Goal: Task Accomplishment & Management: Use online tool/utility

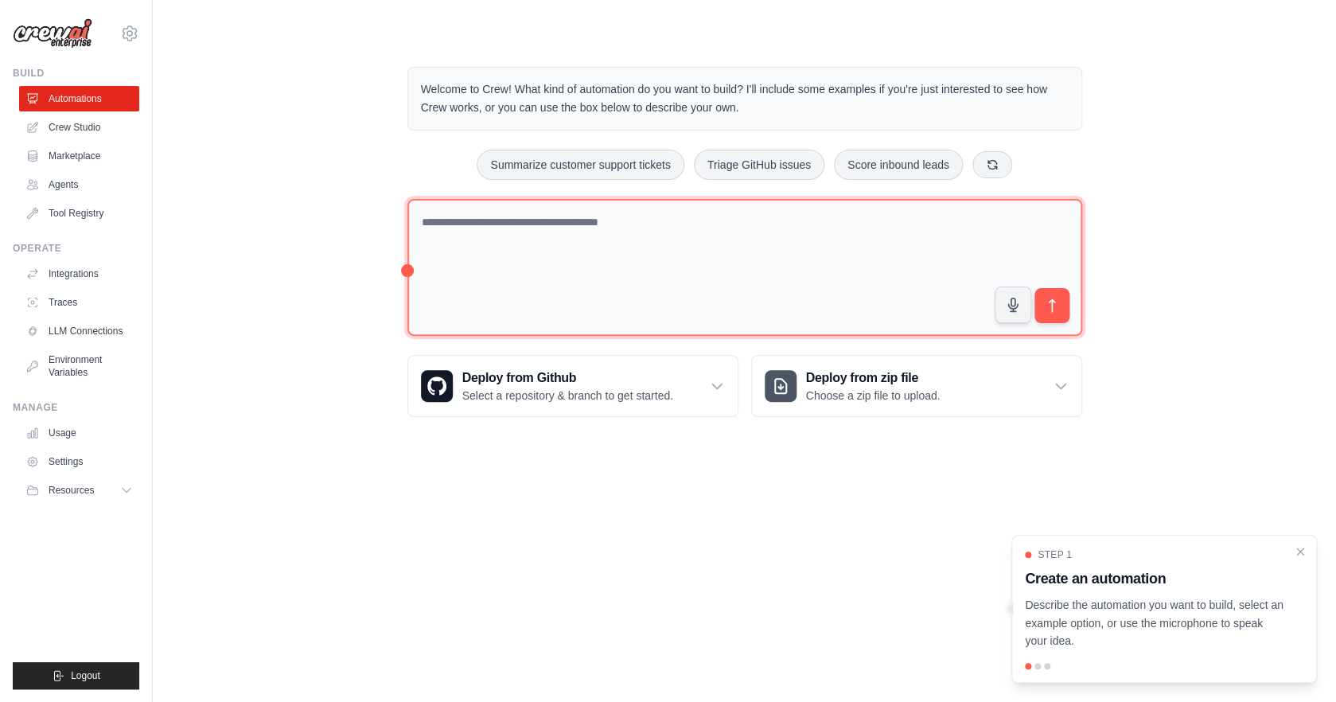
click at [794, 255] on textarea at bounding box center [745, 268] width 675 height 138
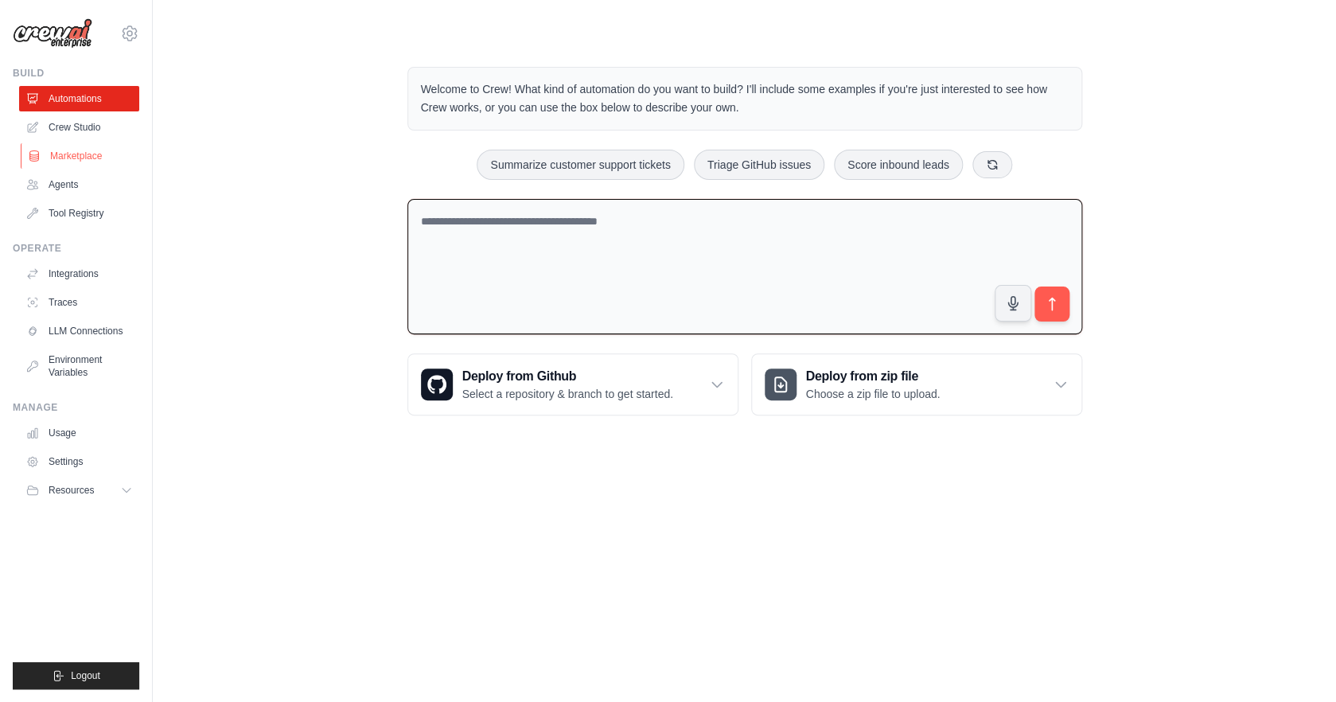
click at [90, 150] on link "Marketplace" at bounding box center [81, 155] width 120 height 25
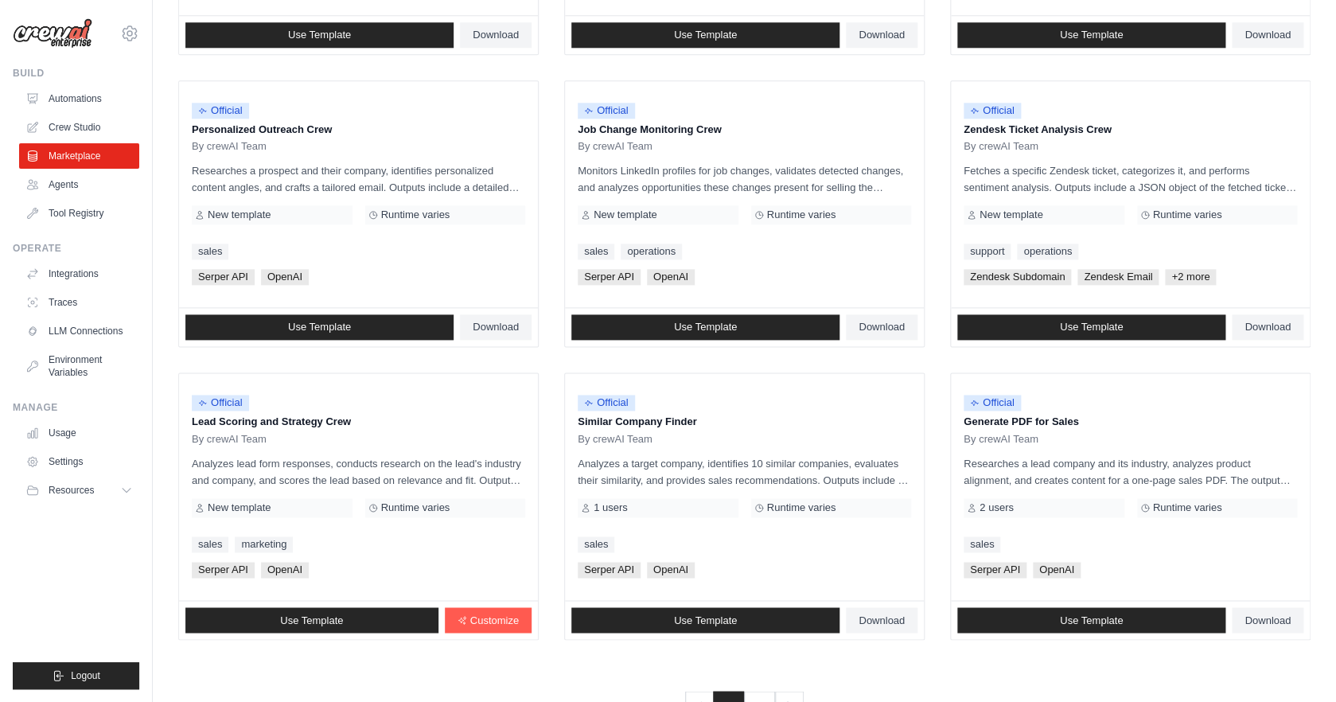
scroll to position [773, 0]
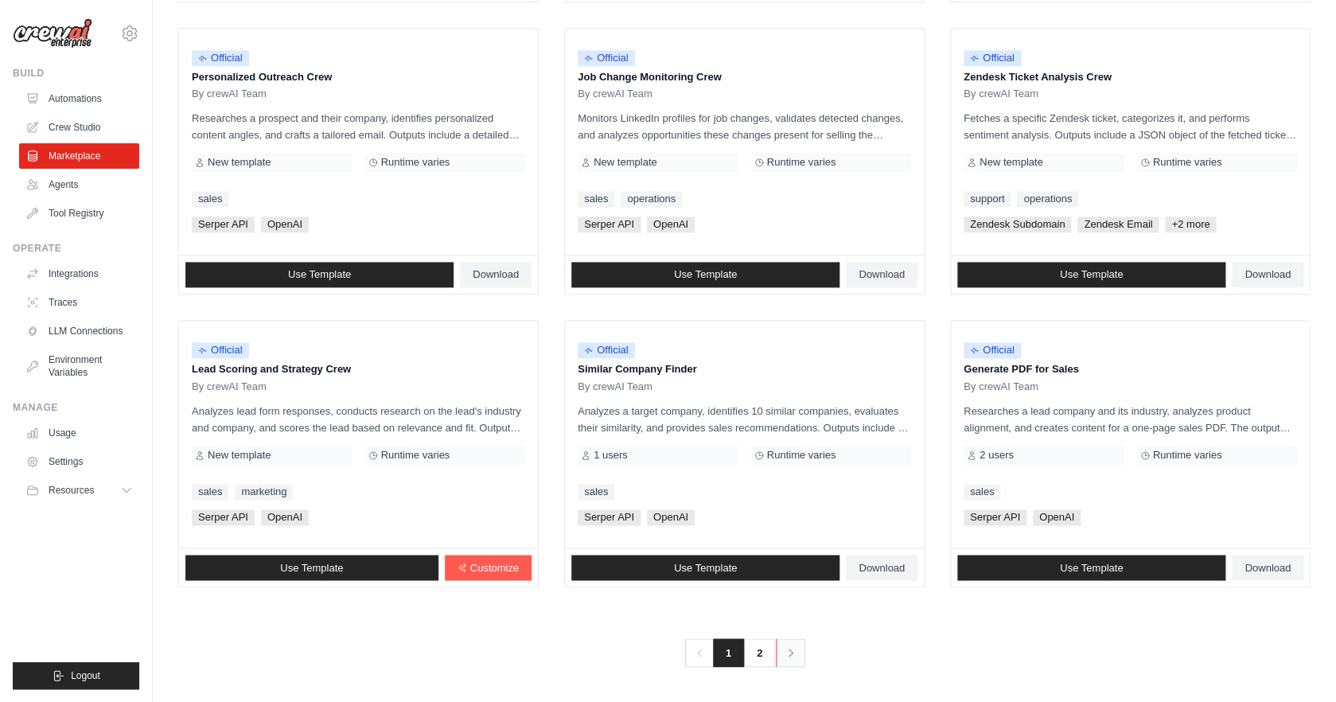
click at [802, 651] on link "Next" at bounding box center [790, 652] width 29 height 29
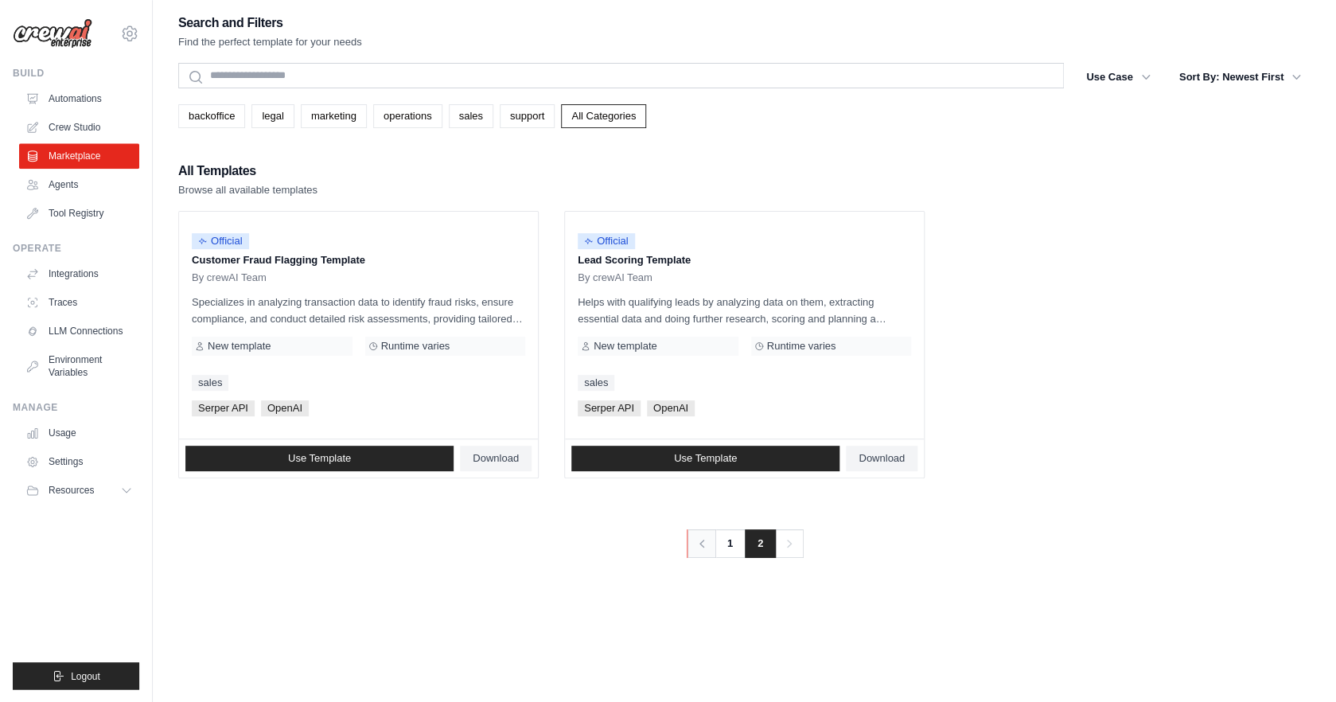
scroll to position [7, 0]
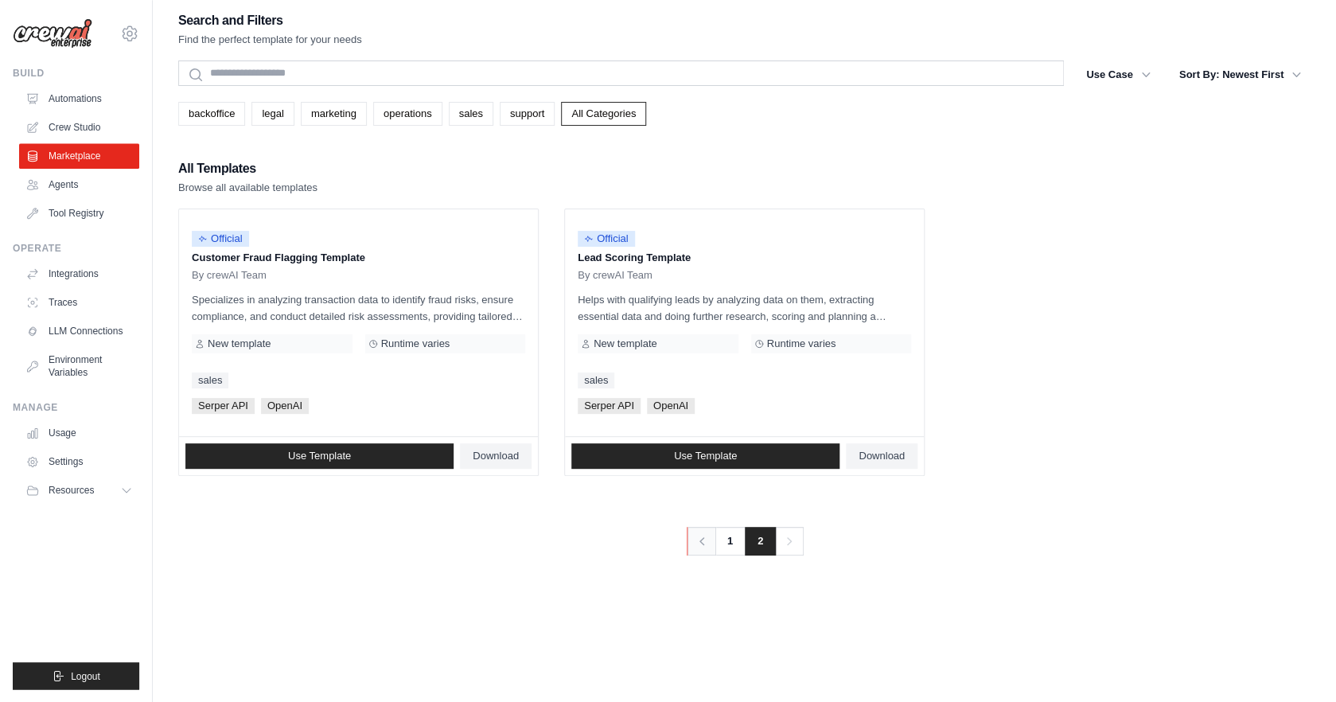
click at [704, 554] on link "Previous" at bounding box center [701, 541] width 29 height 29
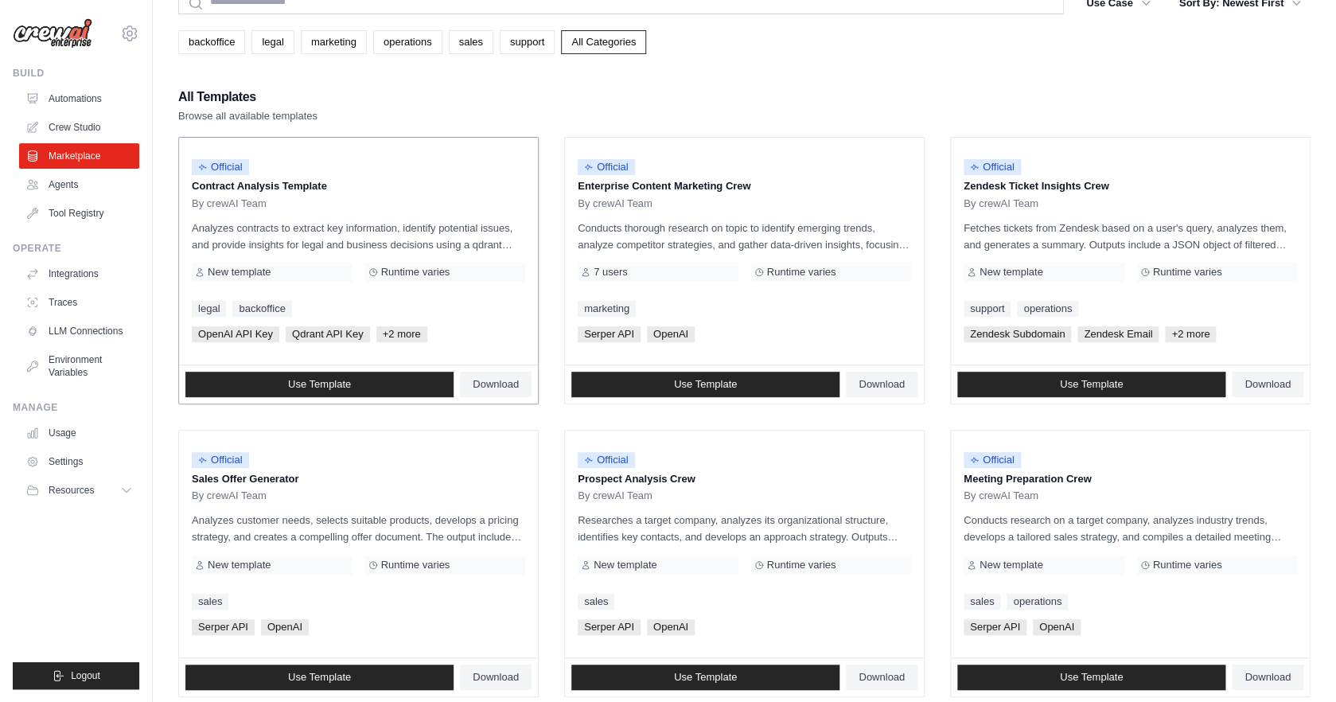
scroll to position [76, 0]
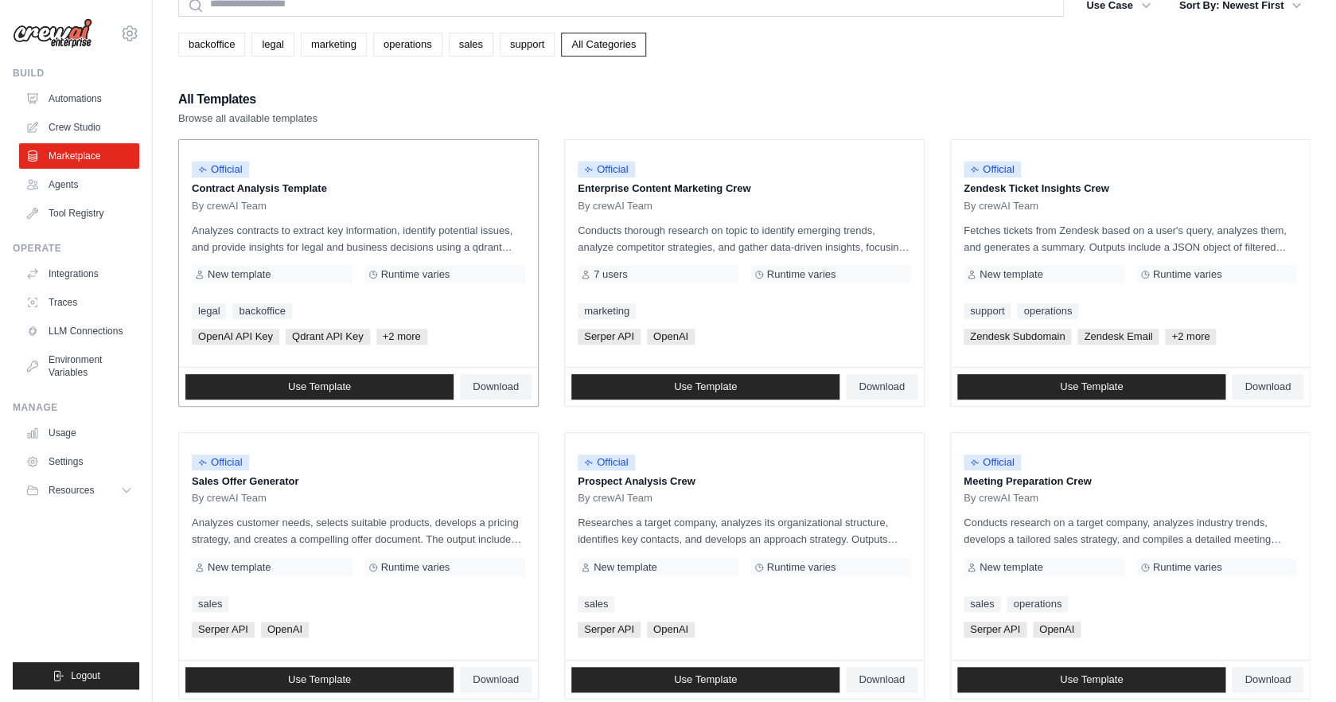
click at [388, 237] on p "Analyzes contracts to extract key information, identify potential issues, and p…" at bounding box center [358, 238] width 333 height 33
click at [392, 333] on span "+2 more" at bounding box center [401, 337] width 51 height 16
drag, startPoint x: 193, startPoint y: 230, endPoint x: 360, endPoint y: 233, distance: 167.2
click at [360, 233] on p "Analyzes contracts to extract key information, identify potential issues, and p…" at bounding box center [358, 238] width 333 height 33
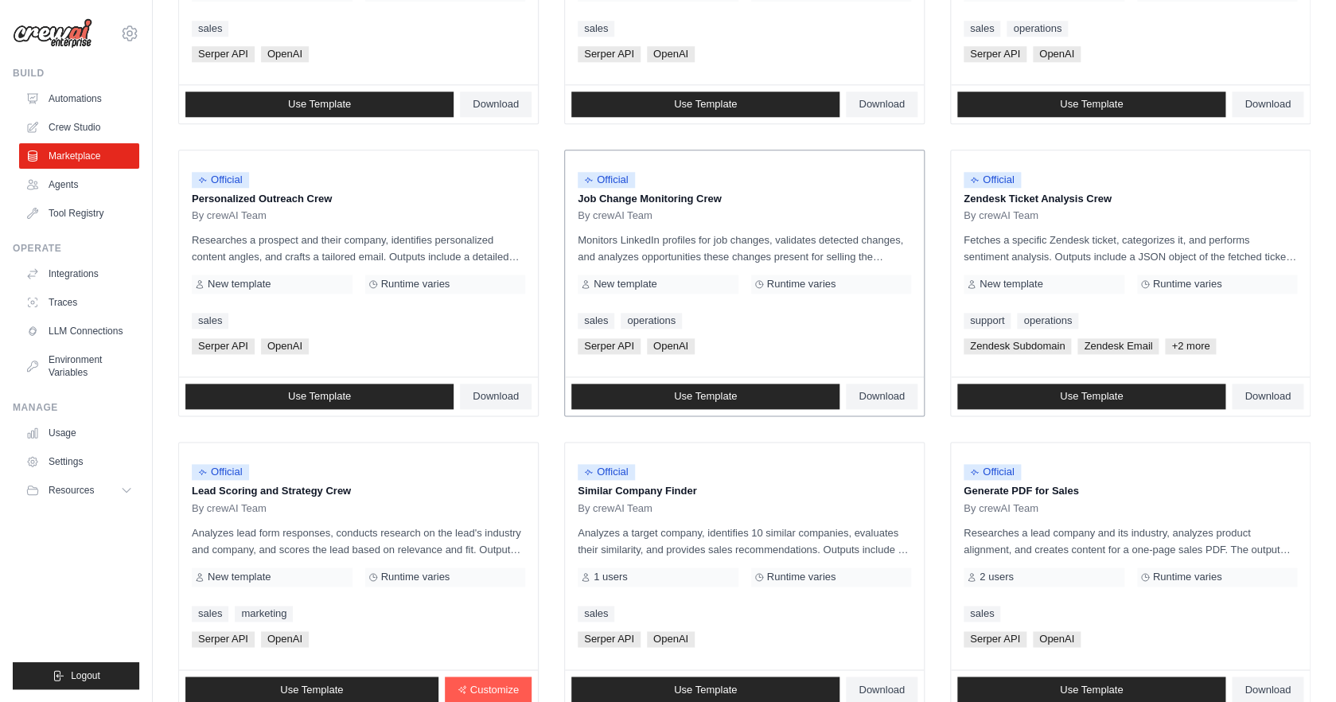
scroll to position [652, 0]
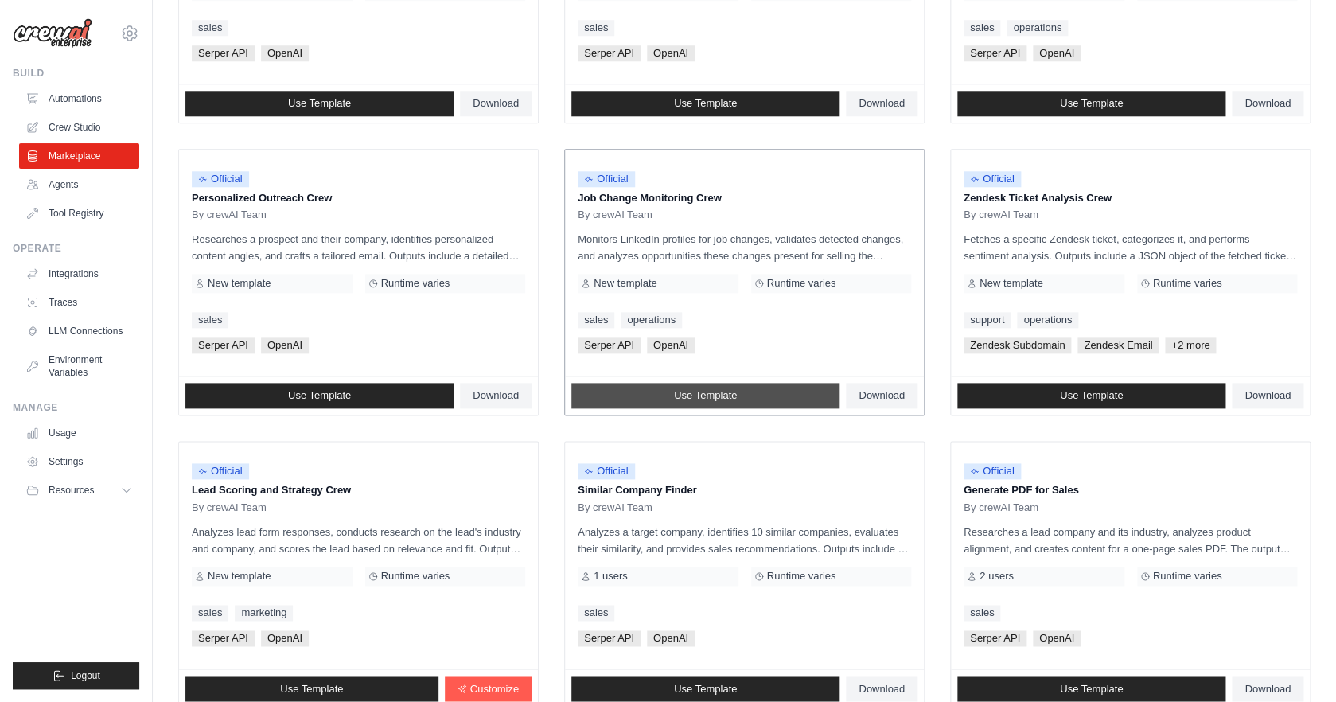
click at [759, 403] on link "Use Template" at bounding box center [705, 395] width 268 height 25
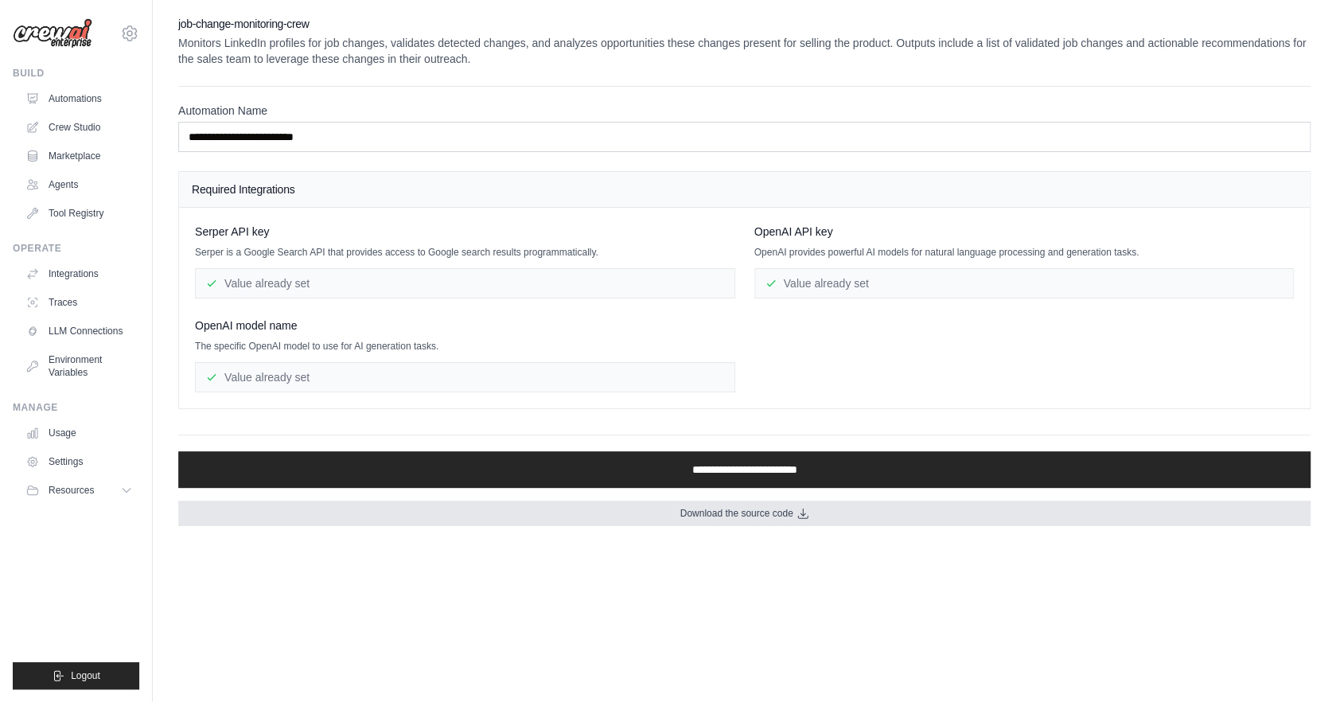
click at [762, 518] on span "Download the source code" at bounding box center [736, 513] width 113 height 13
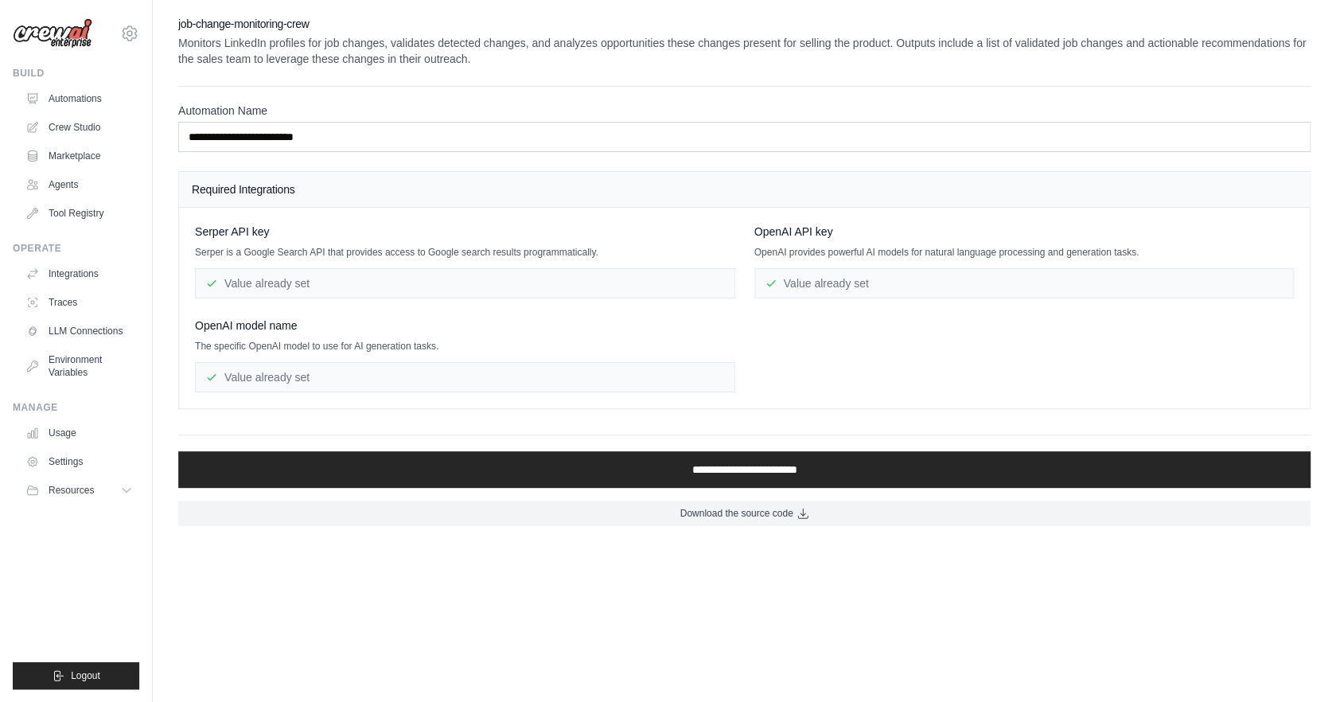
click at [696, 164] on div "**********" at bounding box center [744, 247] width 1133 height 323
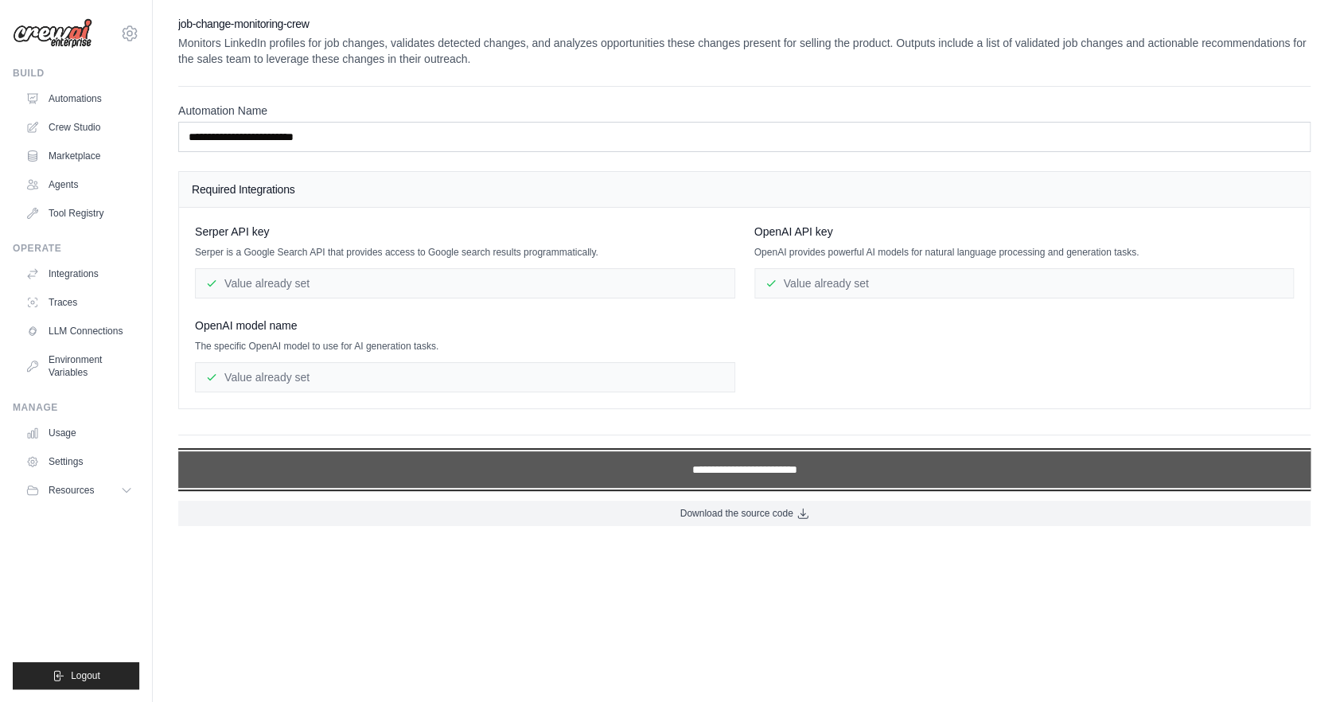
click at [699, 460] on input "**********" at bounding box center [744, 469] width 1133 height 37
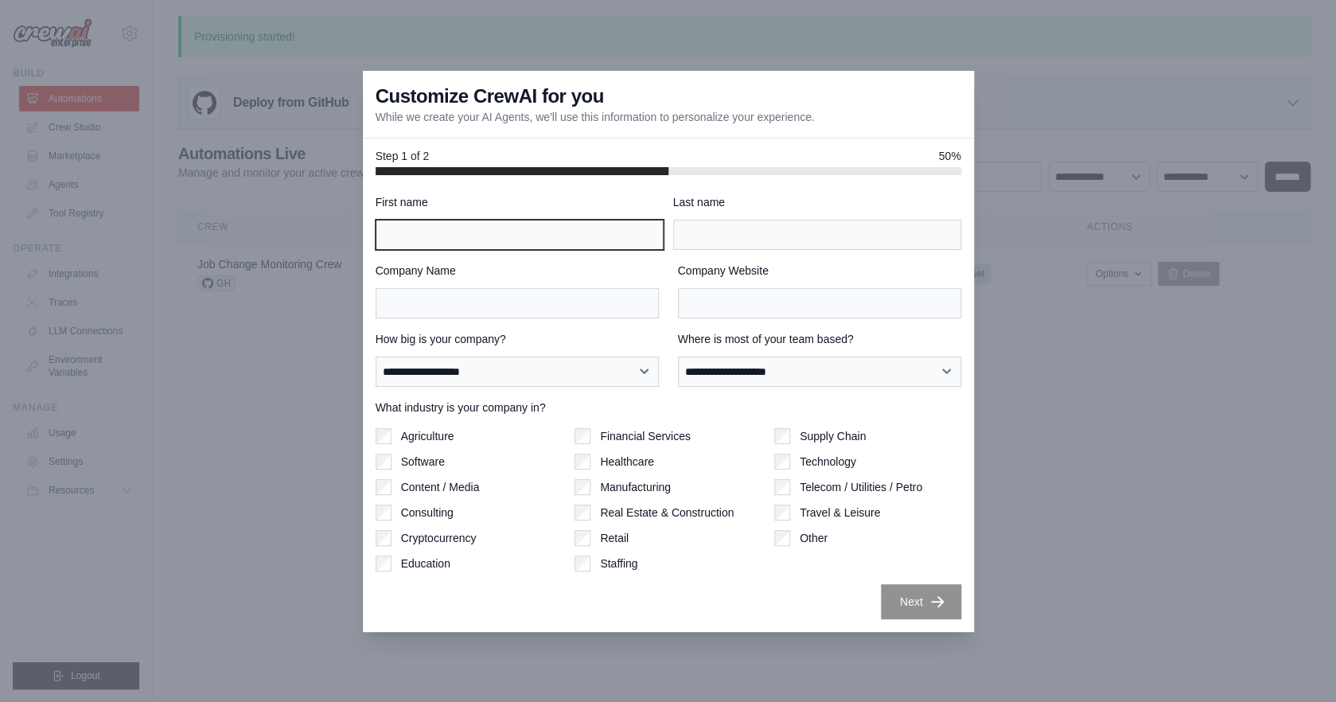
click at [591, 224] on input "First name" at bounding box center [520, 235] width 288 height 30
type input "*******"
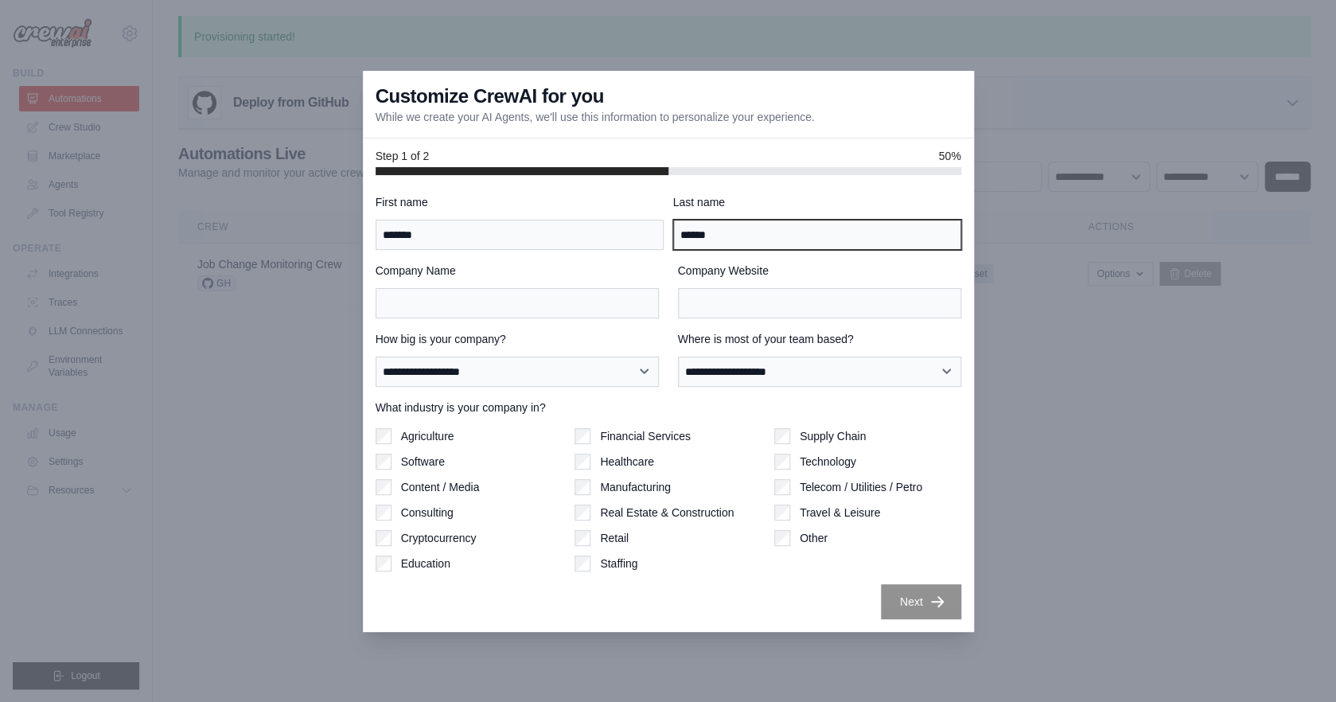
type input "******"
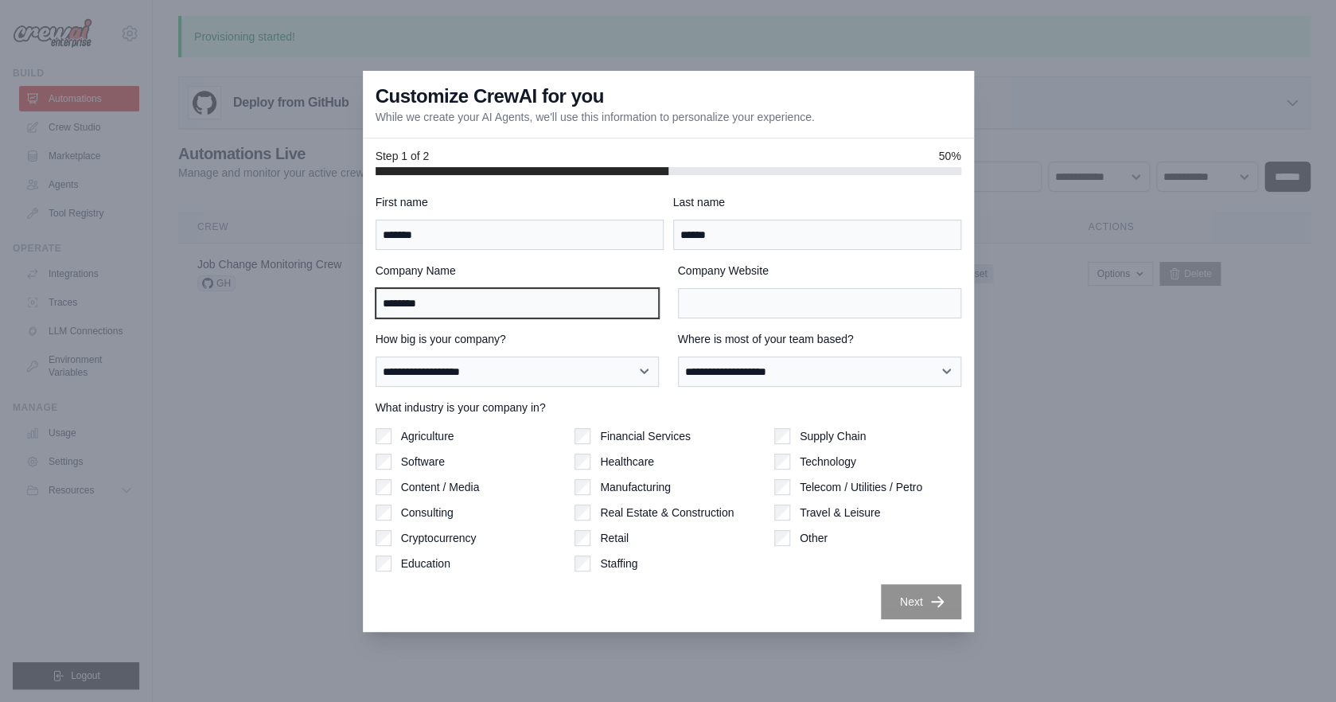
type input "********"
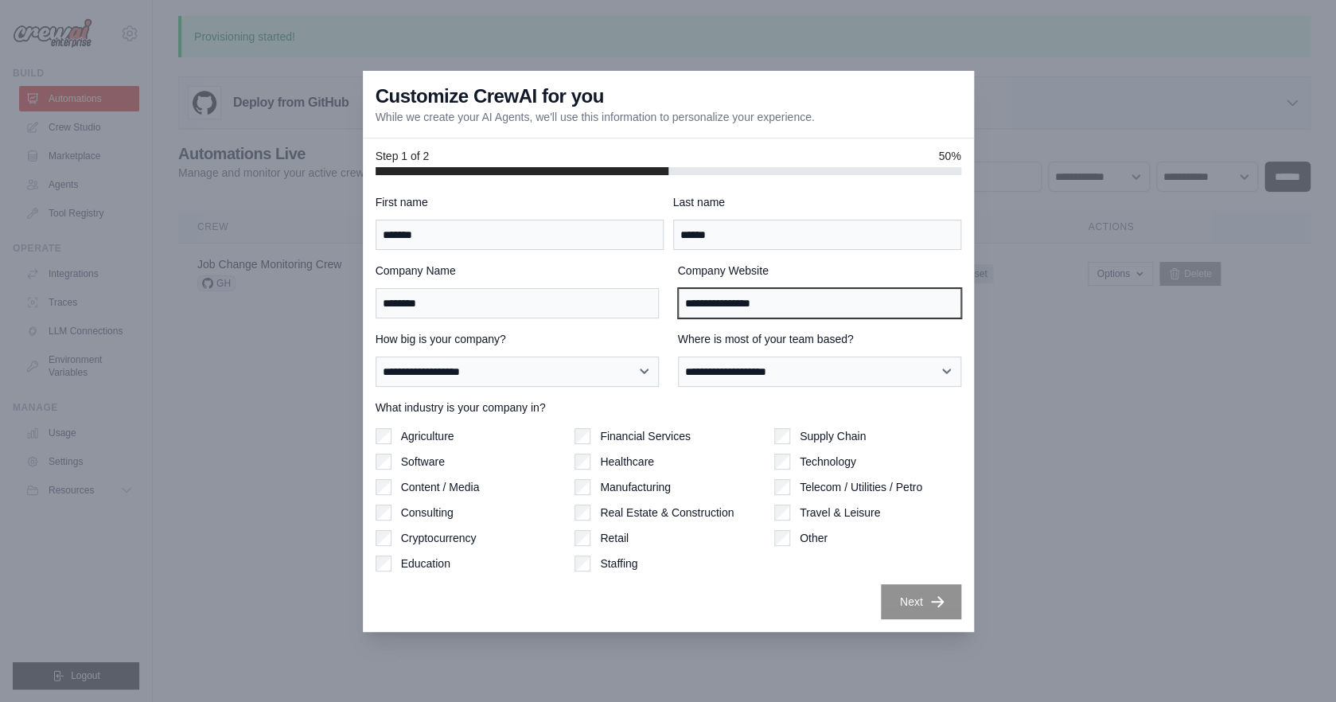
type input "**********"
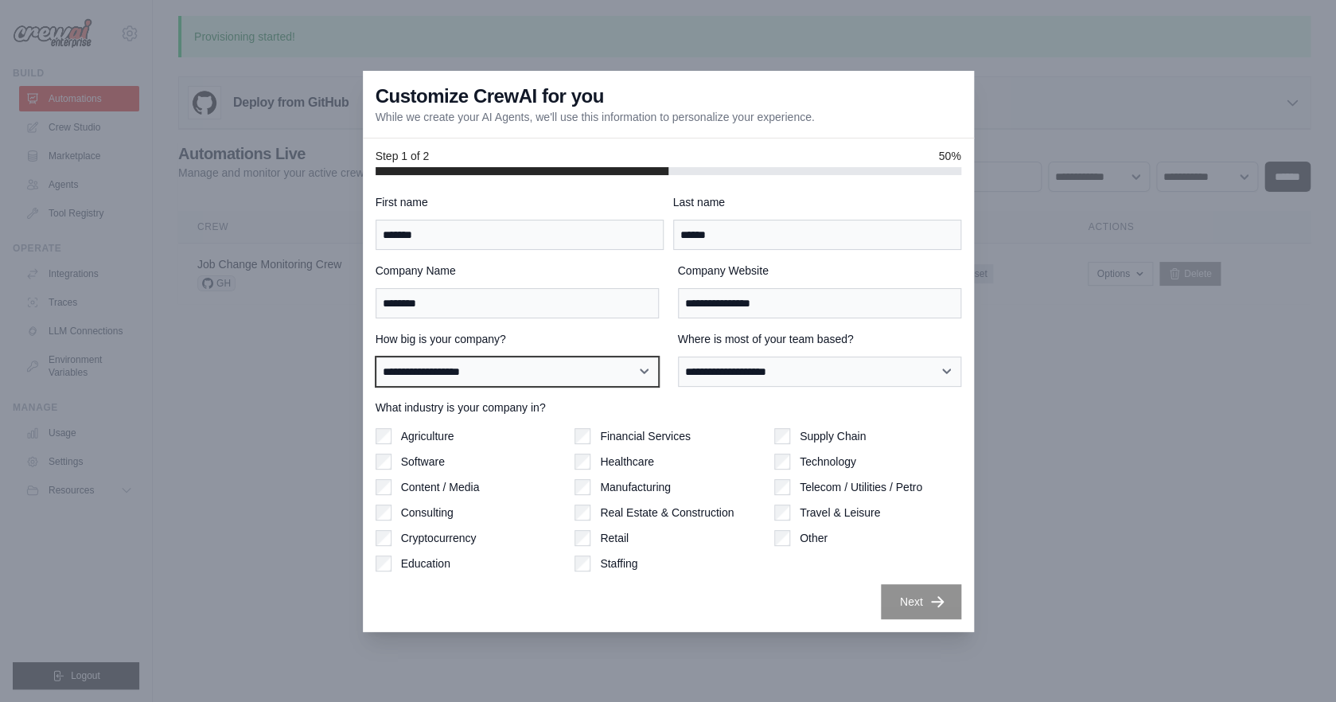
select select "**********"
click option "**********" at bounding box center [0, 0] width 0 height 0
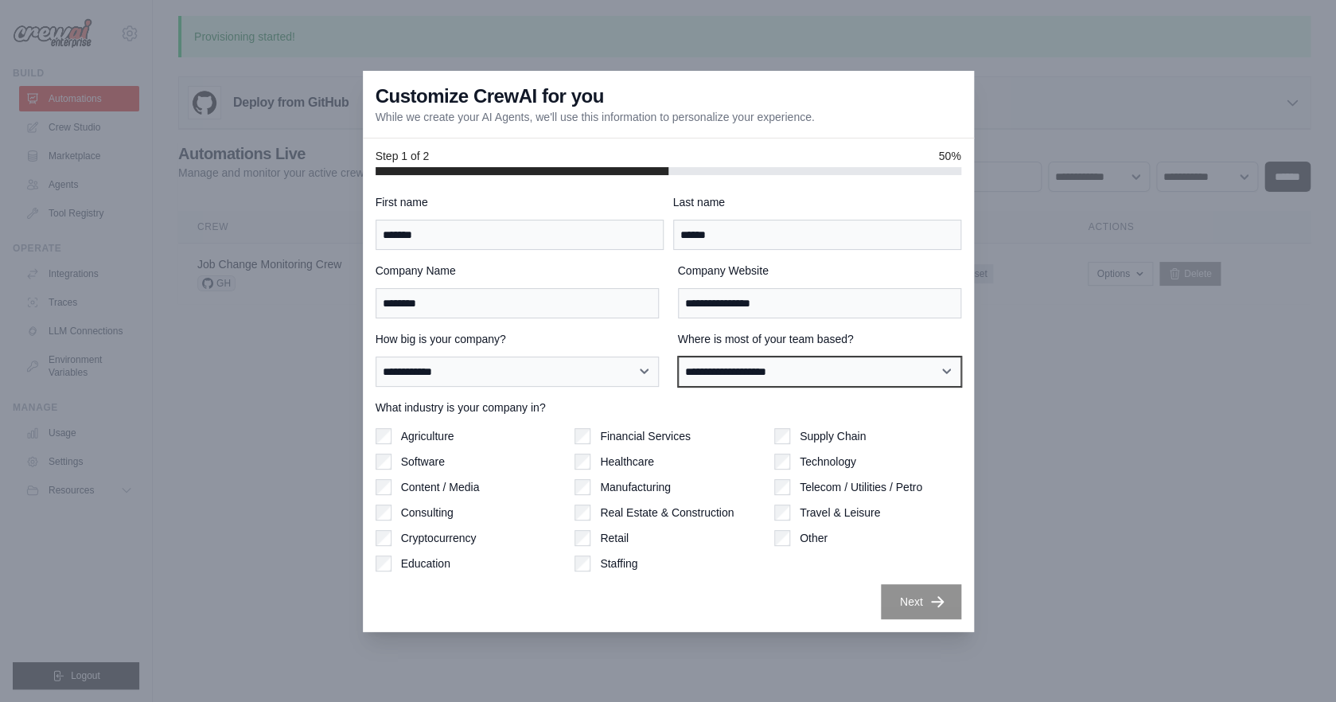
select select "**********"
click option "**********" at bounding box center [0, 0] width 0 height 0
click at [408, 462] on label "Software" at bounding box center [423, 462] width 44 height 16
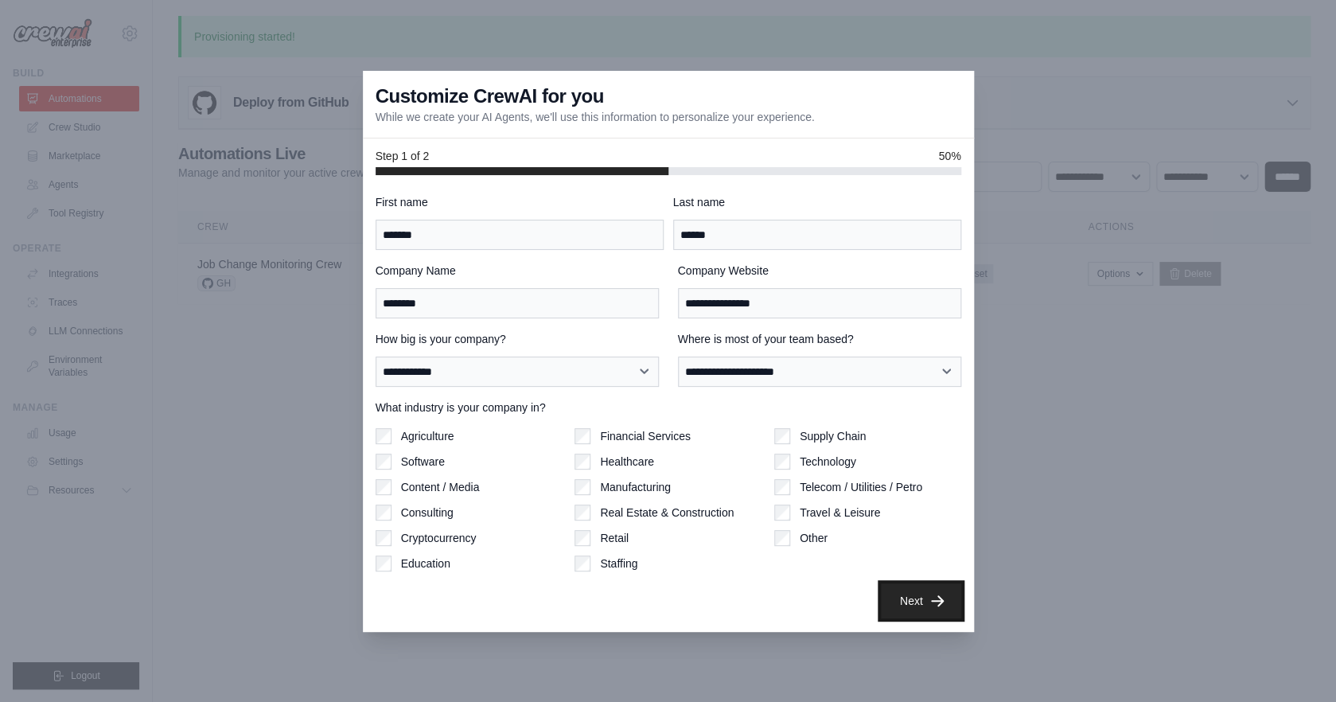
click at [928, 594] on button "Next" at bounding box center [921, 600] width 80 height 35
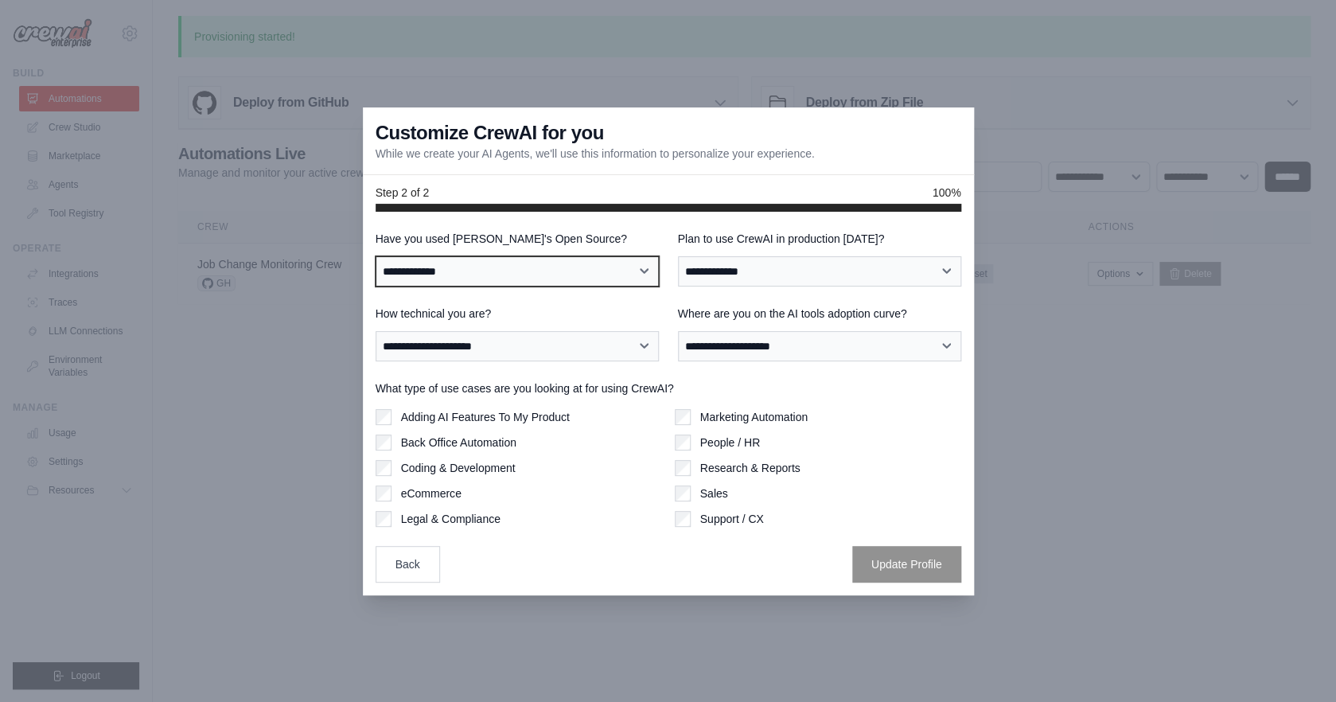
select select "**"
click option "**" at bounding box center [0, 0] width 0 height 0
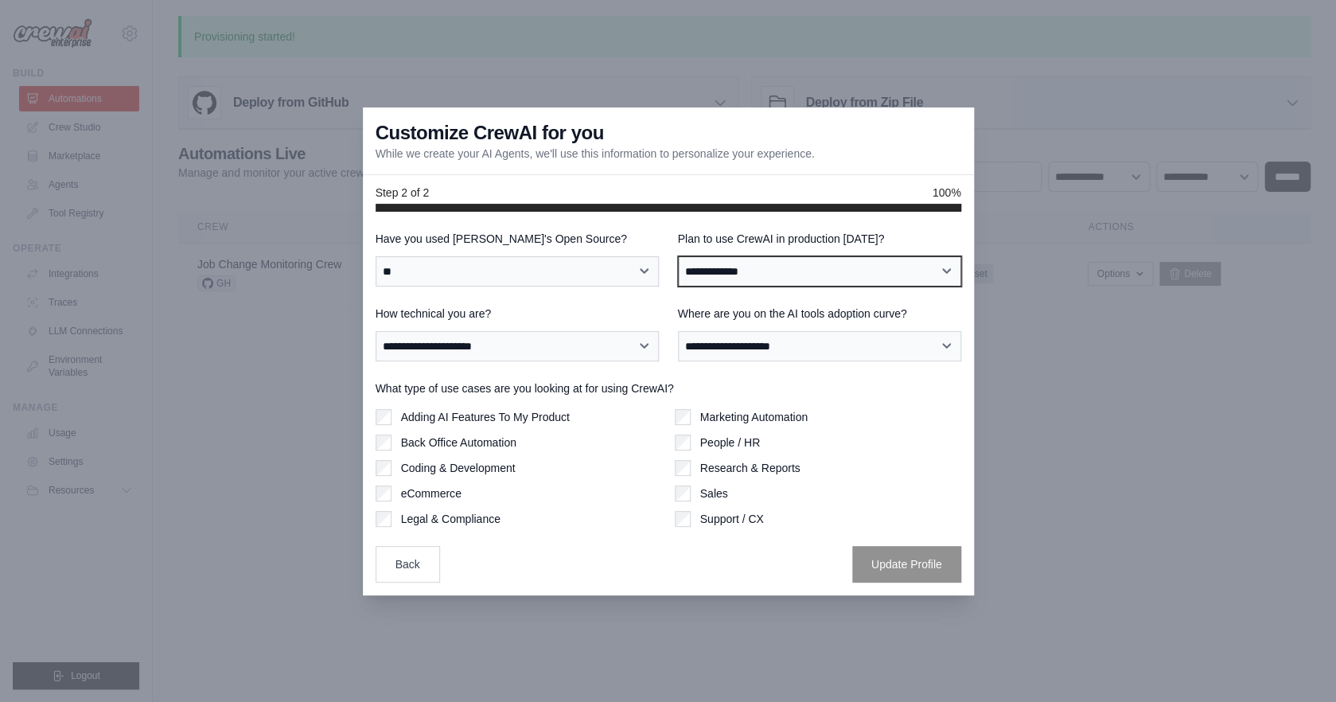
select select "*****"
click option "**" at bounding box center [0, 0] width 0 height 0
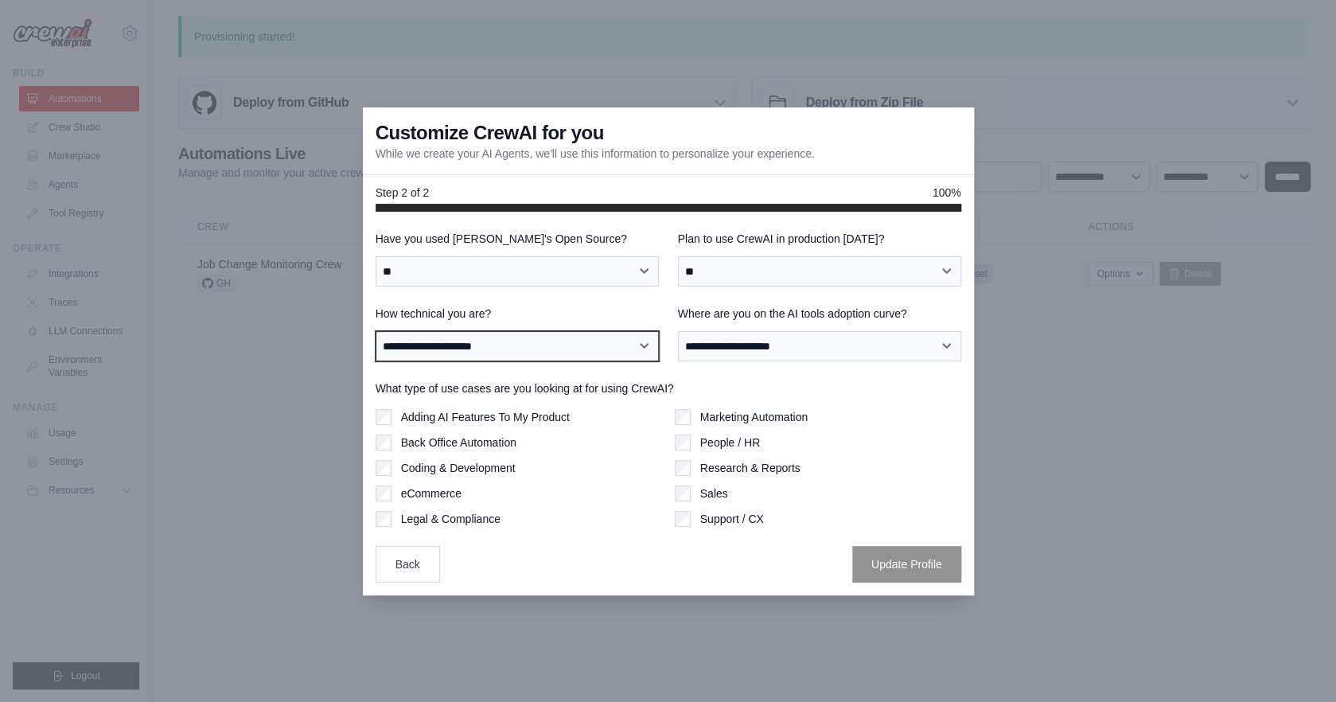
select select "**********"
click option "**********" at bounding box center [0, 0] width 0 height 0
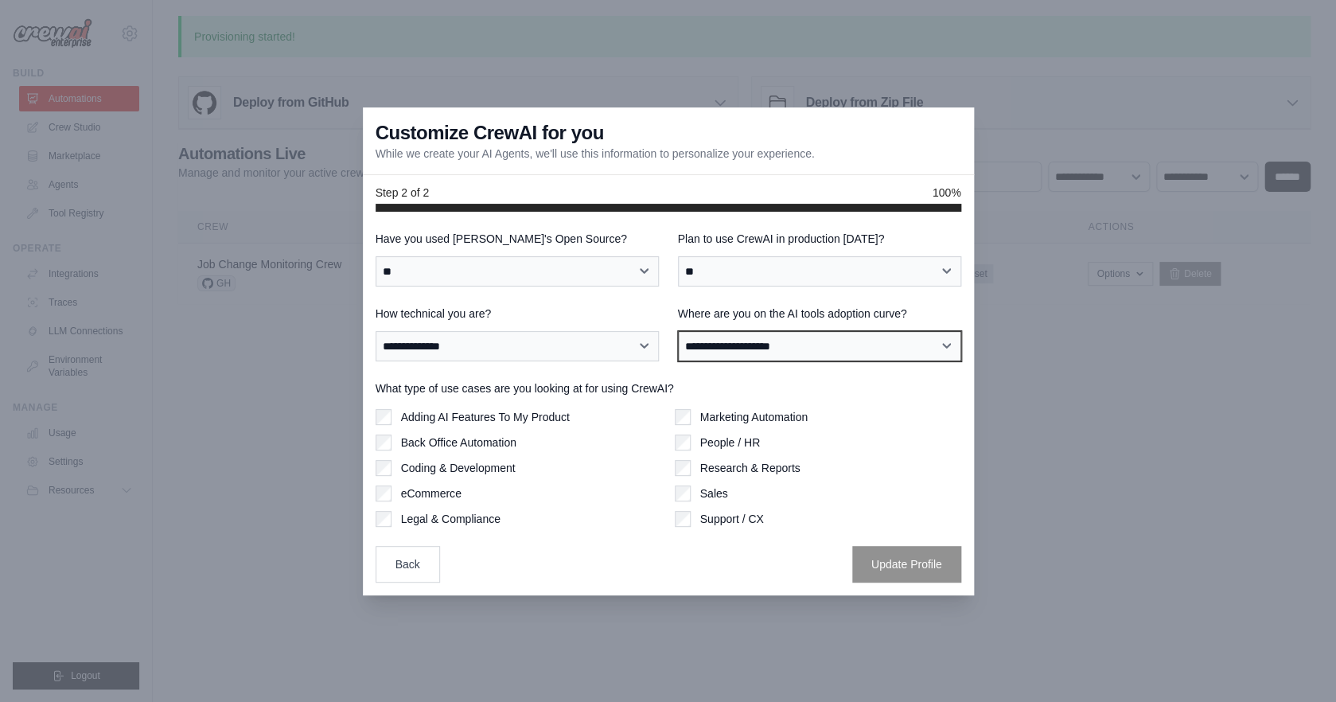
select select "**********"
click option "**********" at bounding box center [0, 0] width 0 height 0
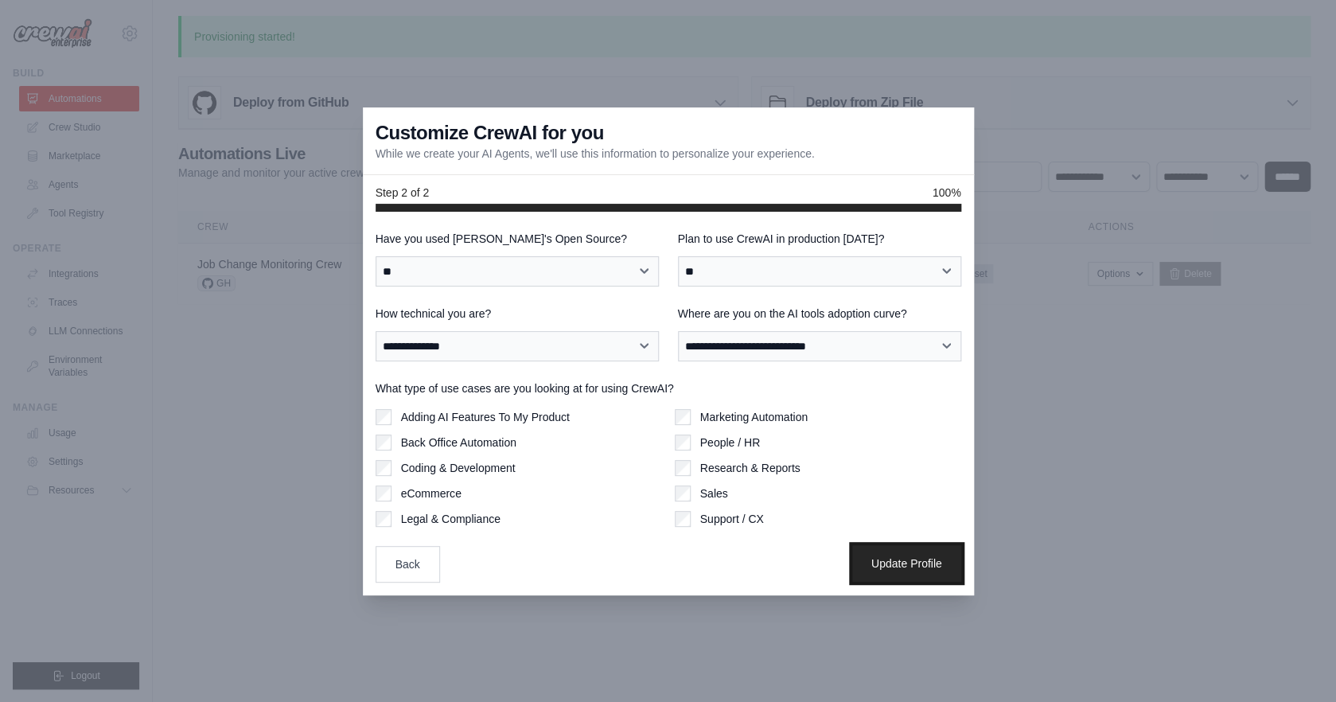
click at [907, 560] on button "Update Profile" at bounding box center [906, 563] width 109 height 37
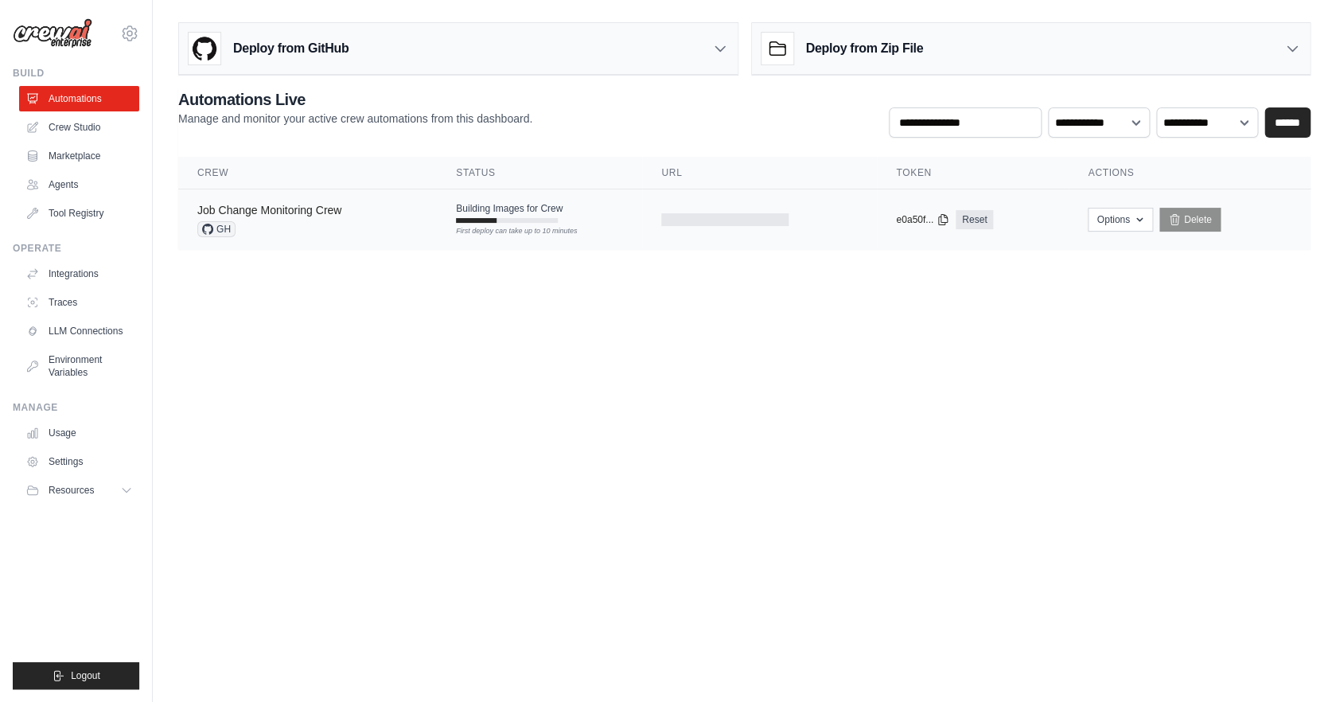
click at [277, 213] on link "Job Change Monitoring Crew" at bounding box center [269, 210] width 144 height 13
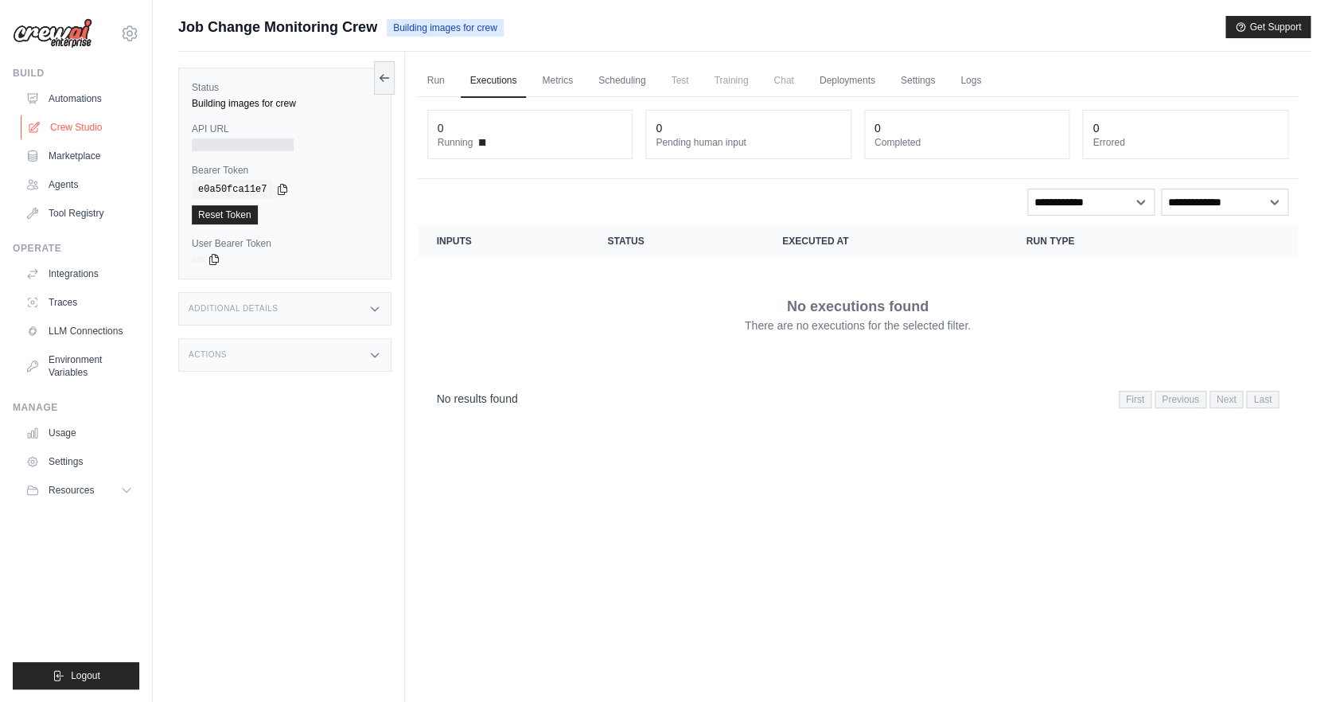
click at [77, 132] on link "Crew Studio" at bounding box center [81, 127] width 120 height 25
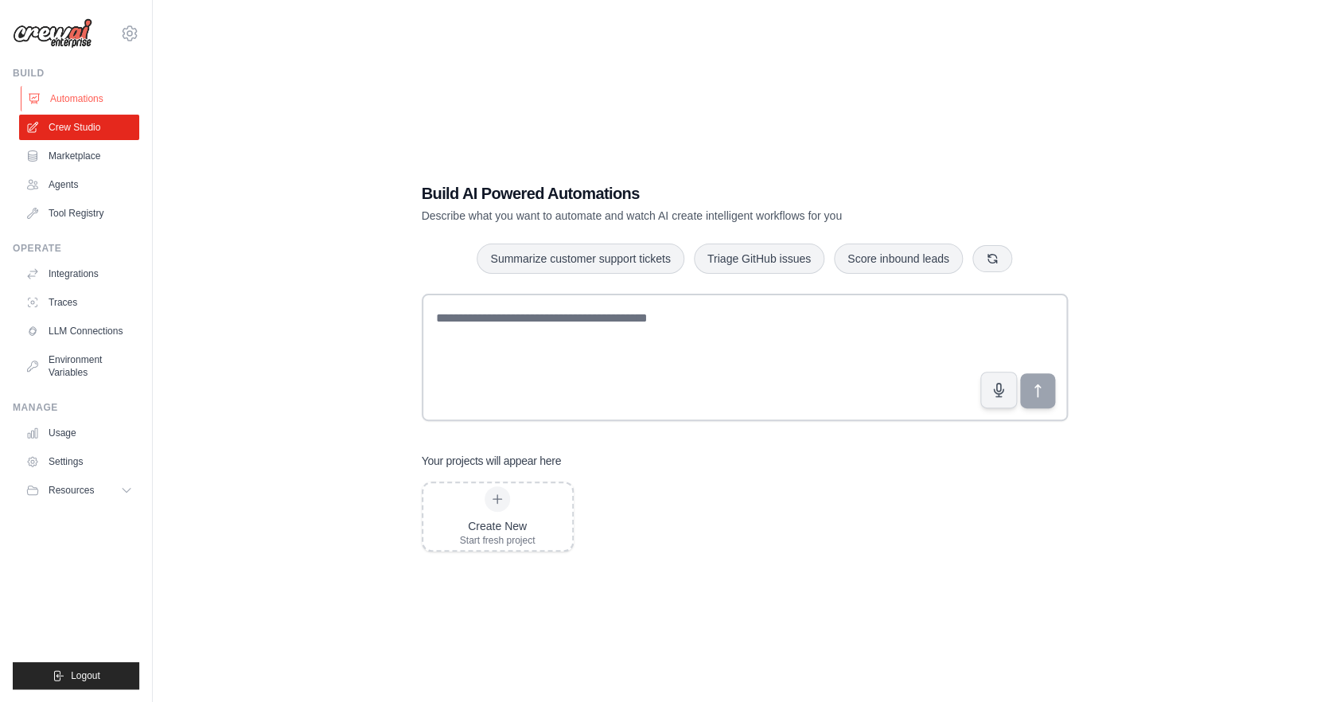
click at [96, 93] on link "Automations" at bounding box center [81, 98] width 120 height 25
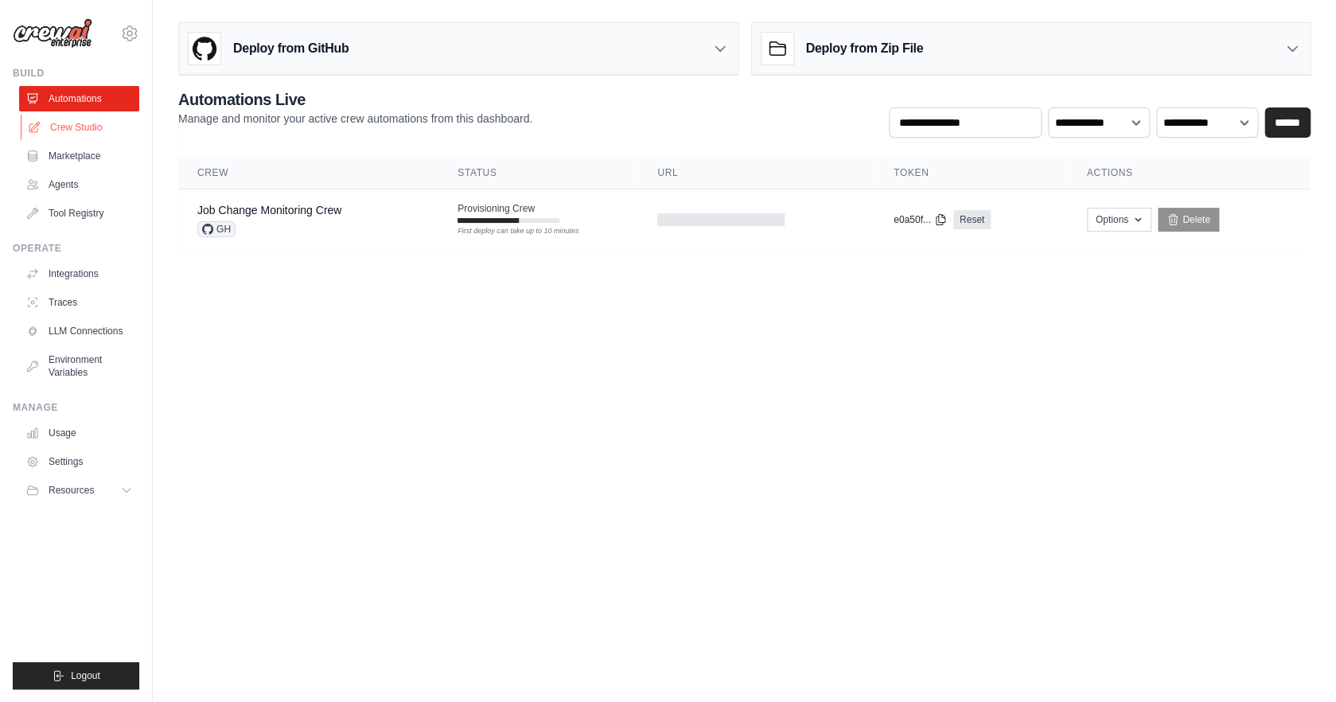
click at [68, 118] on link "Crew Studio" at bounding box center [81, 127] width 120 height 25
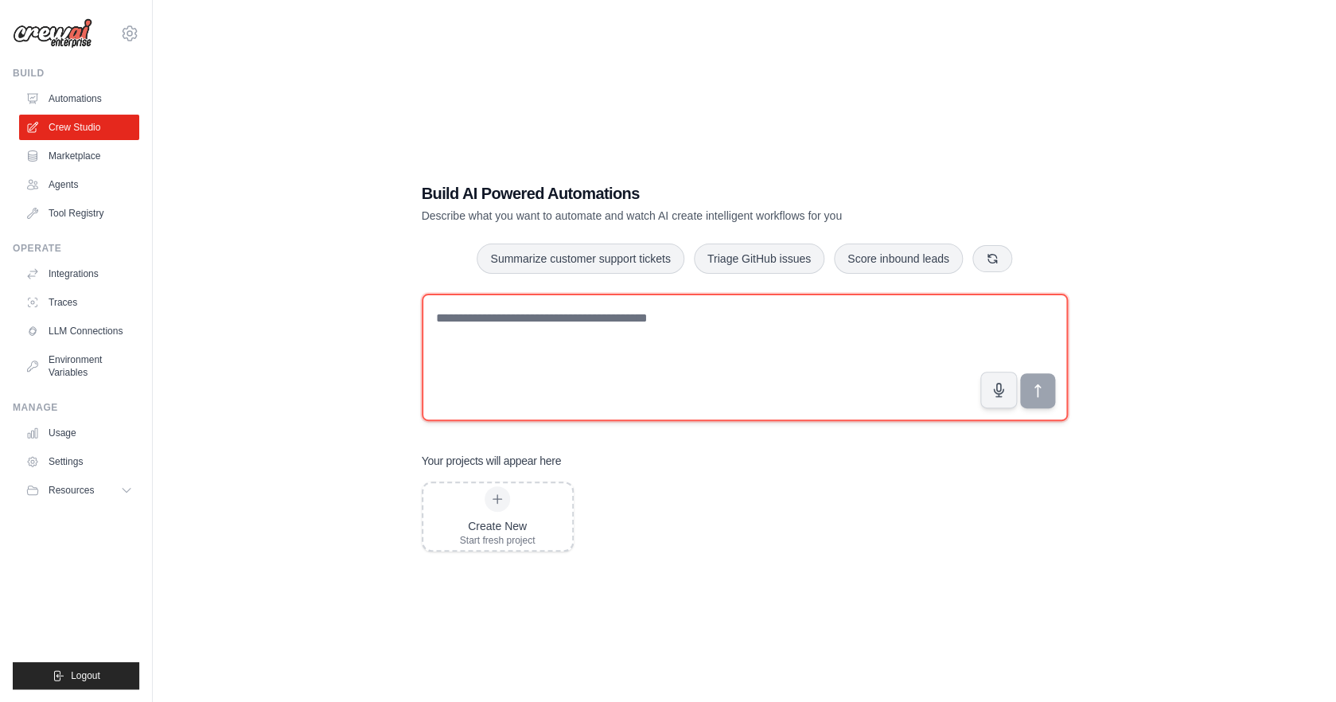
click at [535, 347] on textarea at bounding box center [745, 357] width 646 height 127
paste textarea "**********"
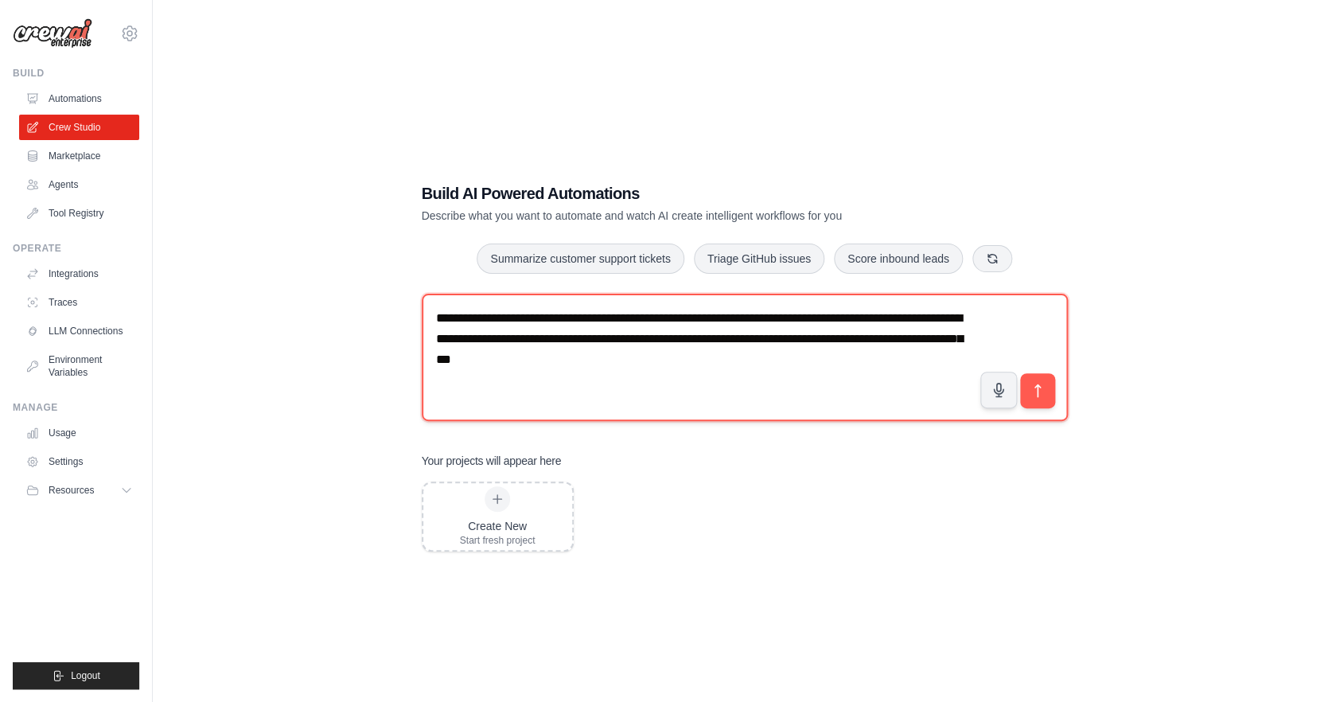
drag, startPoint x: 947, startPoint y: 319, endPoint x: 830, endPoint y: 319, distance: 117.0
click at [830, 319] on textarea "**********" at bounding box center [745, 357] width 646 height 127
click at [693, 344] on textarea "**********" at bounding box center [745, 357] width 646 height 127
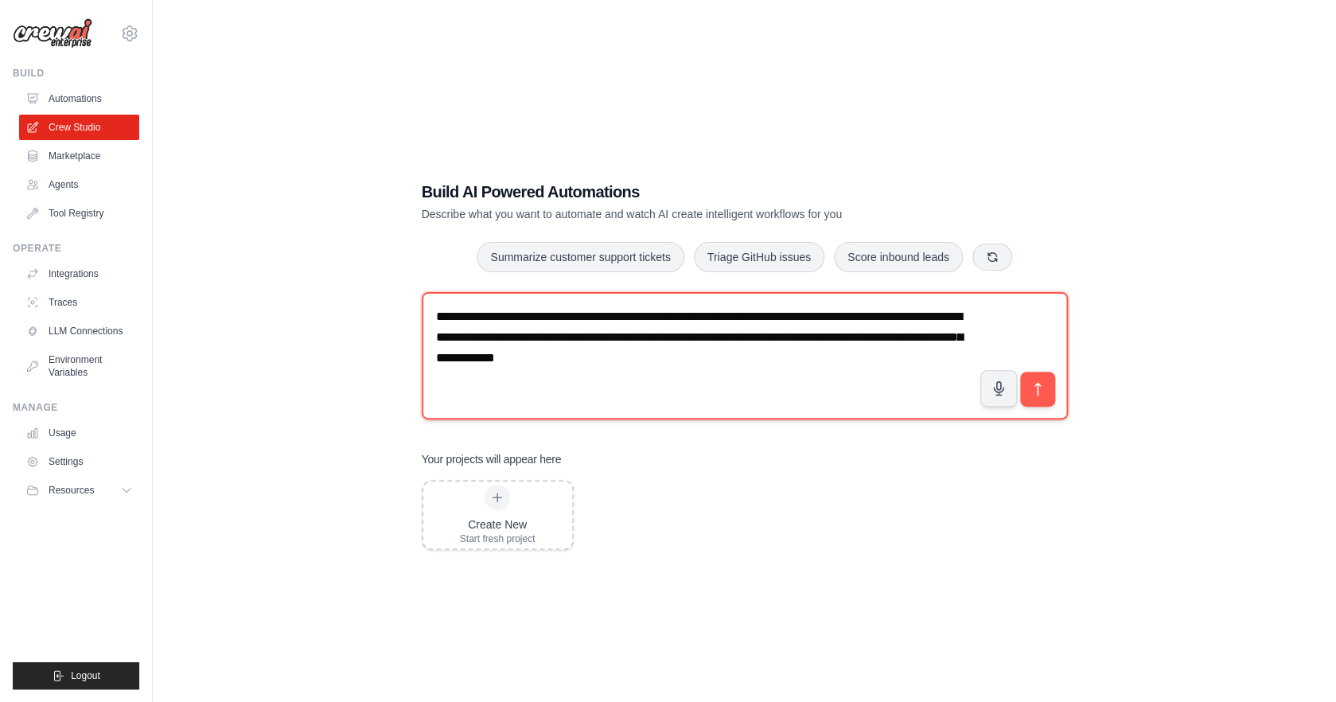
click at [517, 364] on textarea "**********" at bounding box center [745, 355] width 646 height 127
click at [491, 361] on textarea "**********" at bounding box center [745, 355] width 646 height 127
click at [989, 326] on textarea "**********" at bounding box center [745, 355] width 646 height 127
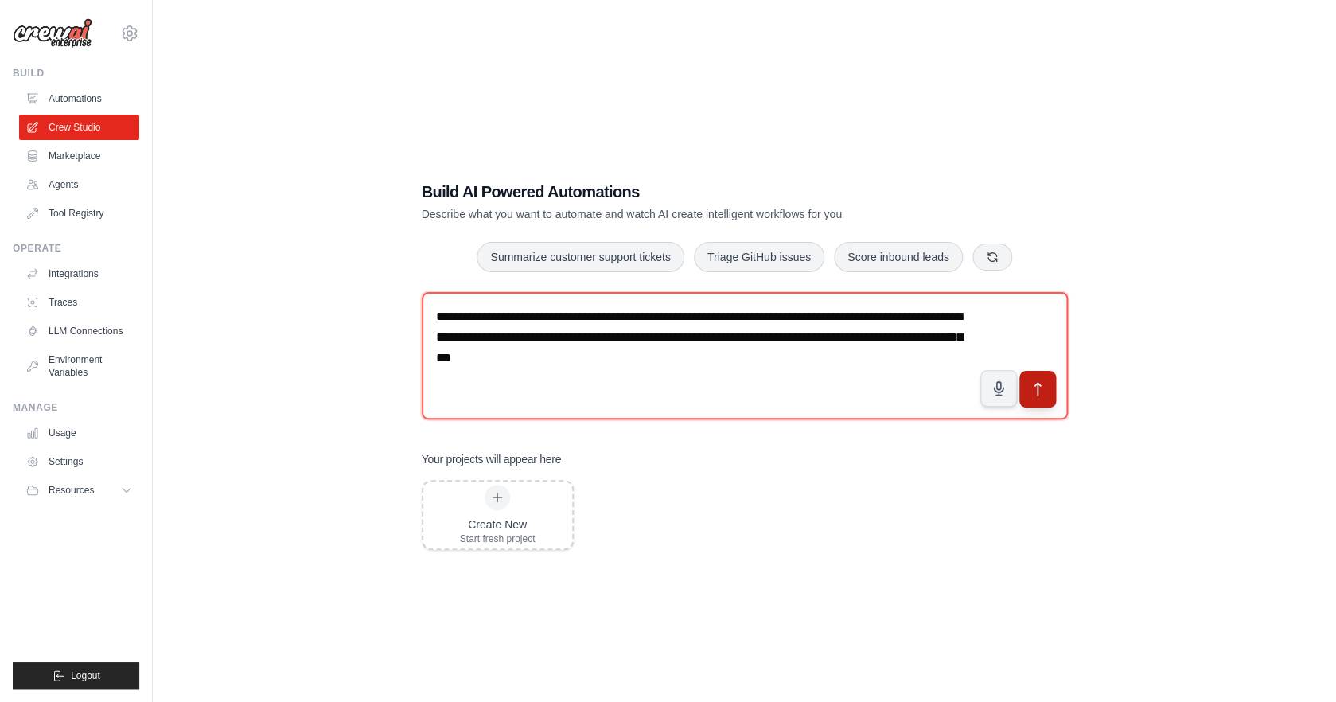
type textarea "**********"
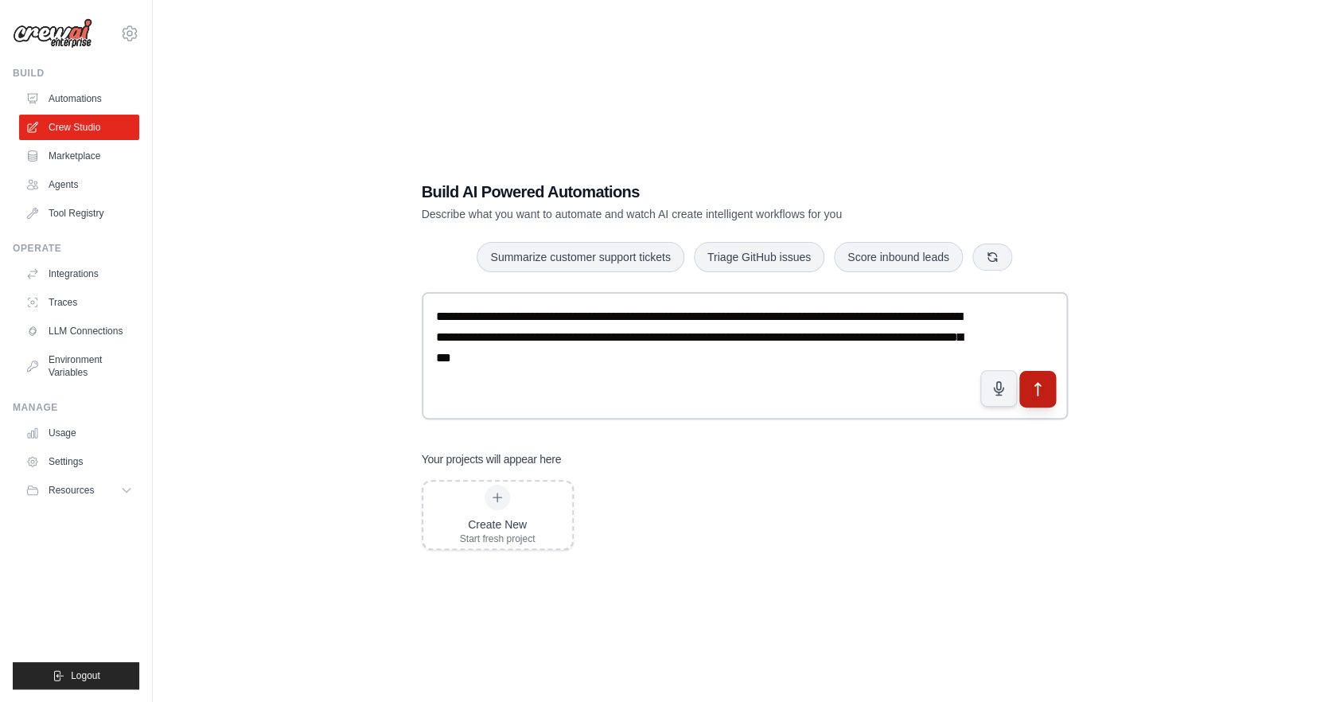
click at [1035, 394] on icon "submit" at bounding box center [1037, 389] width 17 height 17
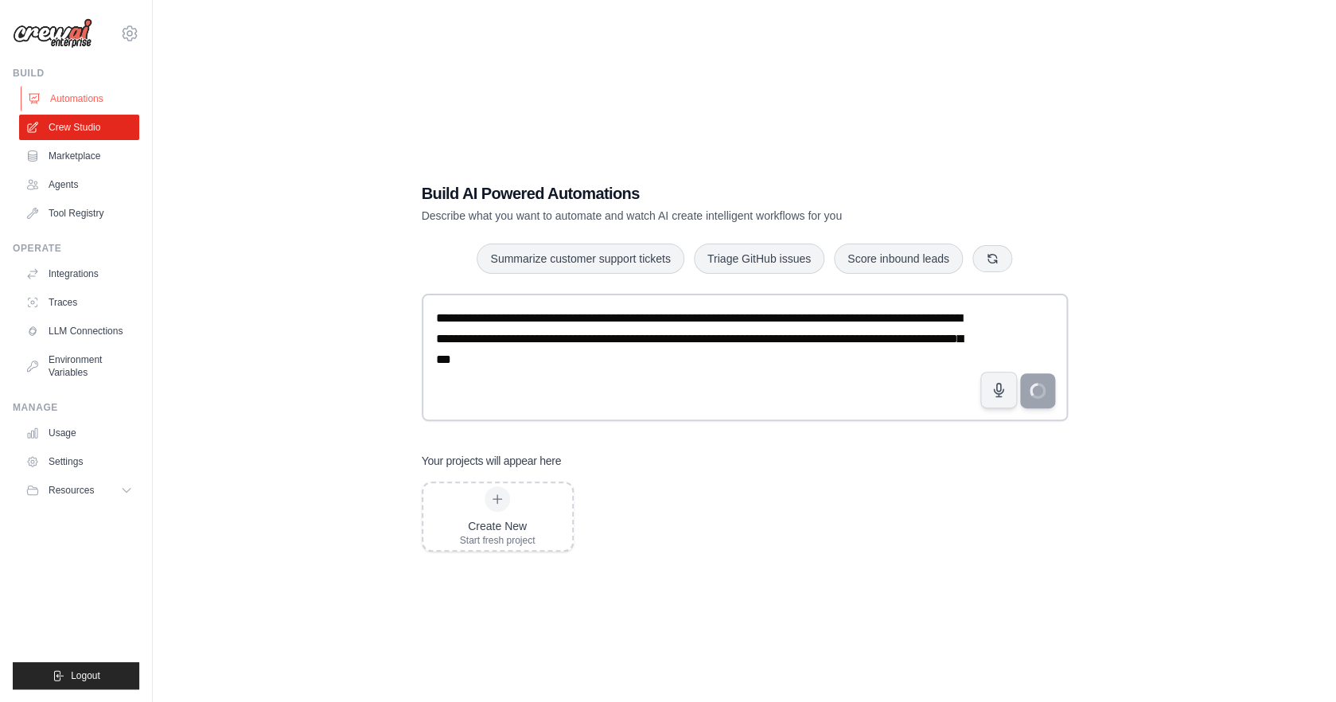
click at [99, 103] on link "Automations" at bounding box center [81, 98] width 120 height 25
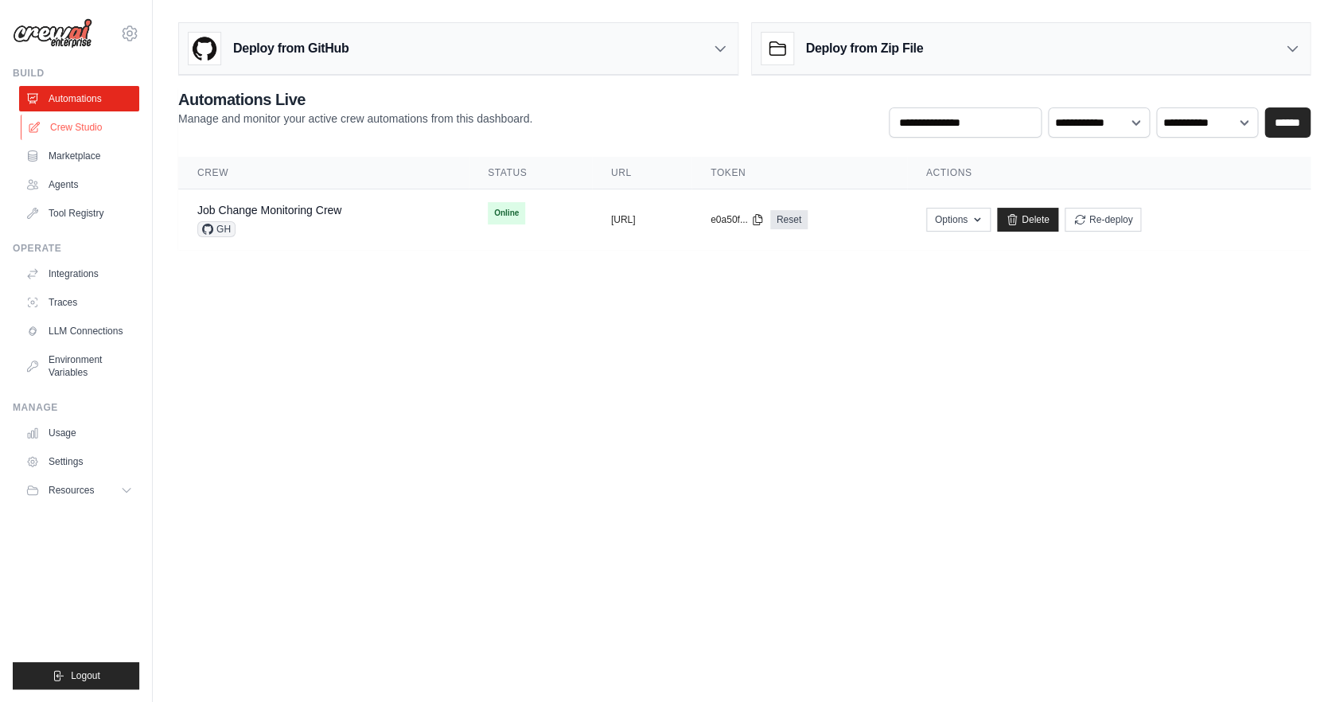
click at [76, 124] on link "Crew Studio" at bounding box center [81, 127] width 120 height 25
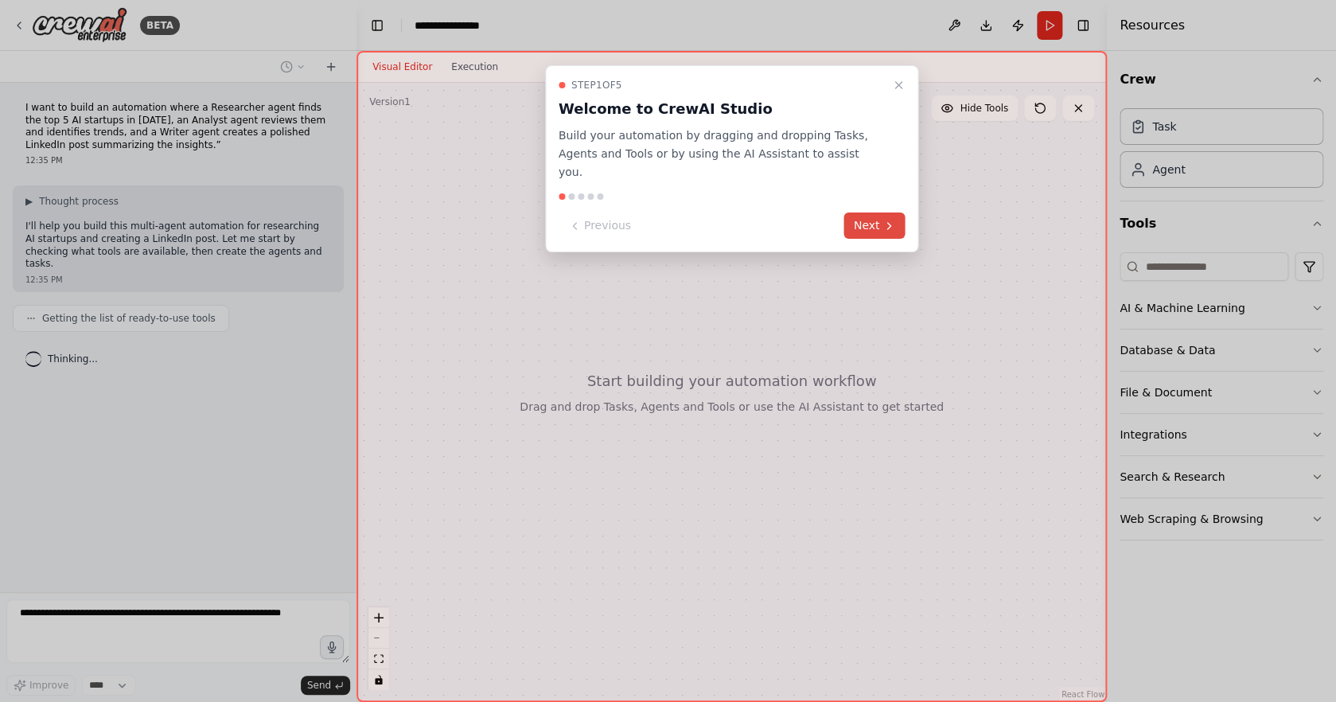
click at [882, 213] on button "Next" at bounding box center [874, 226] width 61 height 26
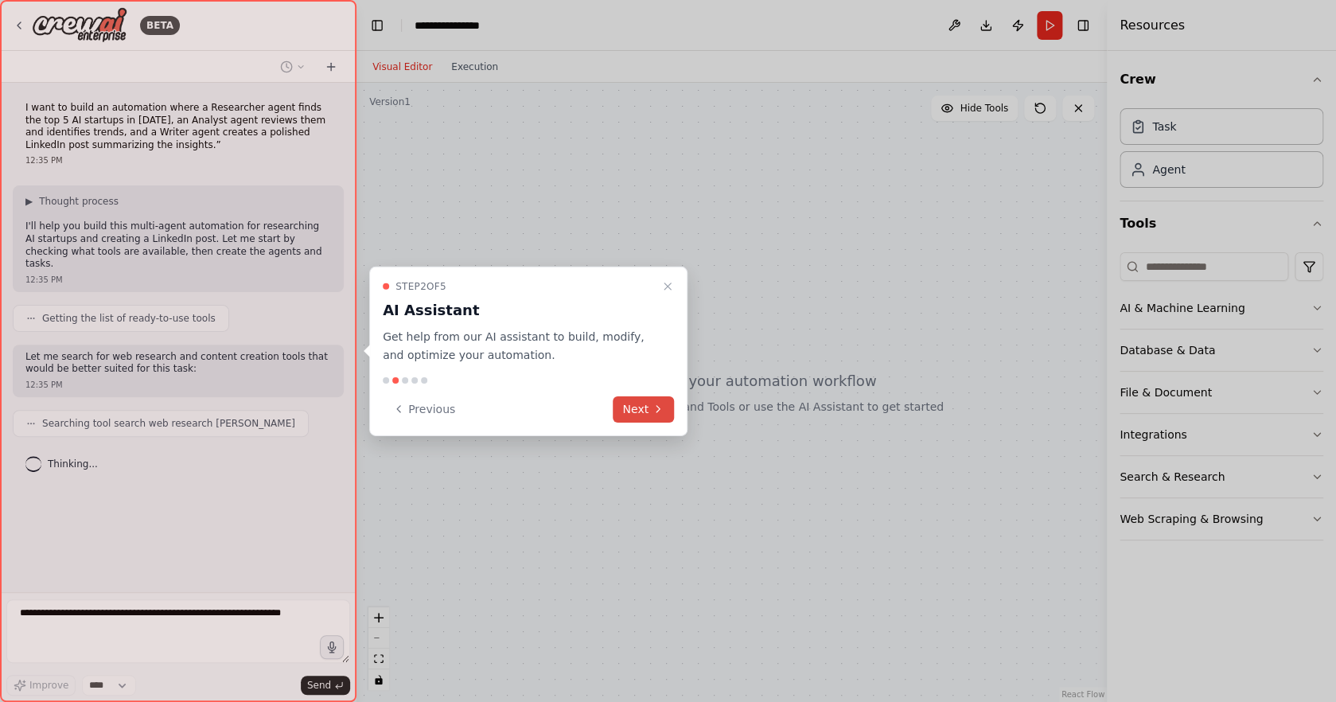
click at [655, 413] on icon at bounding box center [658, 409] width 13 height 13
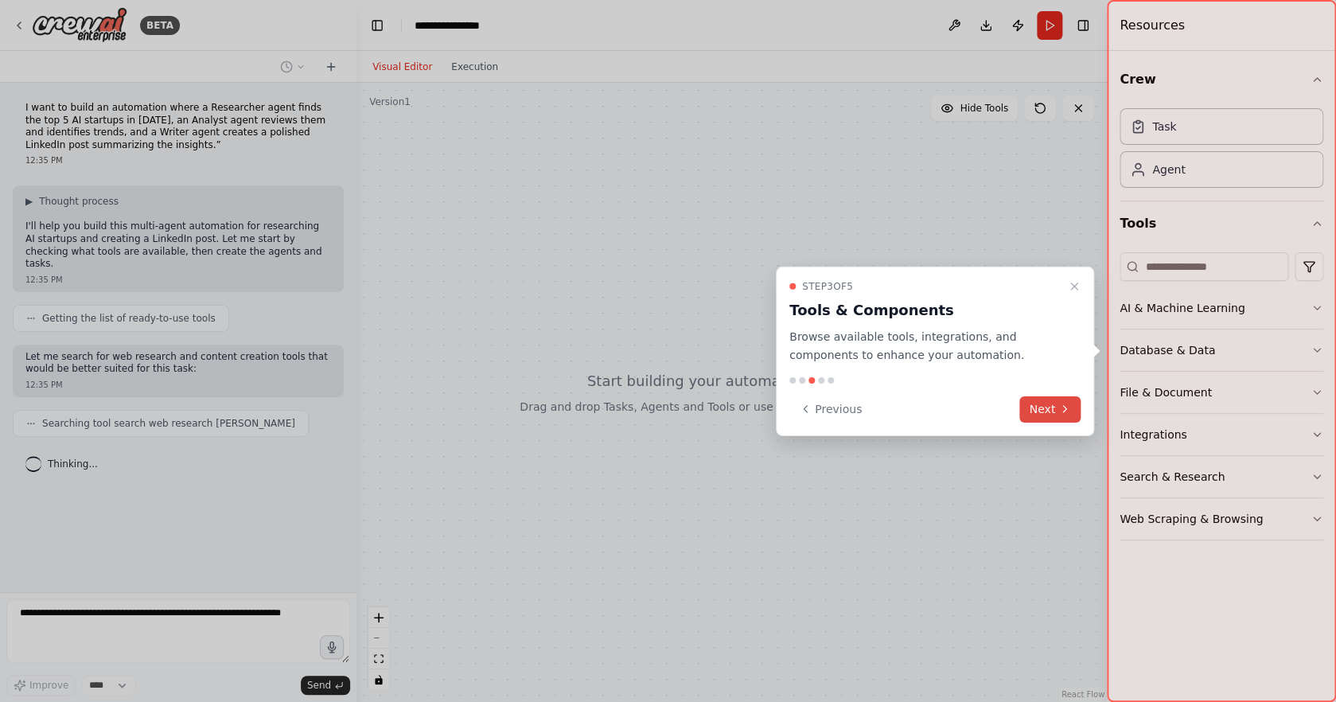
click at [1067, 411] on icon at bounding box center [1065, 409] width 13 height 13
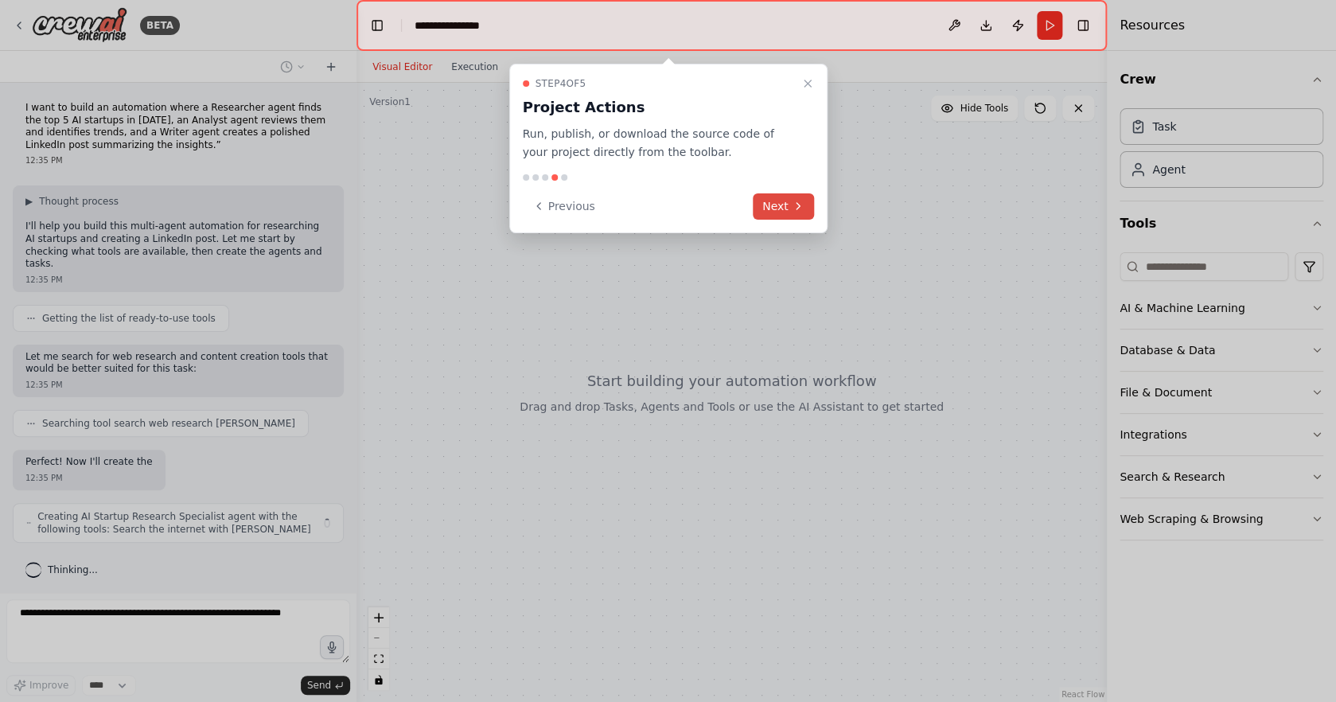
scroll to position [1, 0]
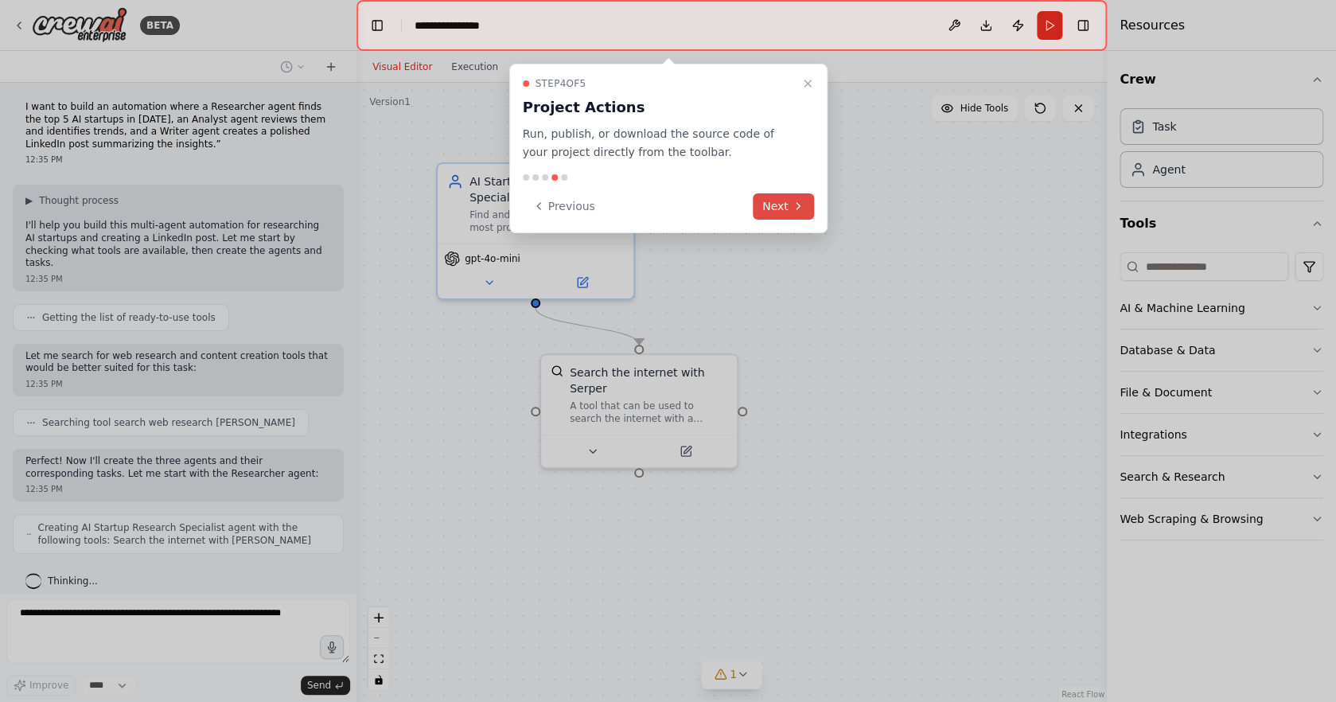
click at [786, 212] on button "Next" at bounding box center [783, 206] width 61 height 26
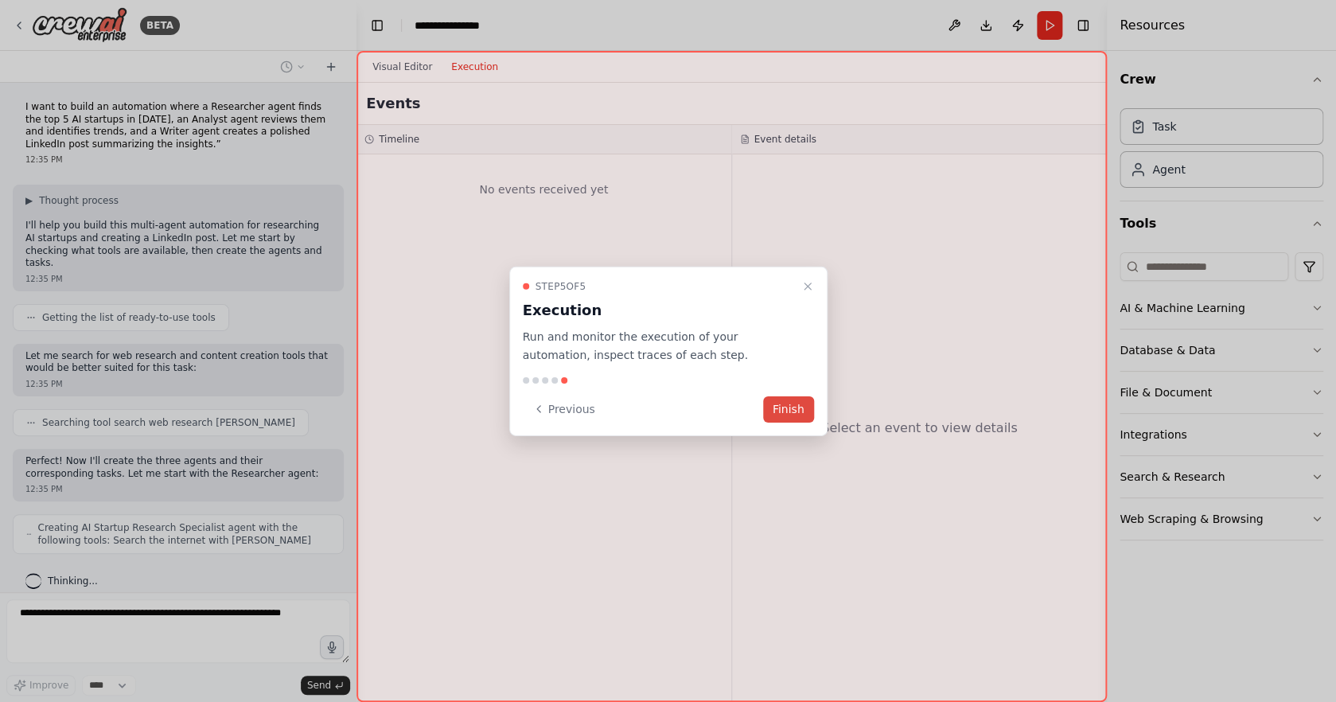
click at [798, 411] on button "Finish" at bounding box center [788, 409] width 51 height 26
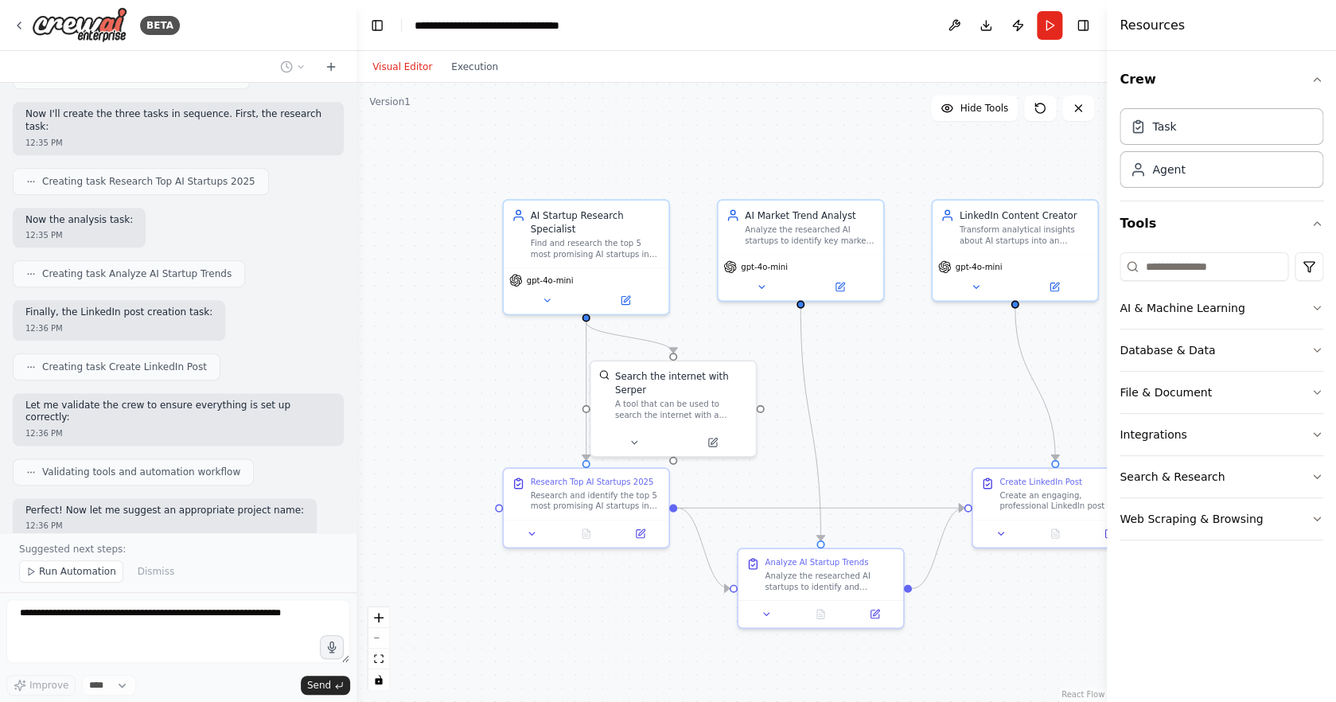
scroll to position [711, 0]
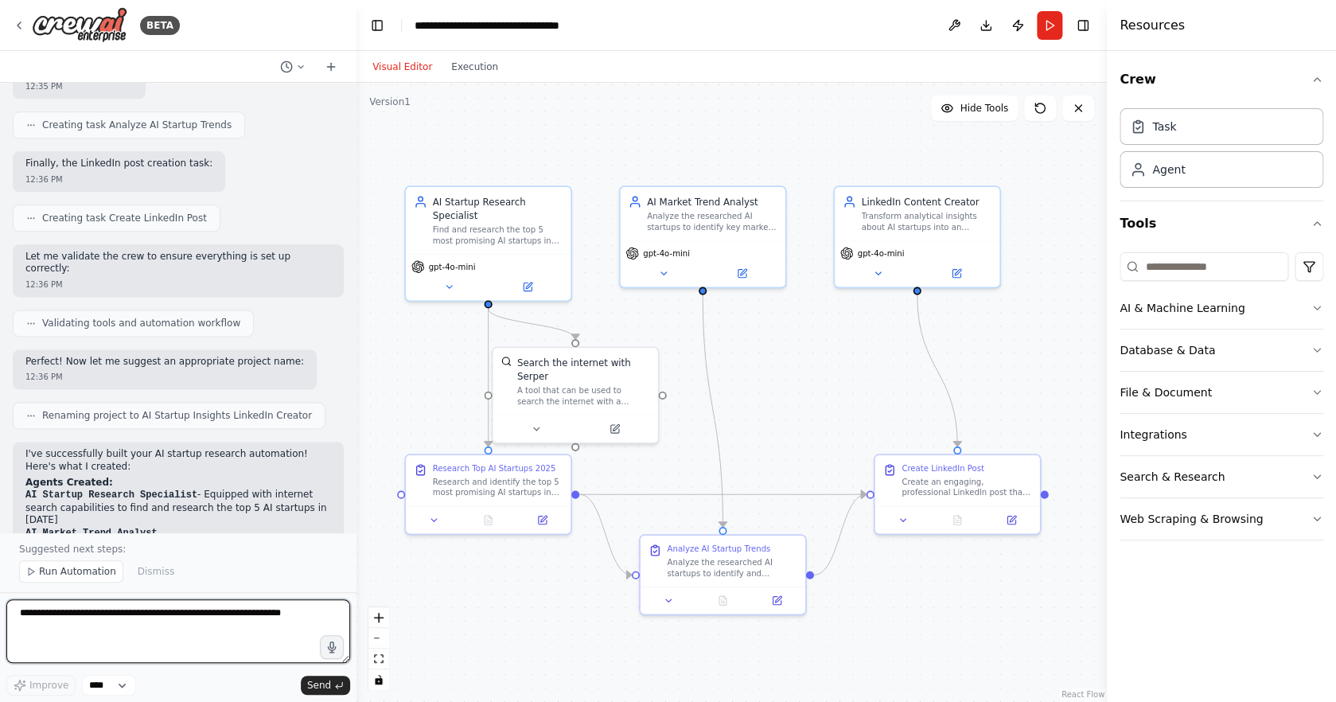
drag, startPoint x: 897, startPoint y: 426, endPoint x: 802, endPoint y: 412, distance: 96.5
click at [802, 412] on div ".deletable-edge-delete-btn { width: 20px; height: 20px; border: 0px solid #ffff…" at bounding box center [732, 392] width 751 height 619
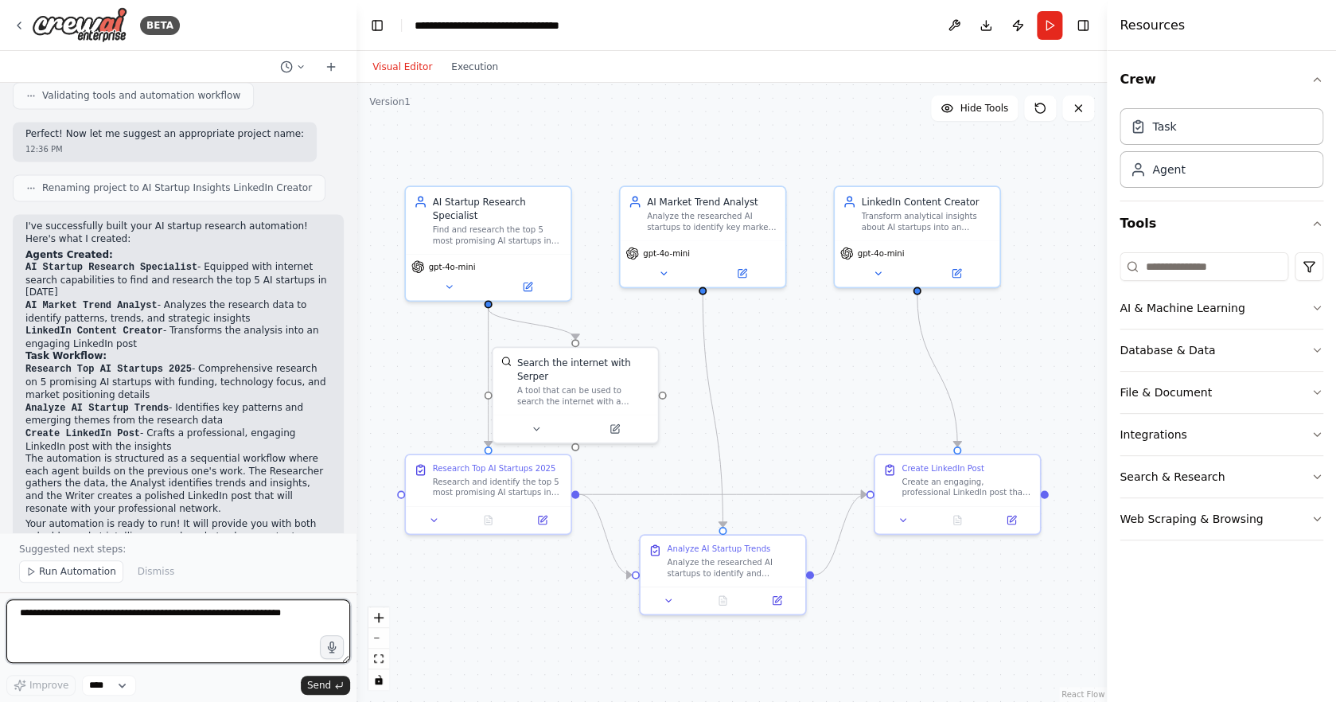
scroll to position [1040, 0]
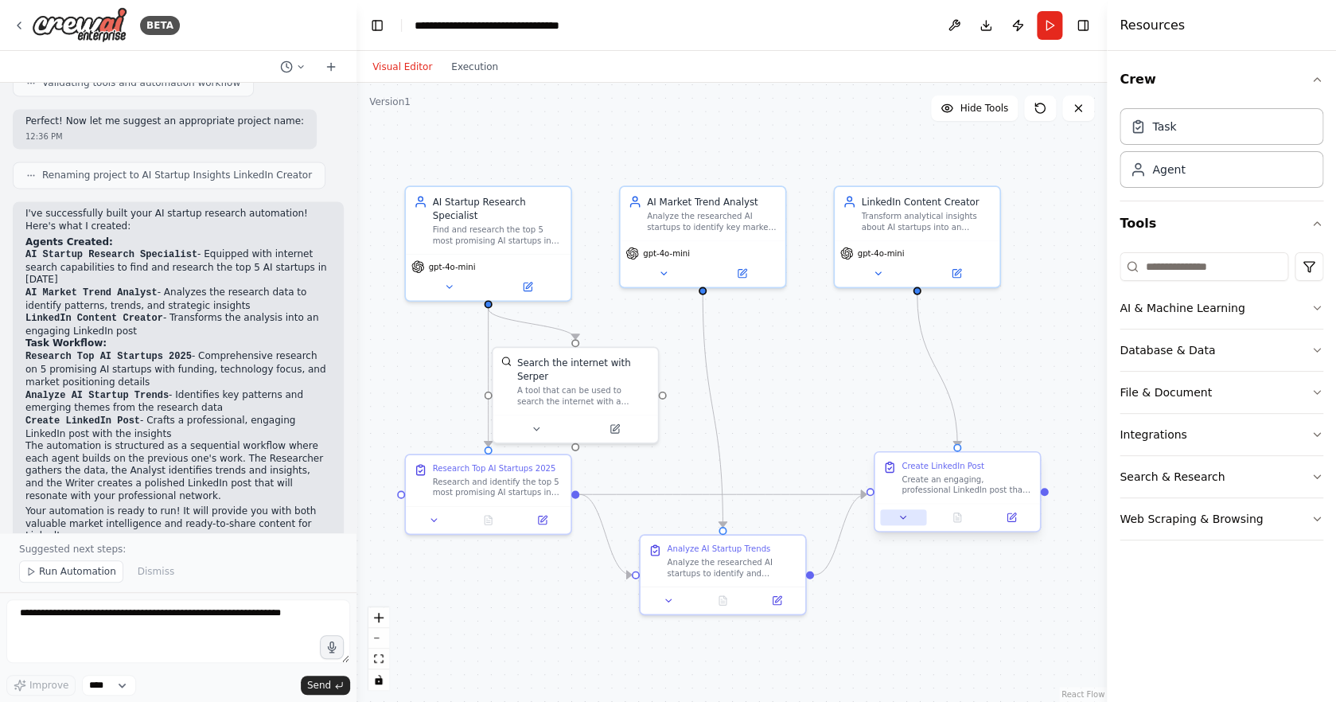
click at [903, 521] on icon at bounding box center [903, 517] width 10 height 10
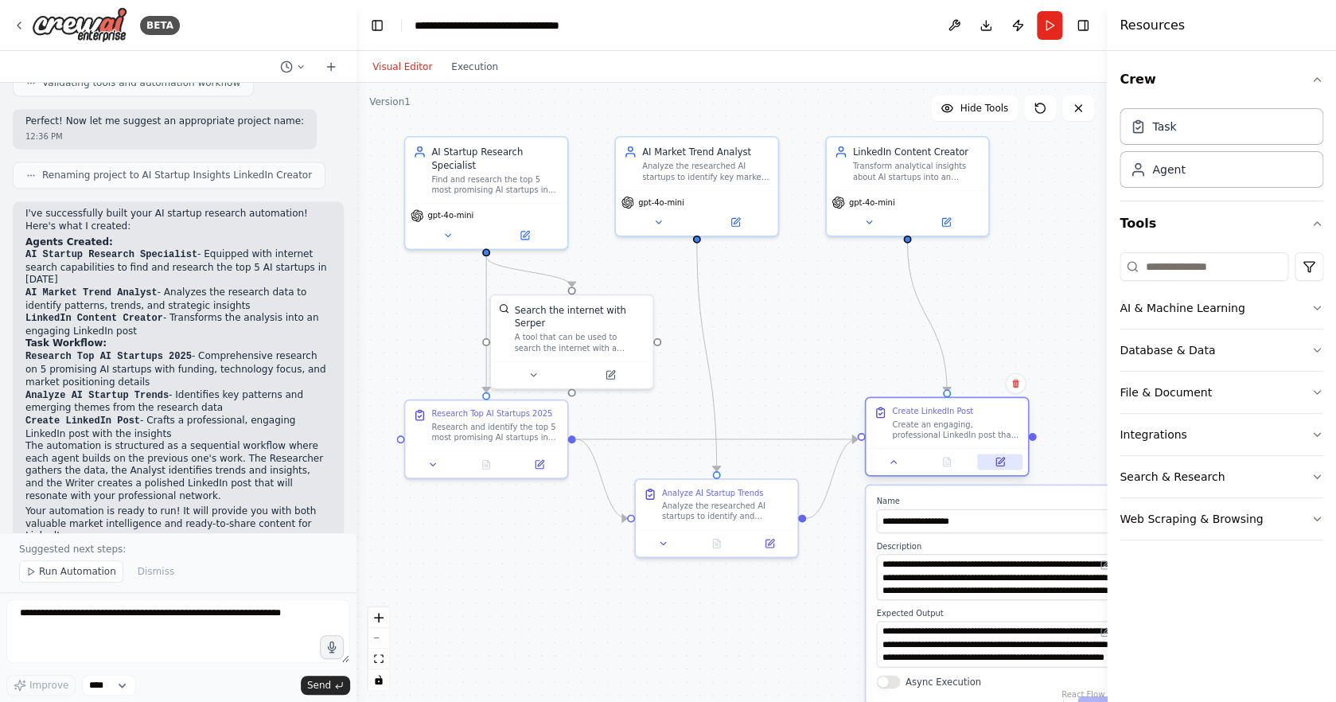
click at [1000, 465] on icon at bounding box center [1001, 462] width 8 height 8
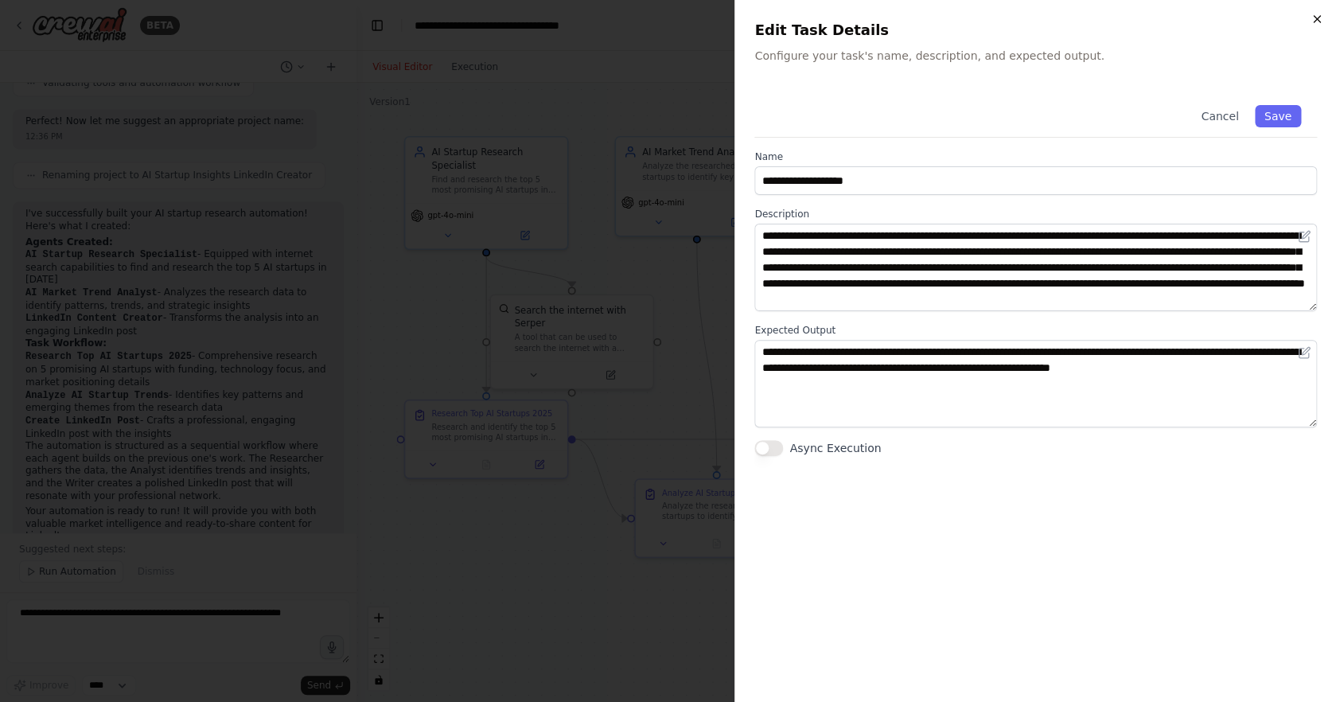
click at [1316, 23] on icon "button" at bounding box center [1317, 19] width 13 height 13
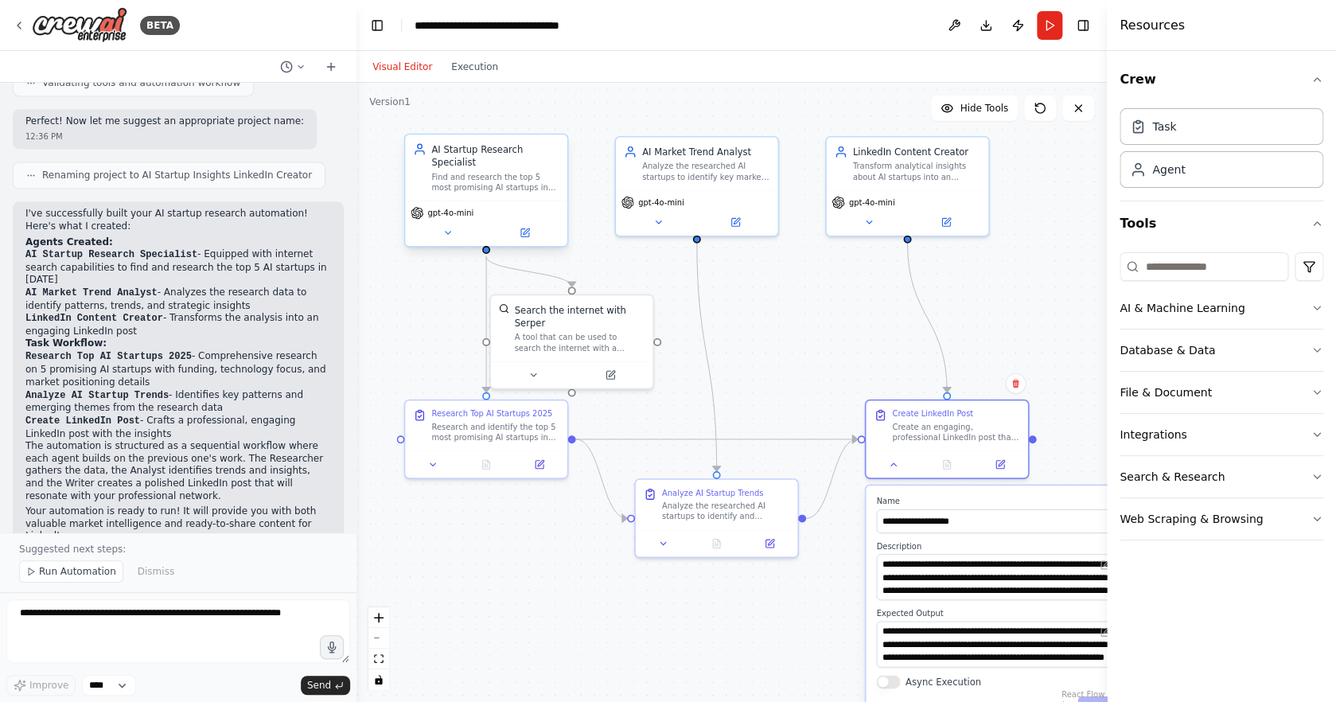
click at [489, 180] on div "Find and research the top 5 most promising AI startups in [DATE], gathering com…" at bounding box center [494, 182] width 127 height 21
click at [454, 234] on button at bounding box center [448, 233] width 74 height 16
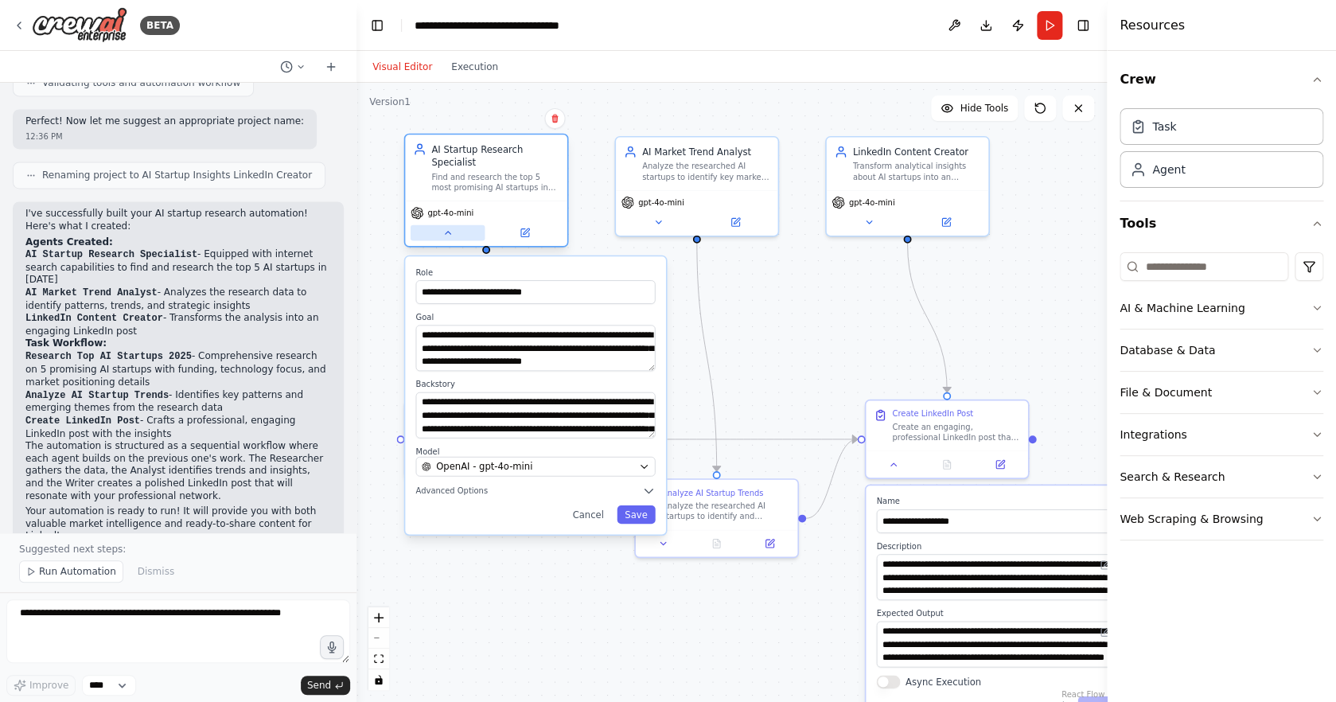
click at [454, 234] on button at bounding box center [448, 233] width 74 height 16
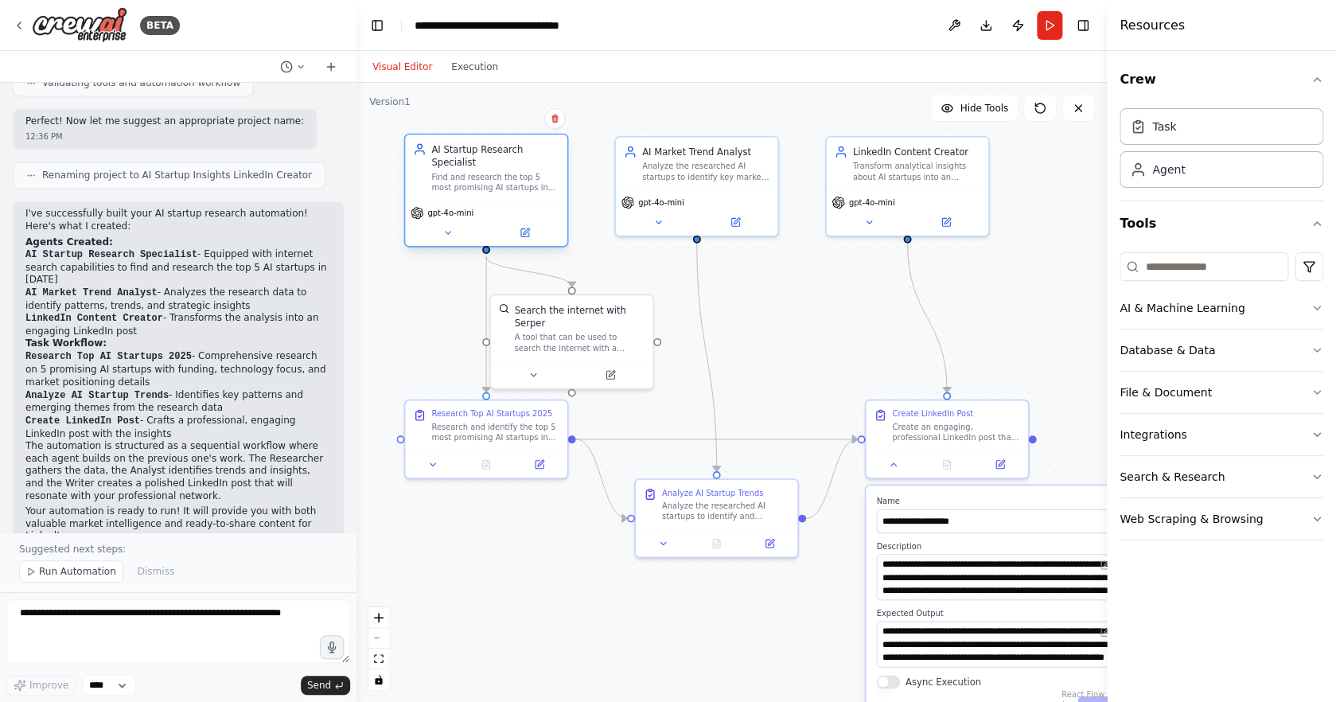
click at [454, 215] on span "gpt-4o-mini" at bounding box center [450, 213] width 46 height 10
click at [450, 236] on icon at bounding box center [448, 233] width 10 height 10
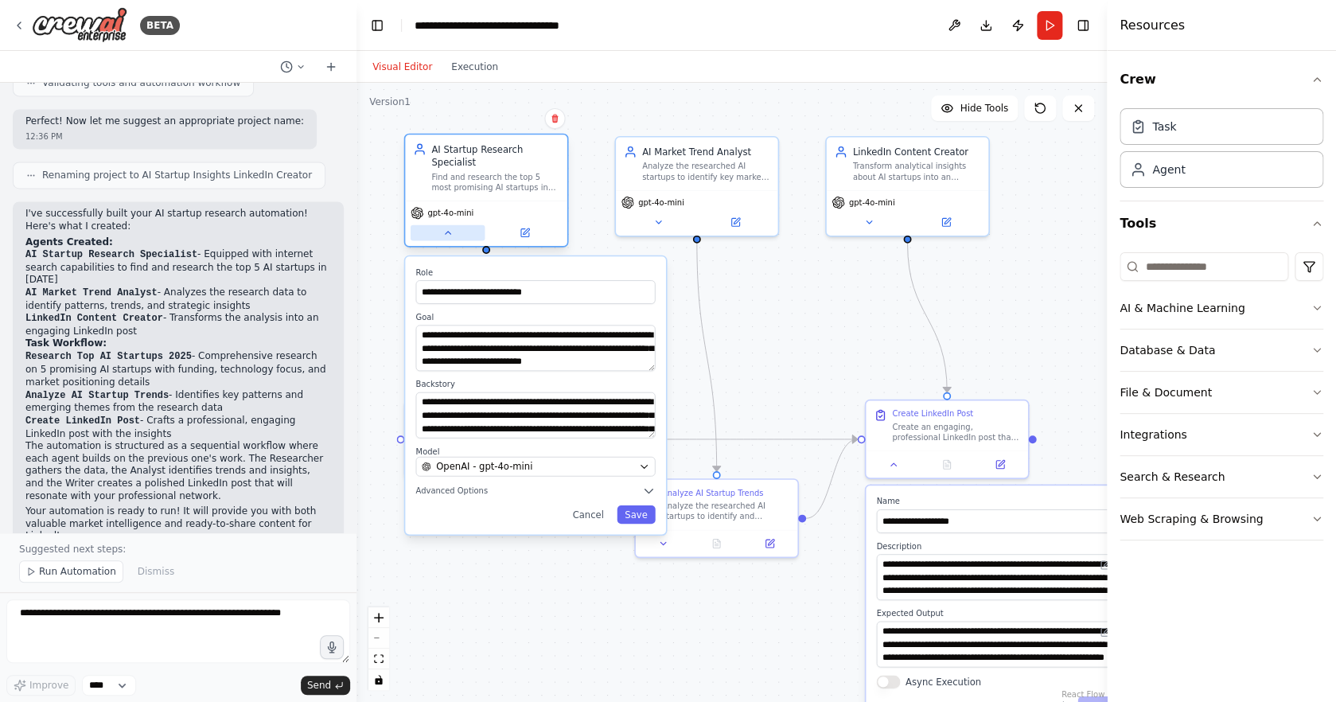
click at [450, 236] on icon at bounding box center [448, 233] width 10 height 10
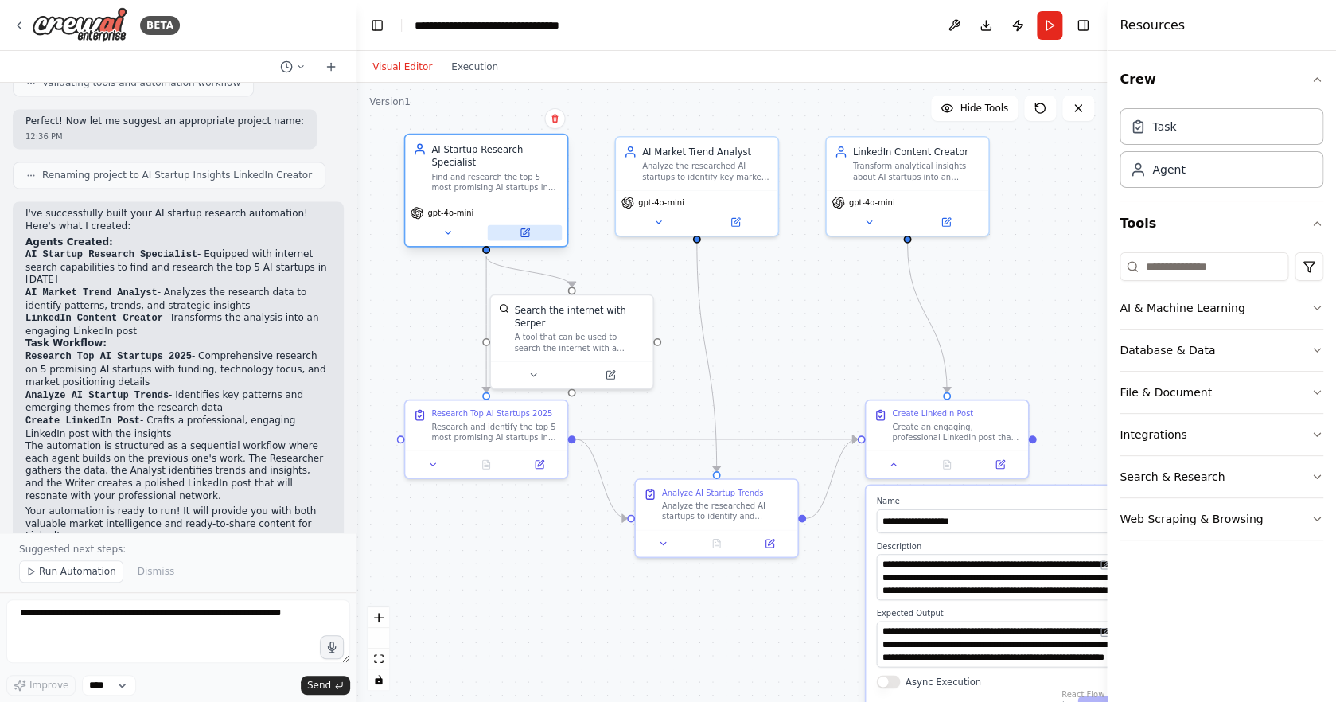
click at [529, 232] on icon at bounding box center [525, 233] width 10 height 10
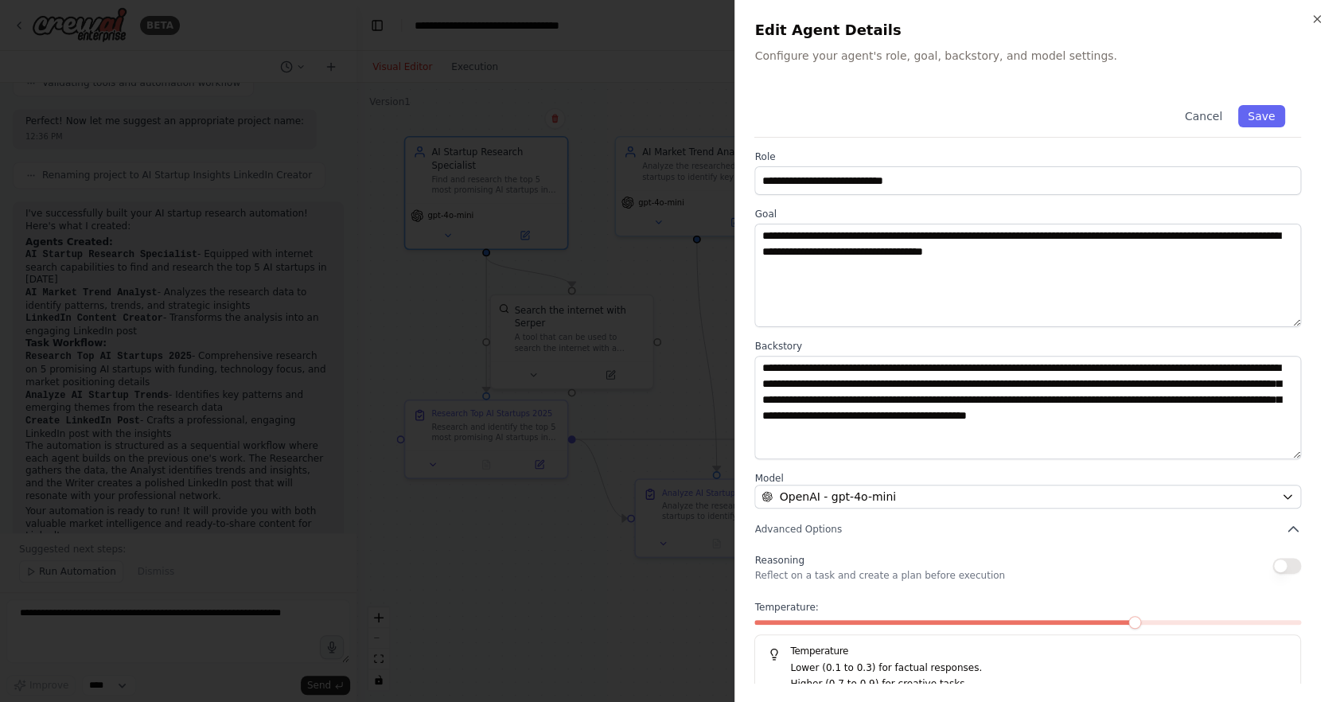
scroll to position [19, 0]
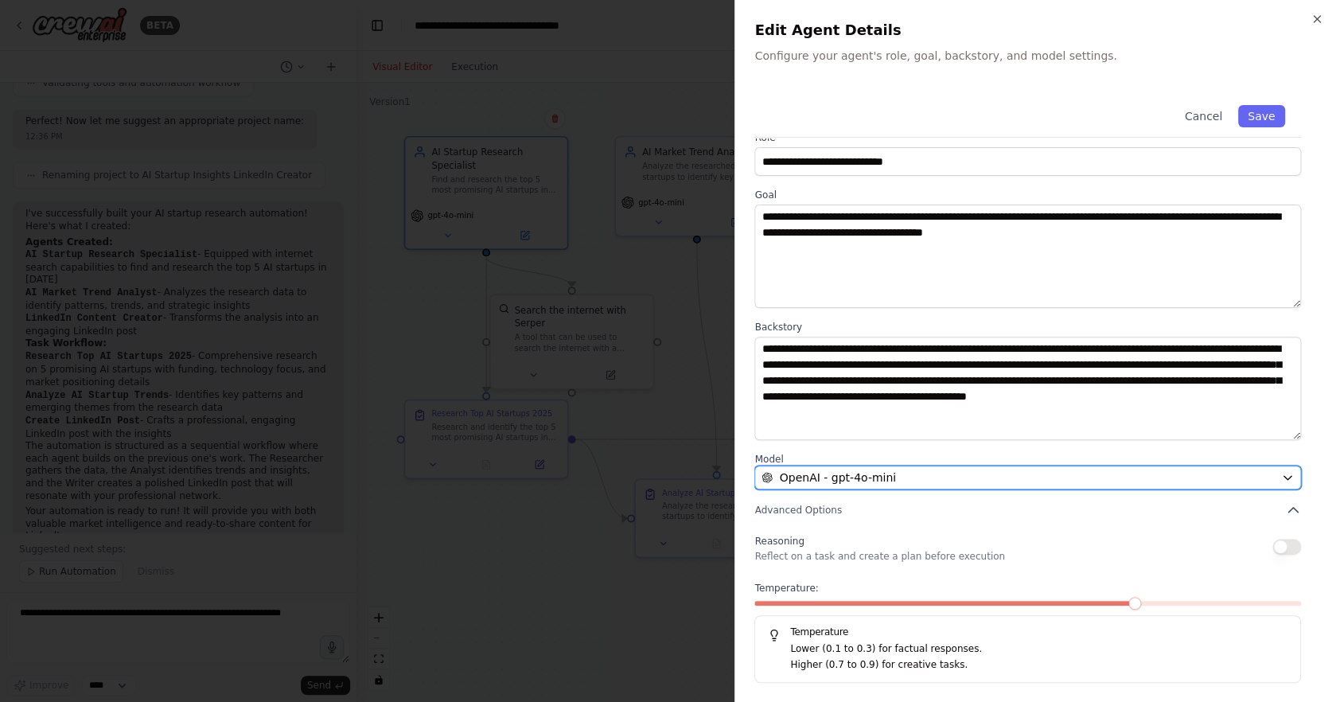
click at [1126, 474] on div "OpenAI - gpt-4o-mini" at bounding box center [1018, 478] width 513 height 16
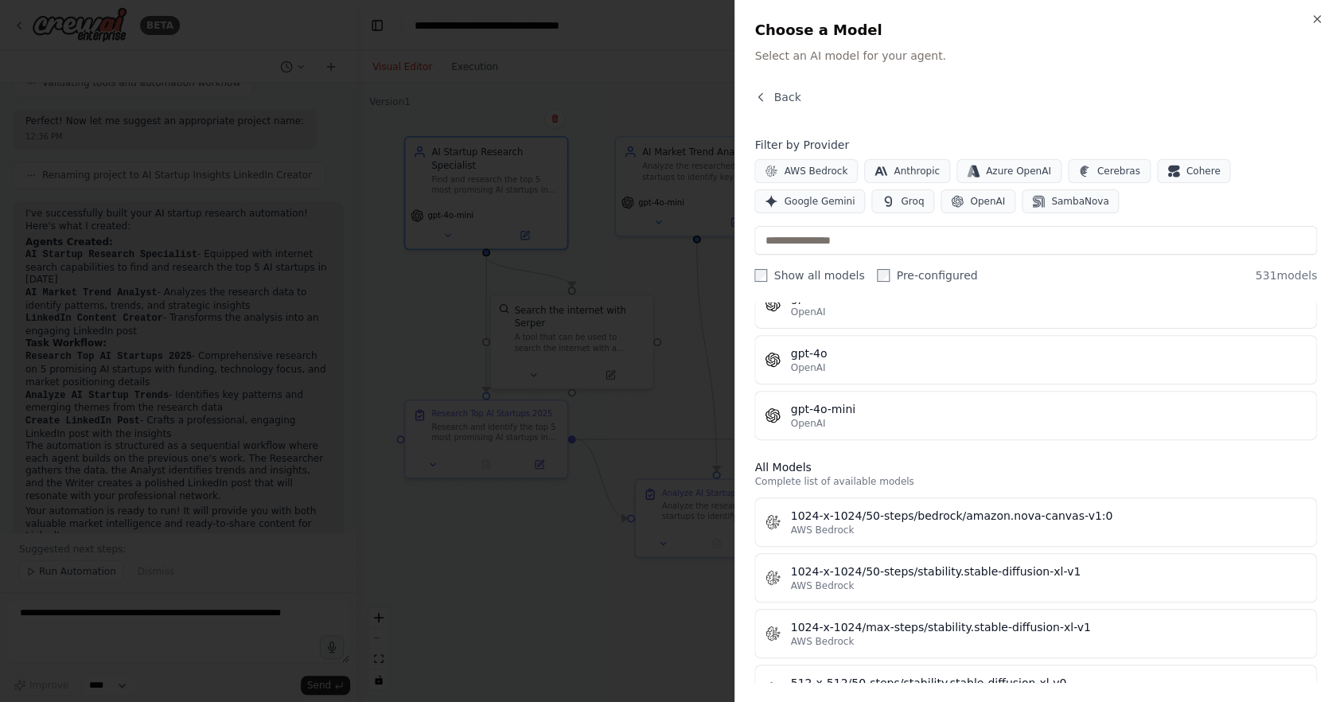
scroll to position [303, 0]
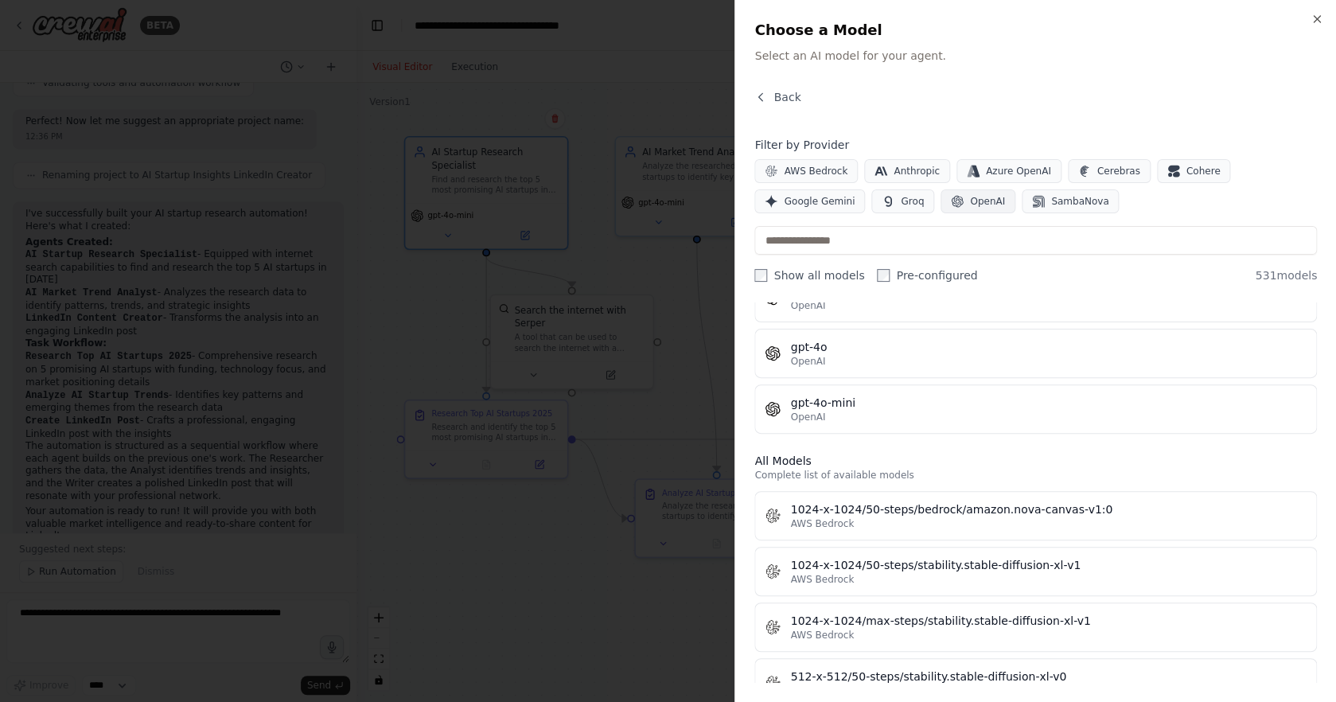
click at [1000, 205] on button "OpenAI" at bounding box center [978, 201] width 75 height 24
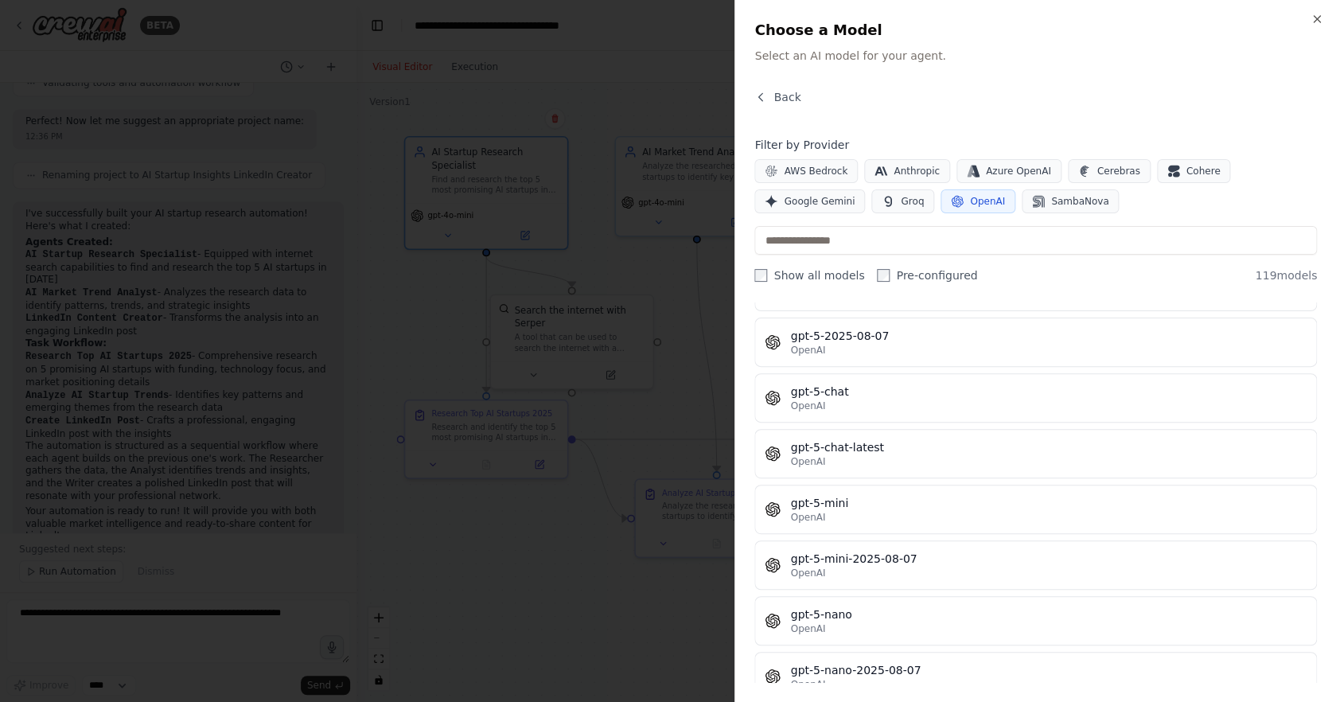
scroll to position [3728, 0]
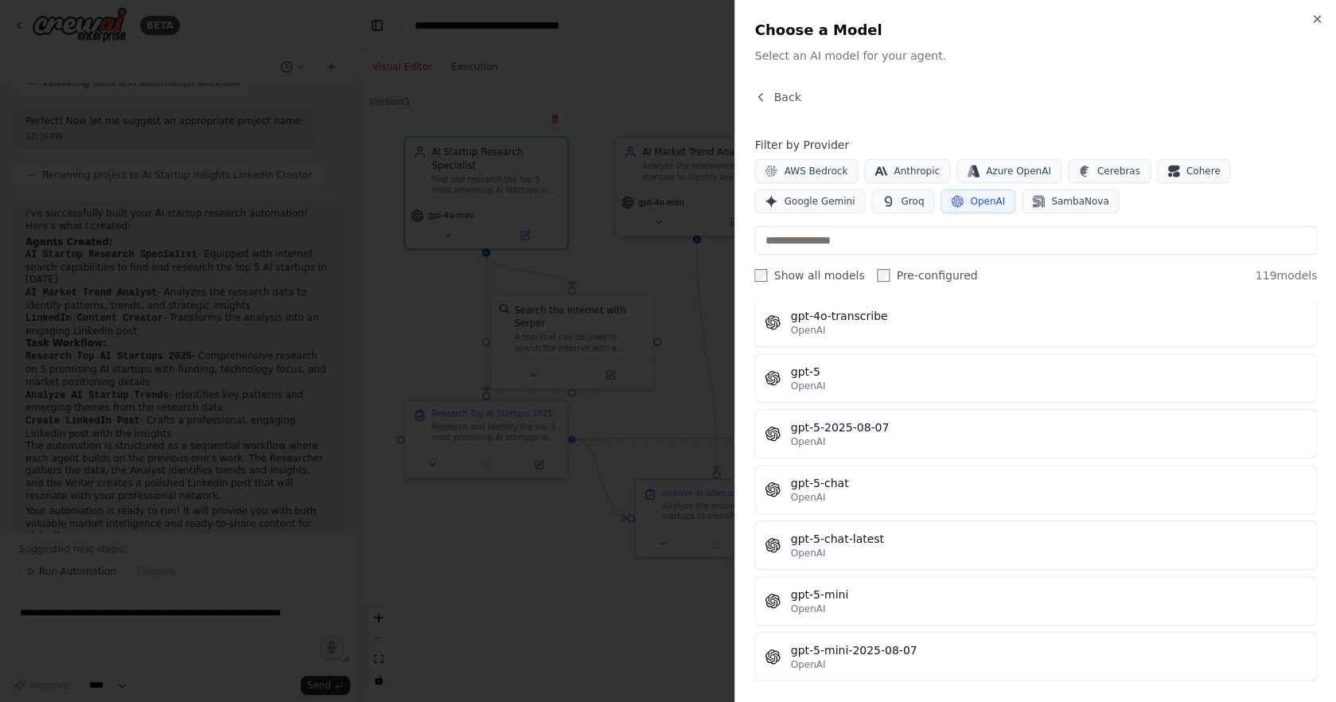
click at [1059, 481] on div "gpt-5-chat" at bounding box center [1048, 483] width 517 height 16
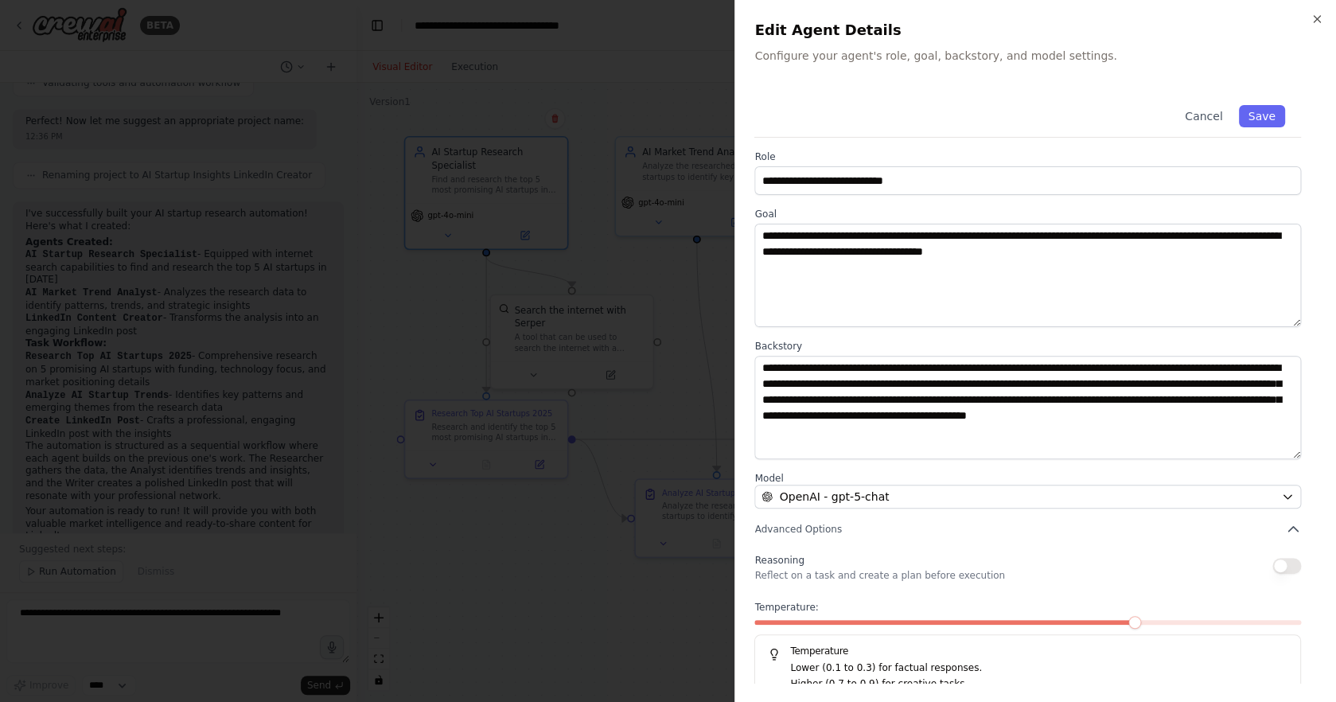
scroll to position [19, 0]
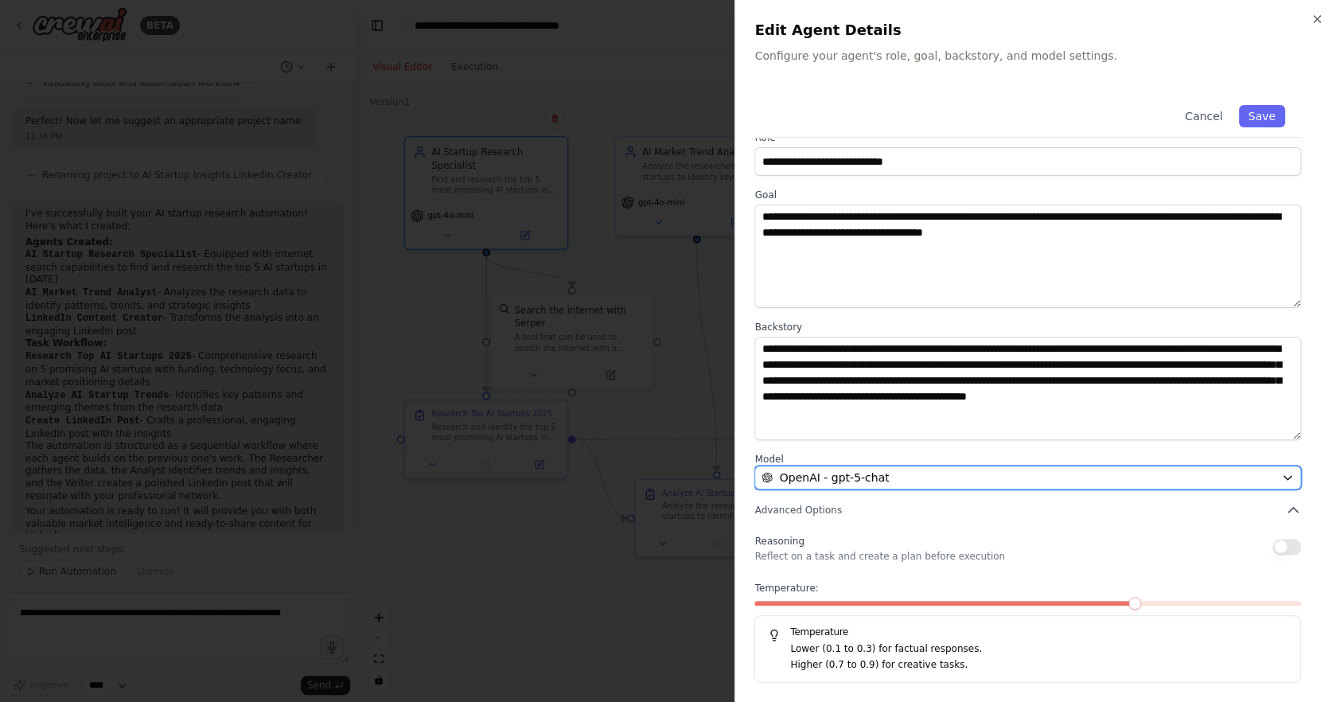
click at [1093, 485] on div "OpenAI - gpt-5-chat" at bounding box center [1018, 478] width 513 height 16
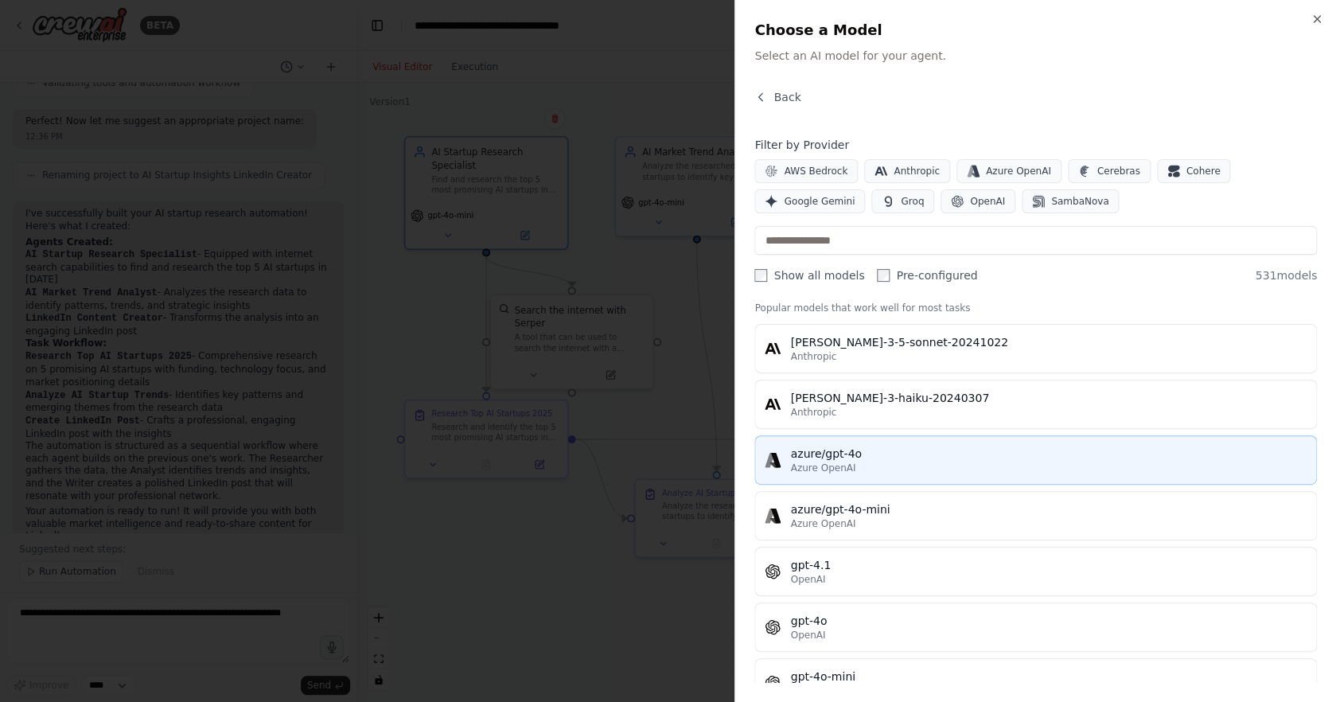
scroll to position [36, 0]
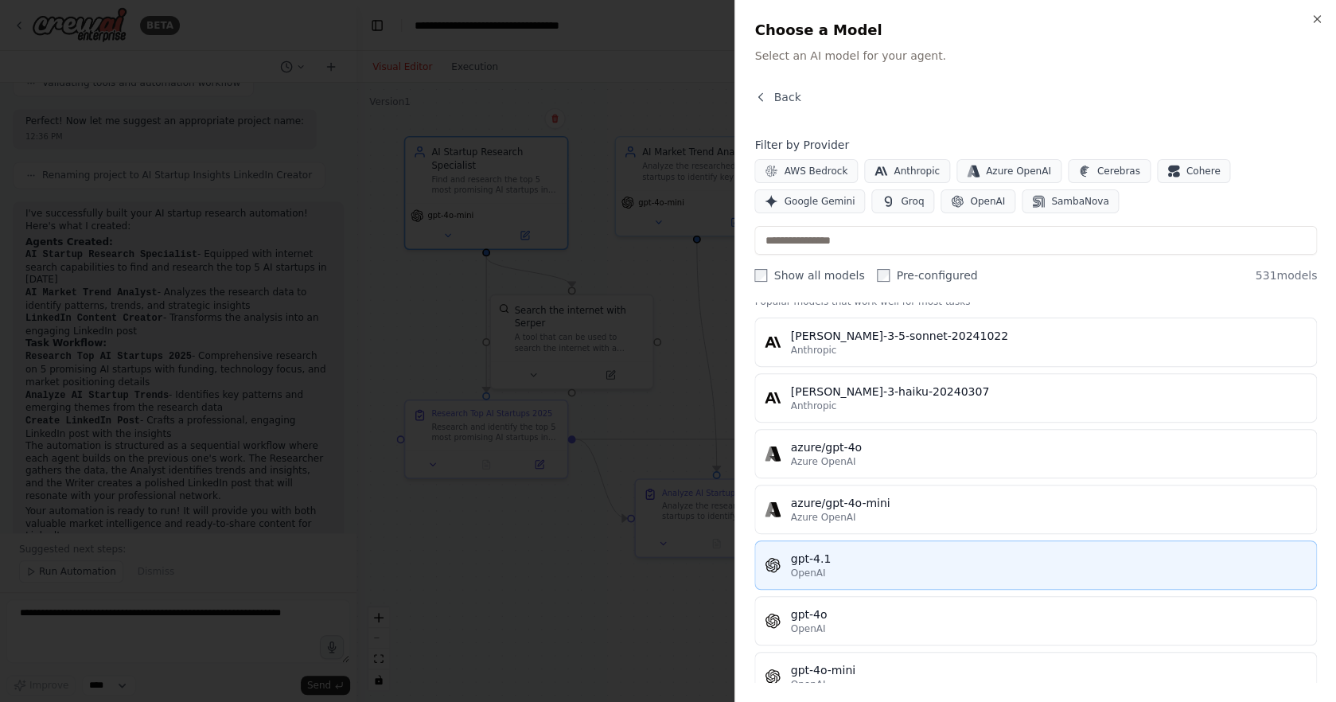
click at [1004, 555] on div "gpt-4.1" at bounding box center [1048, 559] width 517 height 16
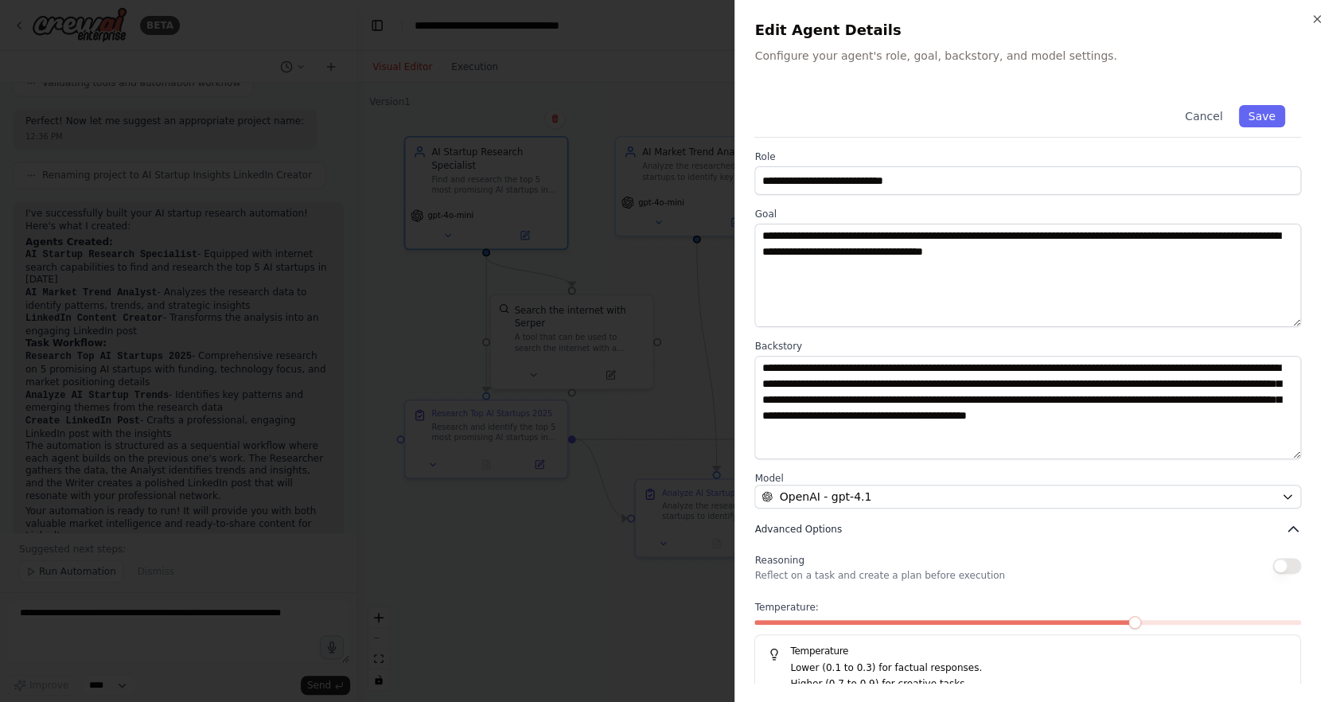
scroll to position [19, 0]
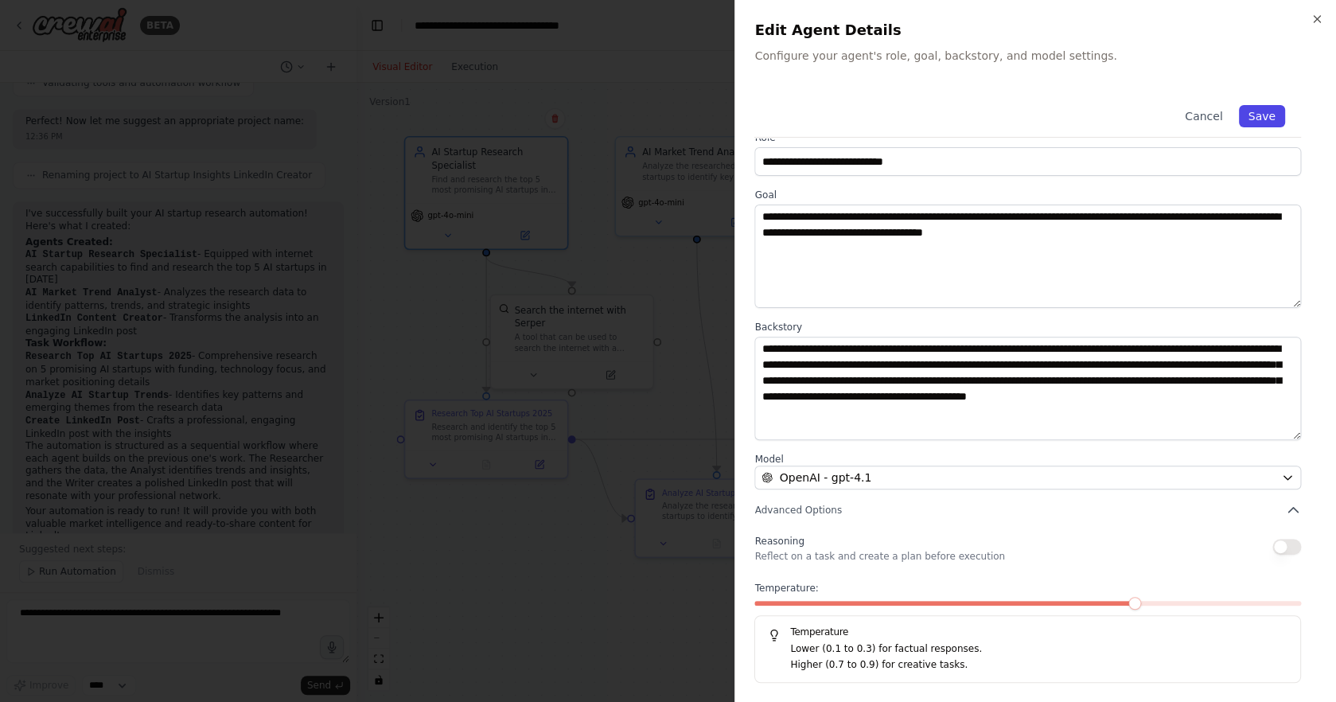
click at [1266, 115] on button "Save" at bounding box center [1262, 116] width 46 height 22
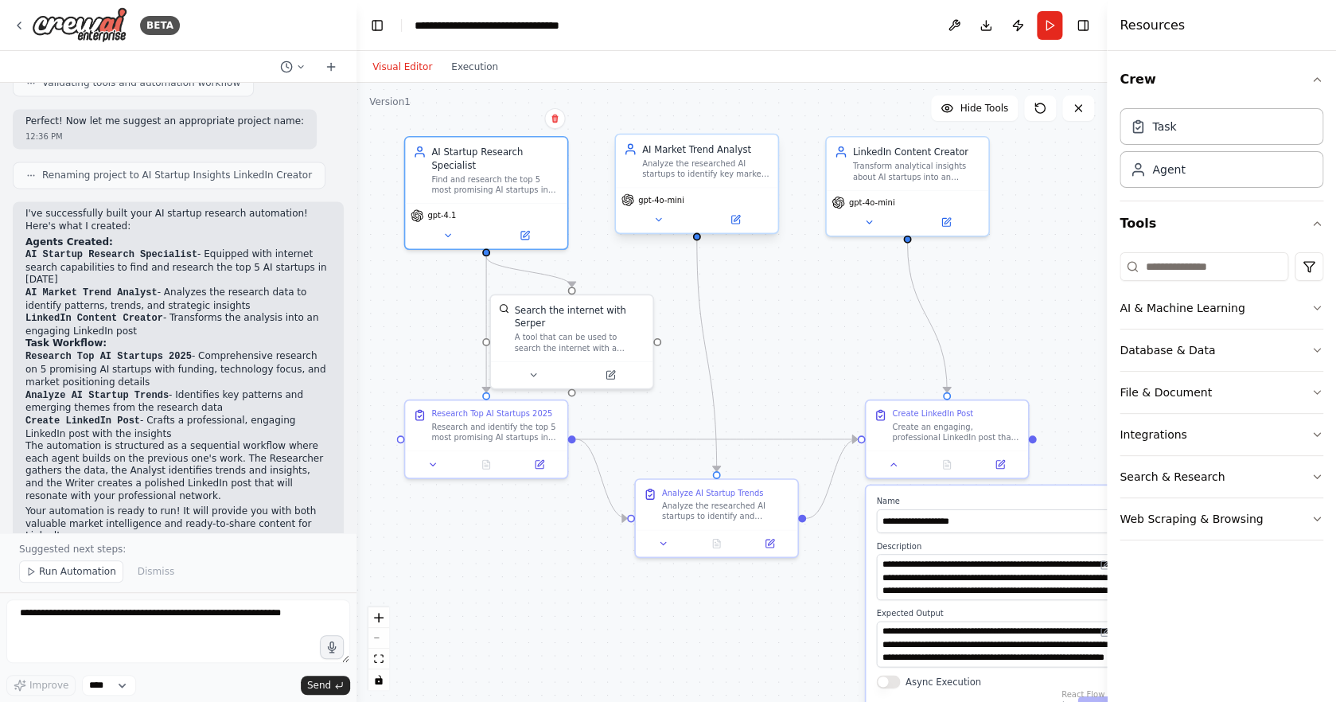
click at [673, 201] on span "gpt-4o-mini" at bounding box center [661, 200] width 46 height 10
click at [653, 222] on icon at bounding box center [658, 219] width 10 height 10
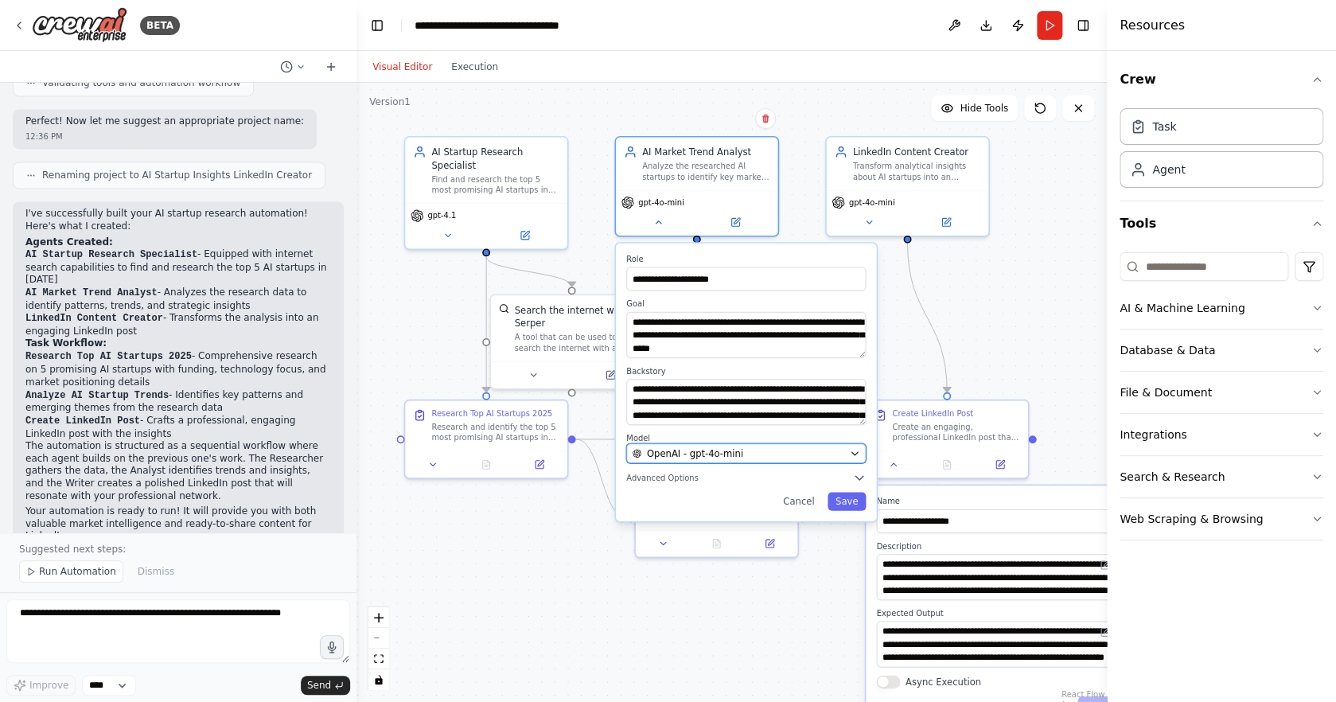
click at [758, 454] on div "OpenAI - gpt-4o-mini" at bounding box center [739, 454] width 212 height 14
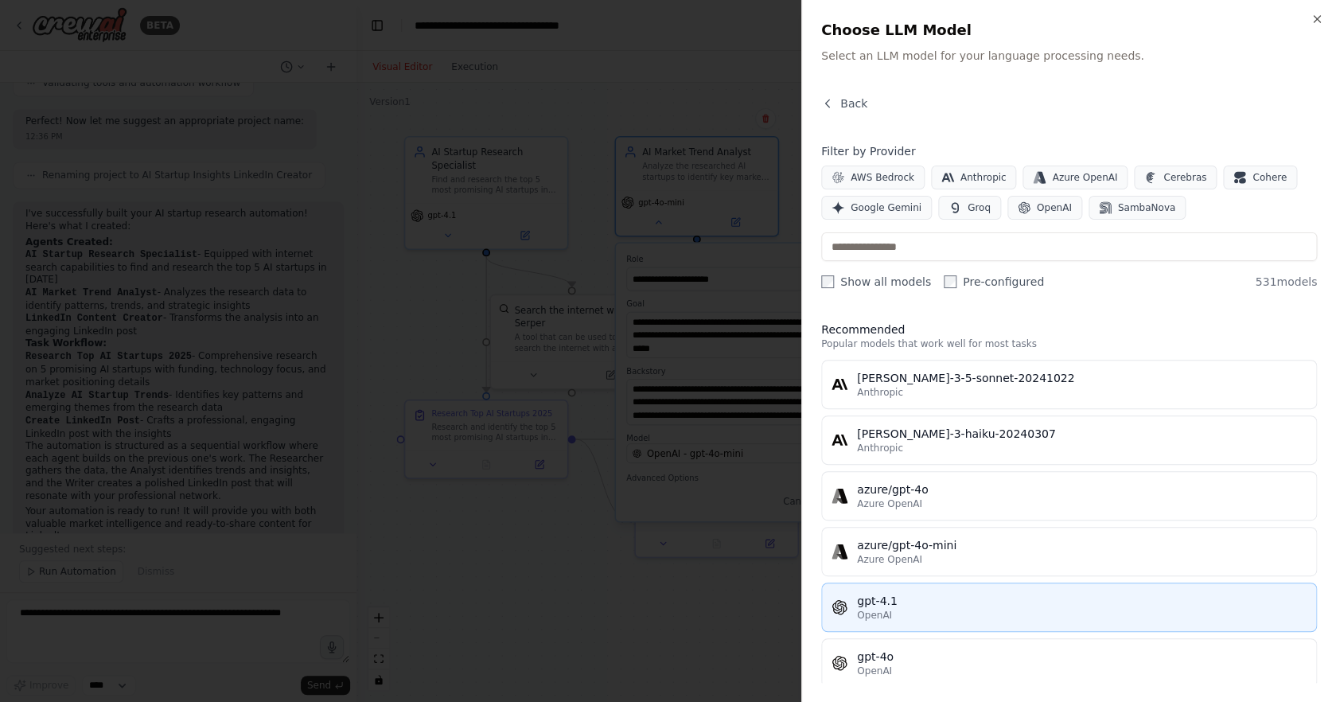
click at [1018, 609] on div "OpenAI" at bounding box center [1082, 615] width 450 height 13
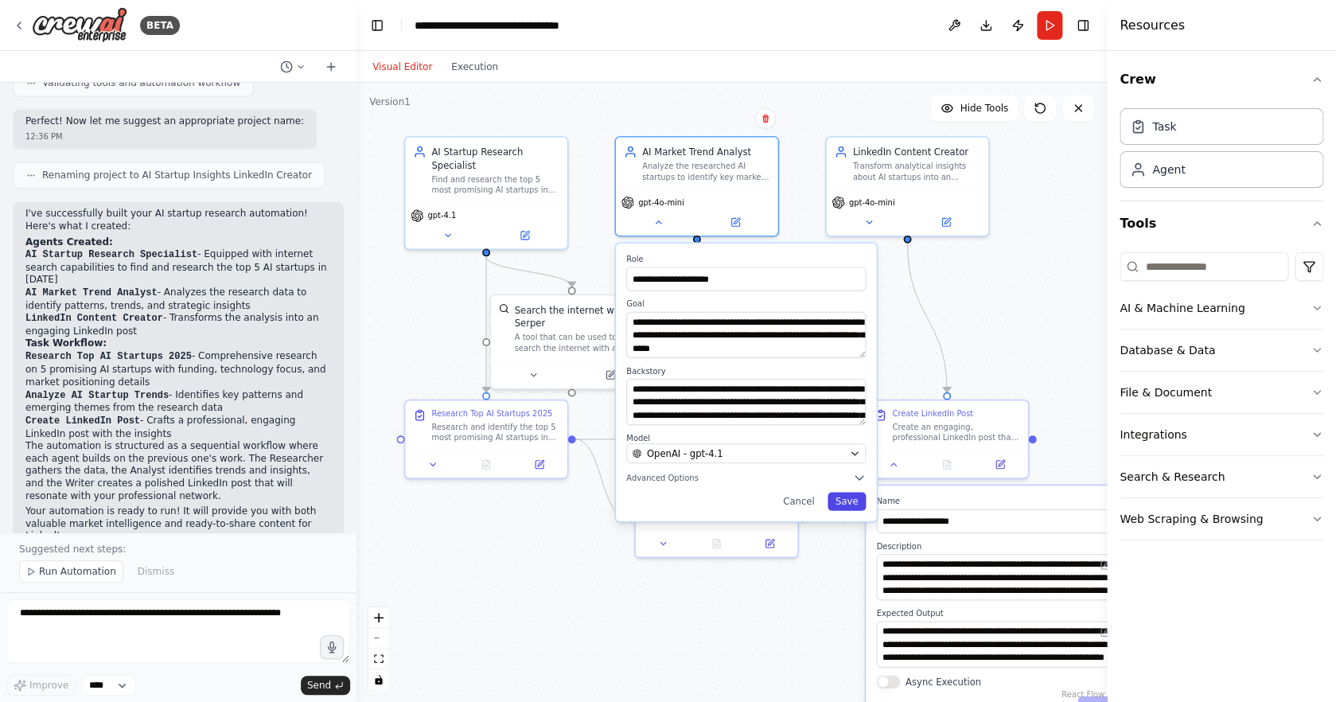
click at [848, 499] on button "Save" at bounding box center [847, 501] width 38 height 18
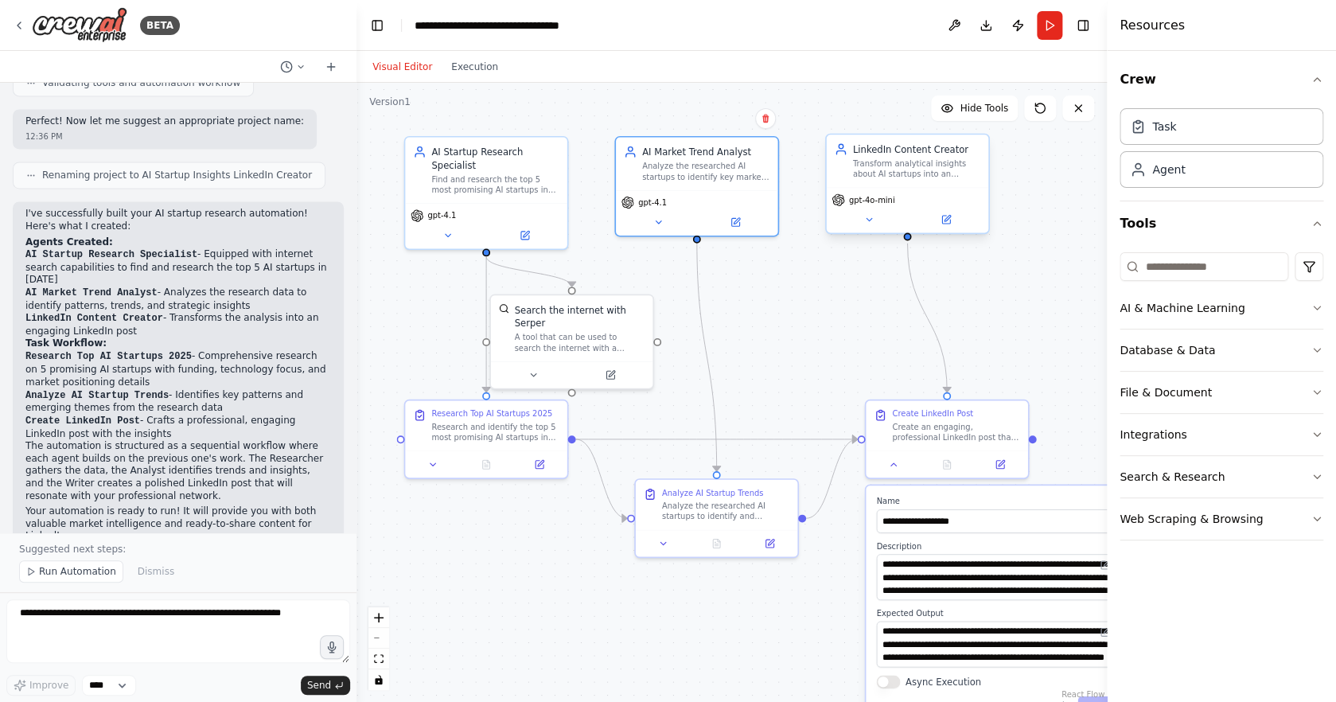
click at [918, 157] on div "LinkedIn Content Creator Transform analytical insights about AI startups into a…" at bounding box center [916, 160] width 127 height 37
click at [870, 225] on button at bounding box center [869, 220] width 74 height 16
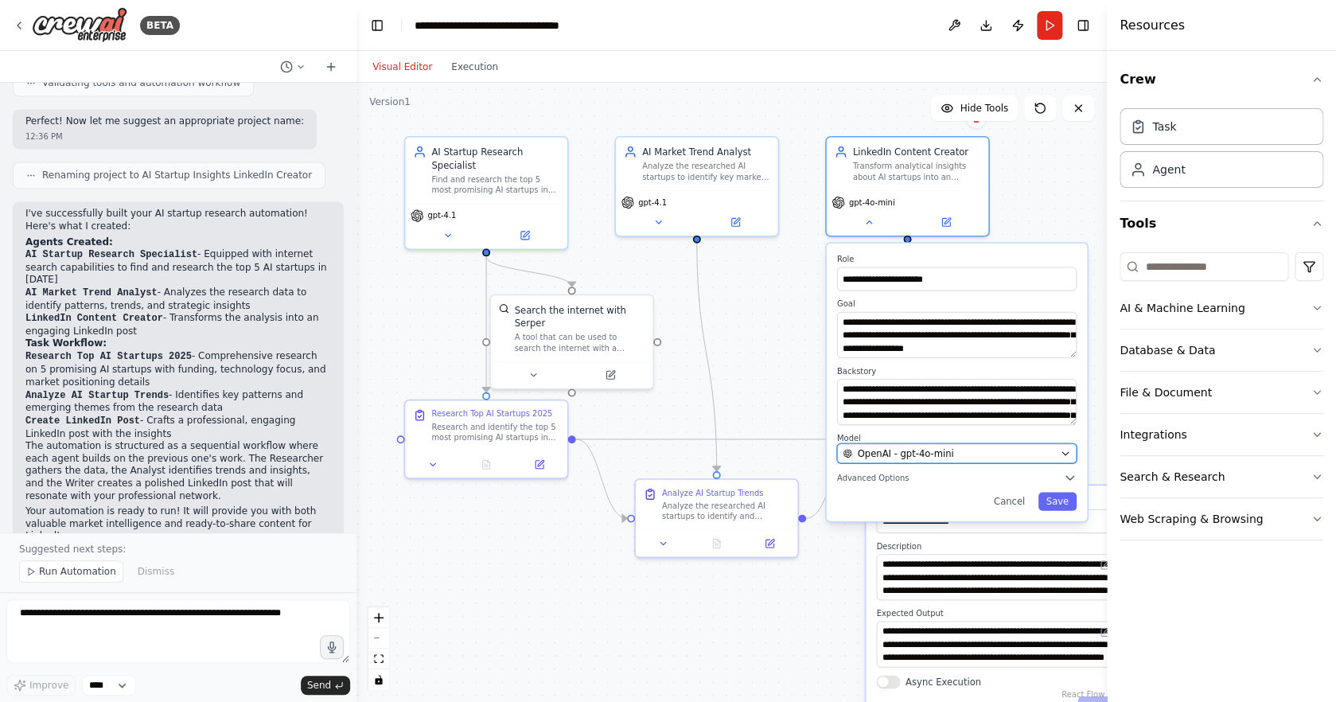
click at [965, 444] on button "OpenAI - gpt-4o-mini" at bounding box center [957, 453] width 240 height 20
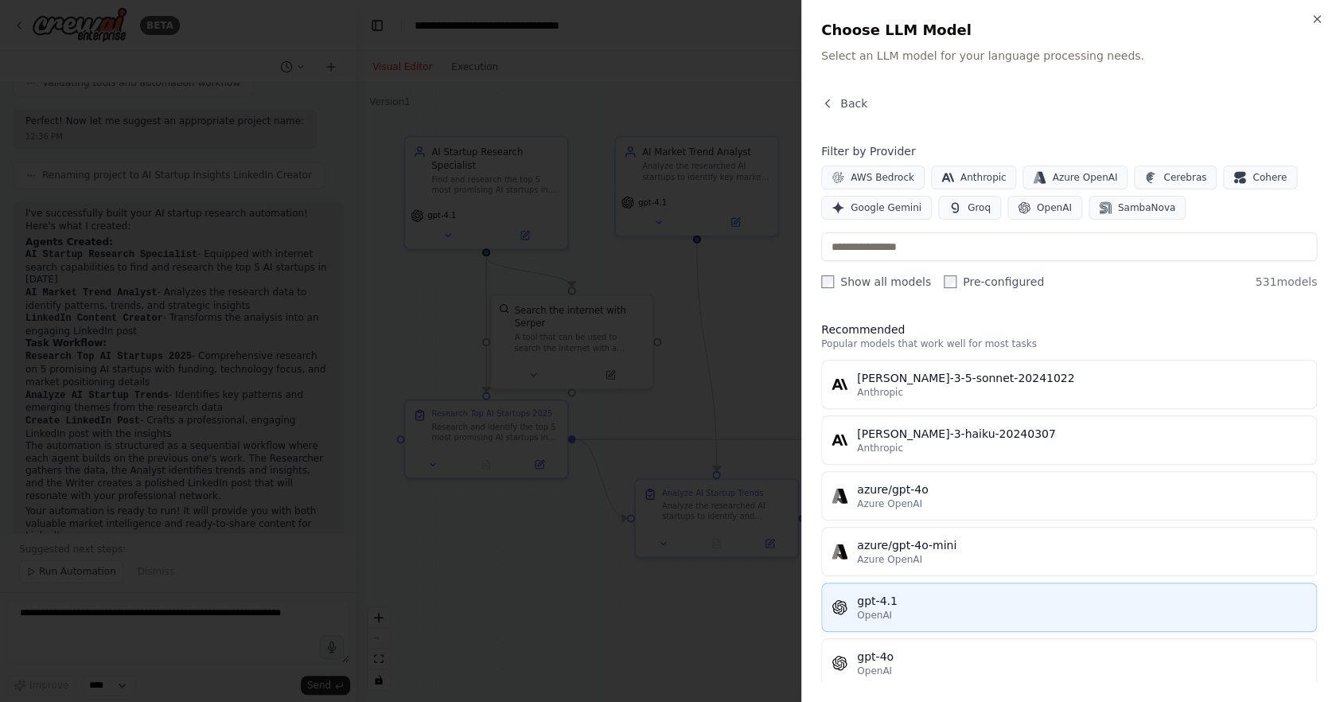
click at [962, 602] on div "gpt-4.1" at bounding box center [1082, 601] width 450 height 16
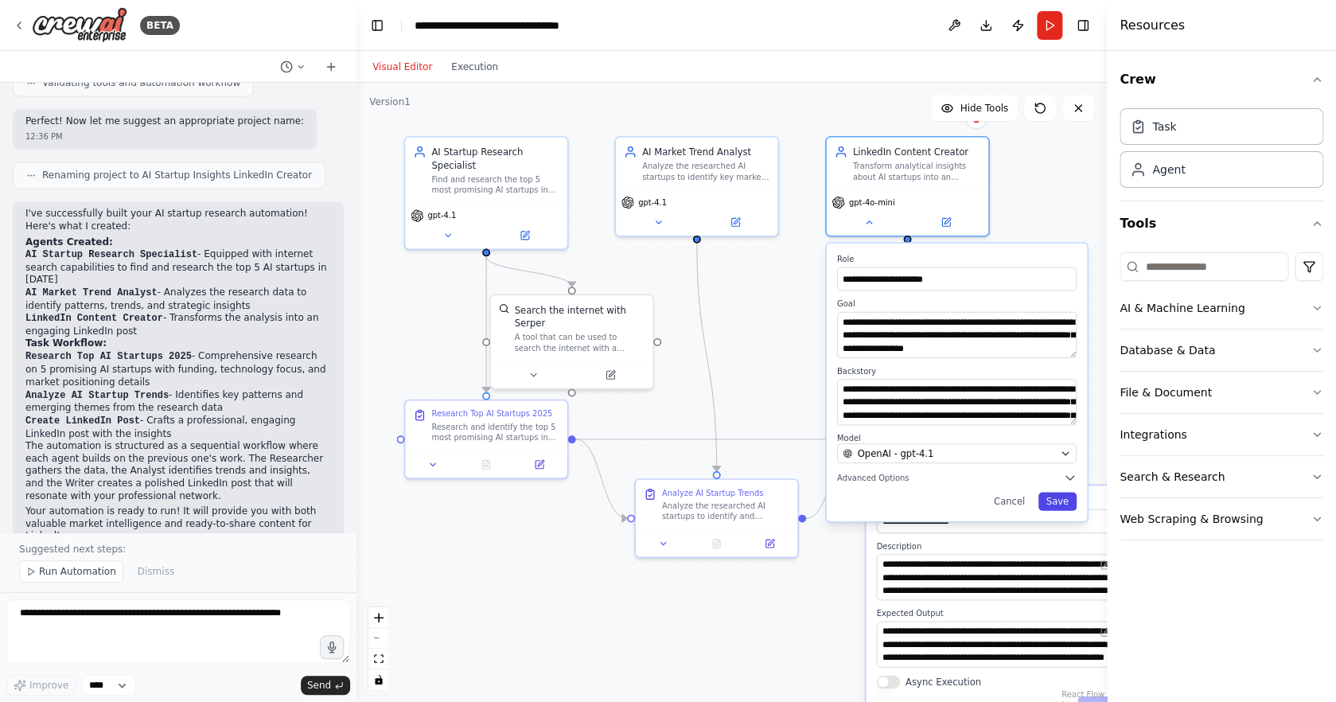
click at [1067, 506] on button "Save" at bounding box center [1057, 501] width 38 height 18
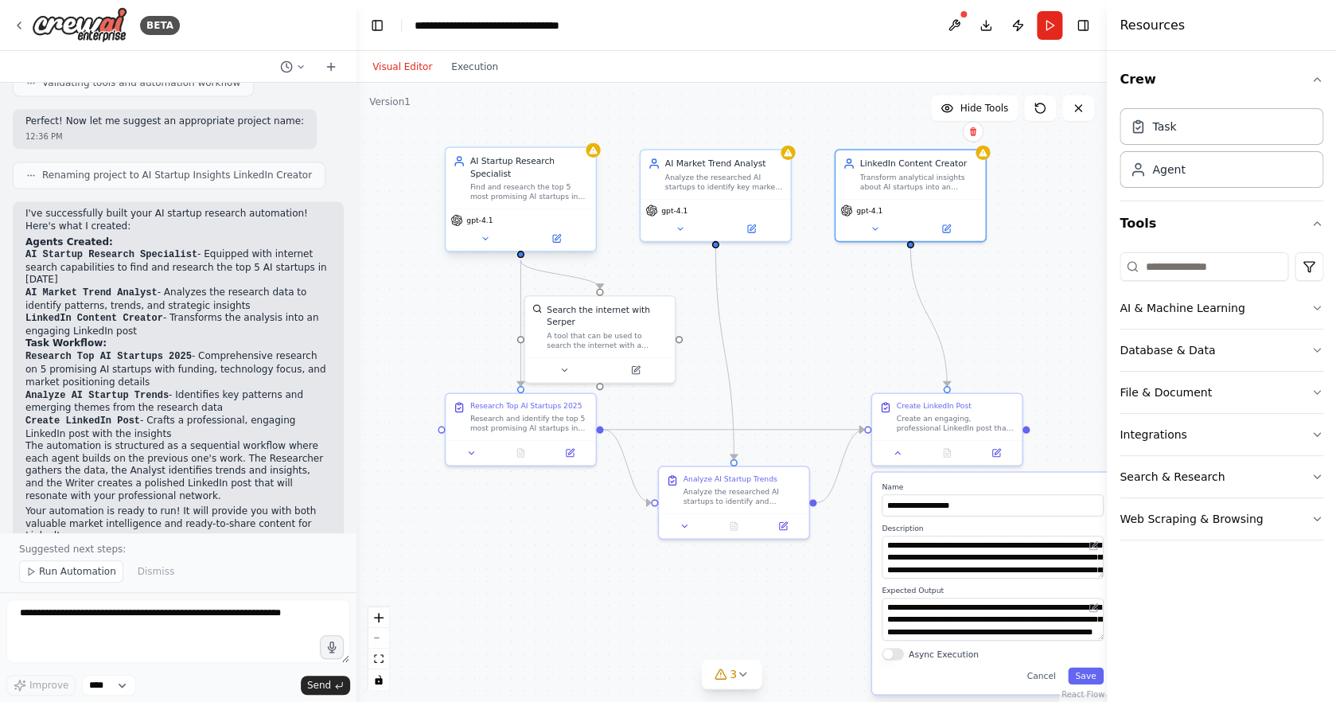
click at [485, 221] on span "gpt-4.1" at bounding box center [479, 221] width 26 height 10
click at [483, 236] on icon at bounding box center [485, 239] width 10 height 10
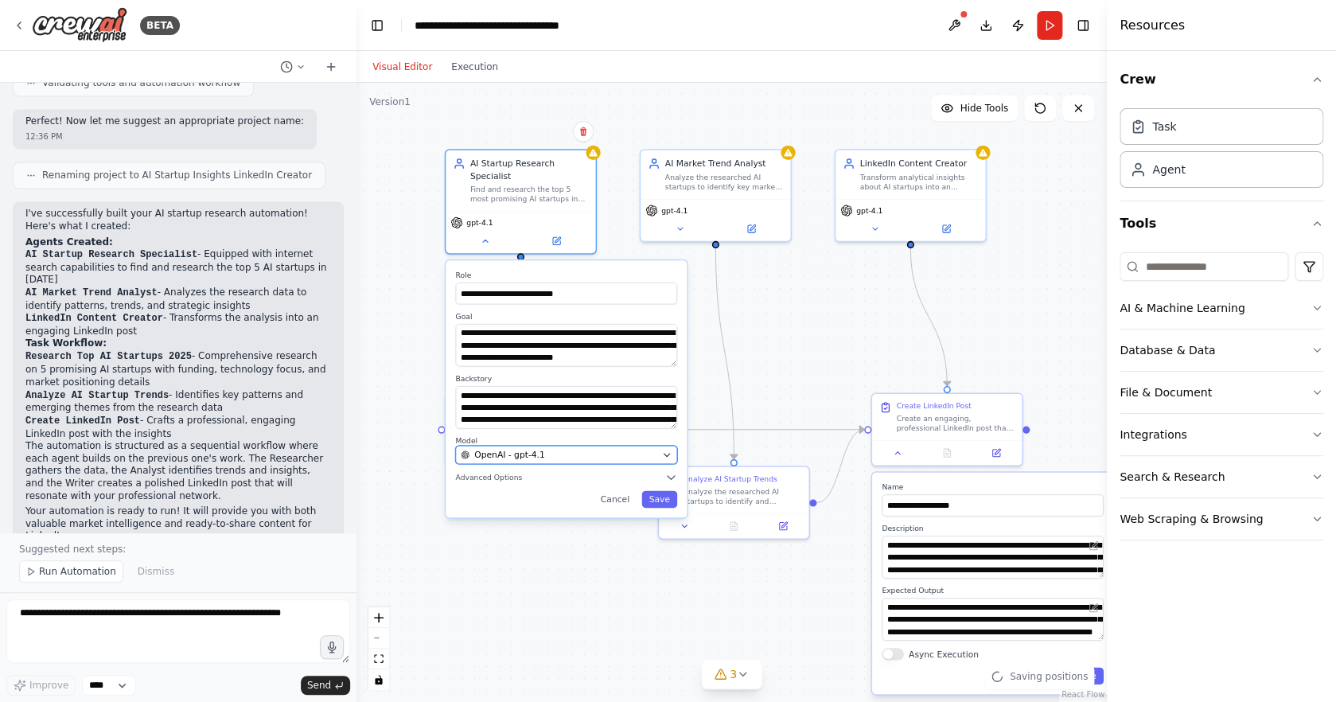
click at [535, 457] on span "OpenAI - gpt-4.1" at bounding box center [509, 455] width 70 height 12
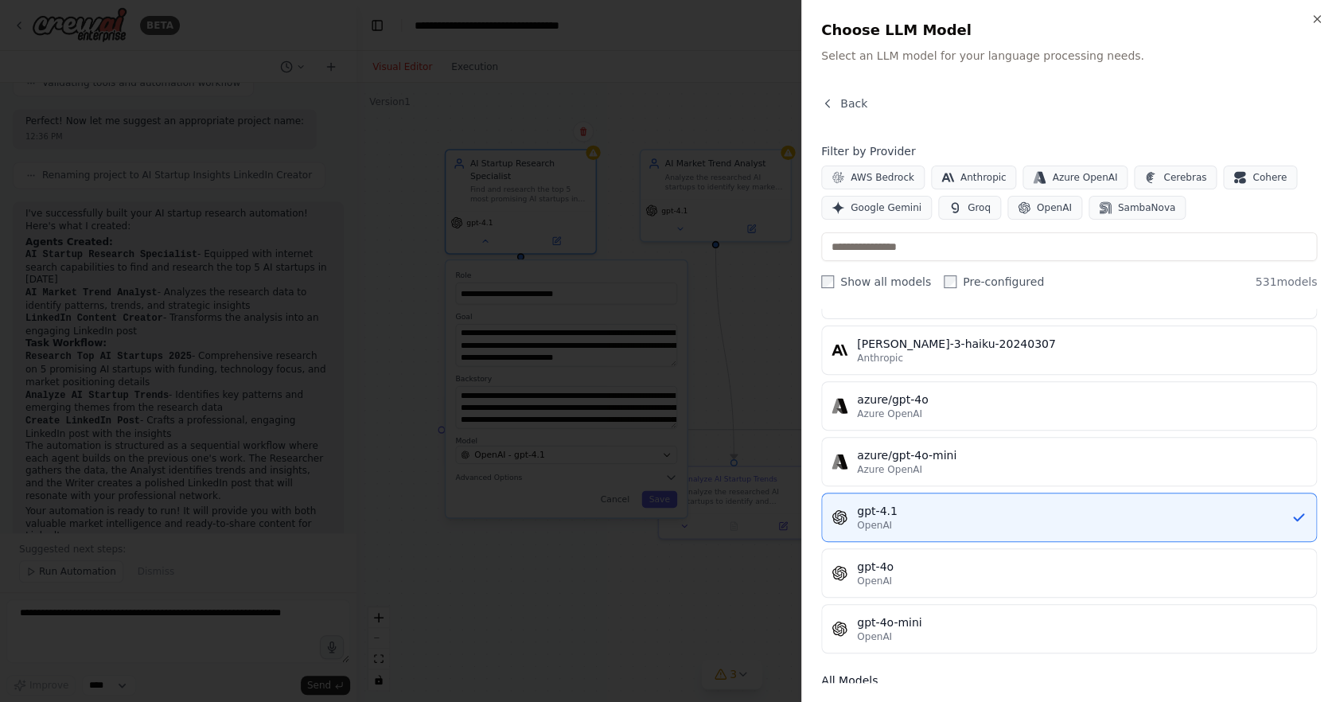
scroll to position [92, 0]
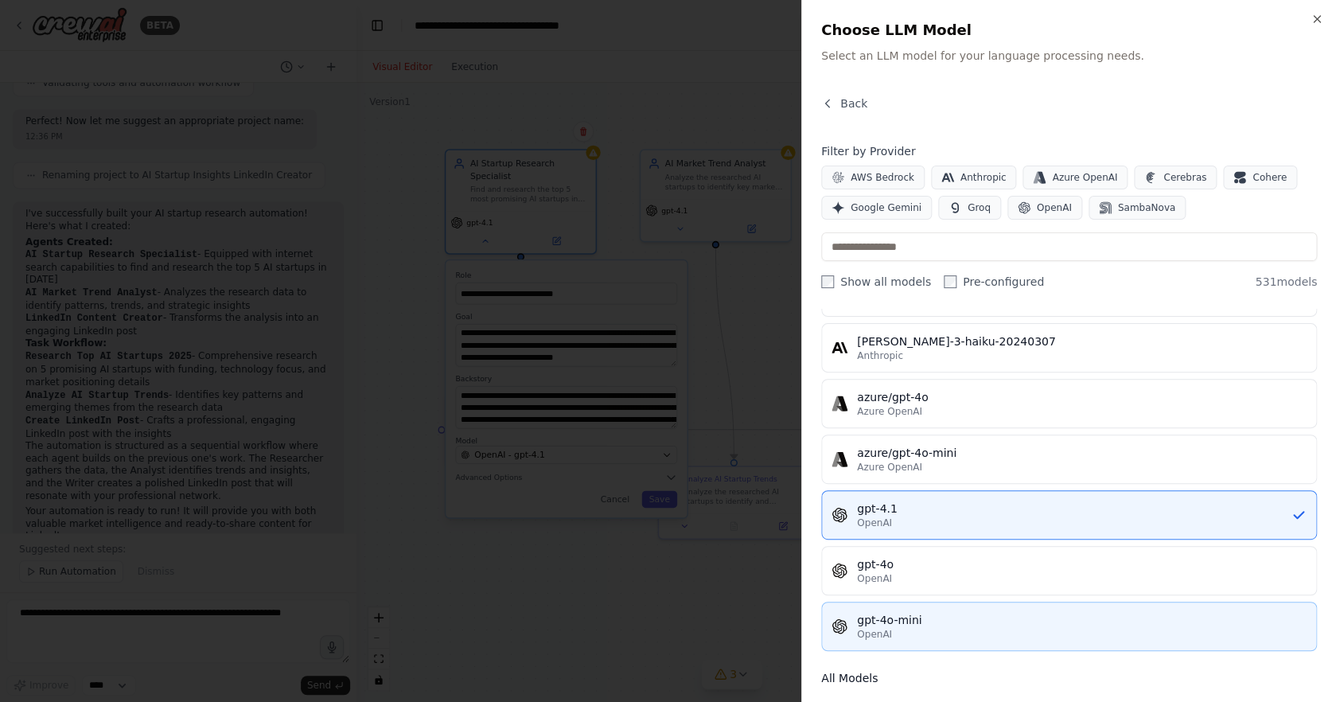
click at [1026, 618] on div "gpt-4o-mini" at bounding box center [1082, 620] width 450 height 16
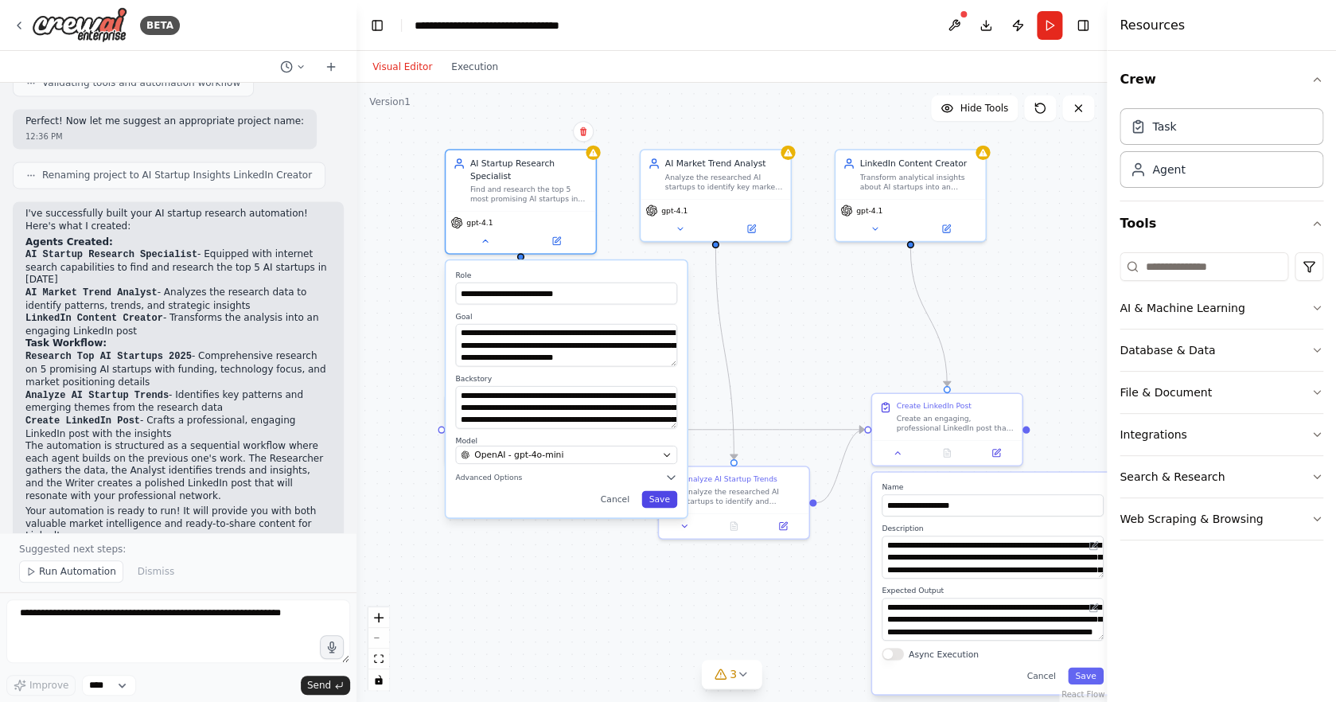
click at [662, 505] on button "Save" at bounding box center [660, 499] width 36 height 17
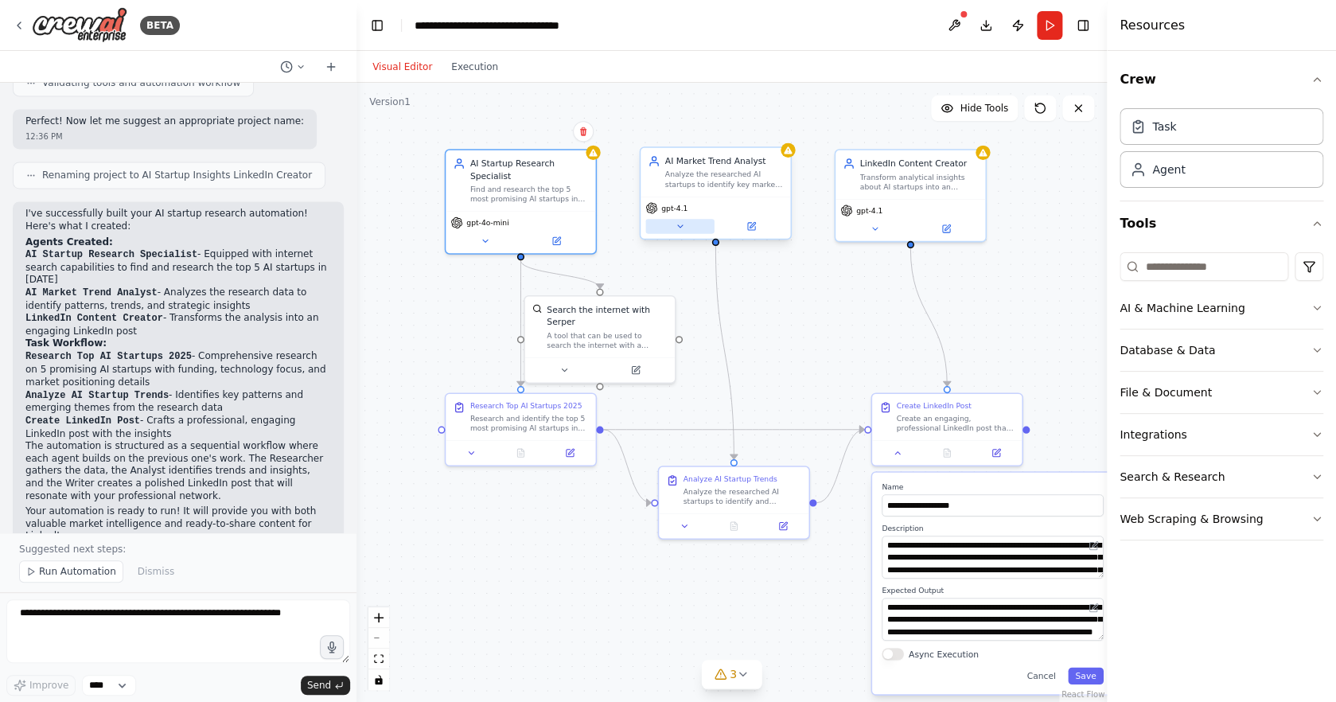
click at [690, 227] on button at bounding box center [680, 226] width 68 height 14
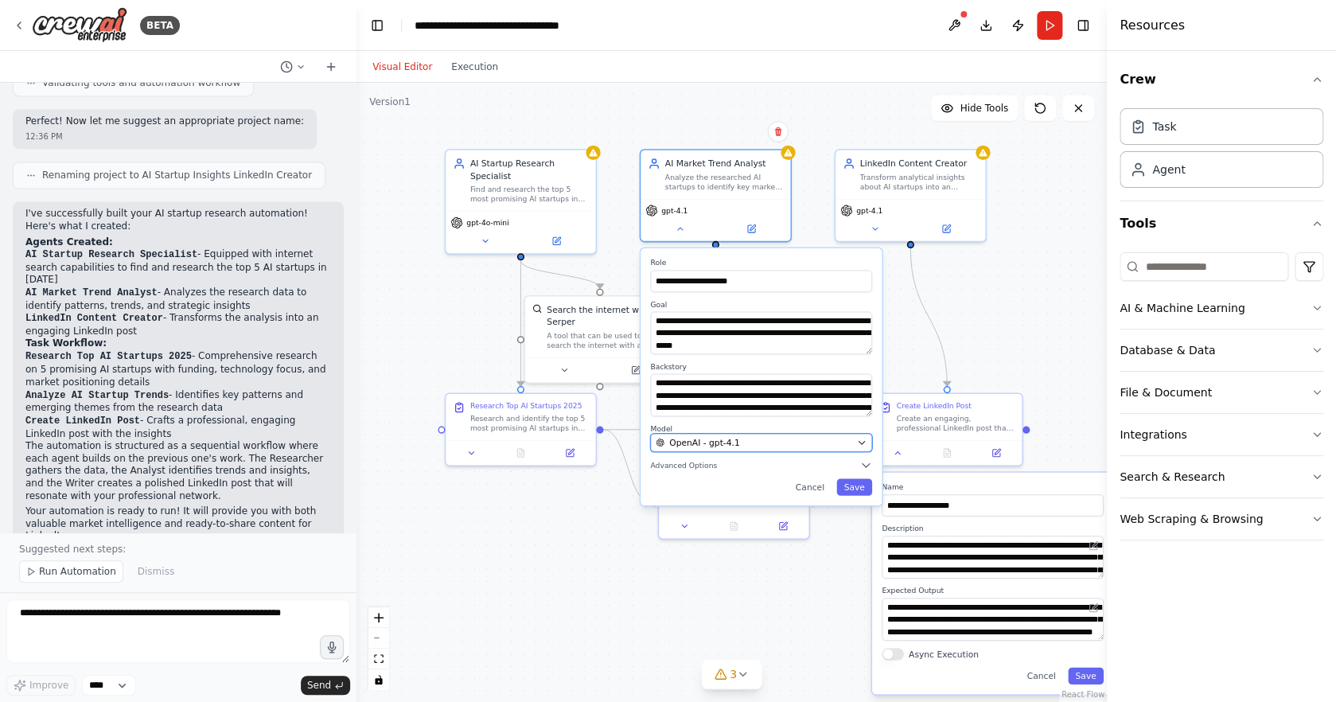
click at [740, 447] on div "OpenAI - gpt-4.1" at bounding box center [754, 442] width 196 height 12
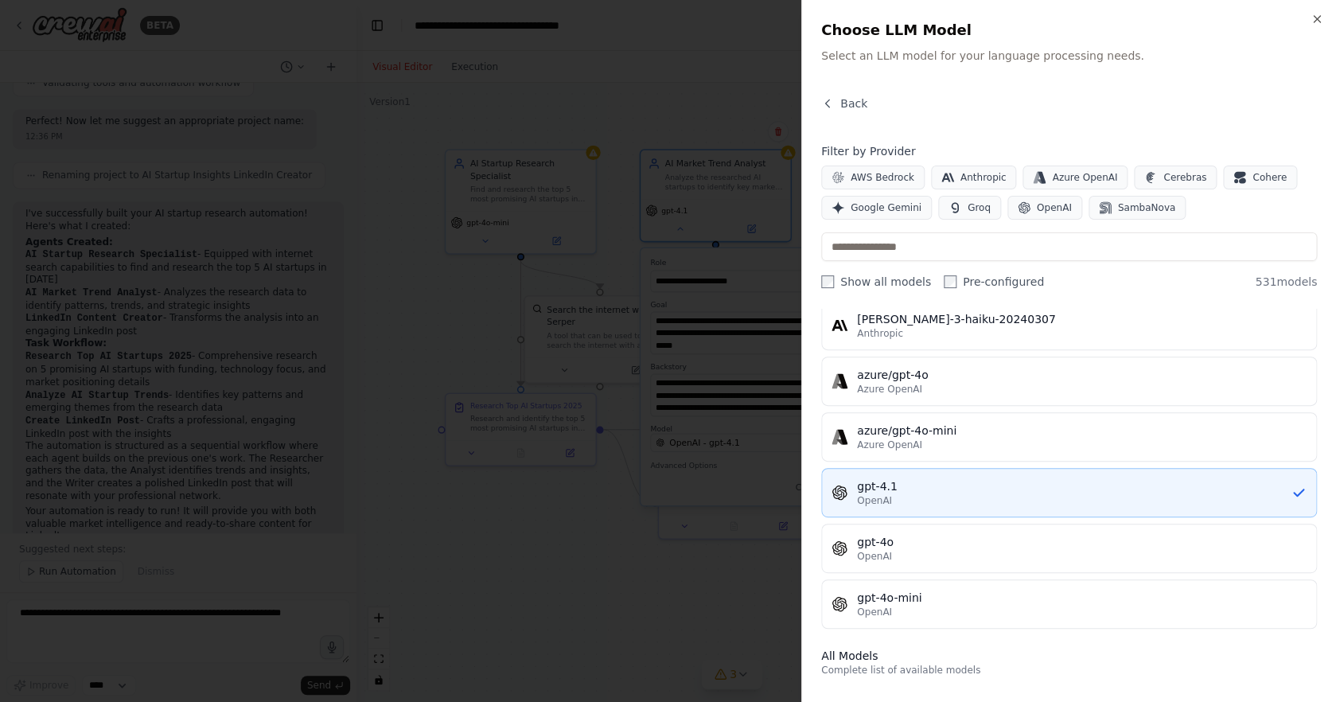
scroll to position [118, 0]
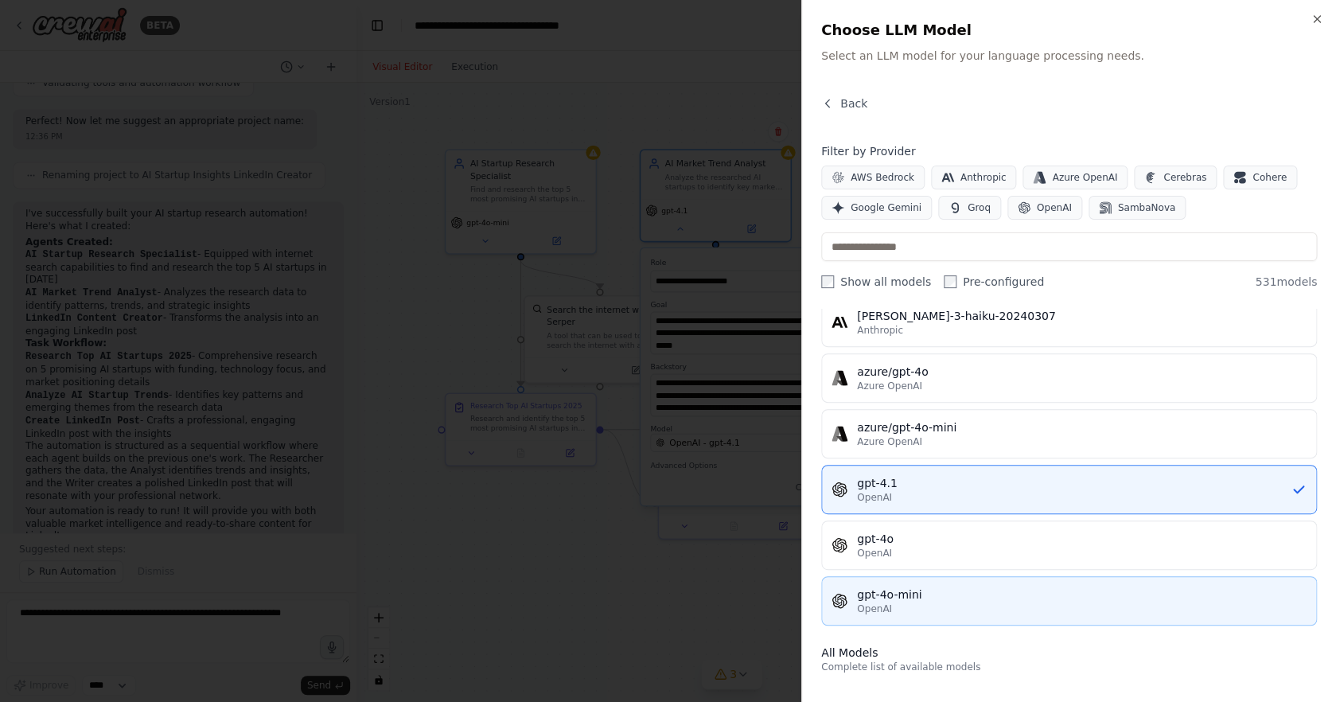
click at [1071, 600] on div "gpt-4o-mini" at bounding box center [1082, 595] width 450 height 16
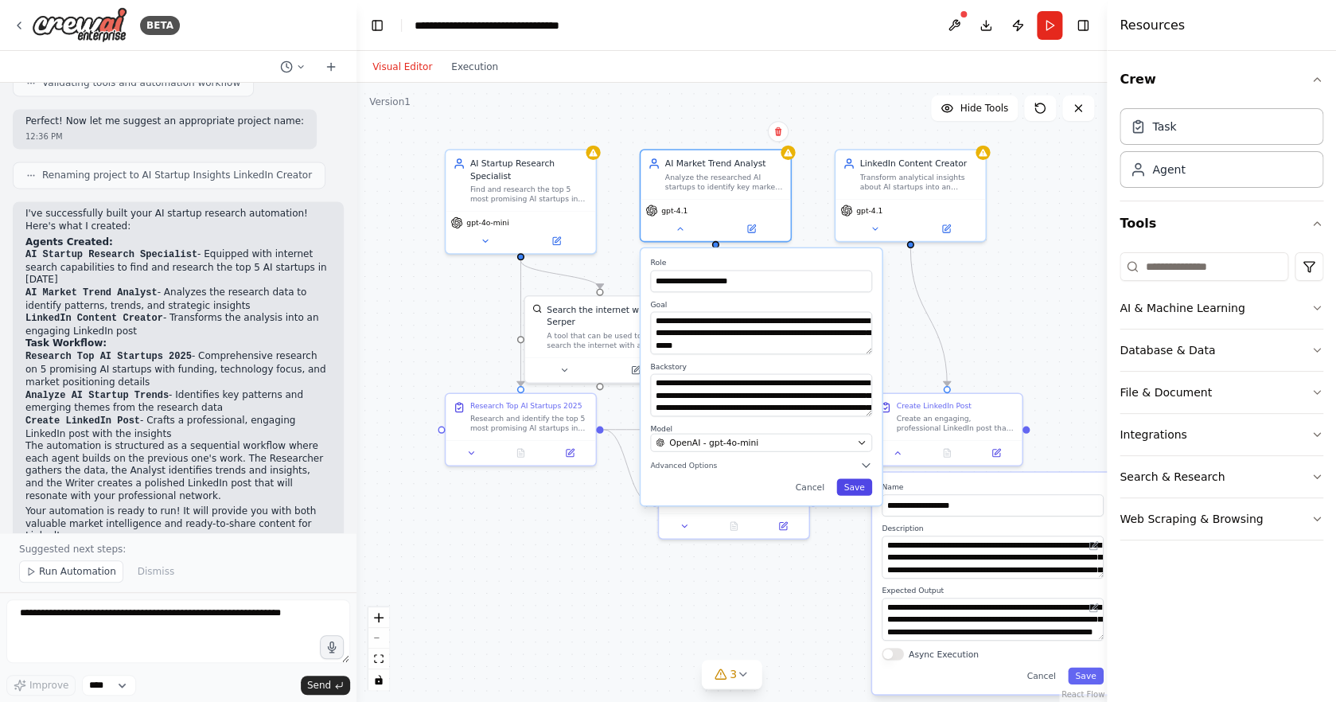
click at [866, 485] on button "Save" at bounding box center [855, 486] width 36 height 17
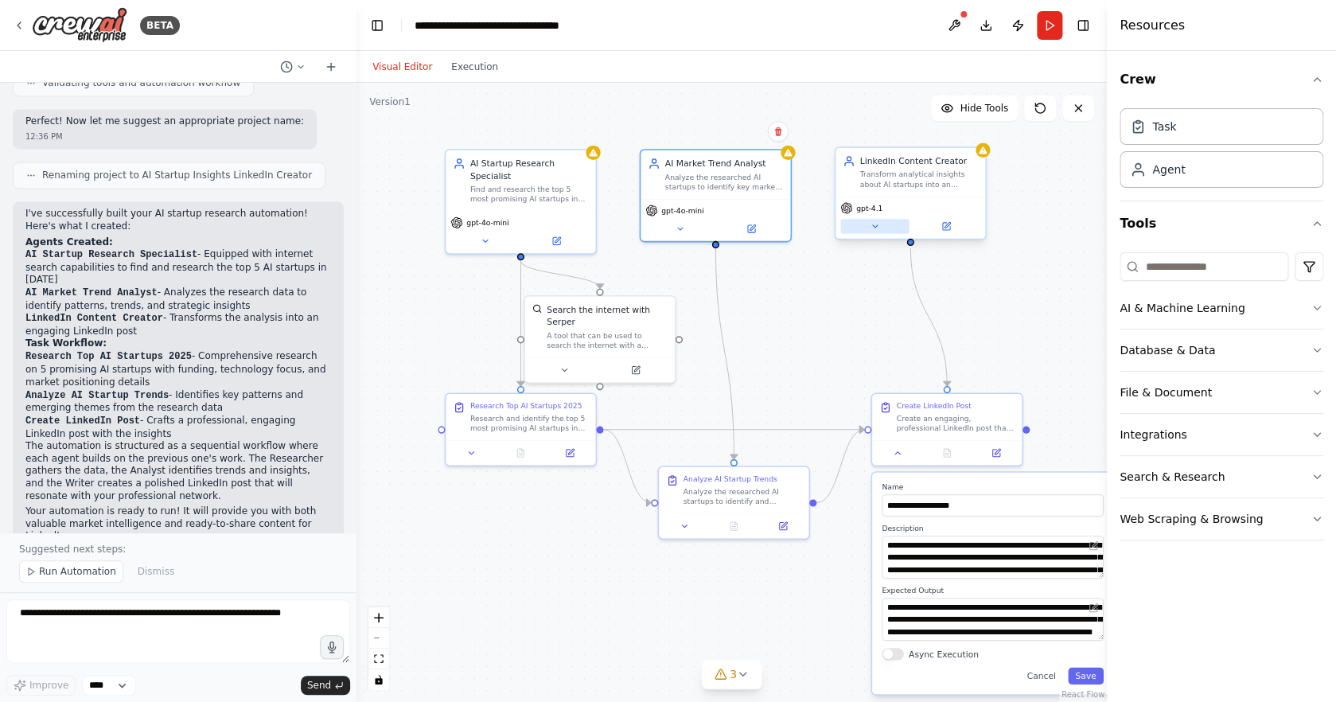
click at [877, 225] on icon at bounding box center [874, 226] width 5 height 2
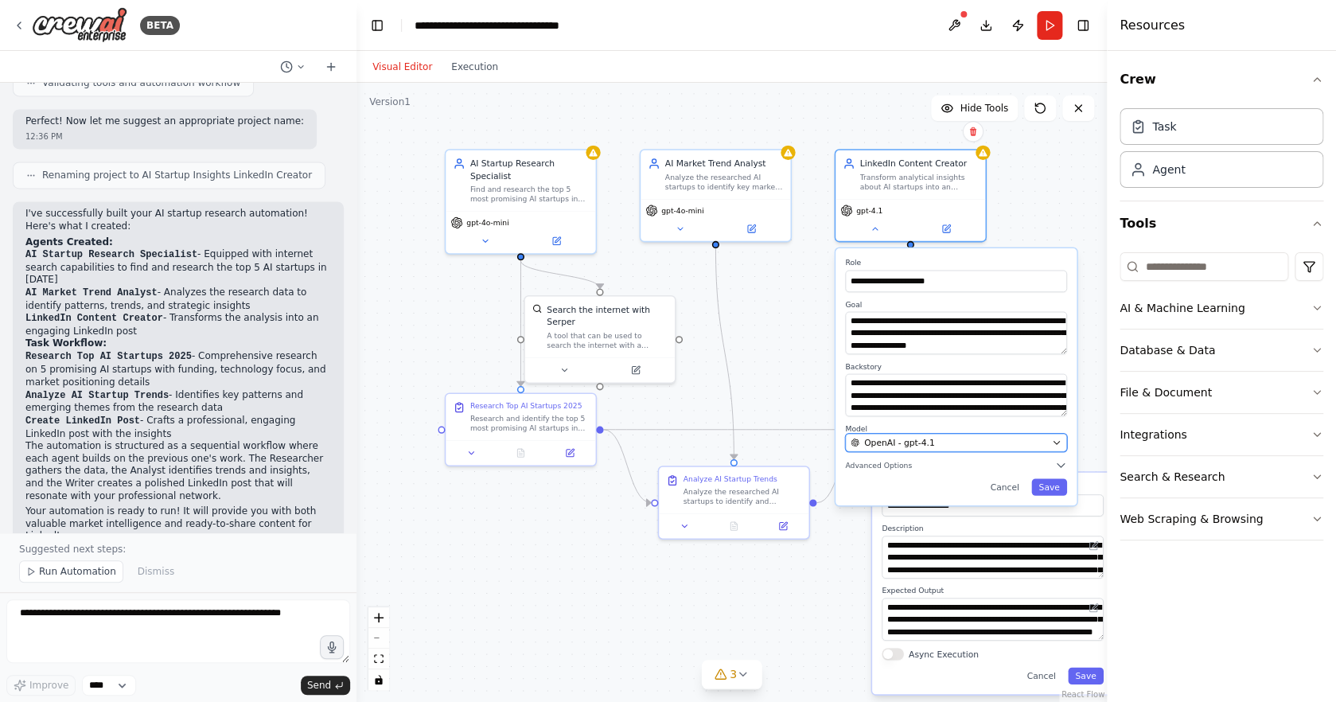
click at [1014, 443] on div "OpenAI - gpt-4.1" at bounding box center [949, 442] width 196 height 12
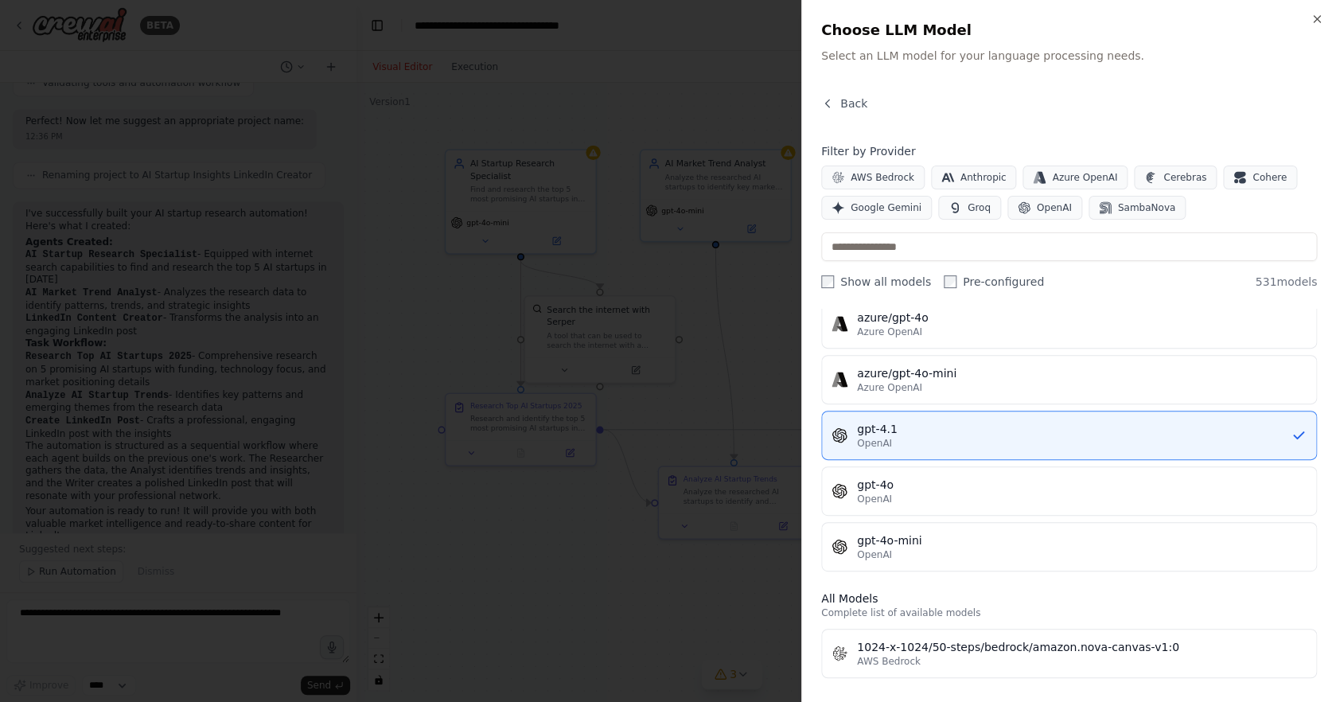
scroll to position [174, 0]
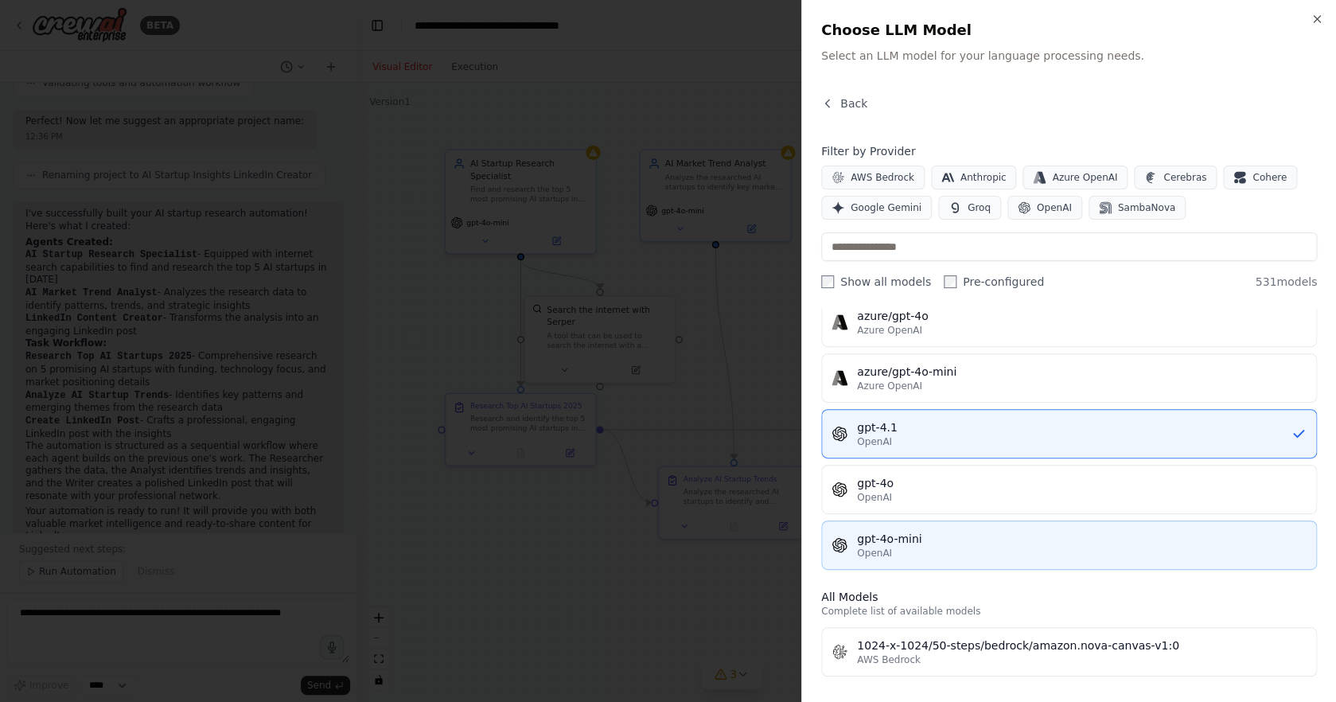
click at [1051, 530] on button "gpt-4o-mini OpenAI" at bounding box center [1069, 545] width 496 height 49
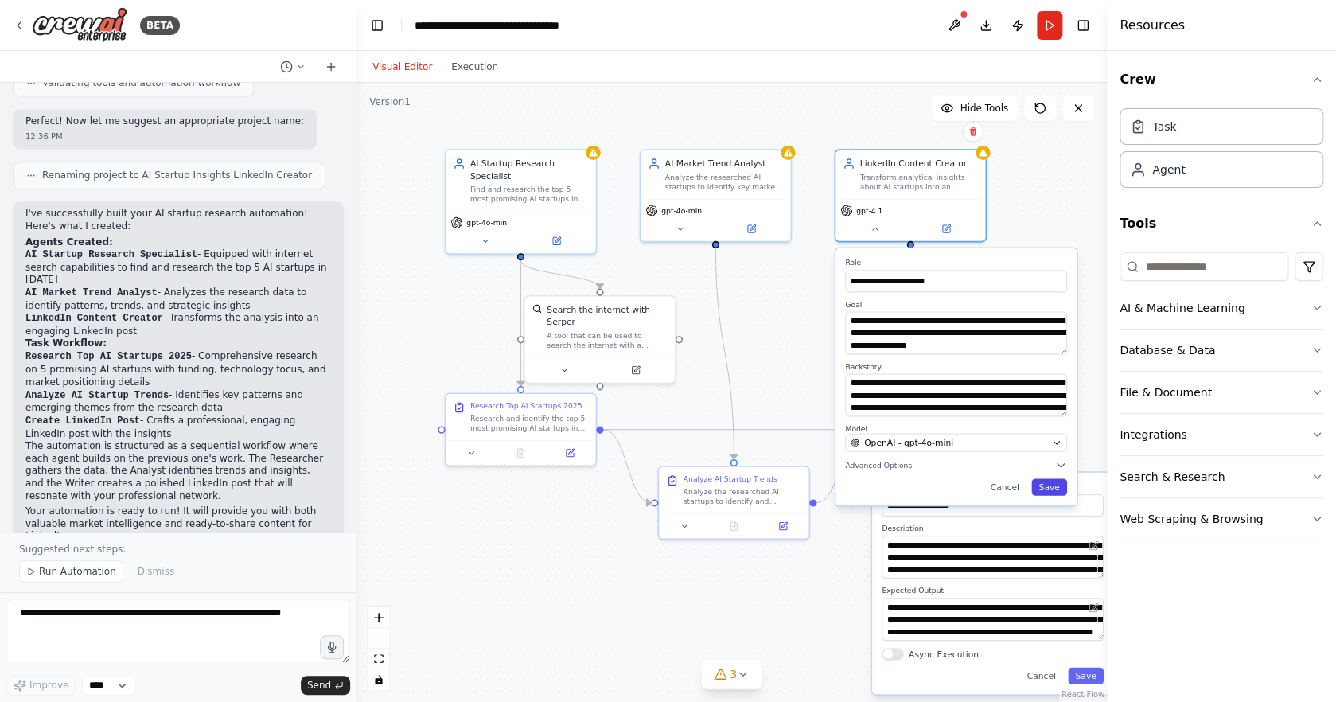
click at [1054, 490] on button "Save" at bounding box center [1050, 486] width 36 height 17
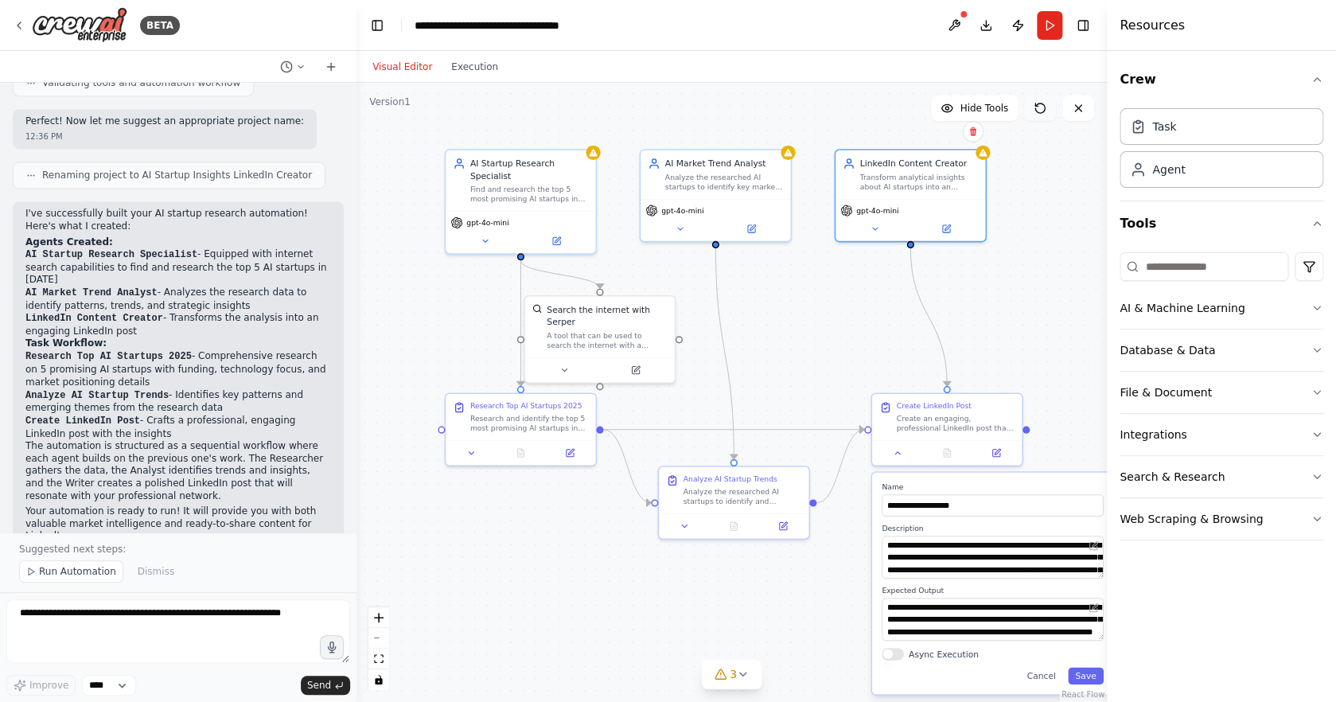
click at [1039, 108] on icon at bounding box center [1040, 108] width 13 height 13
click at [501, 222] on span "gpt-4o-mini" at bounding box center [487, 221] width 42 height 10
click at [488, 240] on icon at bounding box center [485, 239] width 10 height 10
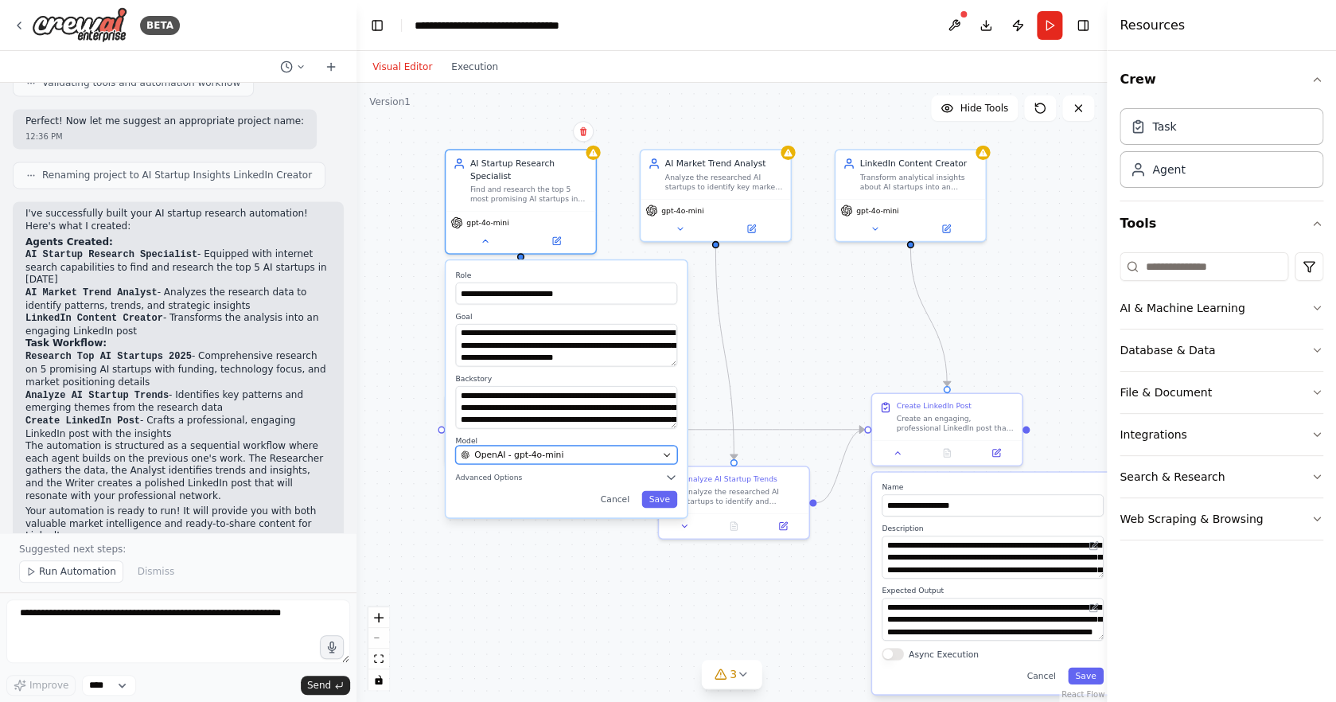
click at [570, 452] on div "OpenAI - gpt-4o-mini" at bounding box center [559, 455] width 196 height 12
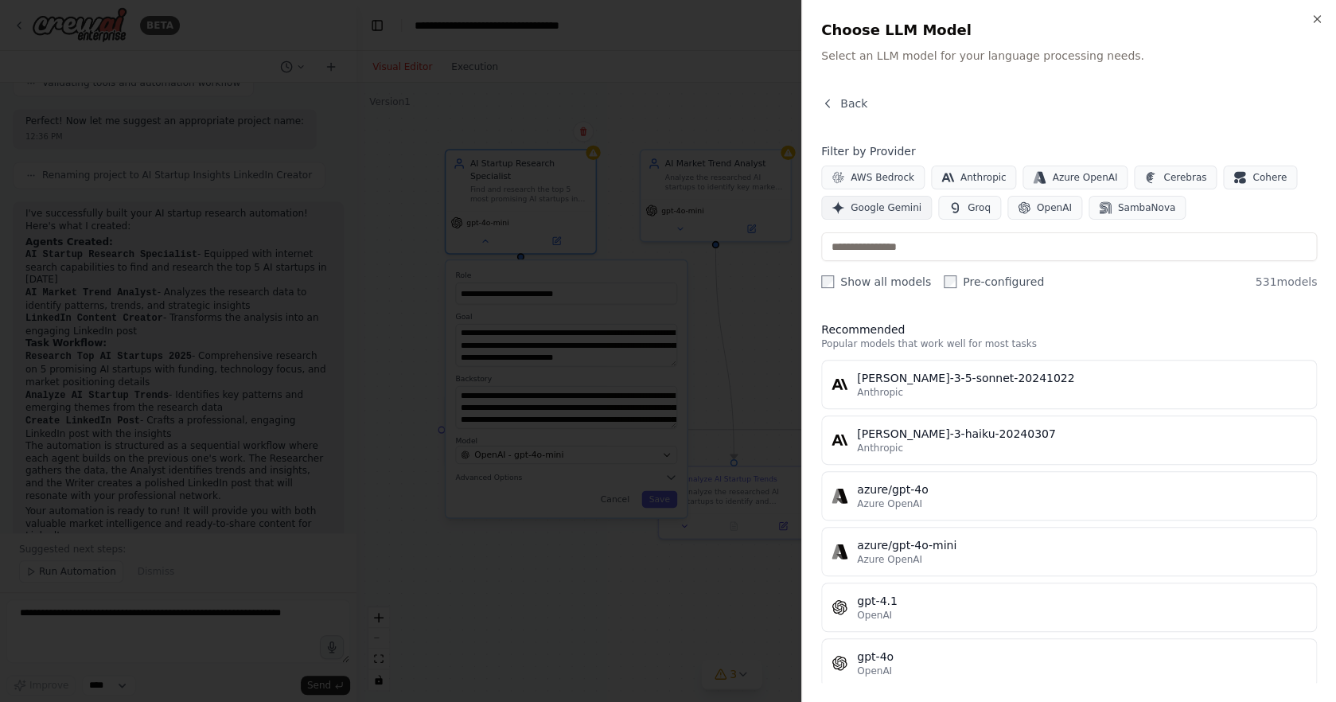
click at [850, 213] on button "Google Gemini" at bounding box center [876, 208] width 111 height 24
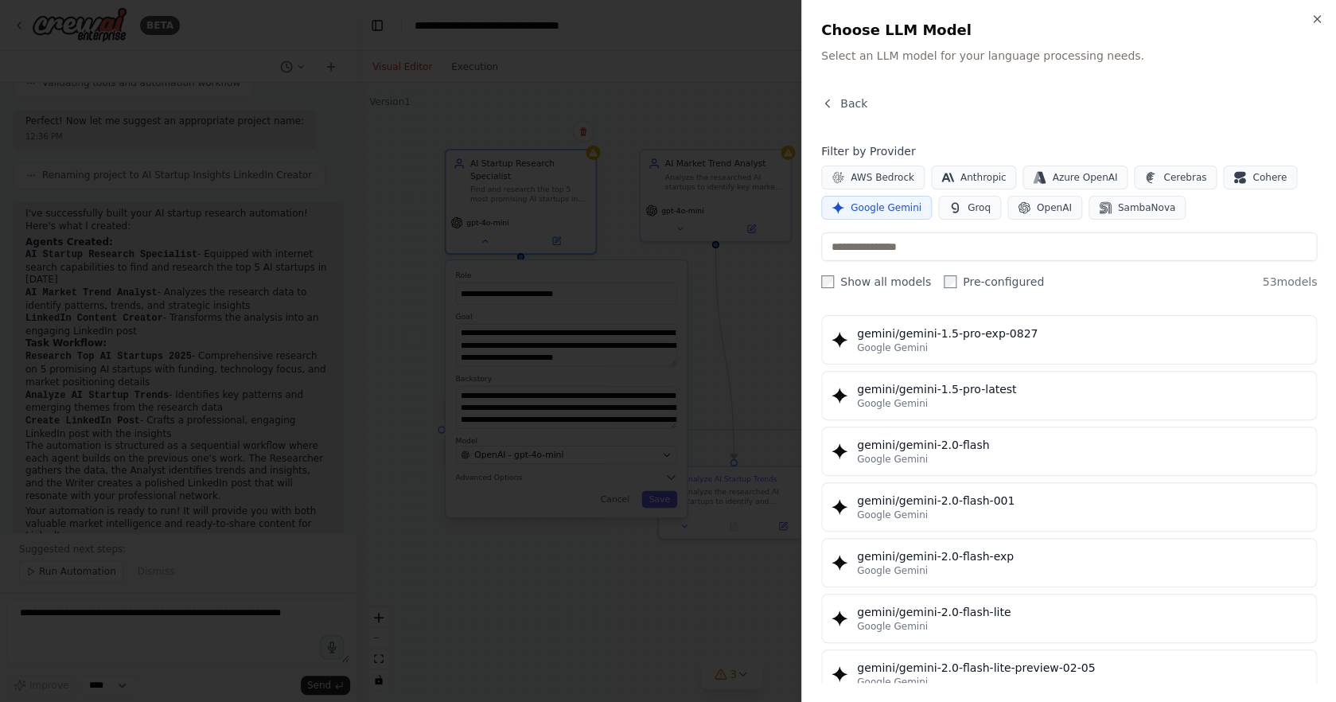
scroll to position [713, 0]
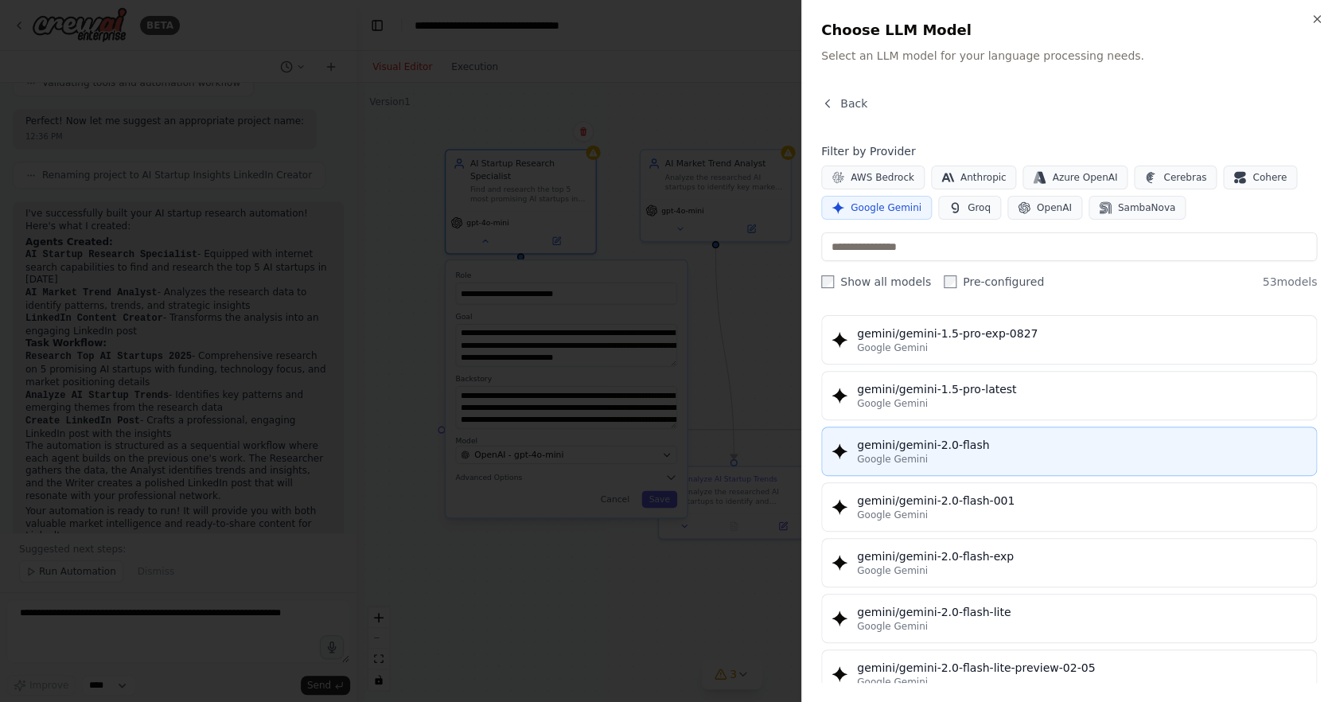
click at [1041, 457] on div "Google Gemini" at bounding box center [1082, 459] width 450 height 13
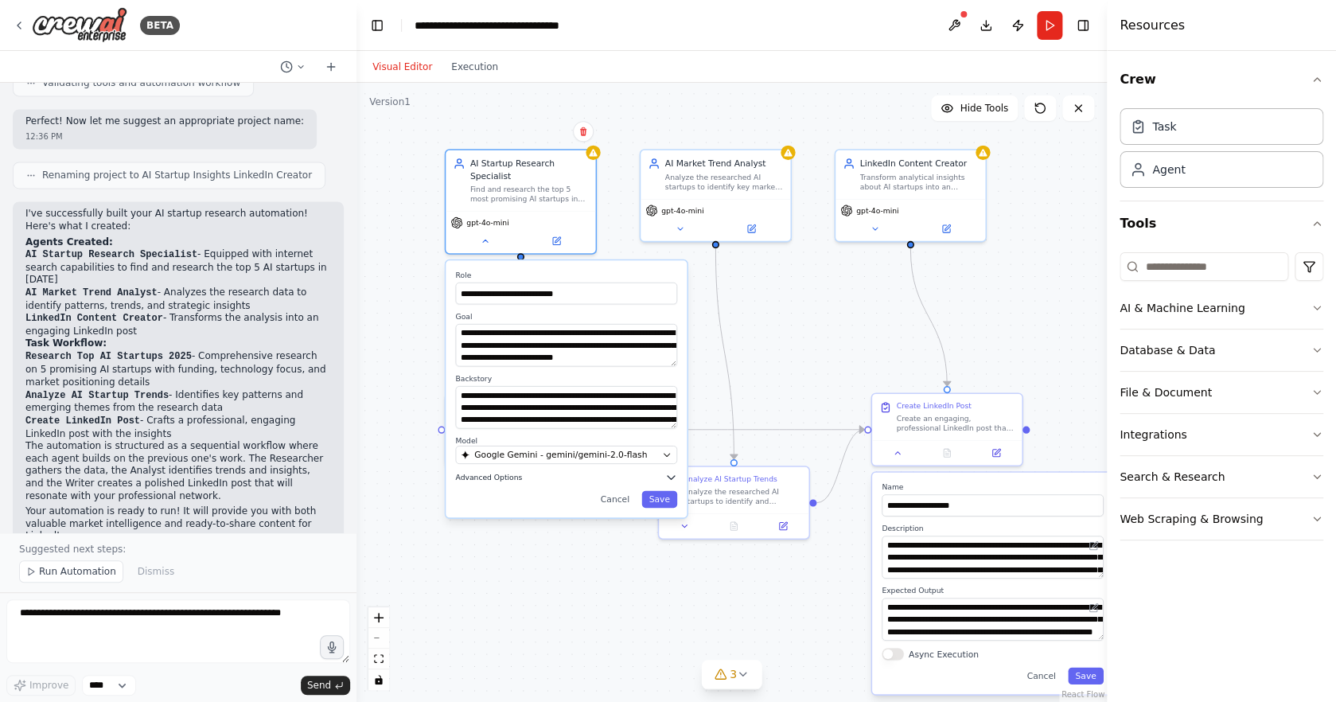
click at [526, 477] on button "Advanced Options" at bounding box center [566, 477] width 222 height 12
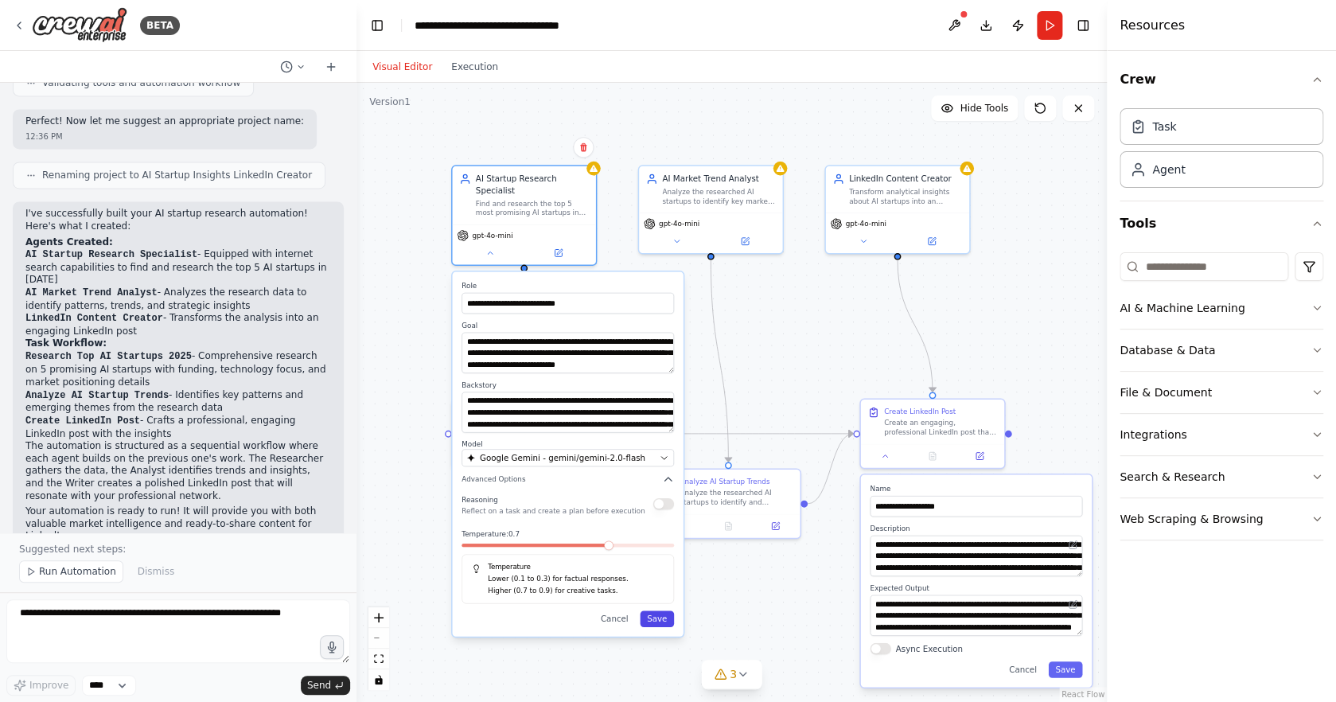
click at [658, 626] on button "Save" at bounding box center [657, 618] width 34 height 17
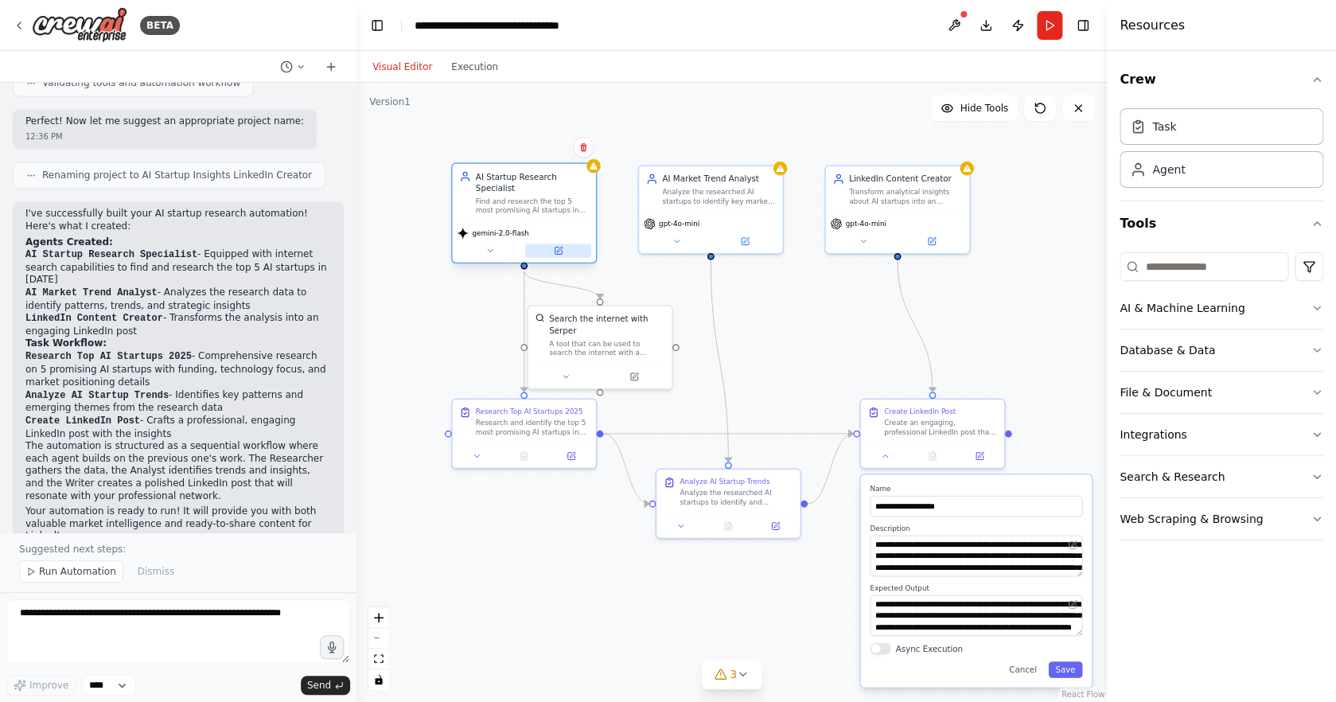
click at [538, 246] on button at bounding box center [558, 251] width 66 height 14
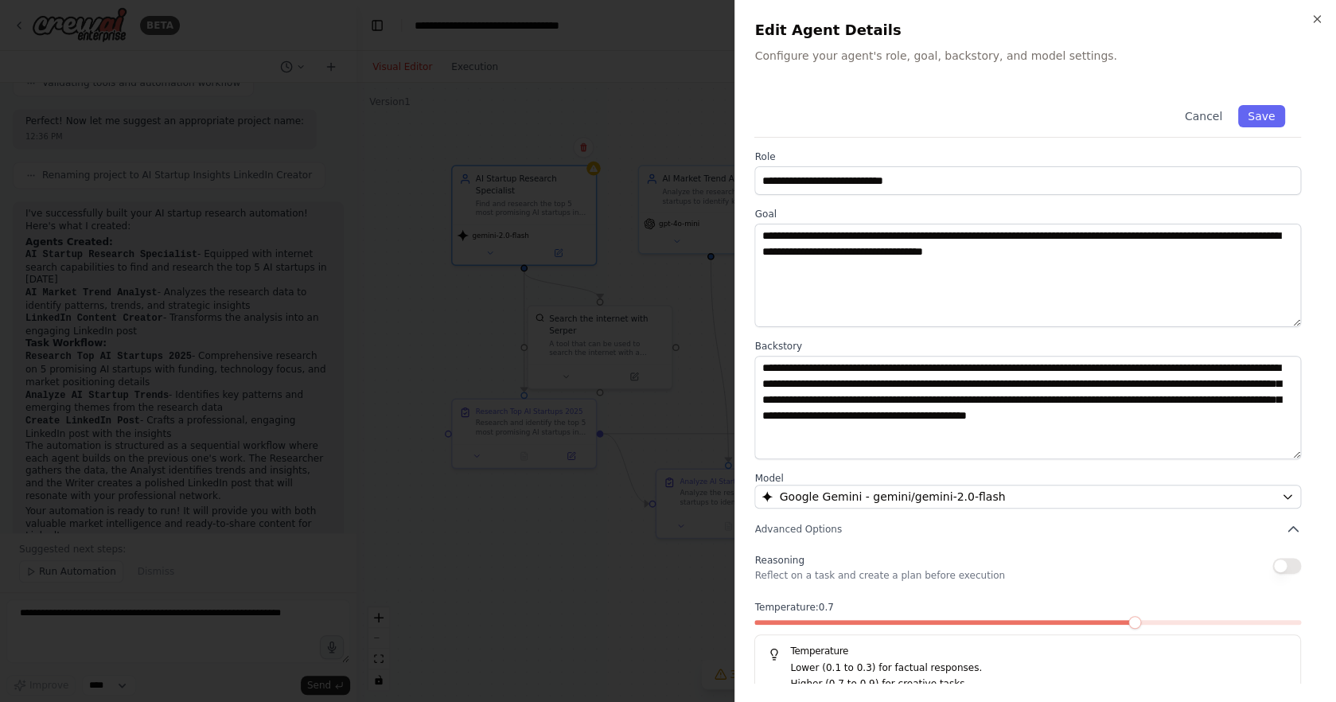
scroll to position [19, 0]
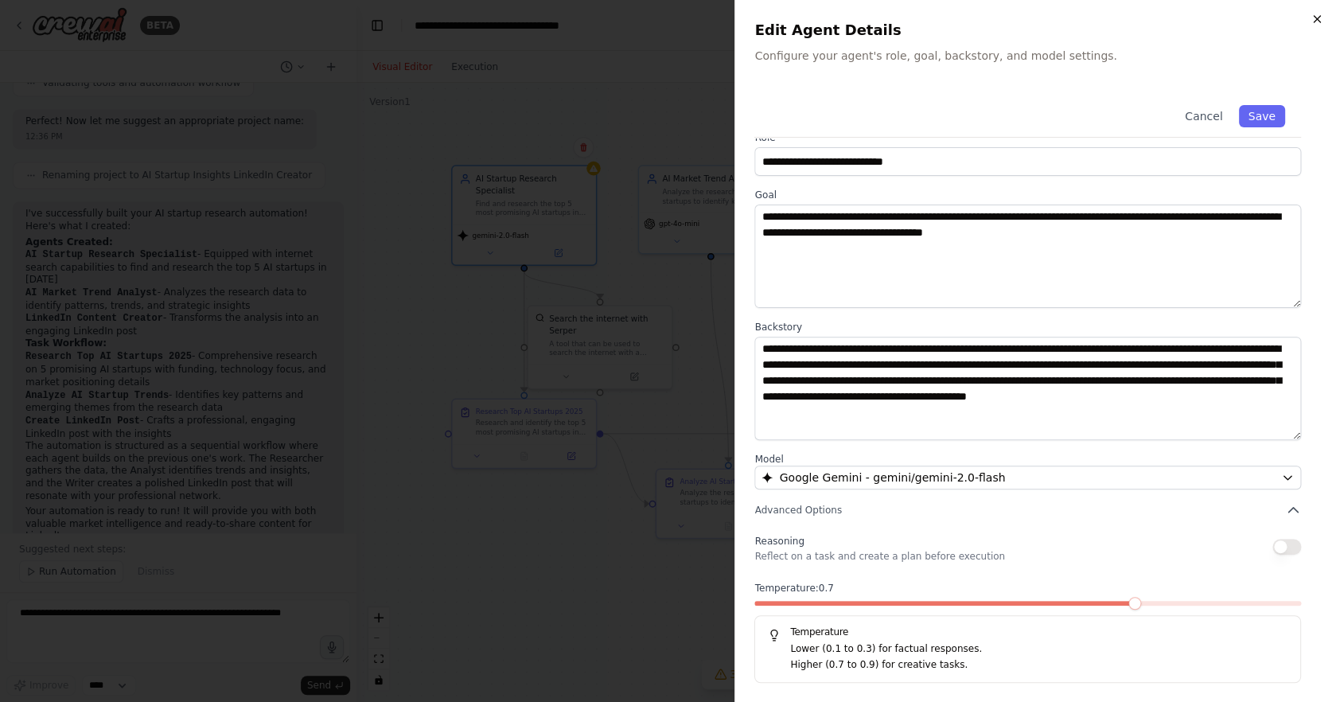
click at [1315, 21] on icon "button" at bounding box center [1317, 19] width 6 height 6
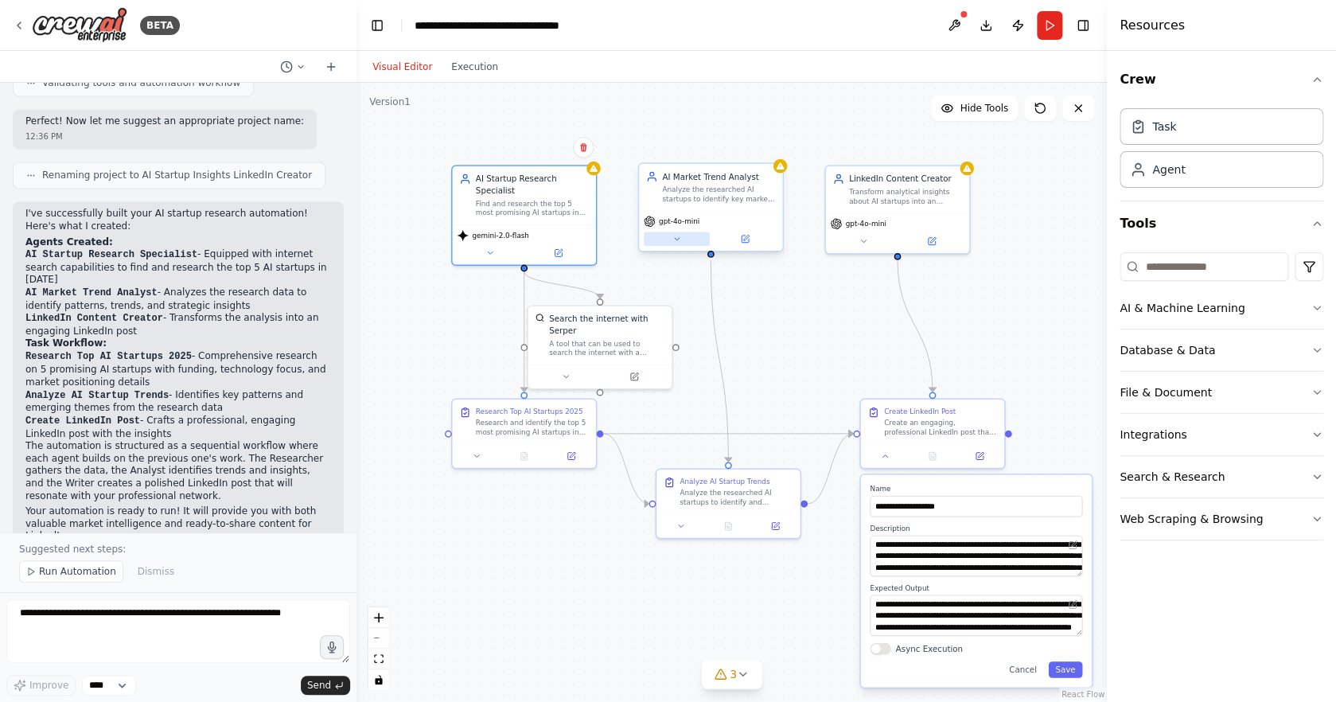
click at [681, 241] on icon at bounding box center [677, 239] width 10 height 10
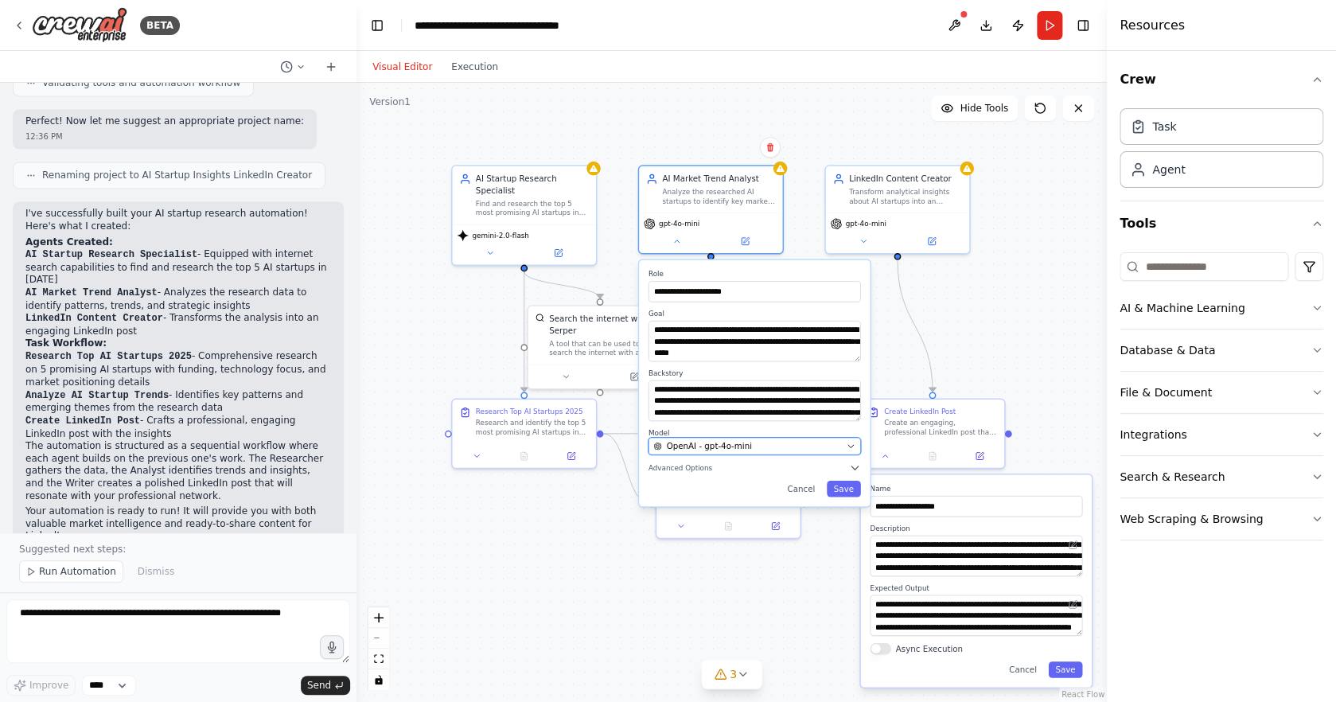
click at [741, 440] on button "OpenAI - gpt-4o-mini" at bounding box center [755, 446] width 213 height 18
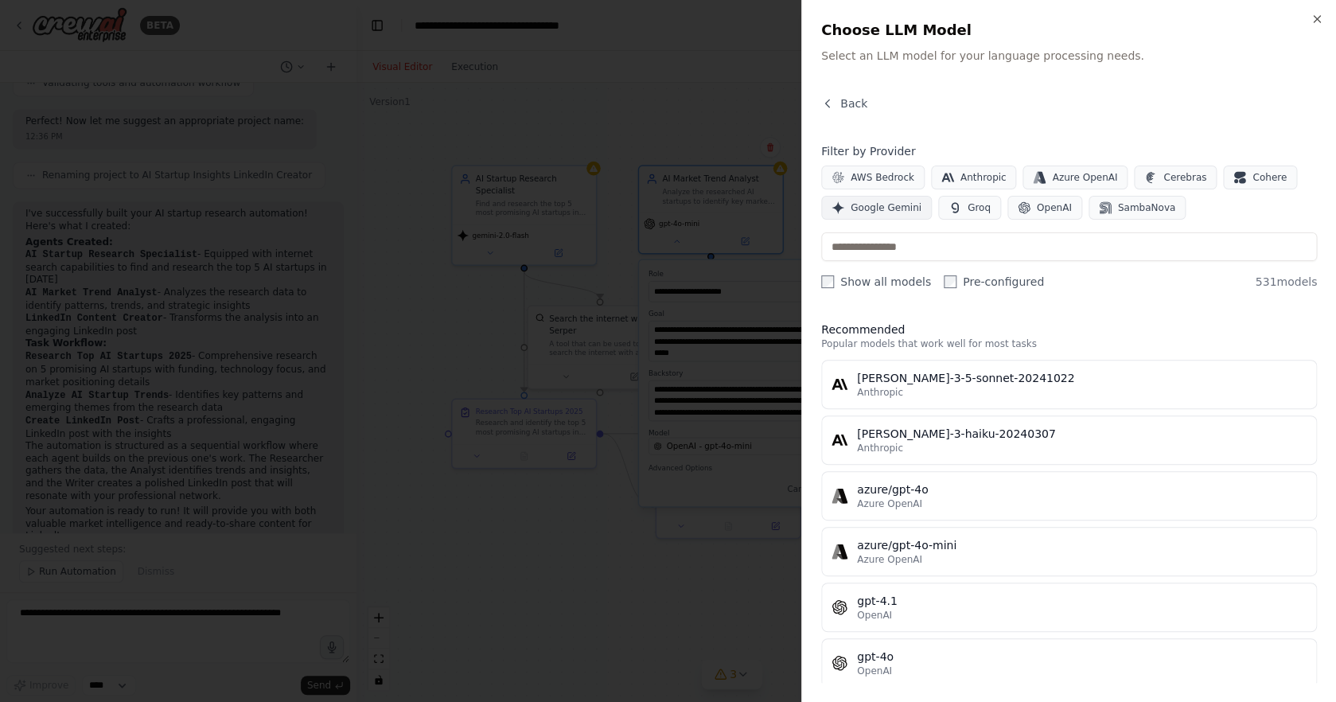
click at [894, 202] on span "Google Gemini" at bounding box center [886, 207] width 71 height 13
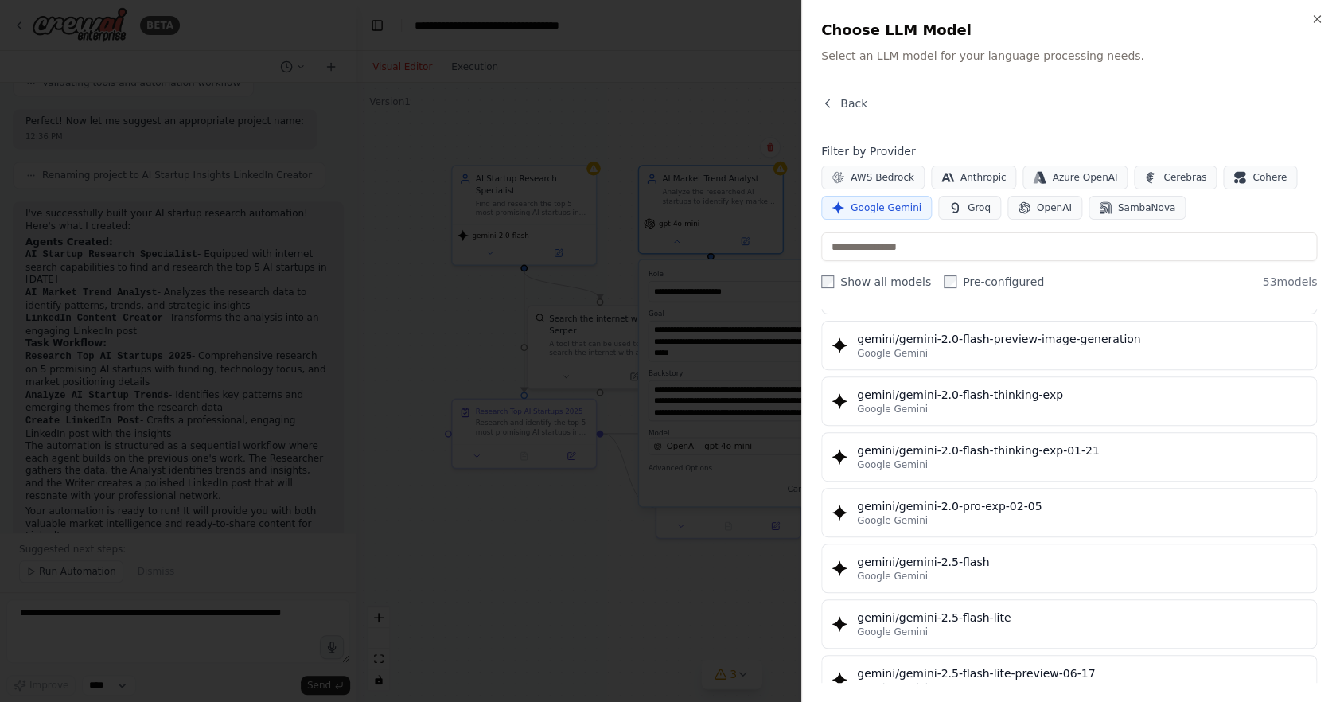
scroll to position [1155, 0]
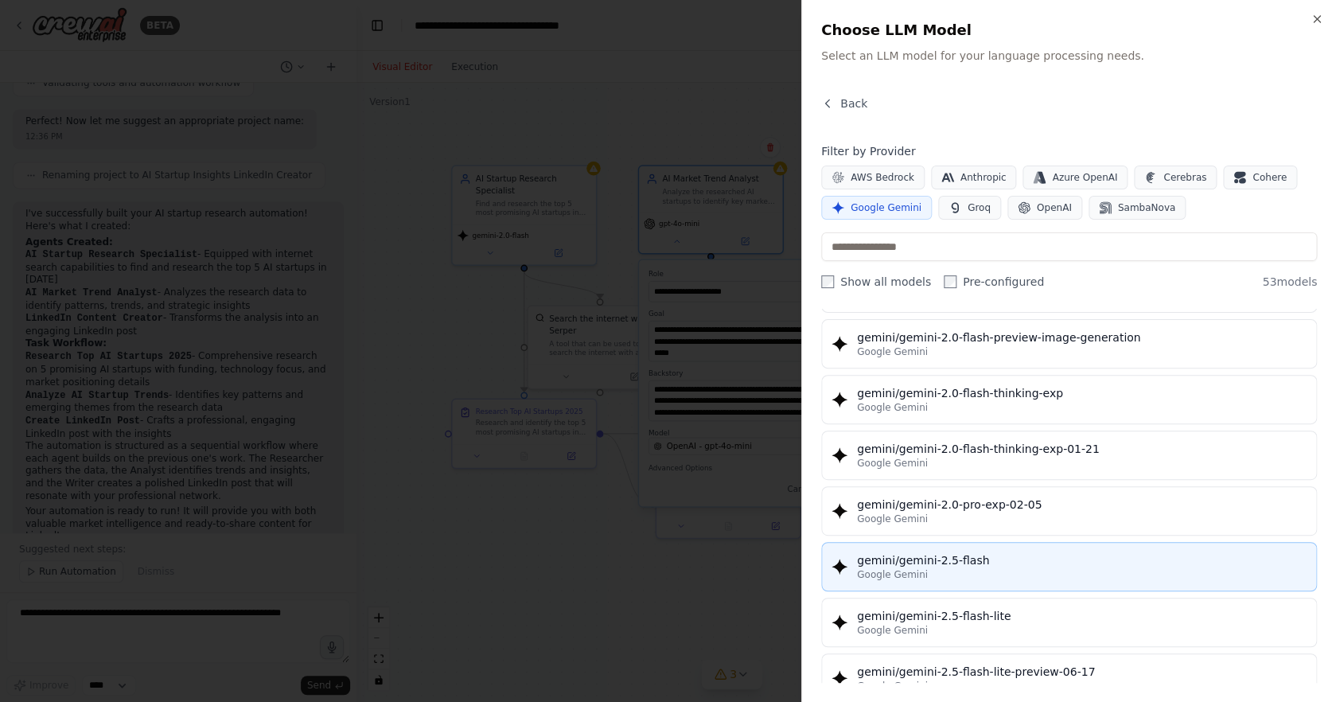
click at [1020, 571] on div "Google Gemini" at bounding box center [1082, 574] width 450 height 13
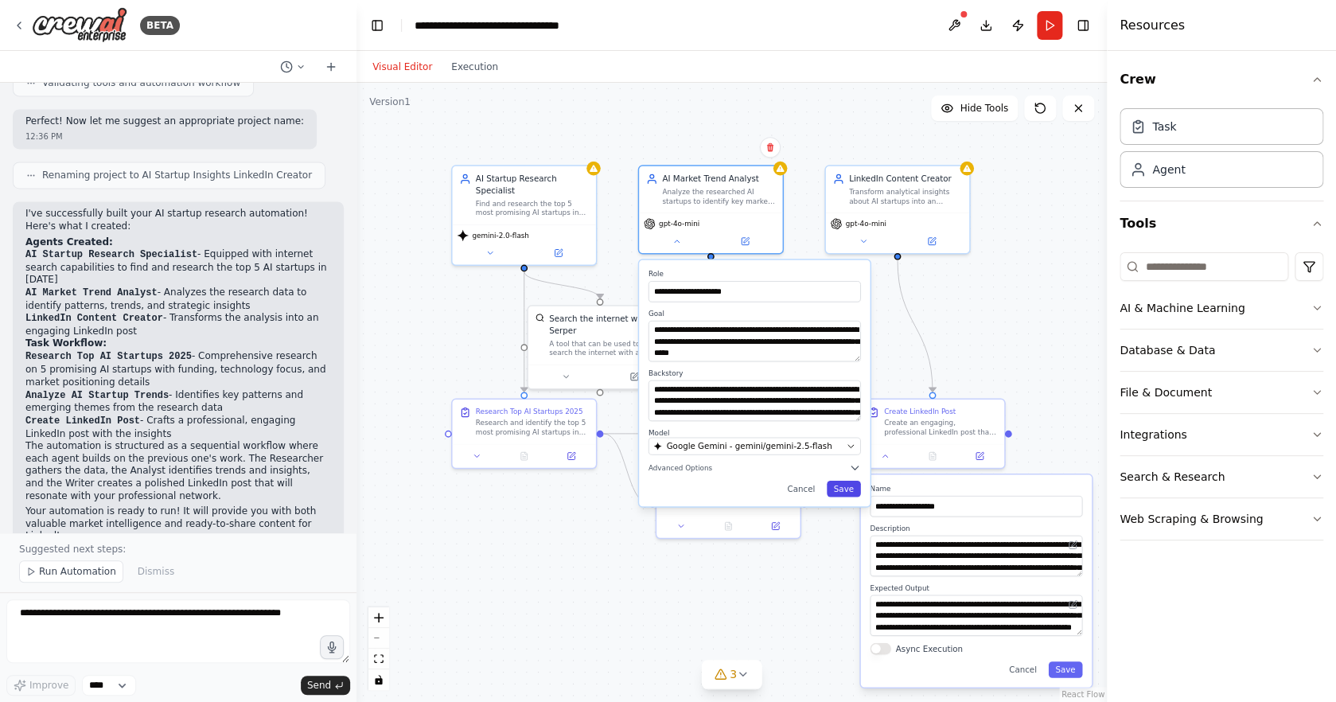
click at [841, 482] on button "Save" at bounding box center [844, 489] width 34 height 17
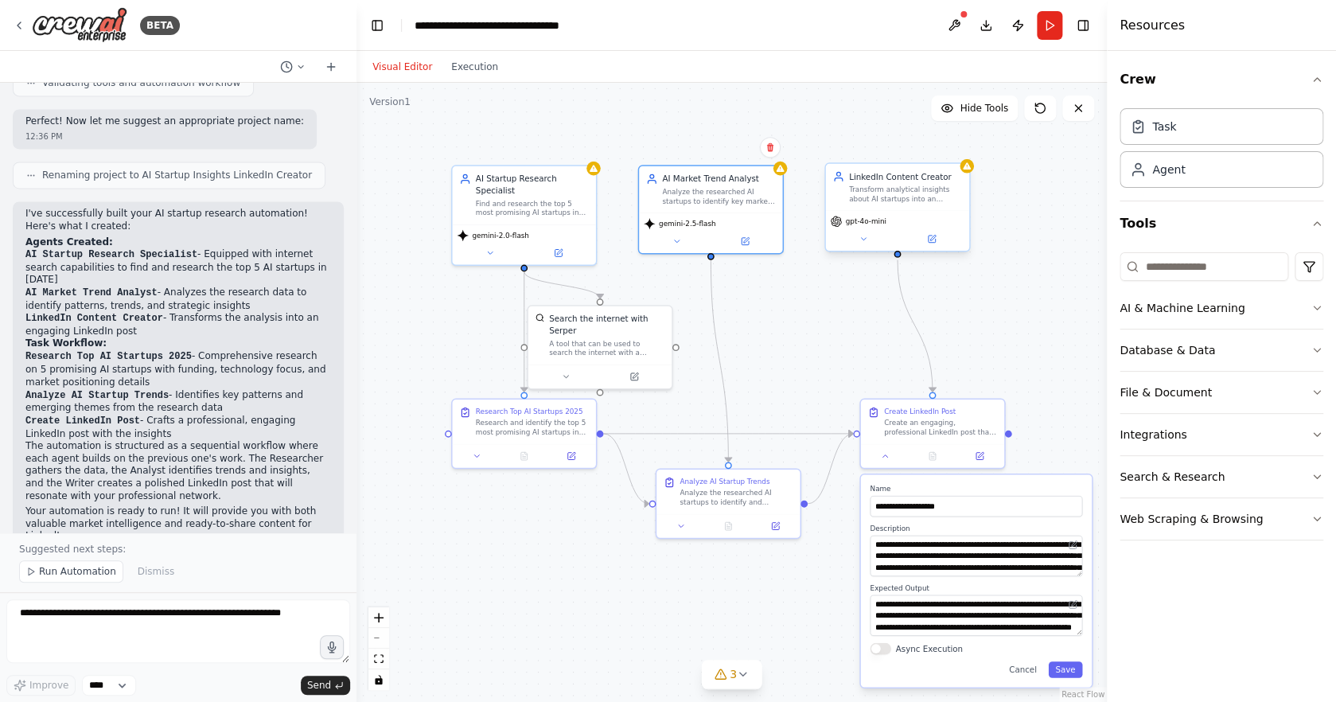
click at [901, 220] on div "gpt-4o-mini" at bounding box center [897, 222] width 135 height 12
click at [868, 241] on icon at bounding box center [864, 239] width 10 height 10
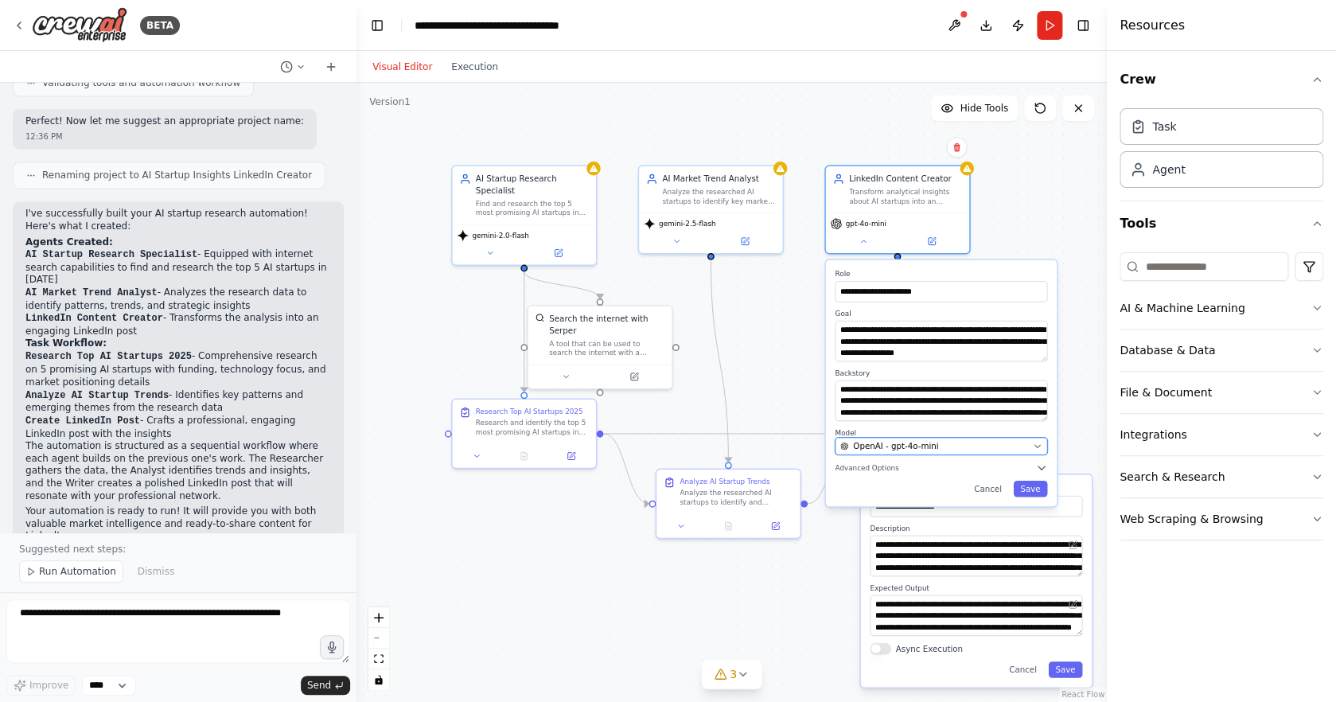
click at [965, 439] on button "OpenAI - gpt-4o-mini" at bounding box center [941, 446] width 213 height 18
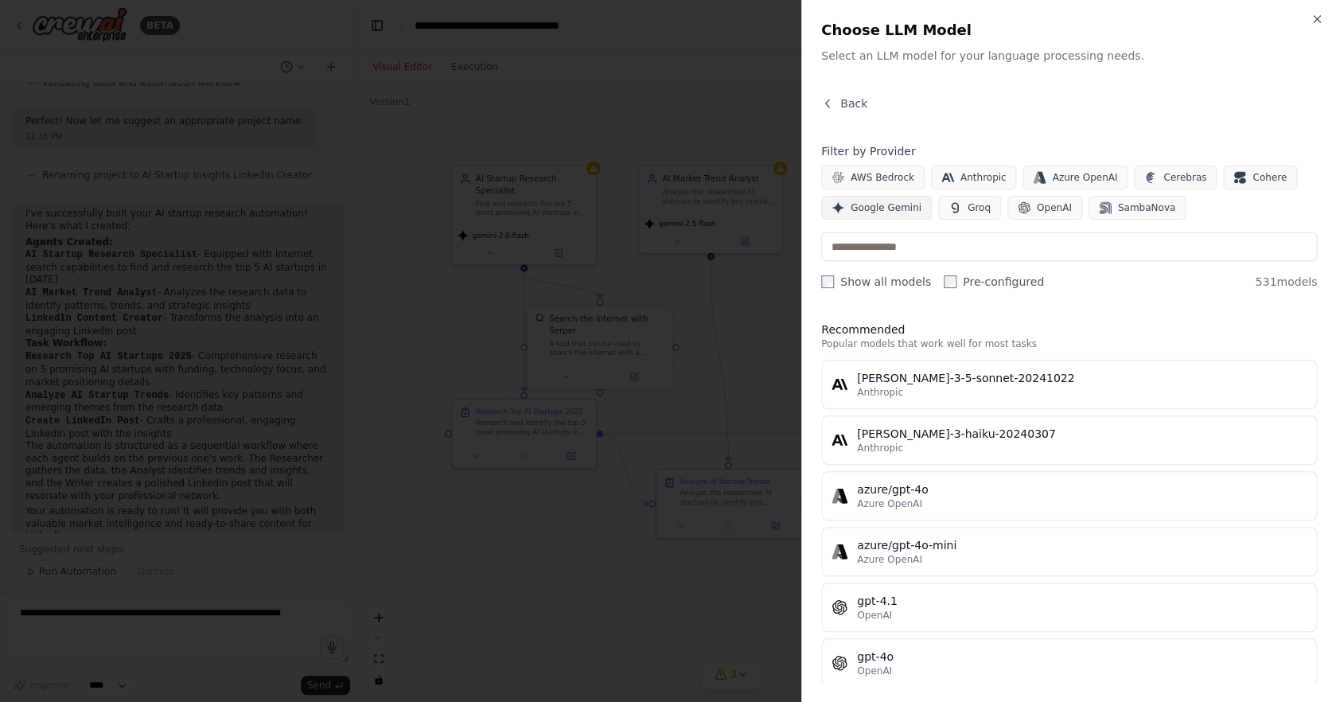
click at [854, 206] on span "Google Gemini" at bounding box center [886, 207] width 71 height 13
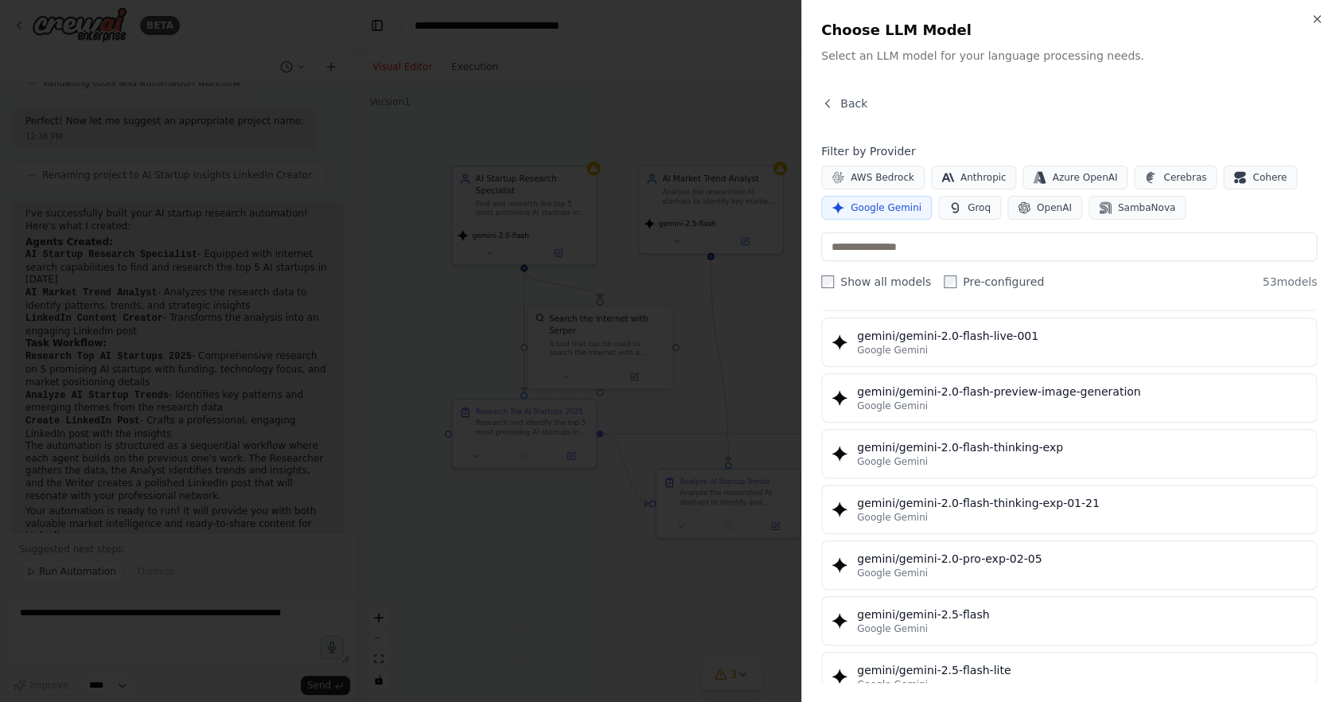
scroll to position [1102, 0]
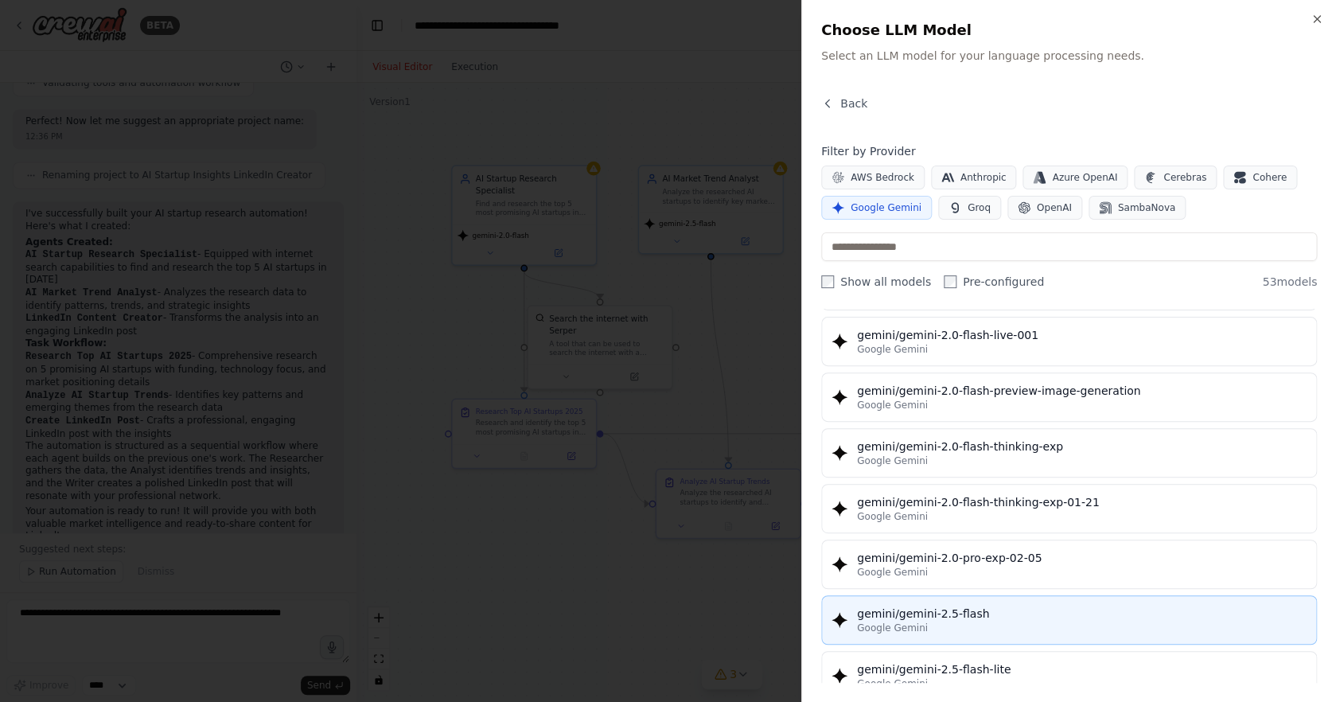
click at [1057, 619] on div "gemini/gemini-2.5-flash" at bounding box center [1082, 614] width 450 height 16
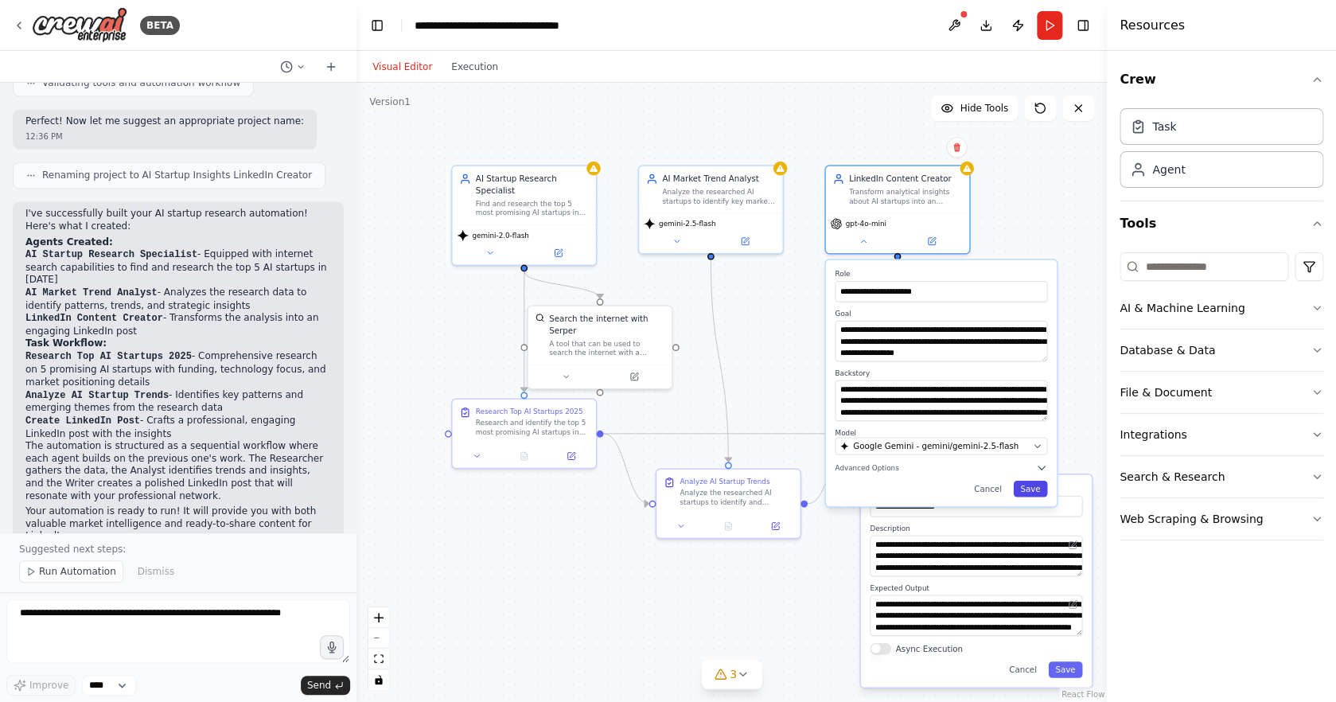
click at [1028, 492] on button "Save" at bounding box center [1030, 489] width 34 height 17
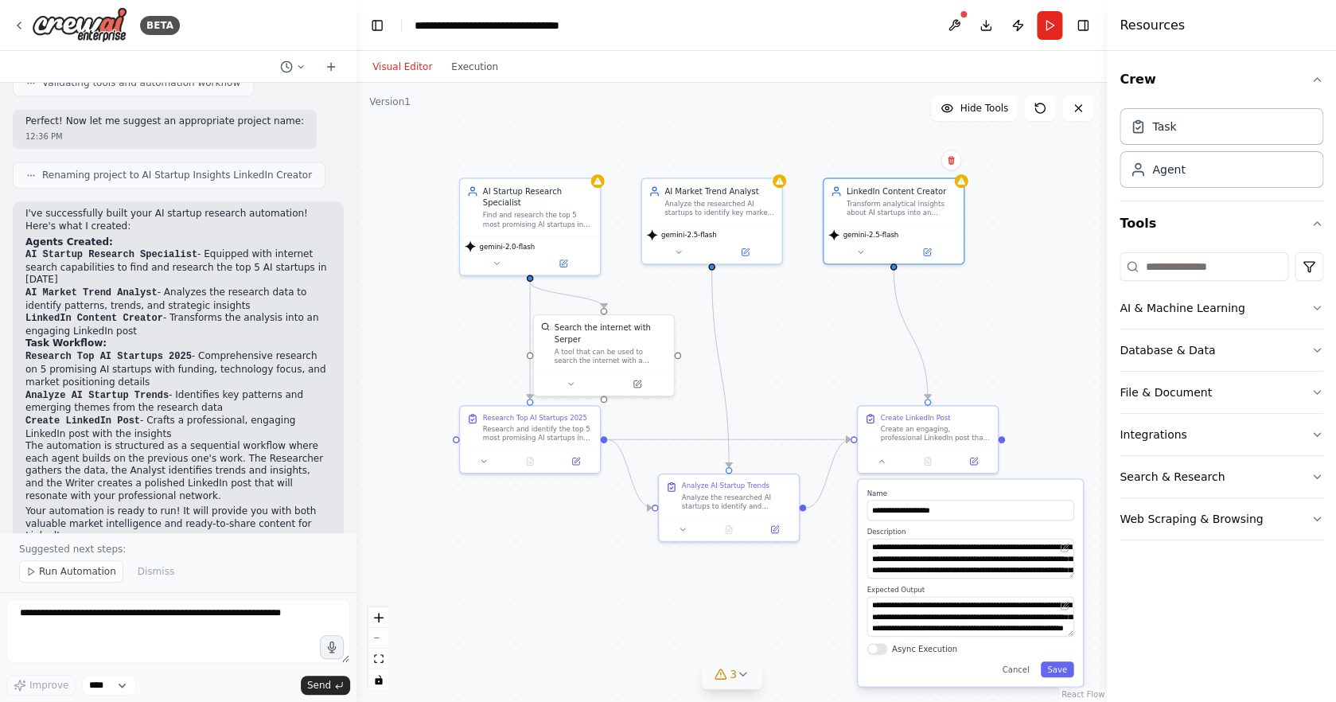
click at [747, 674] on icon at bounding box center [743, 674] width 13 height 13
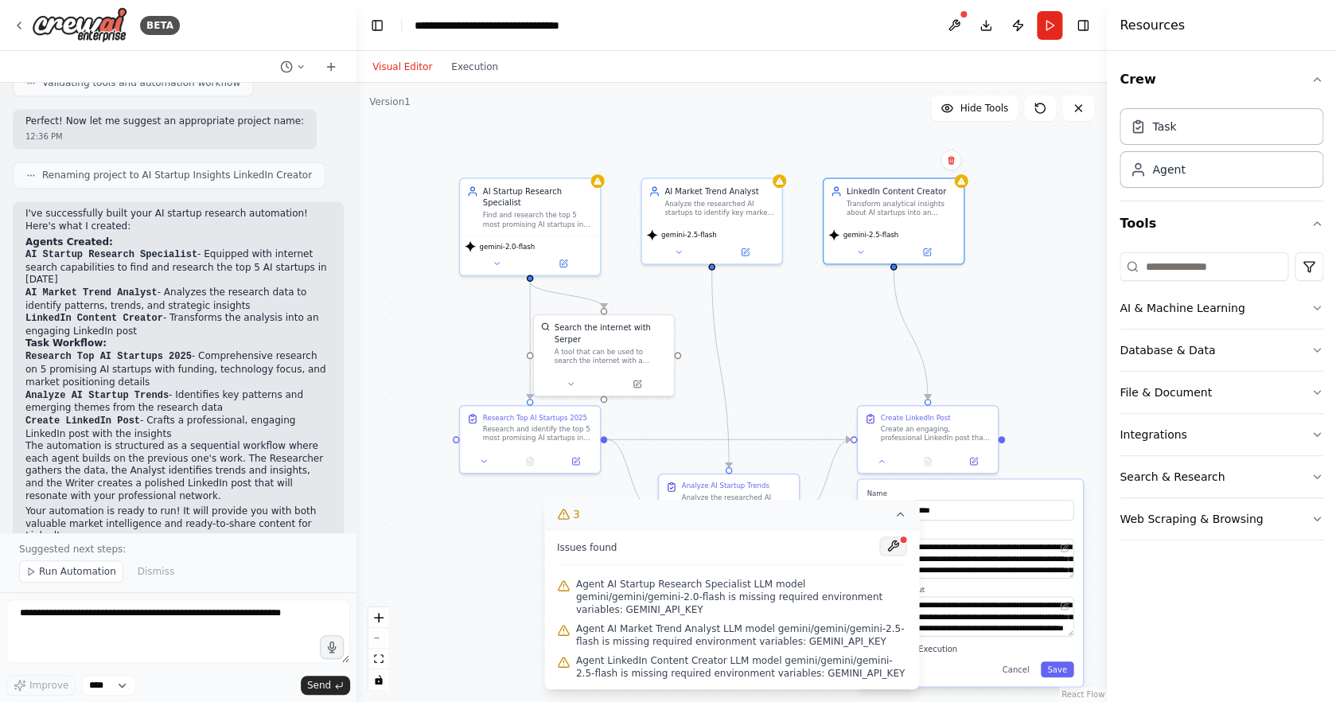
click at [895, 543] on button at bounding box center [893, 545] width 27 height 19
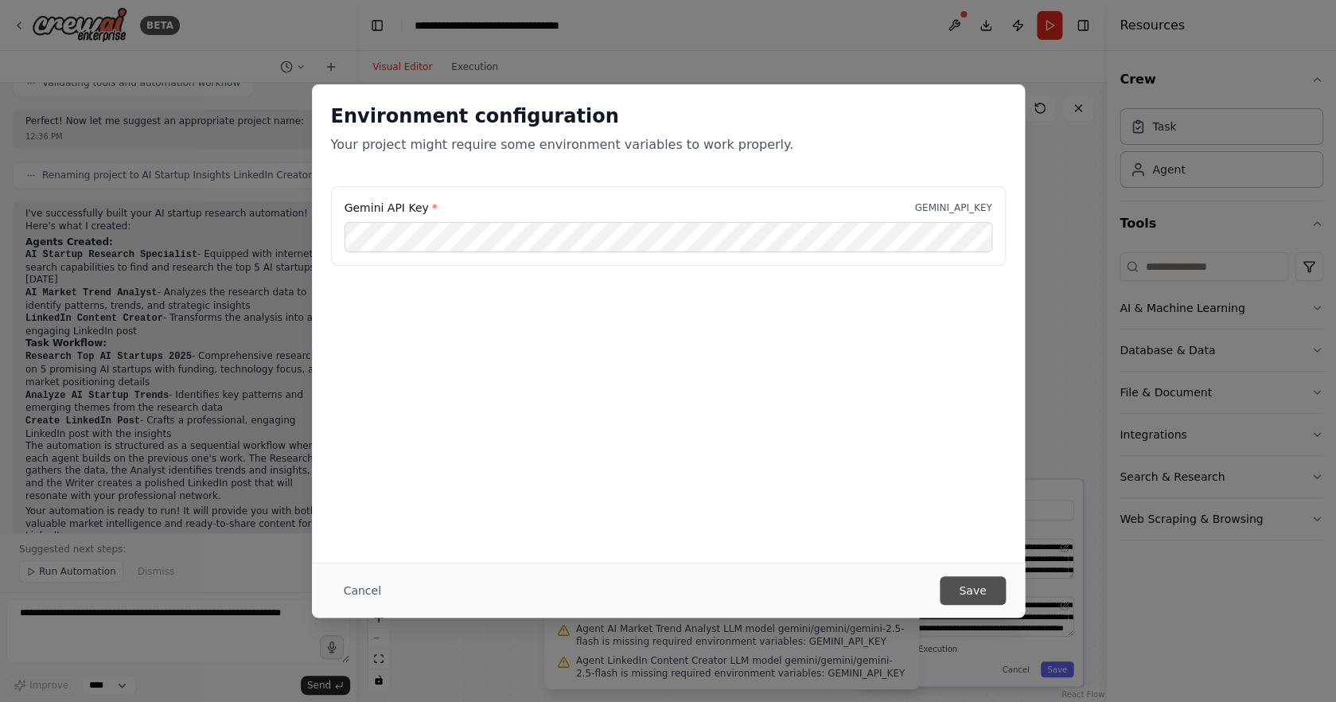
click at [986, 583] on button "Save" at bounding box center [972, 590] width 65 height 29
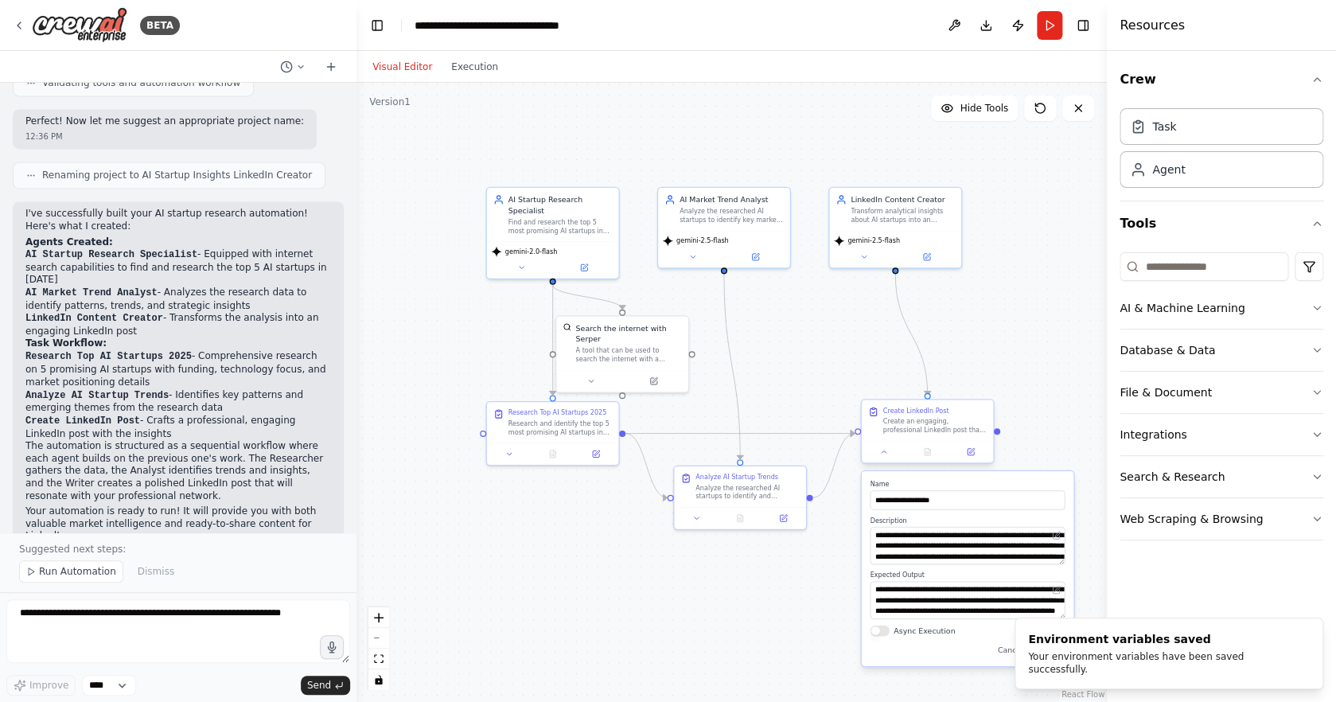
click at [891, 459] on div at bounding box center [927, 452] width 131 height 22
click at [883, 458] on button at bounding box center [884, 452] width 37 height 13
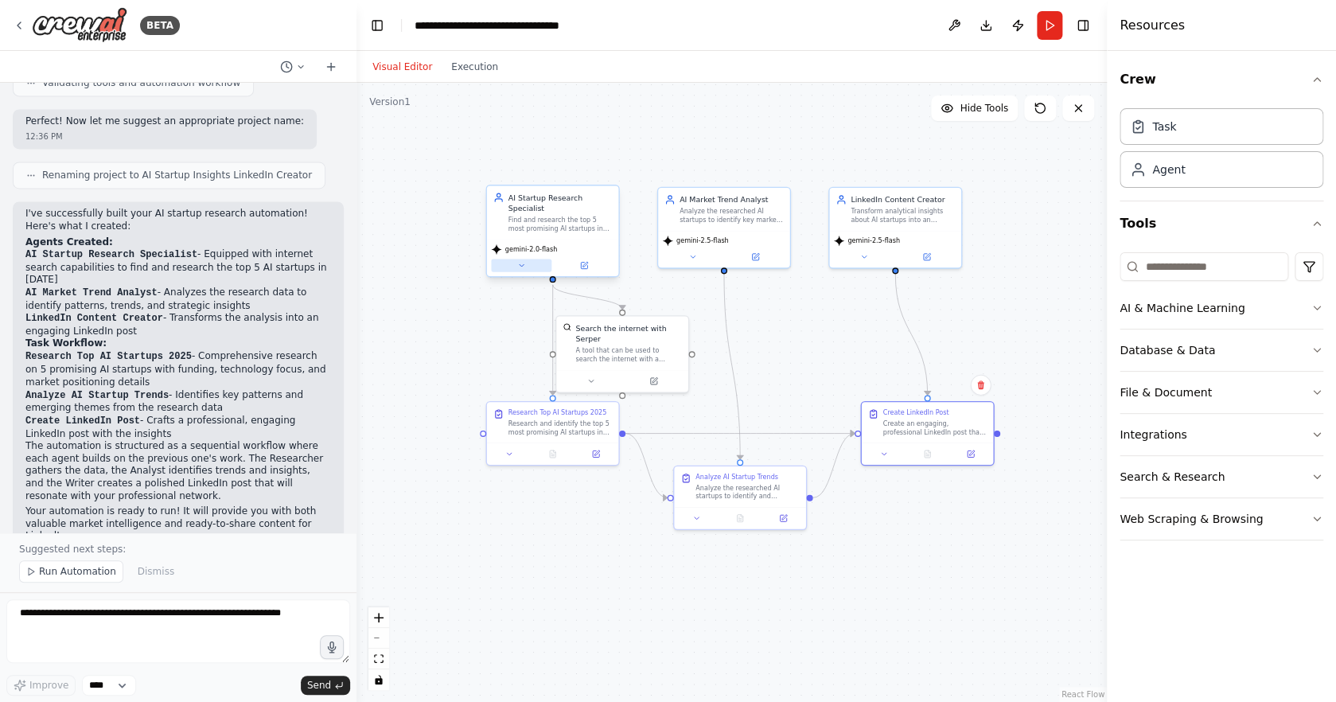
click at [516, 263] on button at bounding box center [521, 265] width 60 height 13
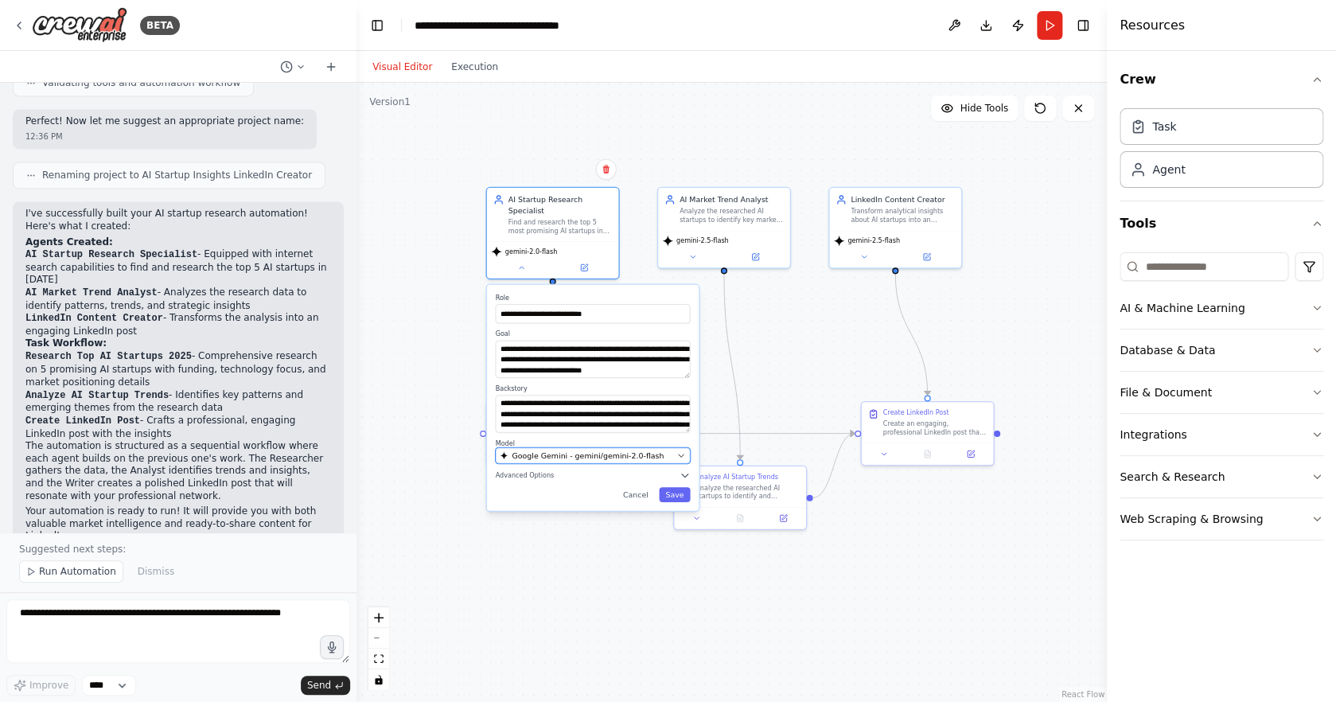
click at [582, 455] on span "Google Gemini - gemini/gemini-2.0-flash" at bounding box center [588, 455] width 152 height 10
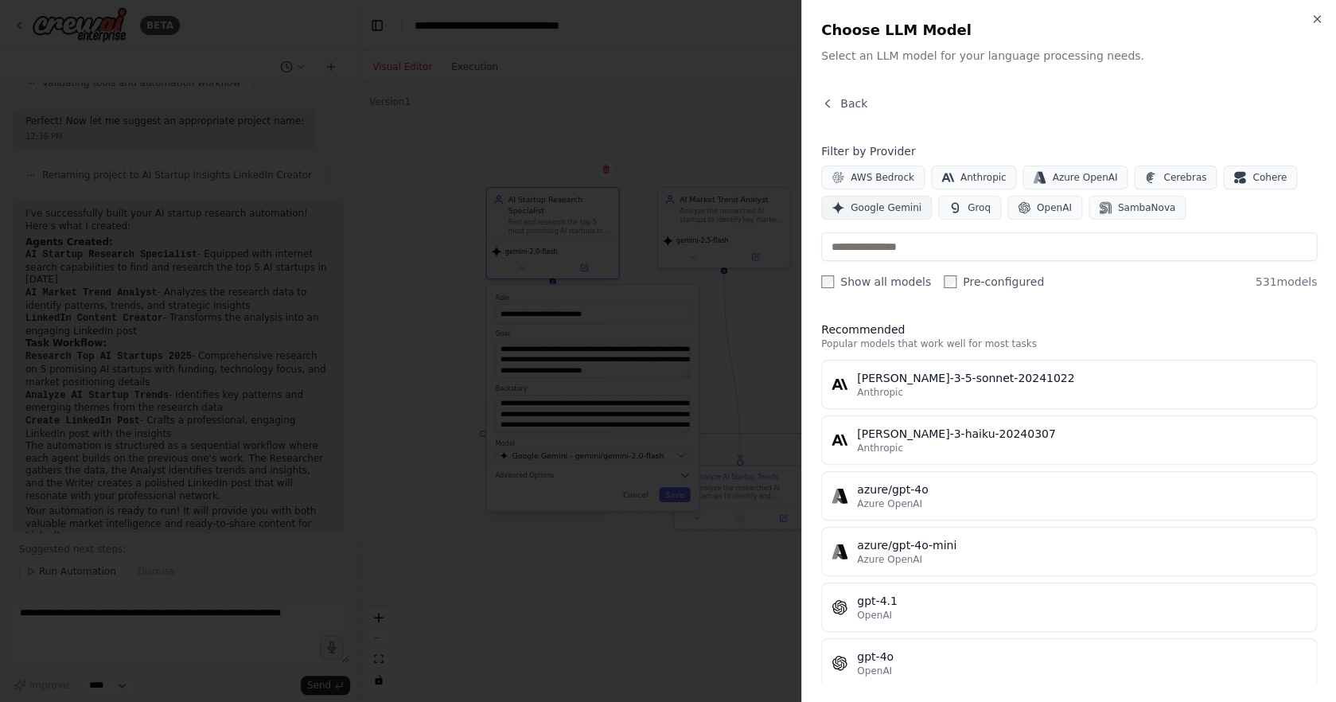
click at [870, 209] on span "Google Gemini" at bounding box center [886, 207] width 71 height 13
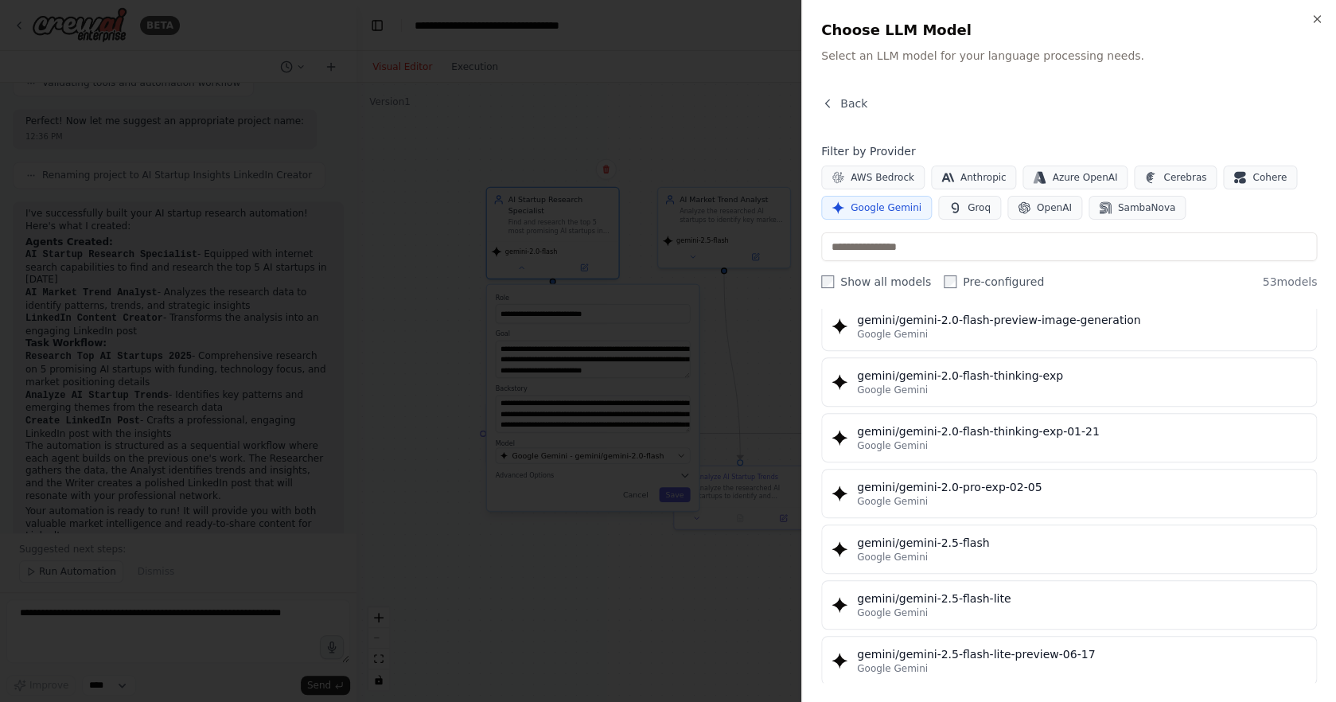
scroll to position [1170, 0]
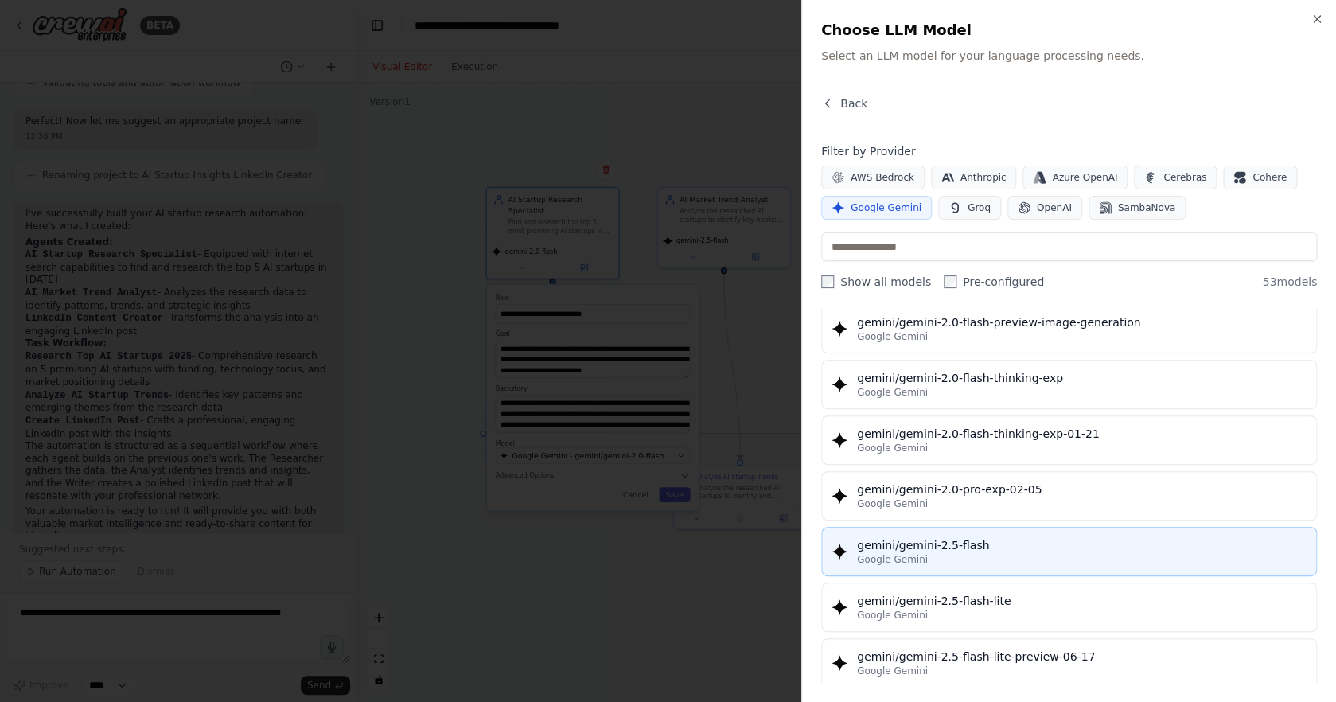
click at [969, 561] on div "Google Gemini" at bounding box center [1082, 559] width 450 height 13
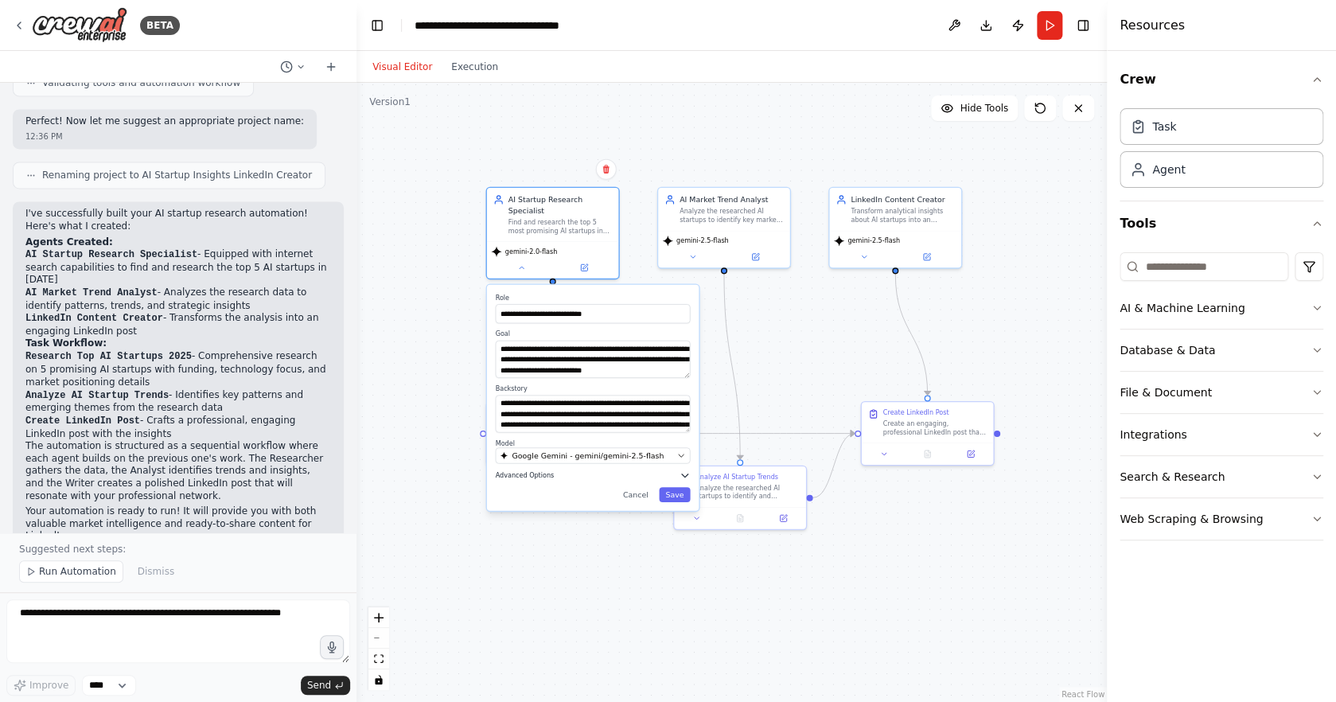
click at [532, 473] on span "Advanced Options" at bounding box center [524, 475] width 59 height 9
click at [685, 605] on button "Save" at bounding box center [674, 603] width 31 height 15
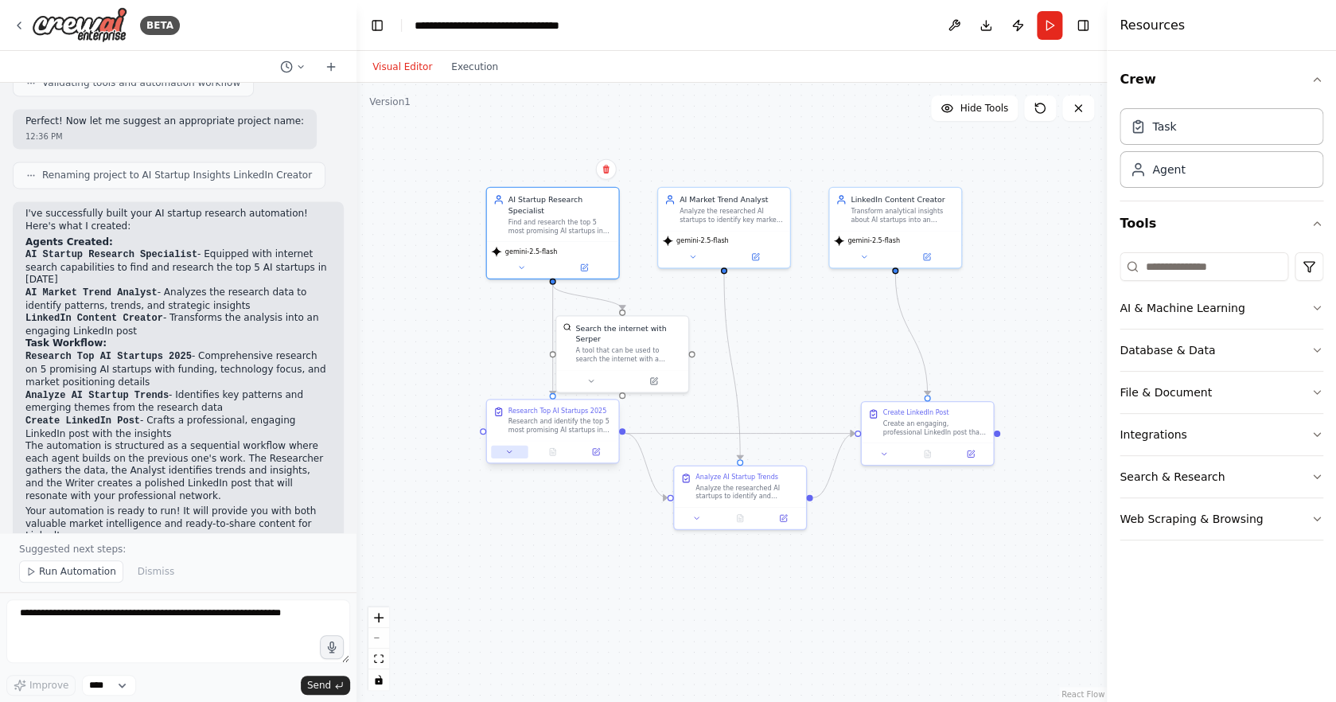
click at [513, 451] on icon at bounding box center [509, 451] width 9 height 9
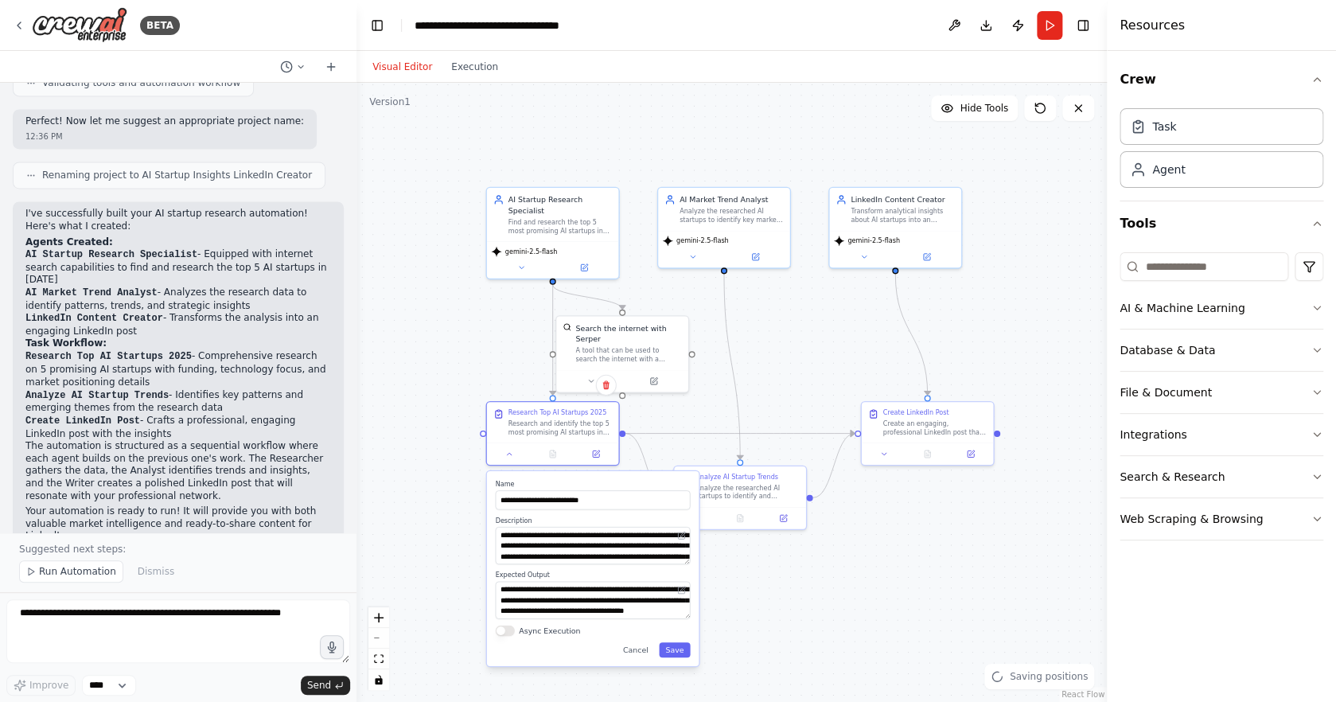
click at [441, 437] on div ".deletable-edge-delete-btn { width: 20px; height: 20px; border: 0px solid #ffff…" at bounding box center [732, 392] width 751 height 619
click at [642, 654] on button "Cancel" at bounding box center [636, 649] width 38 height 15
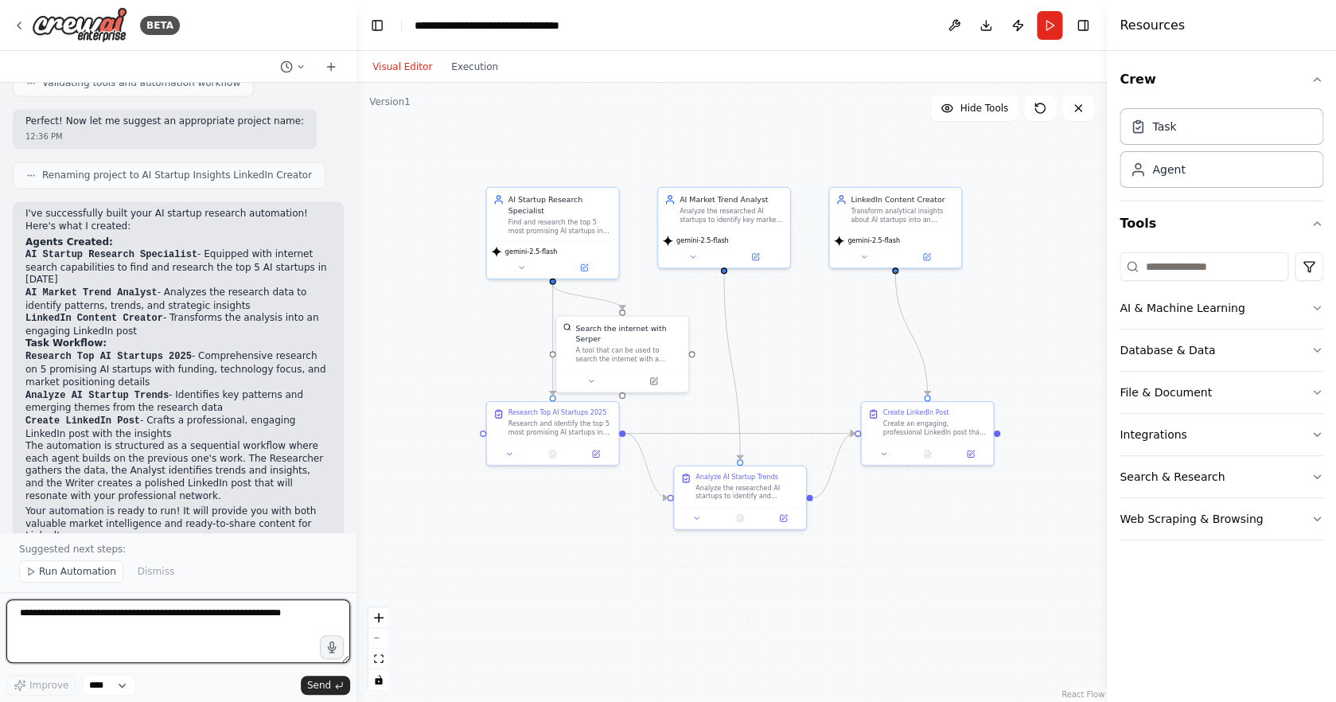
click at [147, 618] on textarea at bounding box center [178, 631] width 344 height 64
type textarea "**********"
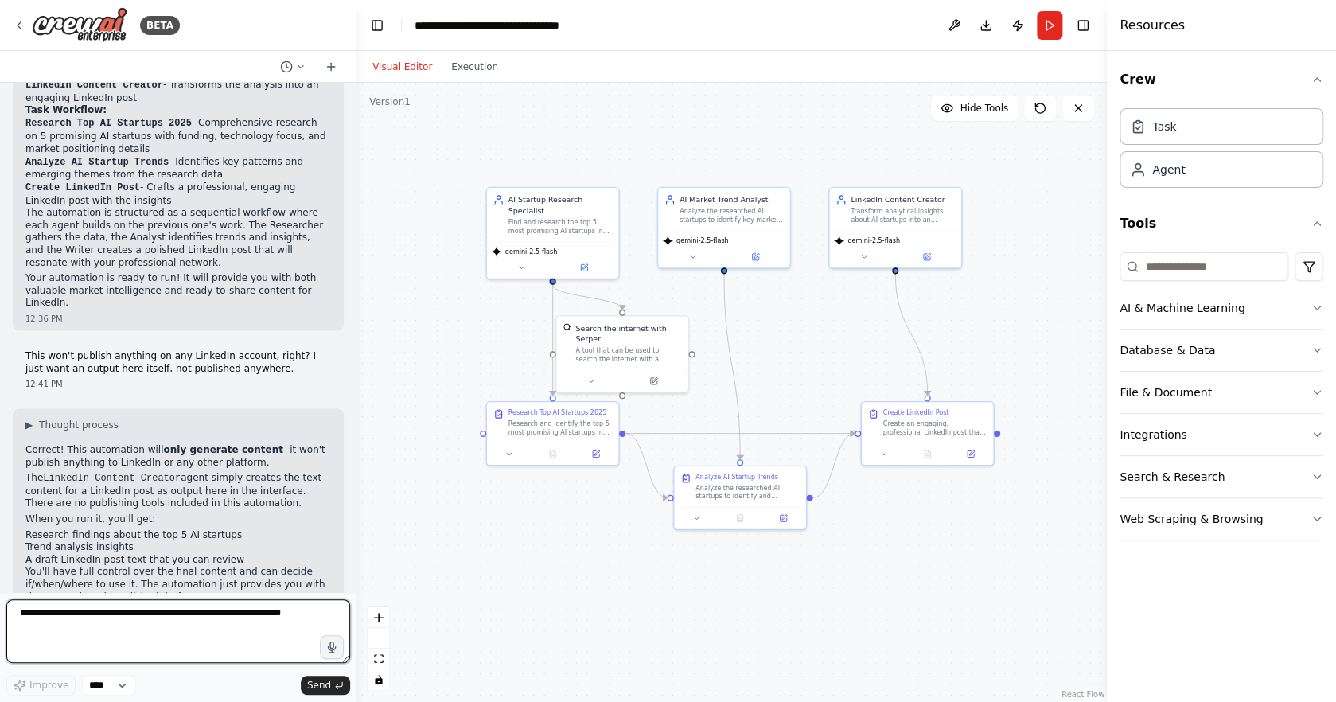
scroll to position [1289, 0]
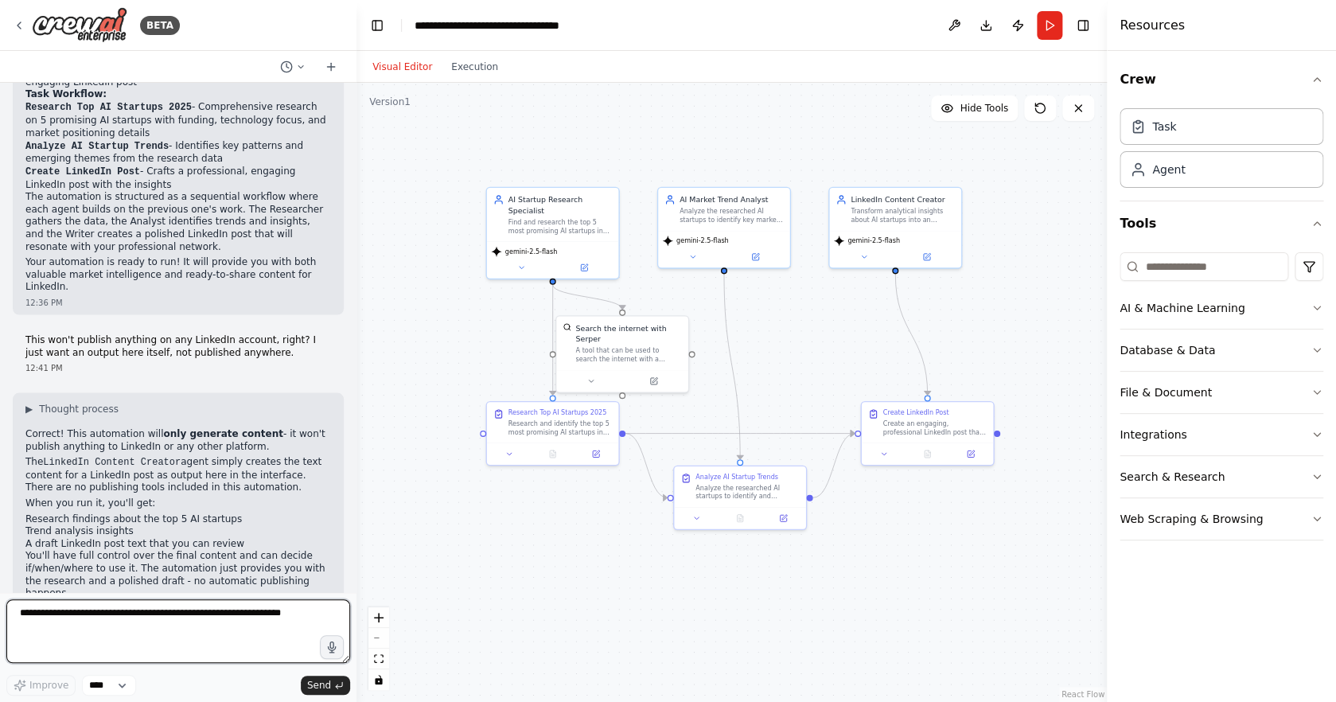
click at [210, 637] on textarea at bounding box center [178, 631] width 344 height 64
type textarea "*"
click at [1054, 26] on button "Run" at bounding box center [1049, 25] width 25 height 29
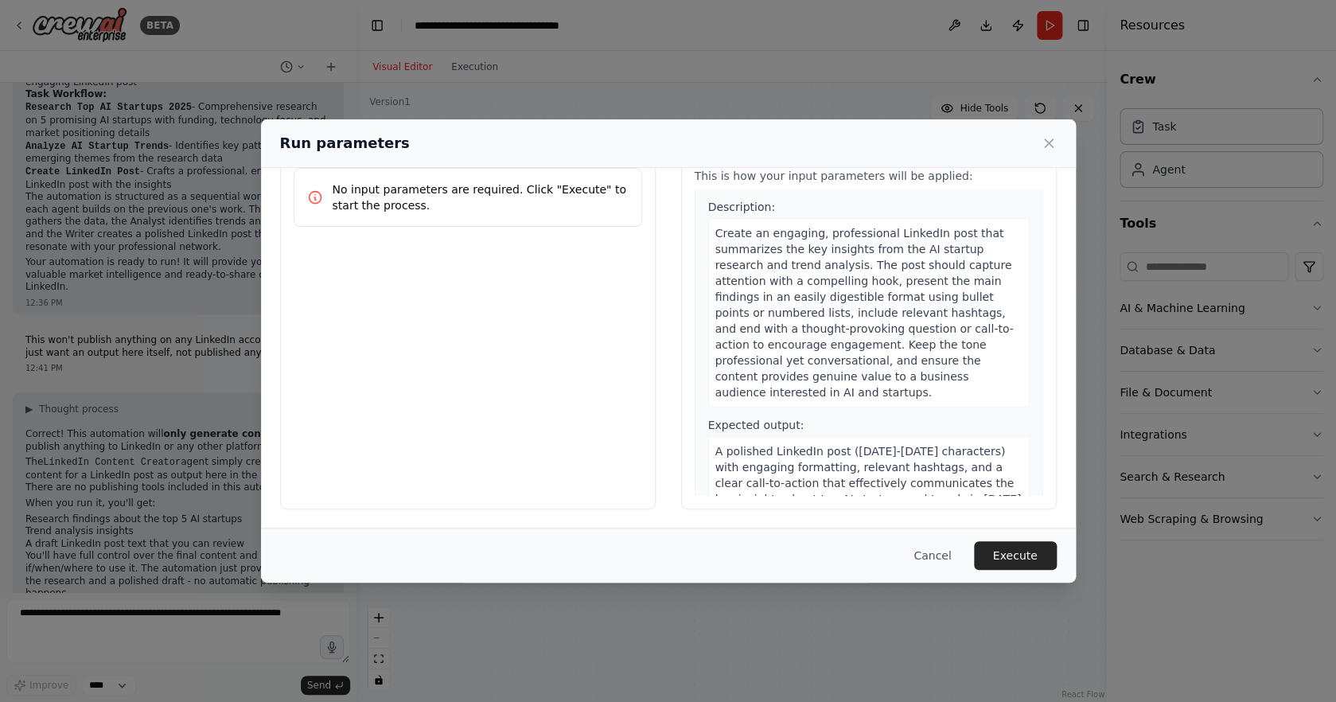
scroll to position [56, 0]
click at [1010, 568] on button "Execute" at bounding box center [1015, 555] width 83 height 29
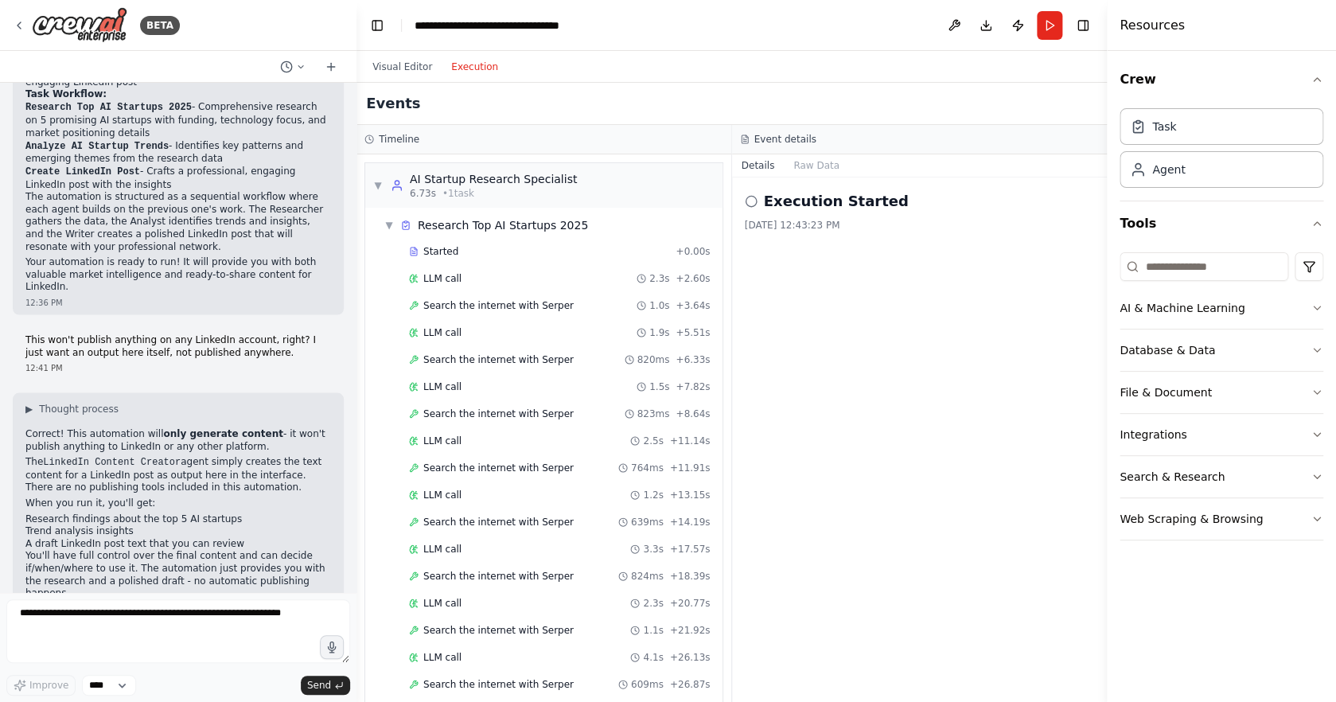
click at [469, 69] on button "Execution" at bounding box center [475, 66] width 66 height 19
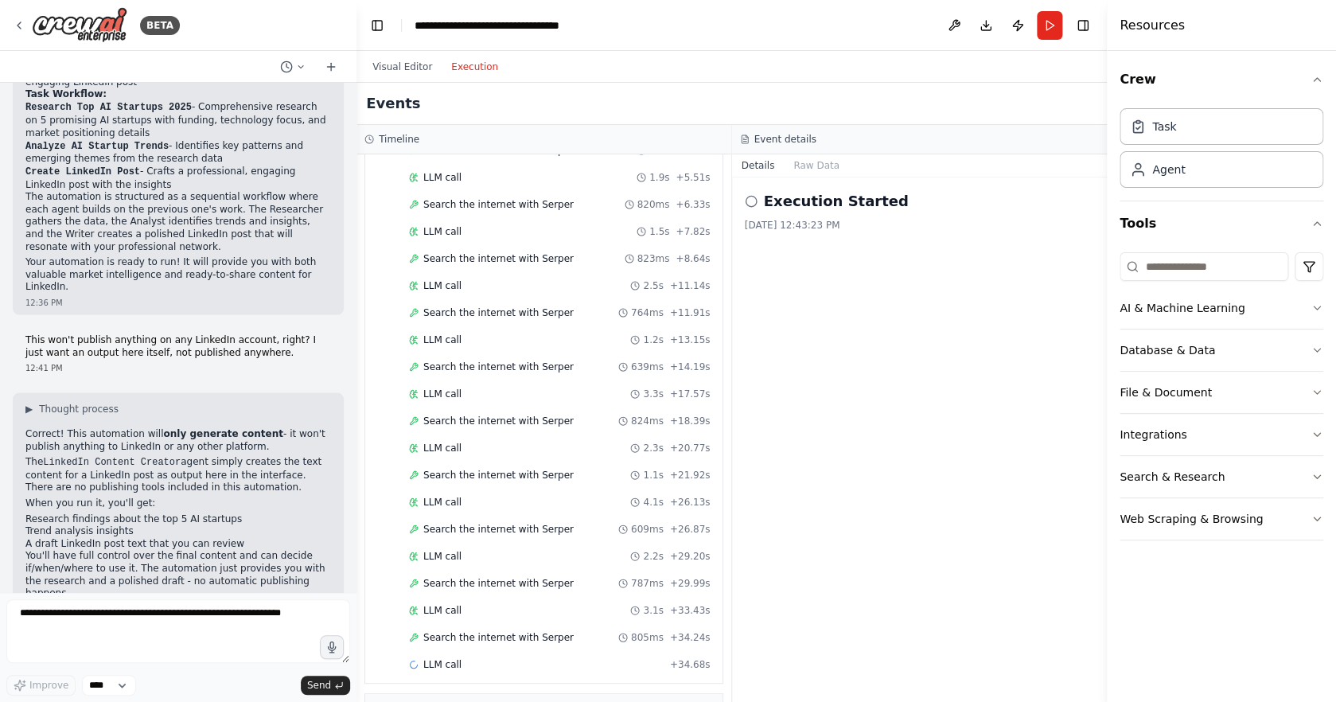
scroll to position [197, 0]
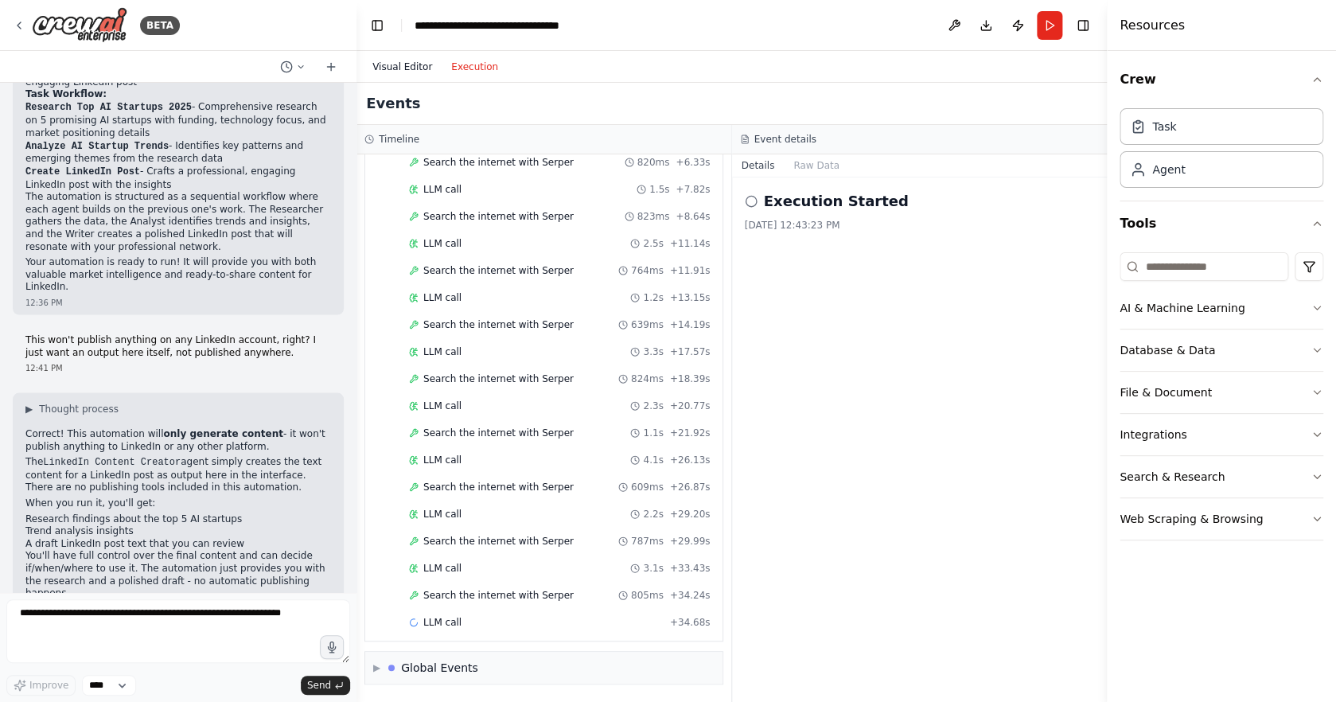
click at [407, 66] on button "Visual Editor" at bounding box center [402, 66] width 79 height 19
click at [478, 60] on button "Execution" at bounding box center [475, 66] width 66 height 19
click at [488, 674] on div "▶ Global Events" at bounding box center [543, 668] width 357 height 32
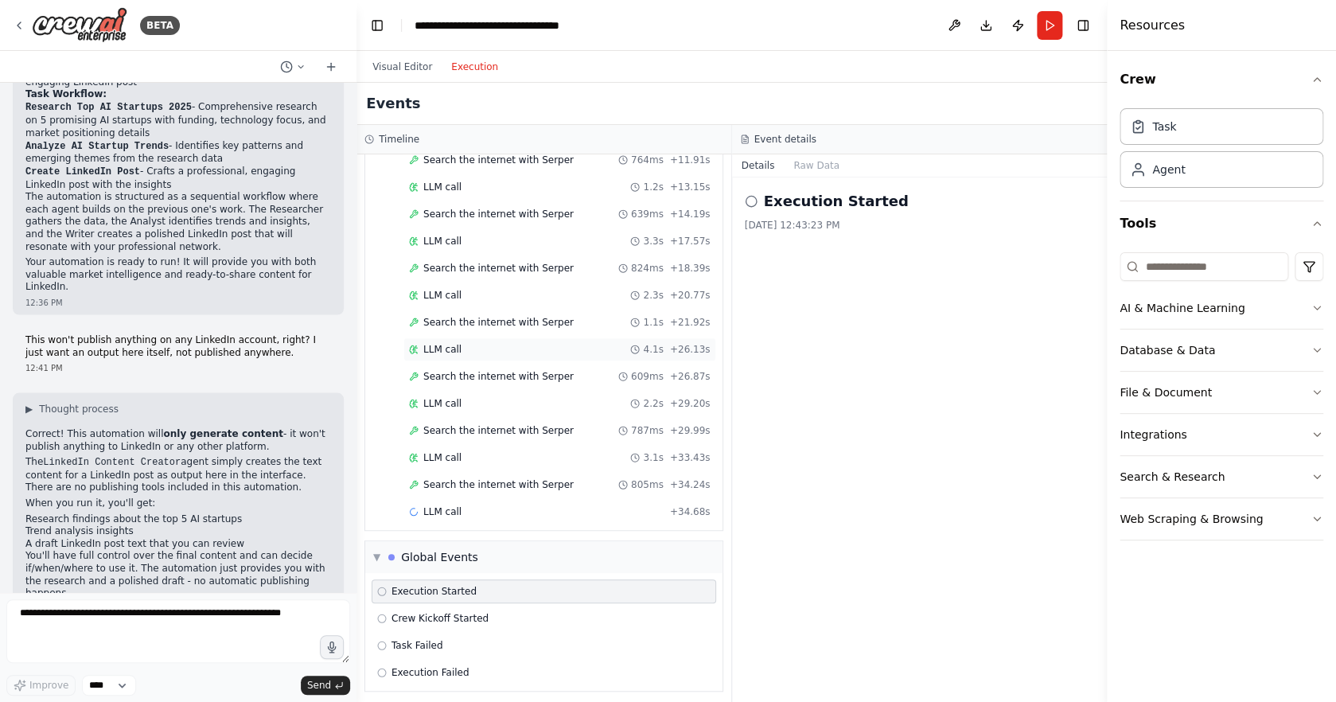
scroll to position [315, 0]
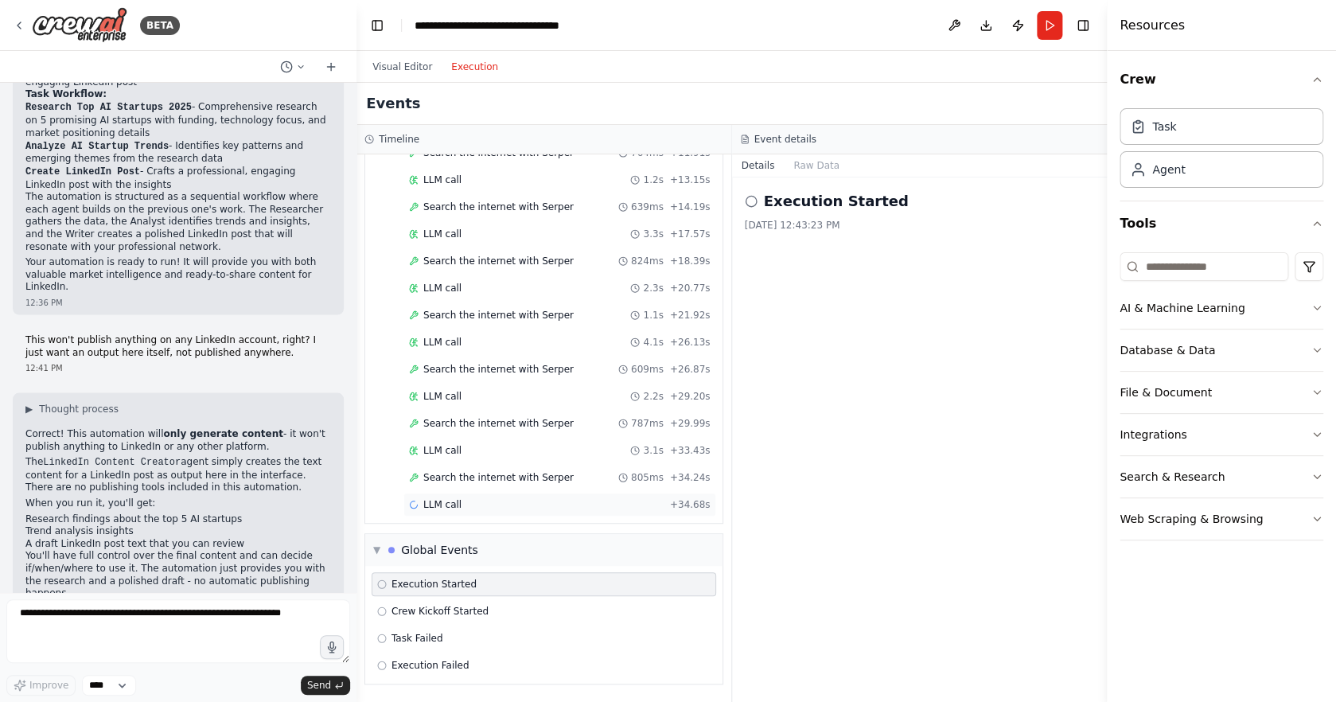
click at [662, 499] on div "LLM call + 34.68s" at bounding box center [560, 504] width 302 height 13
click at [825, 166] on button "Messages" at bounding box center [817, 165] width 66 height 22
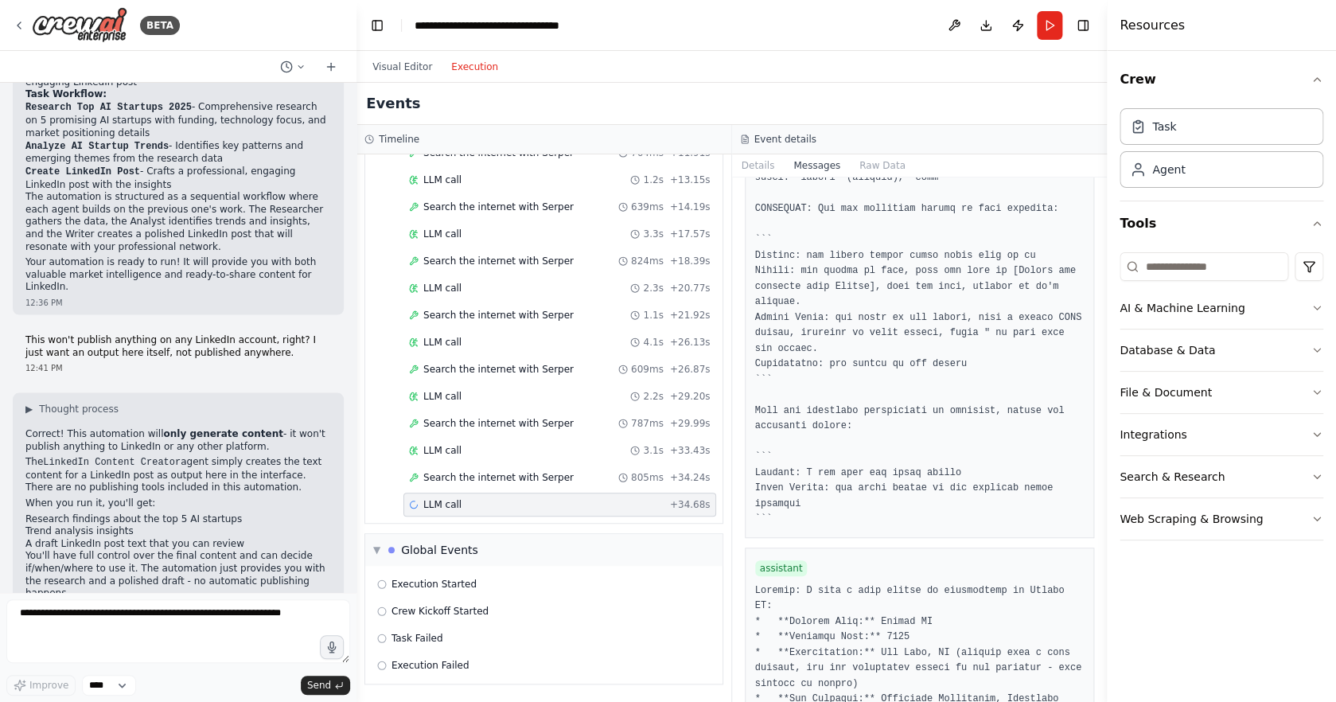
scroll to position [16097, 0]
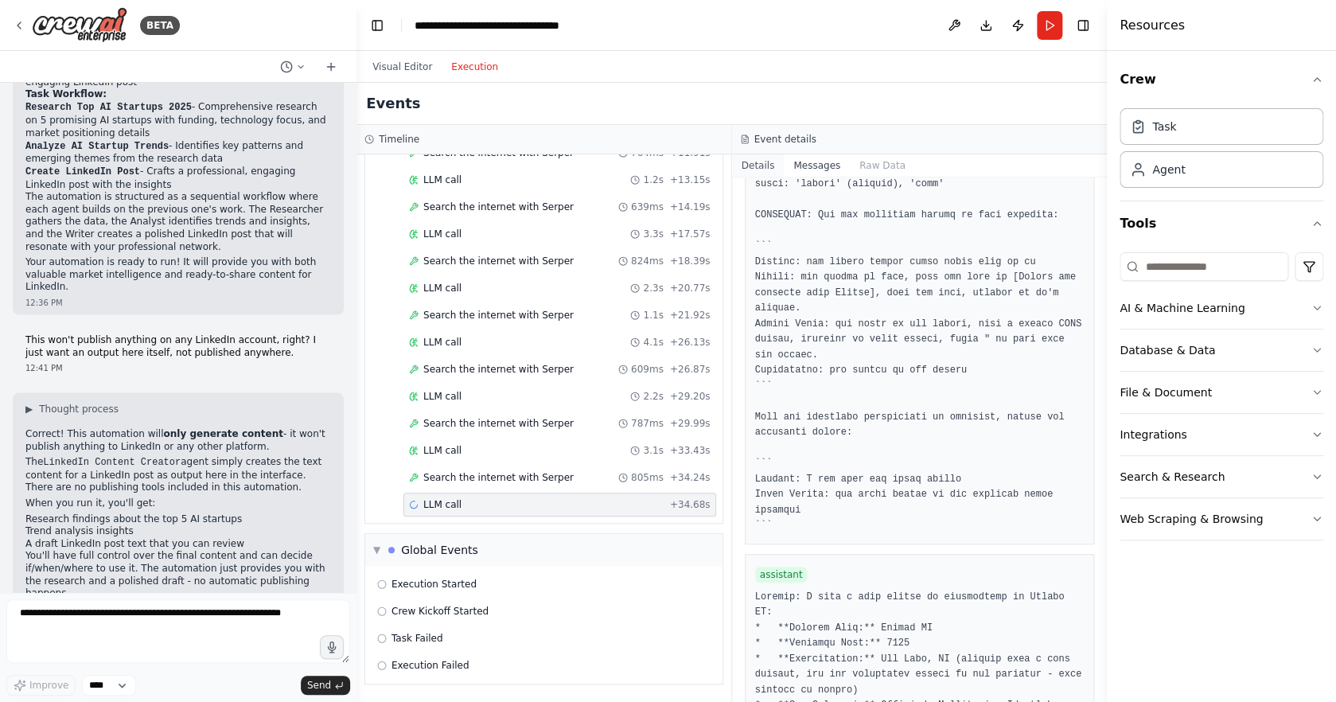
click at [766, 160] on button "Details" at bounding box center [758, 165] width 53 height 22
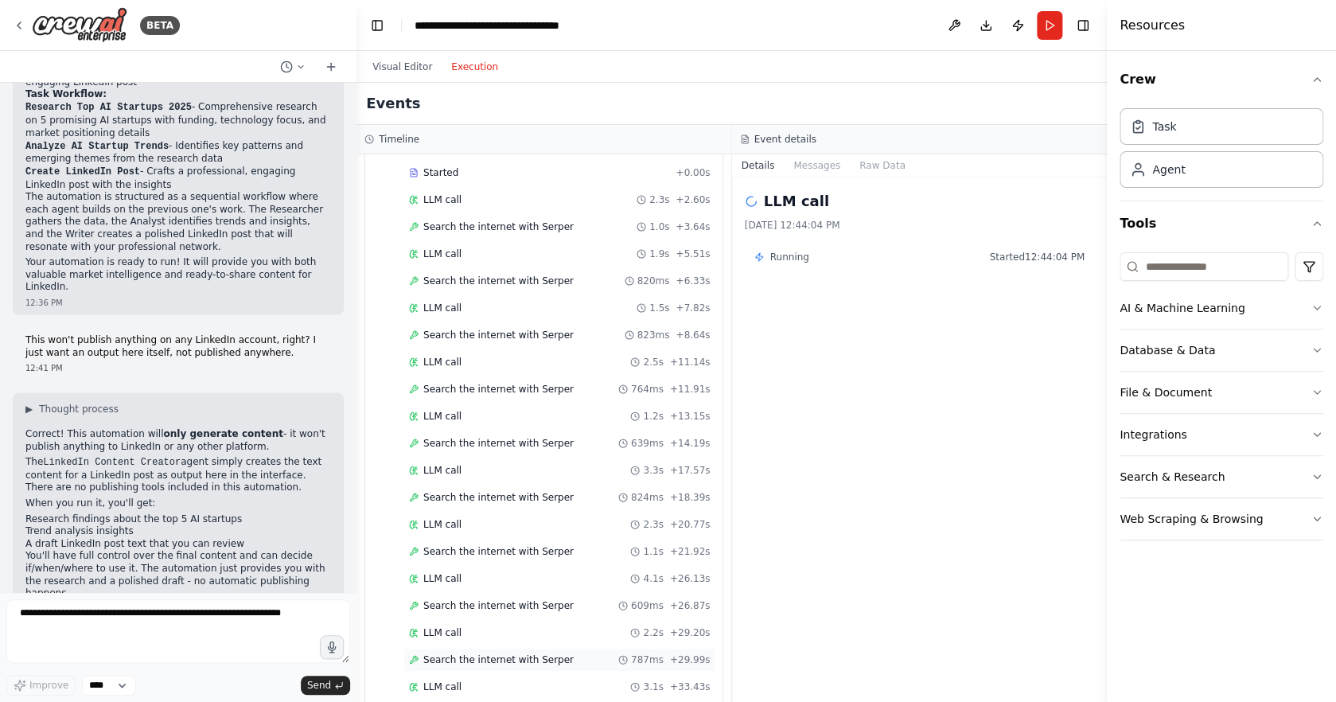
scroll to position [0, 0]
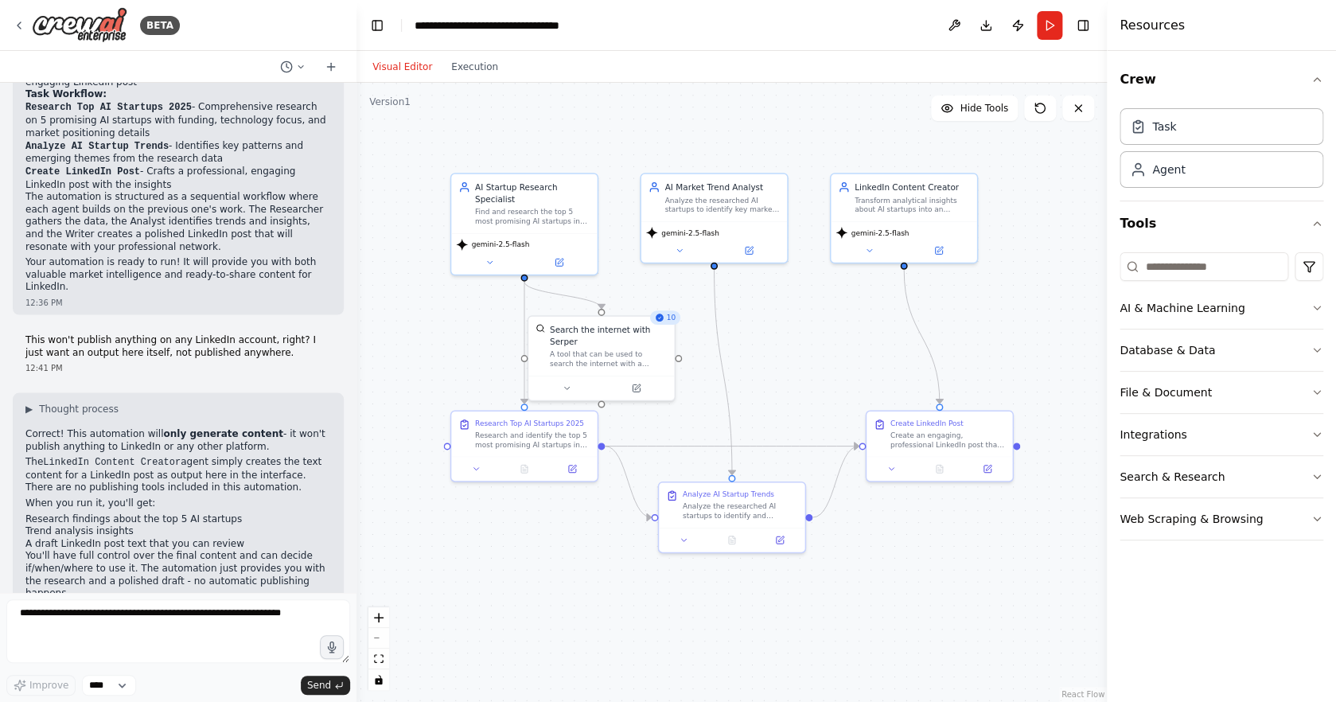
click at [400, 63] on button "Visual Editor" at bounding box center [402, 66] width 79 height 19
click at [571, 192] on div "AI Startup Research Specialist" at bounding box center [532, 191] width 115 height 24
click at [700, 200] on div "Analyze the researched AI startups to identify key market trends, technological…" at bounding box center [722, 202] width 115 height 19
click at [892, 216] on div "LinkedIn Content Creator Transform analytical insights about AI startups into a…" at bounding box center [904, 196] width 146 height 48
click at [936, 427] on div "Create LinkedIn Post Create an engaging, professional LinkedIn post that summar…" at bounding box center [948, 431] width 115 height 31
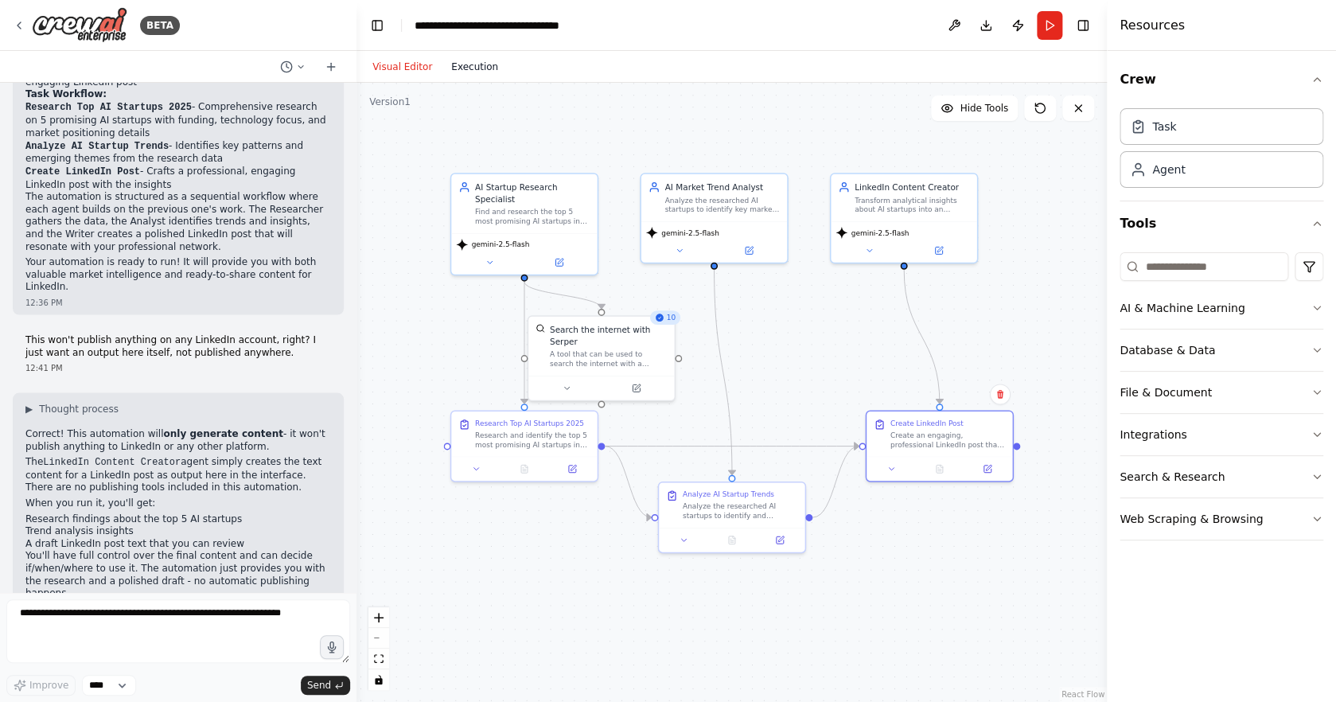
click at [493, 68] on button "Execution" at bounding box center [475, 66] width 66 height 19
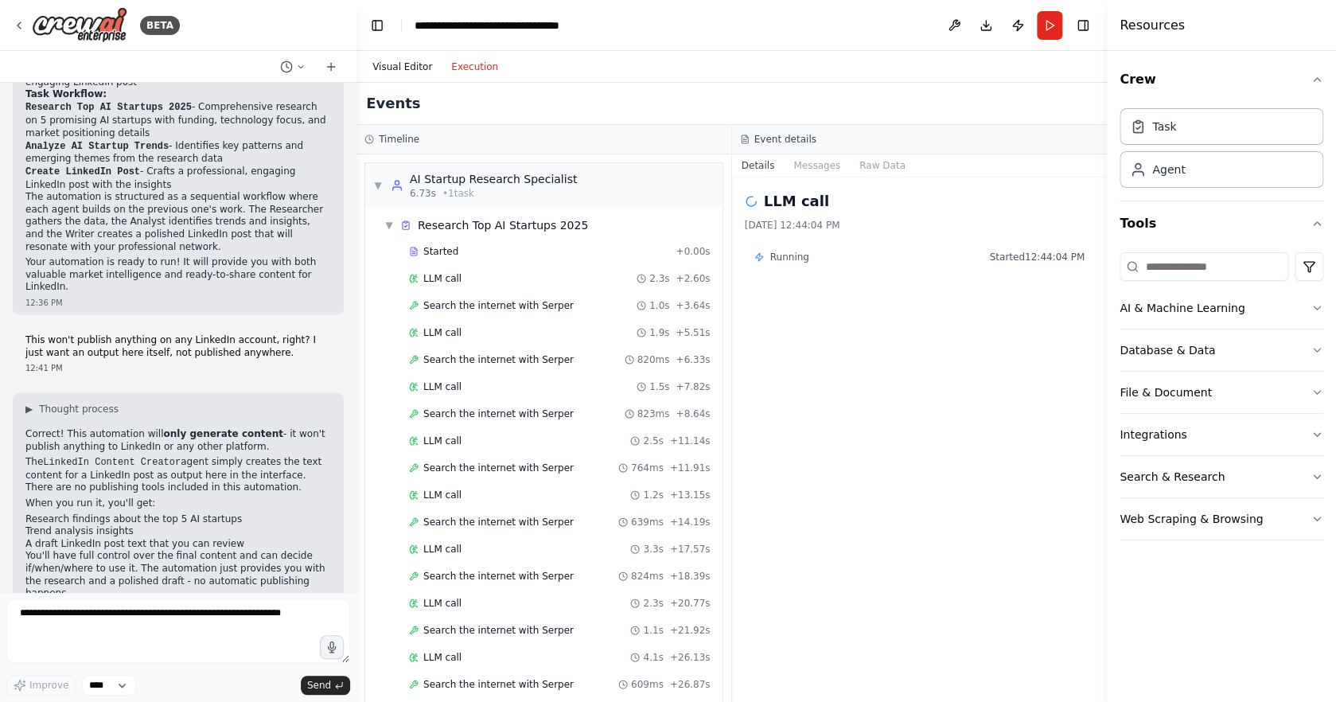
click at [399, 72] on button "Visual Editor" at bounding box center [402, 66] width 79 height 19
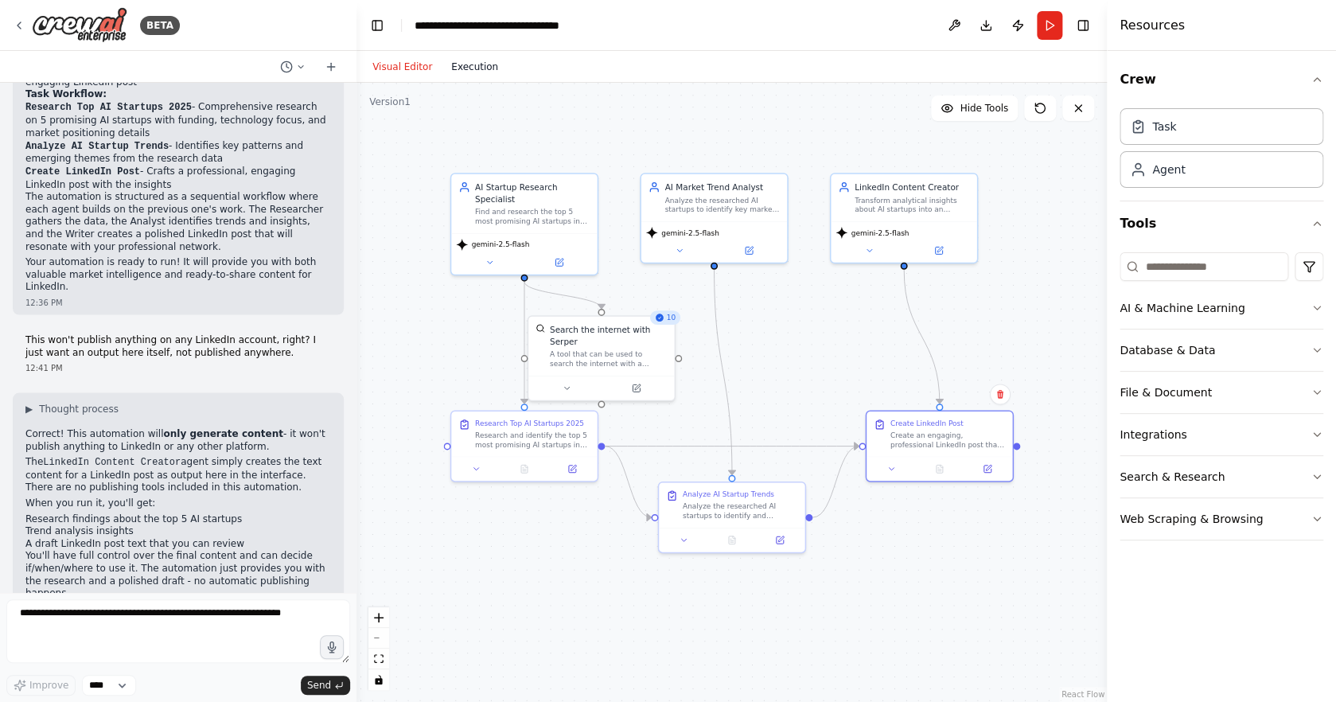
click at [477, 71] on button "Execution" at bounding box center [475, 66] width 66 height 19
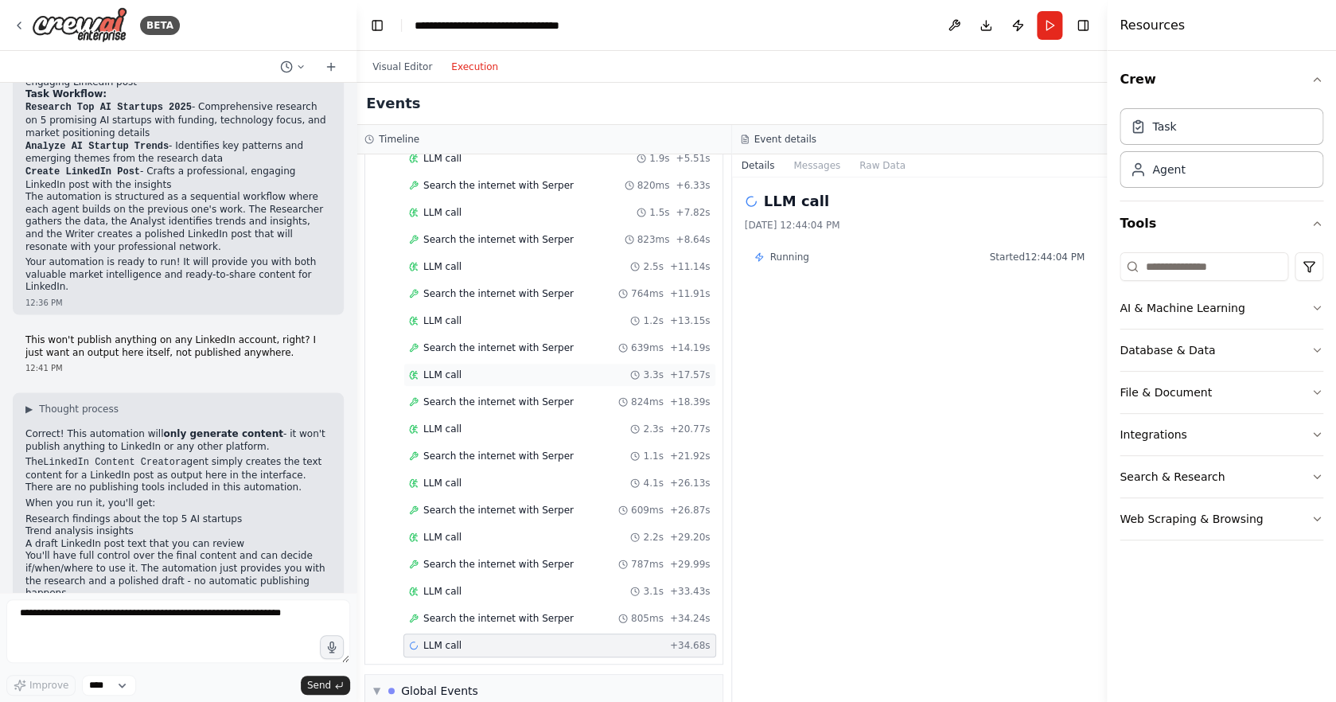
scroll to position [315, 0]
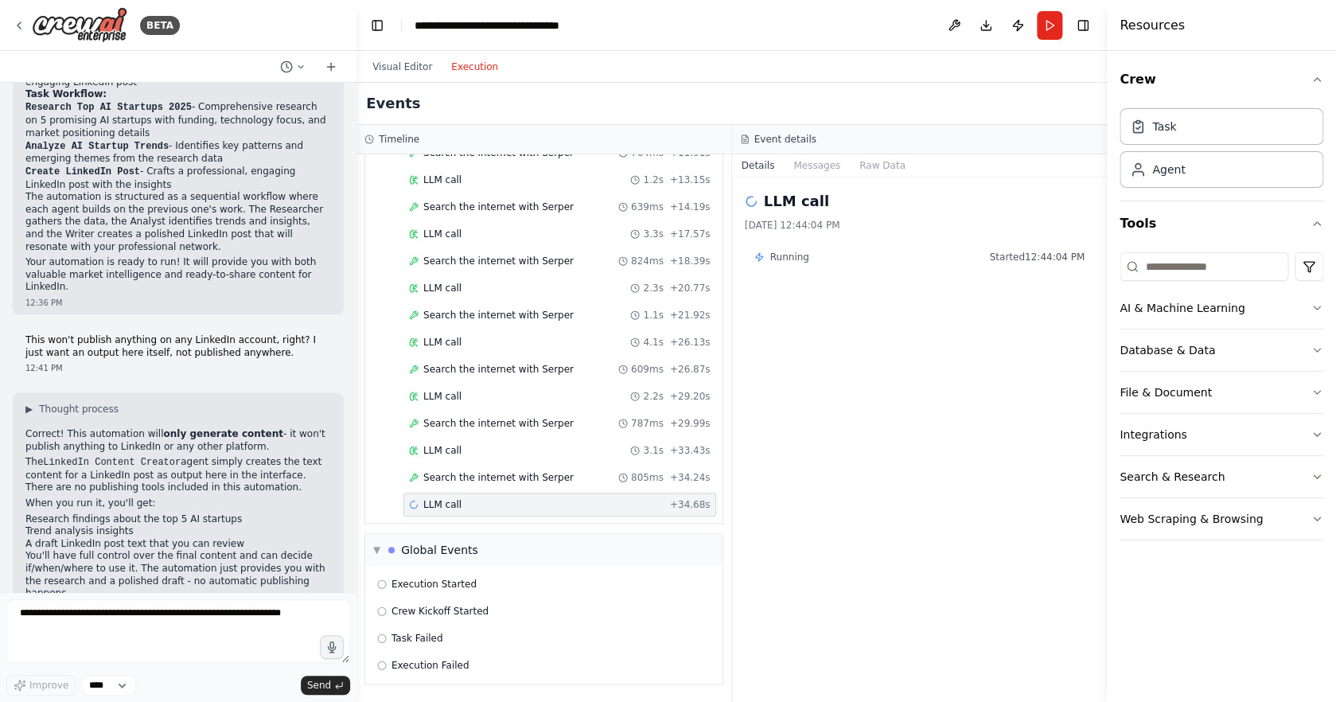
click at [552, 495] on div "LLM call + 34.68s" at bounding box center [560, 505] width 313 height 24
click at [169, 620] on textarea at bounding box center [178, 631] width 344 height 64
type textarea "**********"
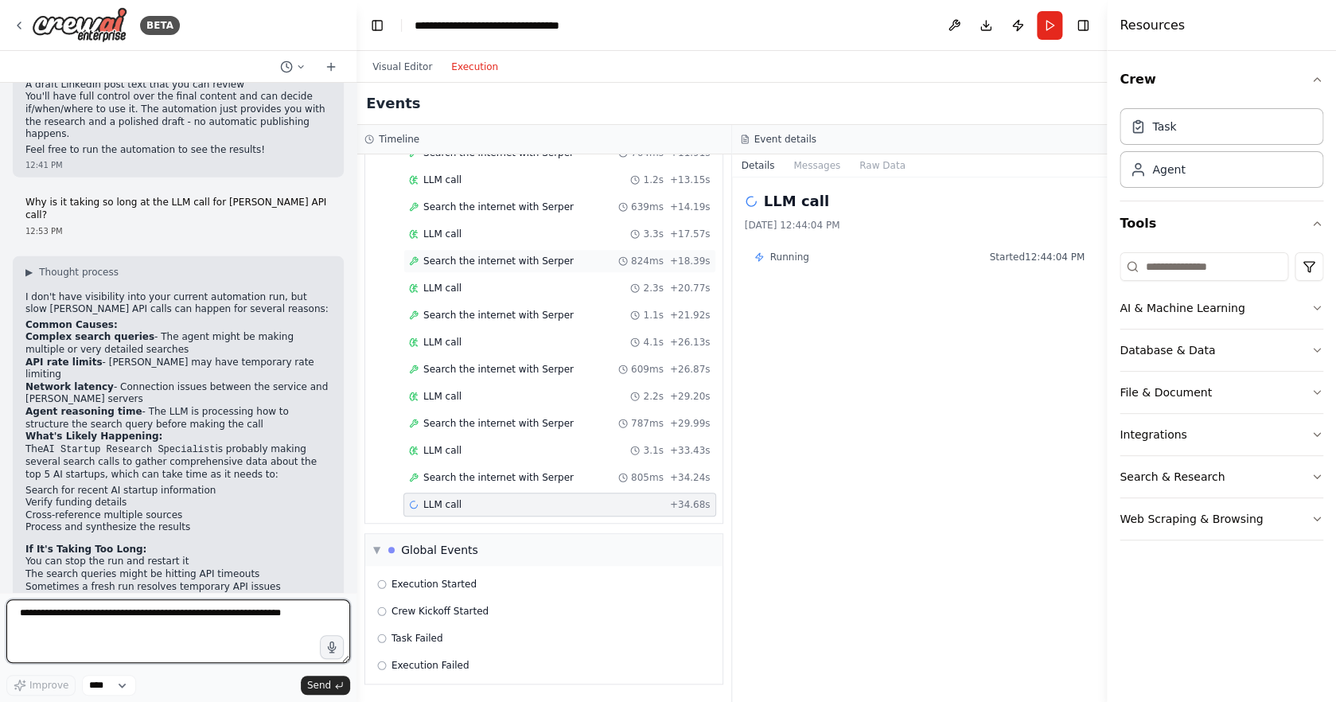
scroll to position [0, 0]
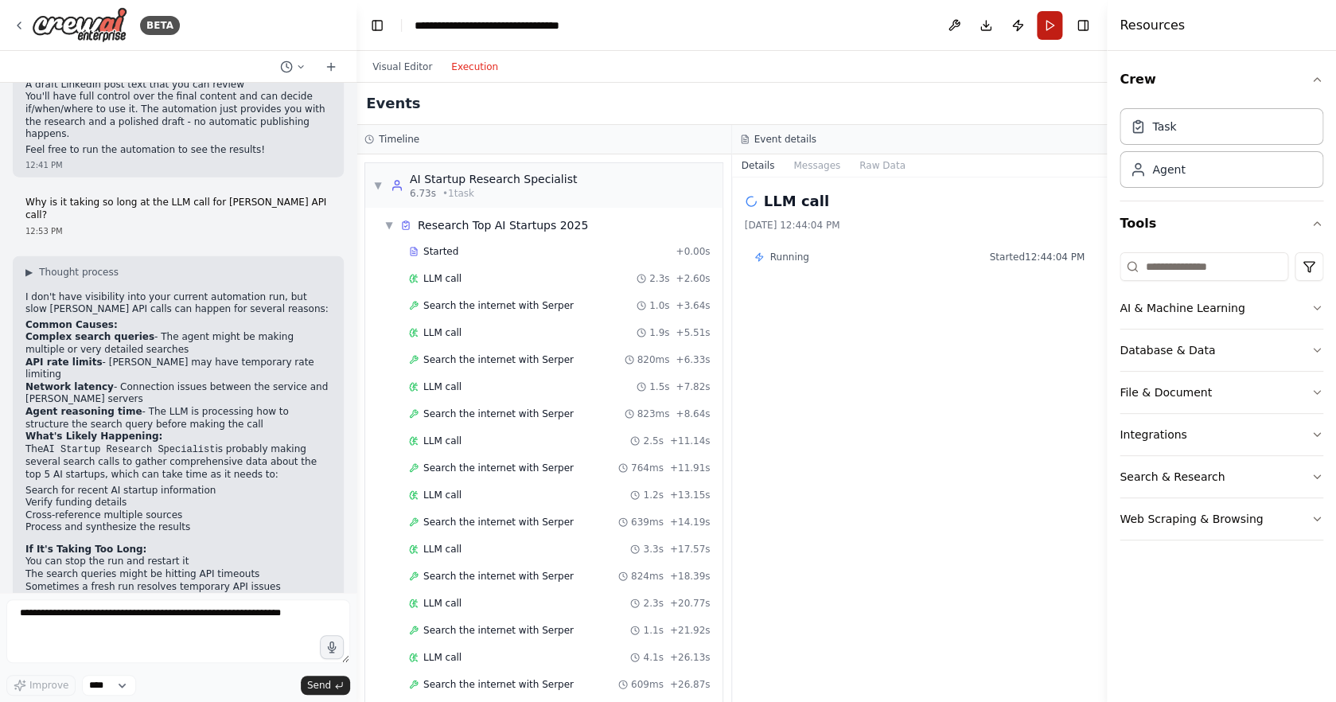
click at [1057, 25] on button "Run" at bounding box center [1049, 25] width 25 height 29
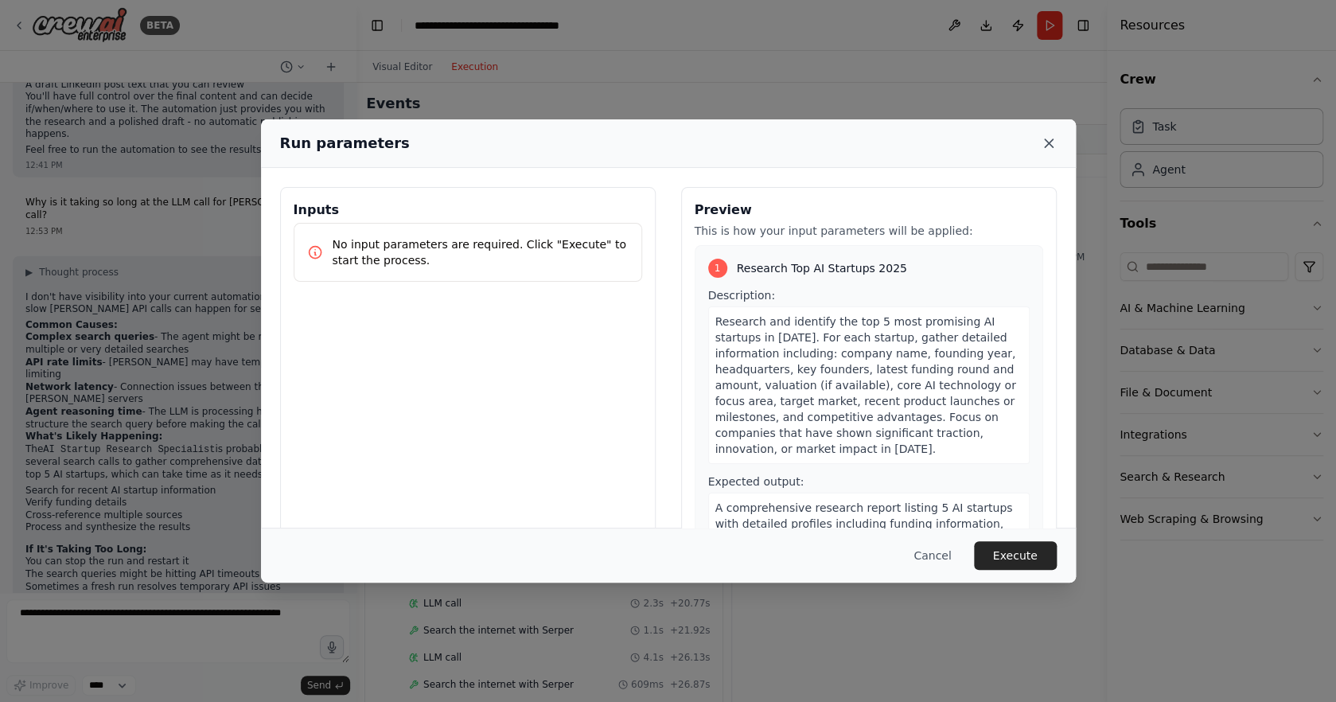
click at [1056, 137] on icon at bounding box center [1049, 143] width 16 height 16
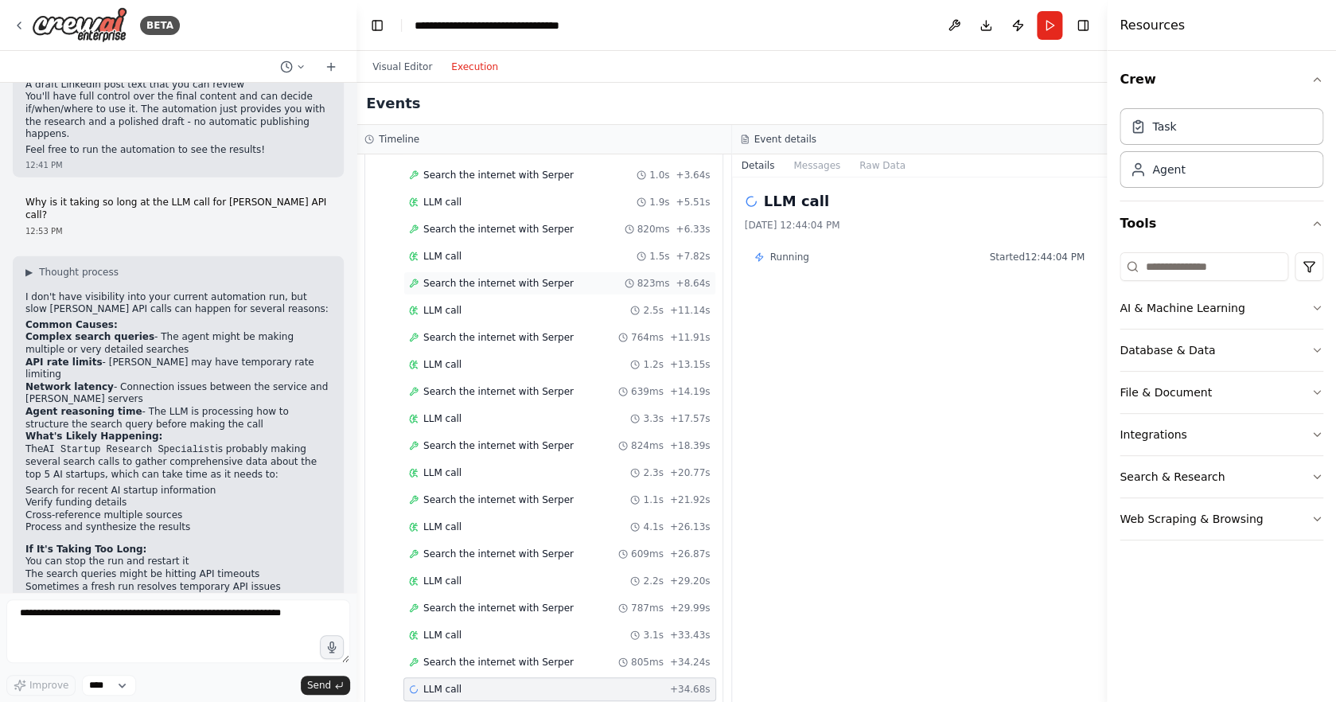
scroll to position [315, 0]
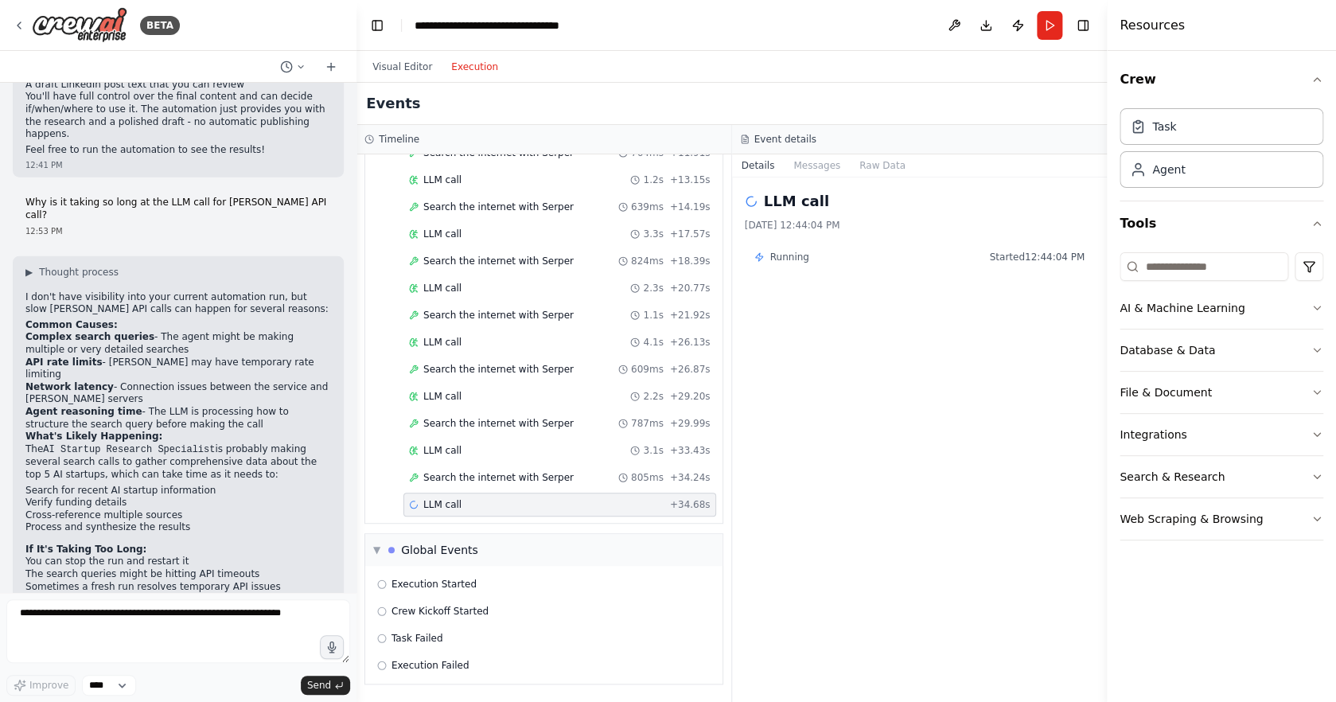
click at [562, 503] on div "LLM call + 34.68s" at bounding box center [560, 504] width 302 height 13
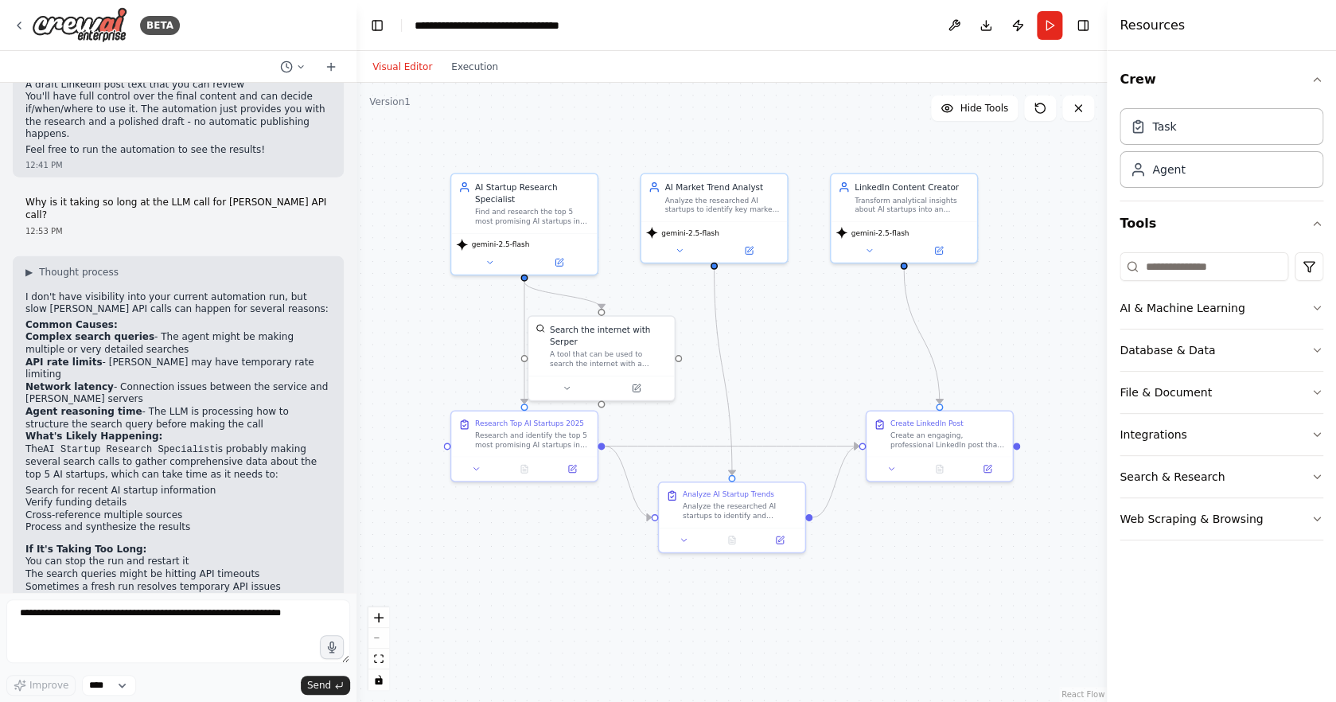
click at [391, 63] on button "Visual Editor" at bounding box center [402, 66] width 79 height 19
click at [1050, 29] on button "Run" at bounding box center [1049, 25] width 25 height 29
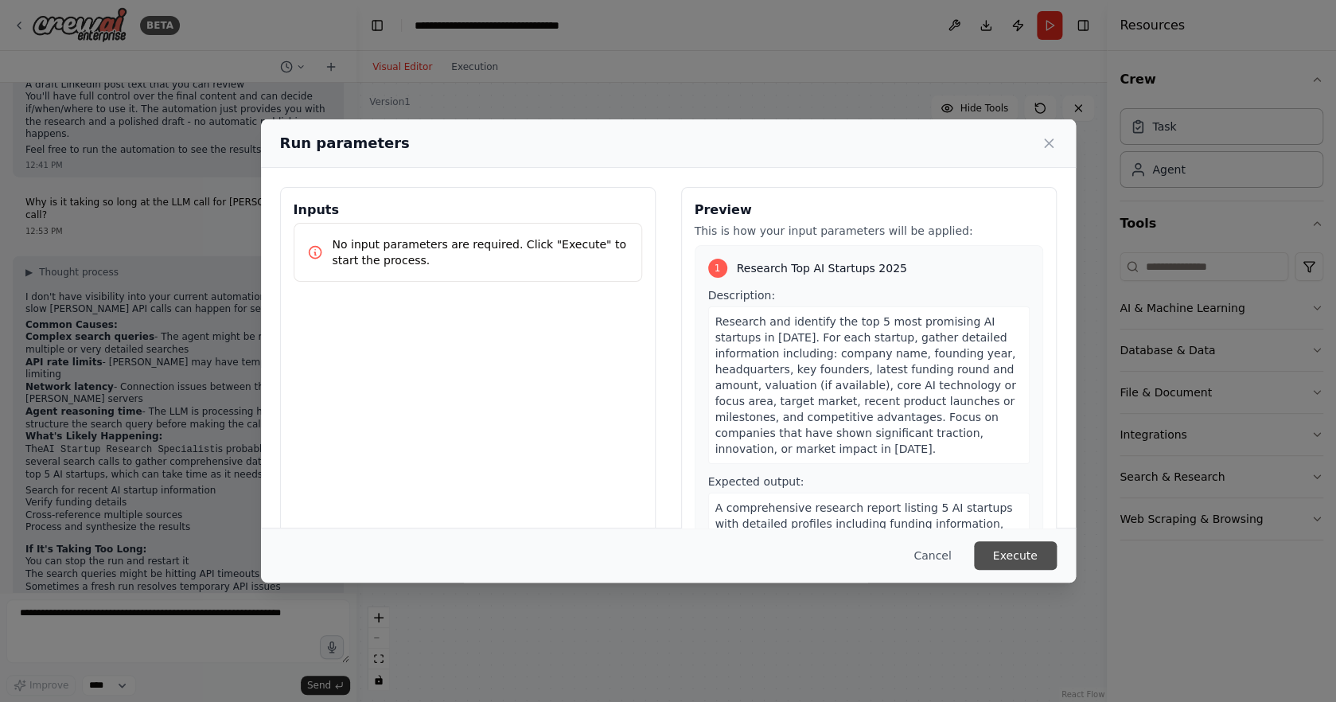
click at [1006, 563] on button "Execute" at bounding box center [1015, 555] width 83 height 29
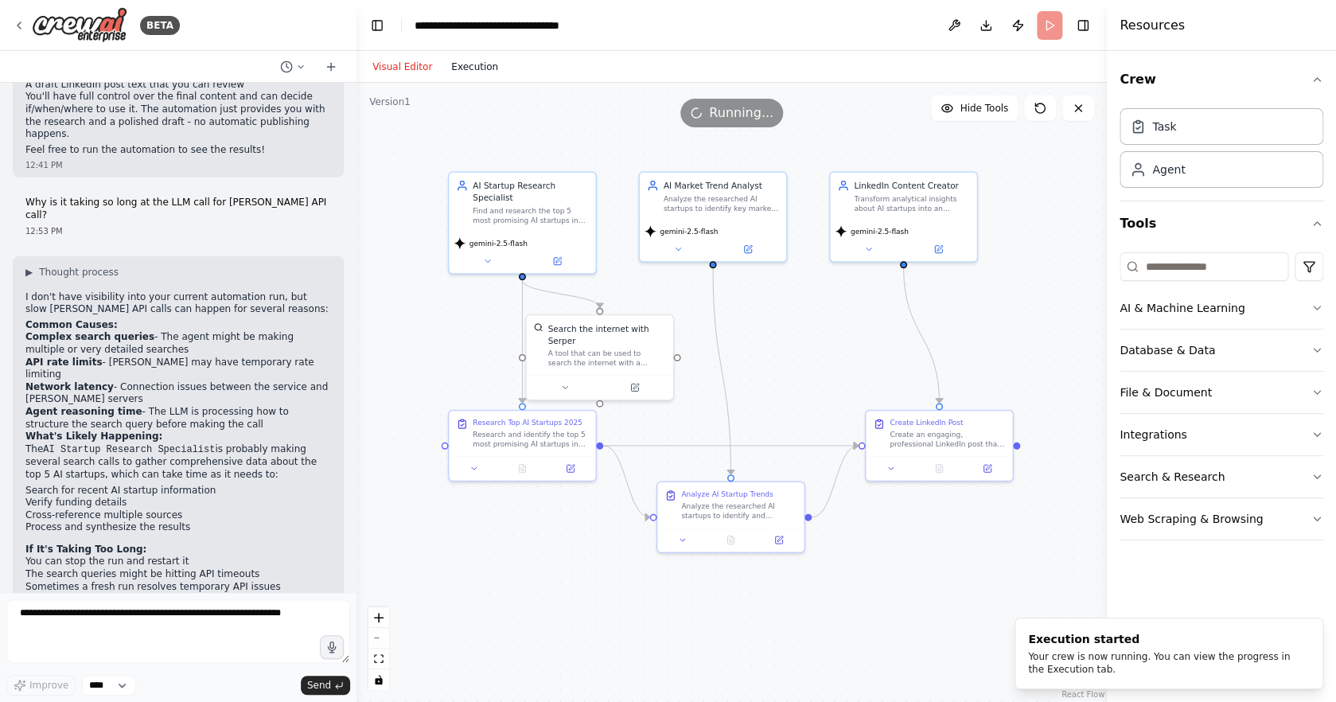
click at [478, 75] on div "Visual Editor Execution" at bounding box center [435, 67] width 145 height 32
click at [480, 73] on button "Execution" at bounding box center [475, 66] width 66 height 19
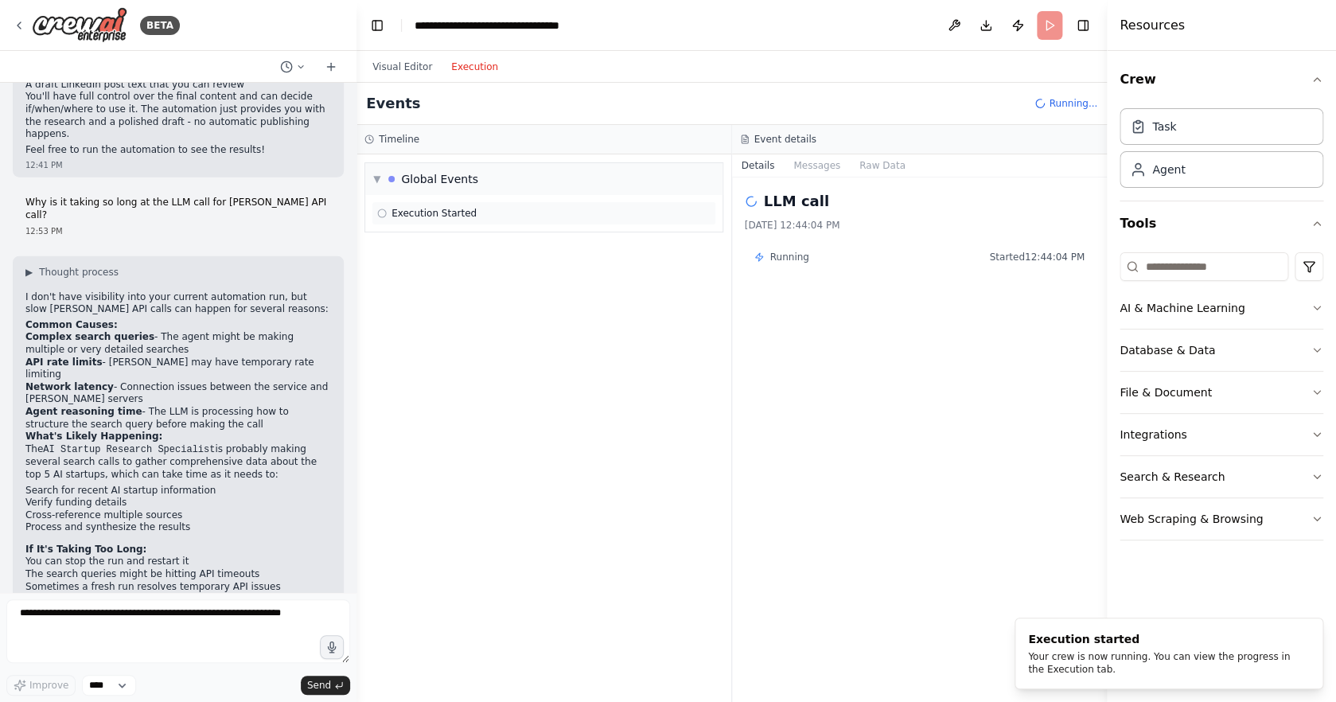
click at [556, 216] on div "Execution Started" at bounding box center [543, 213] width 333 height 13
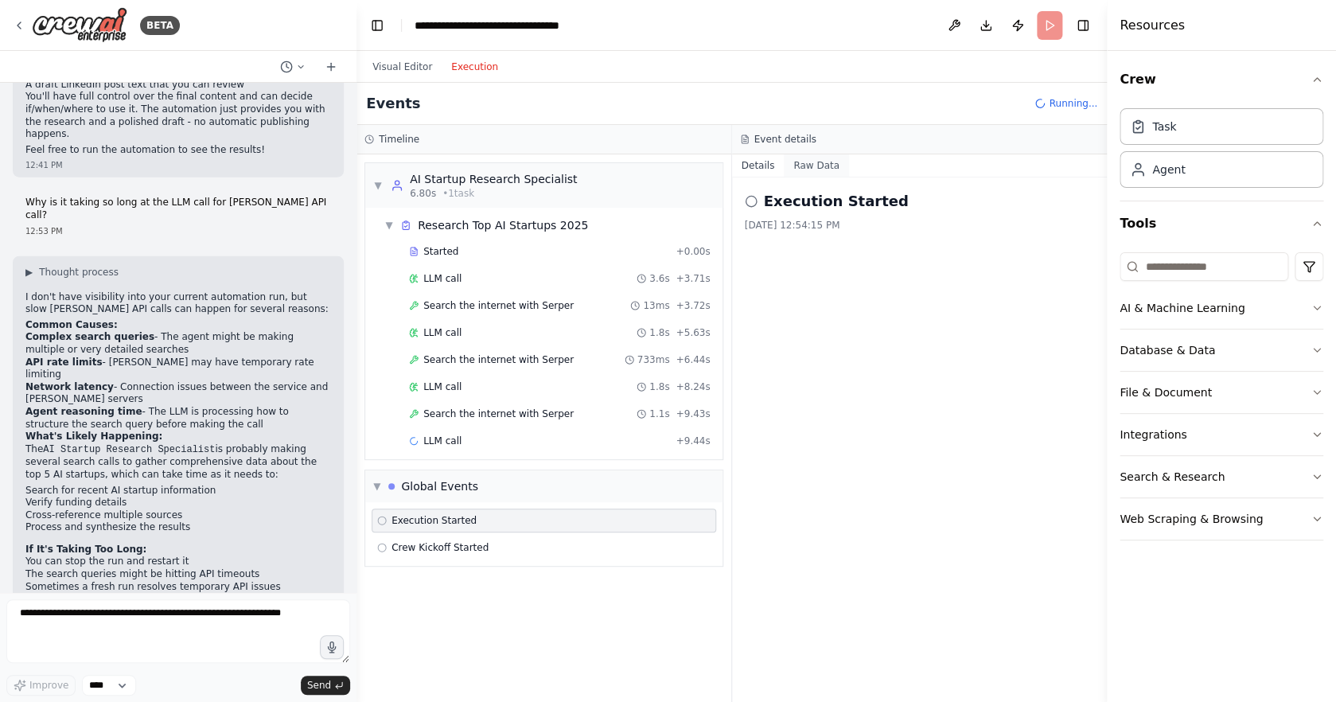
click at [820, 162] on button "Raw Data" at bounding box center [816, 165] width 65 height 22
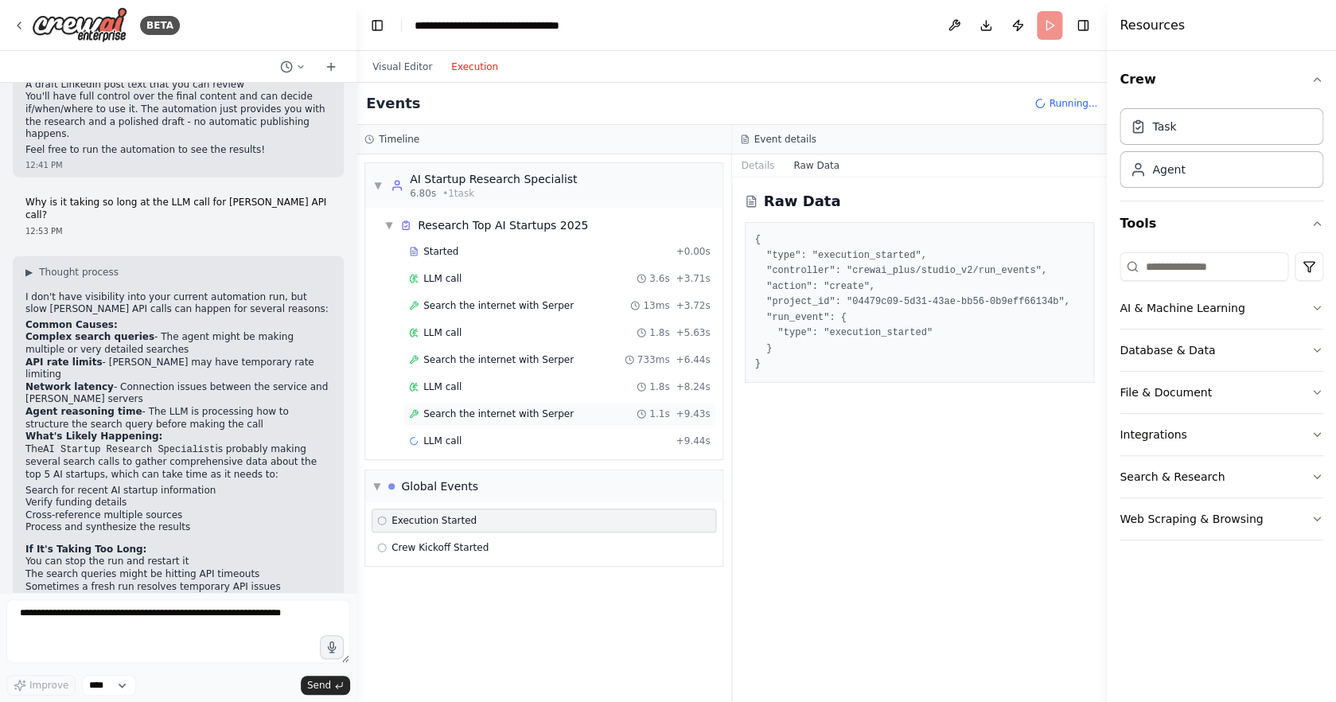
click at [539, 411] on span "Search the internet with Serper" at bounding box center [498, 414] width 150 height 13
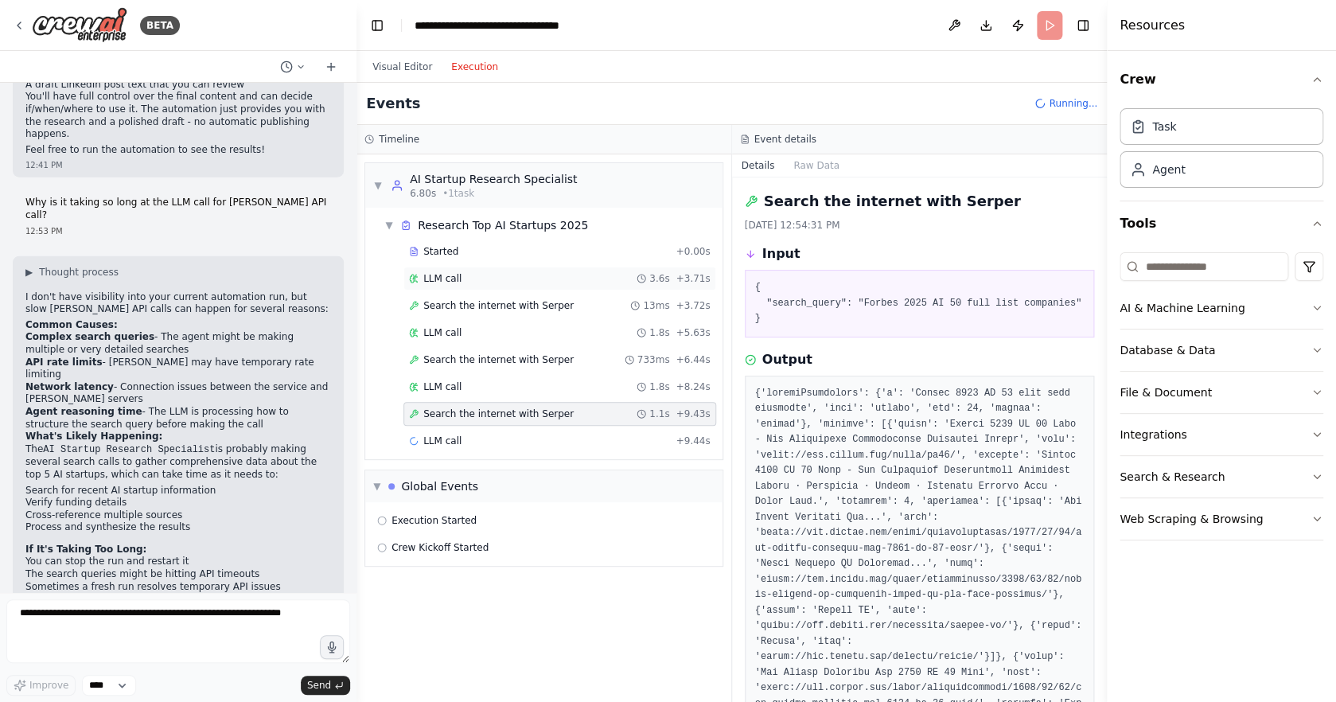
click at [508, 281] on div "LLM call 3.6s + 3.71s" at bounding box center [560, 278] width 302 height 13
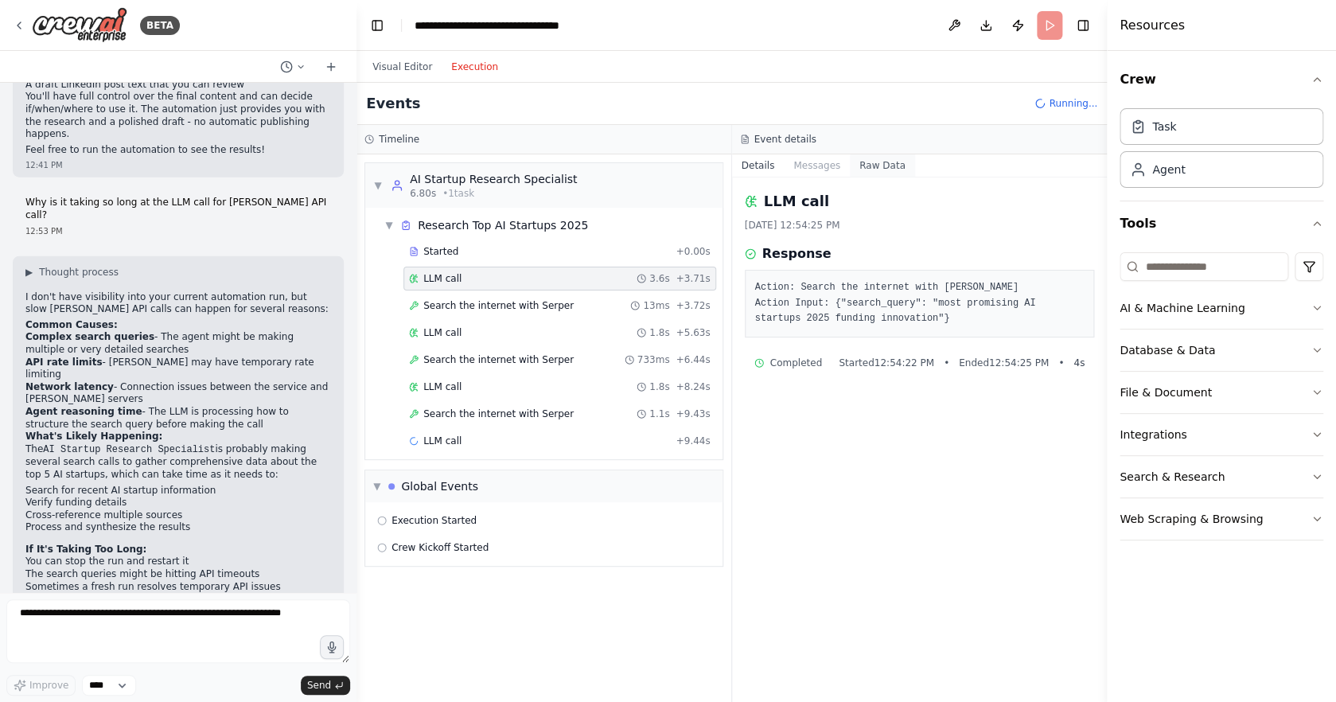
click at [864, 161] on button "Raw Data" at bounding box center [882, 165] width 65 height 22
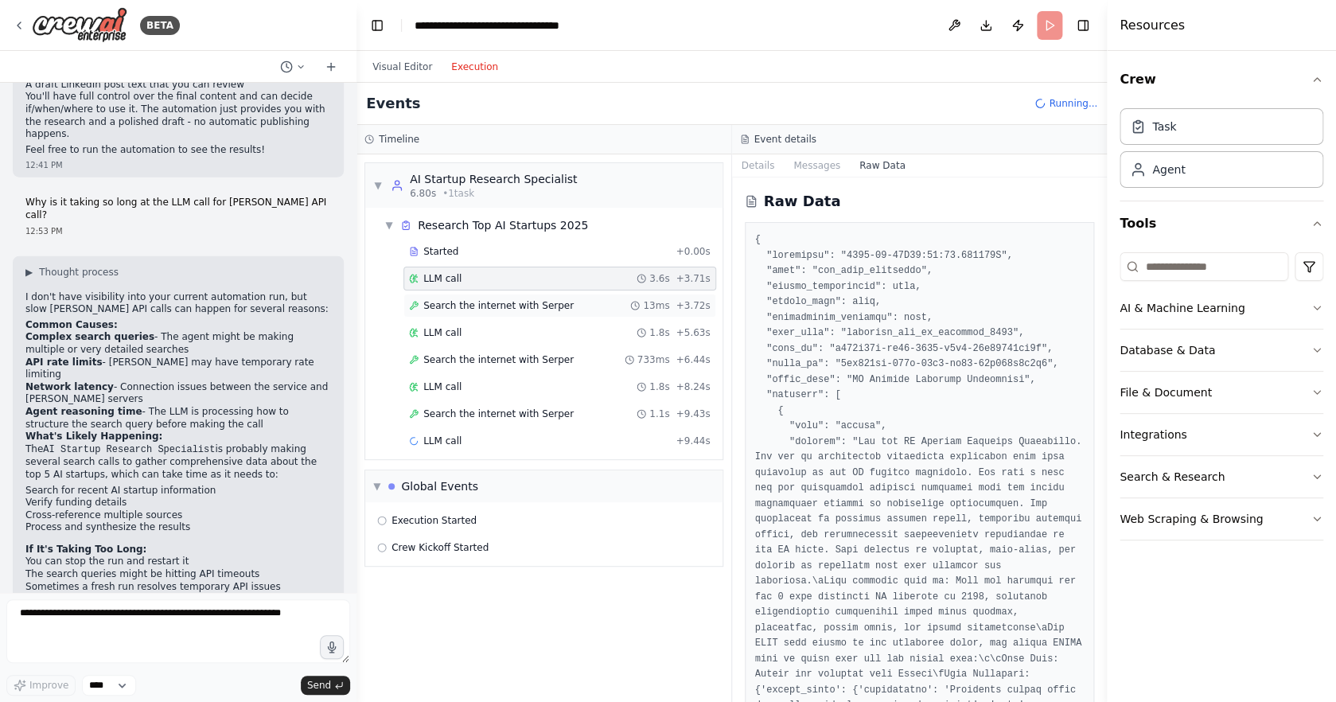
click at [561, 311] on span "Search the internet with Serper" at bounding box center [498, 305] width 150 height 13
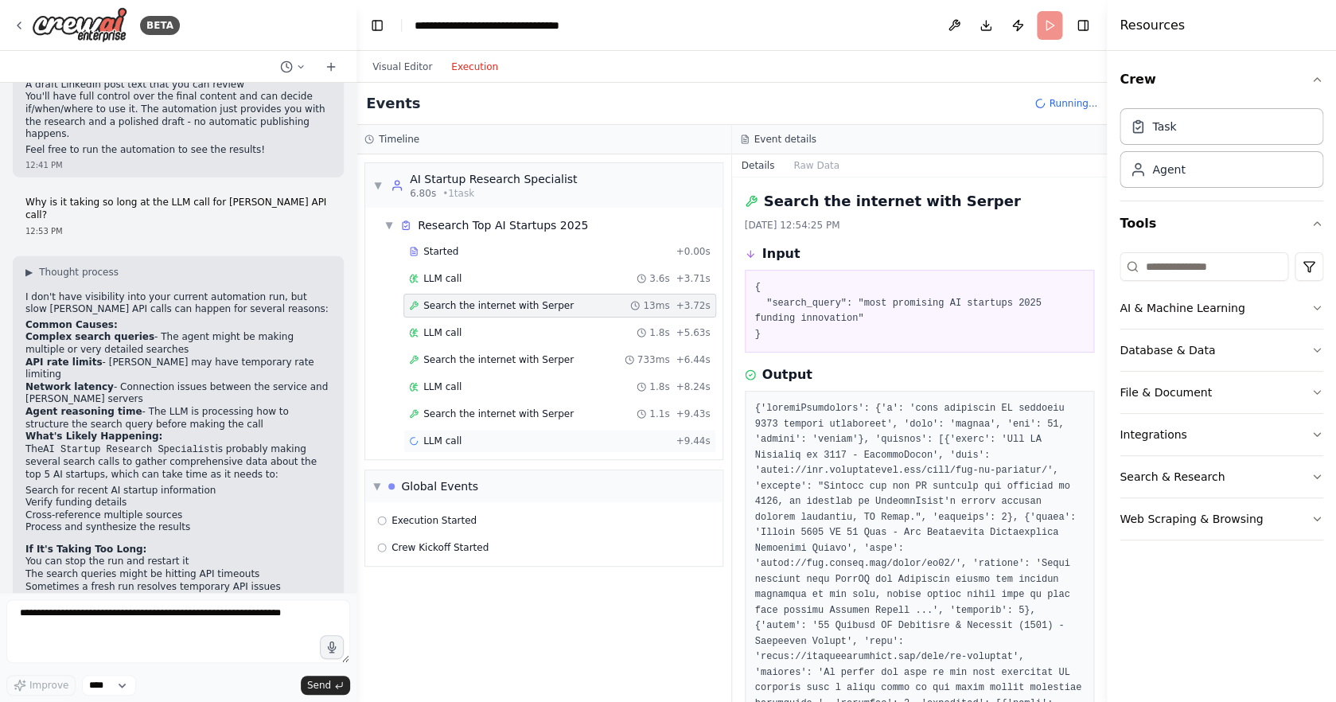
click at [537, 435] on div "LLM call + 9.44s" at bounding box center [560, 441] width 302 height 13
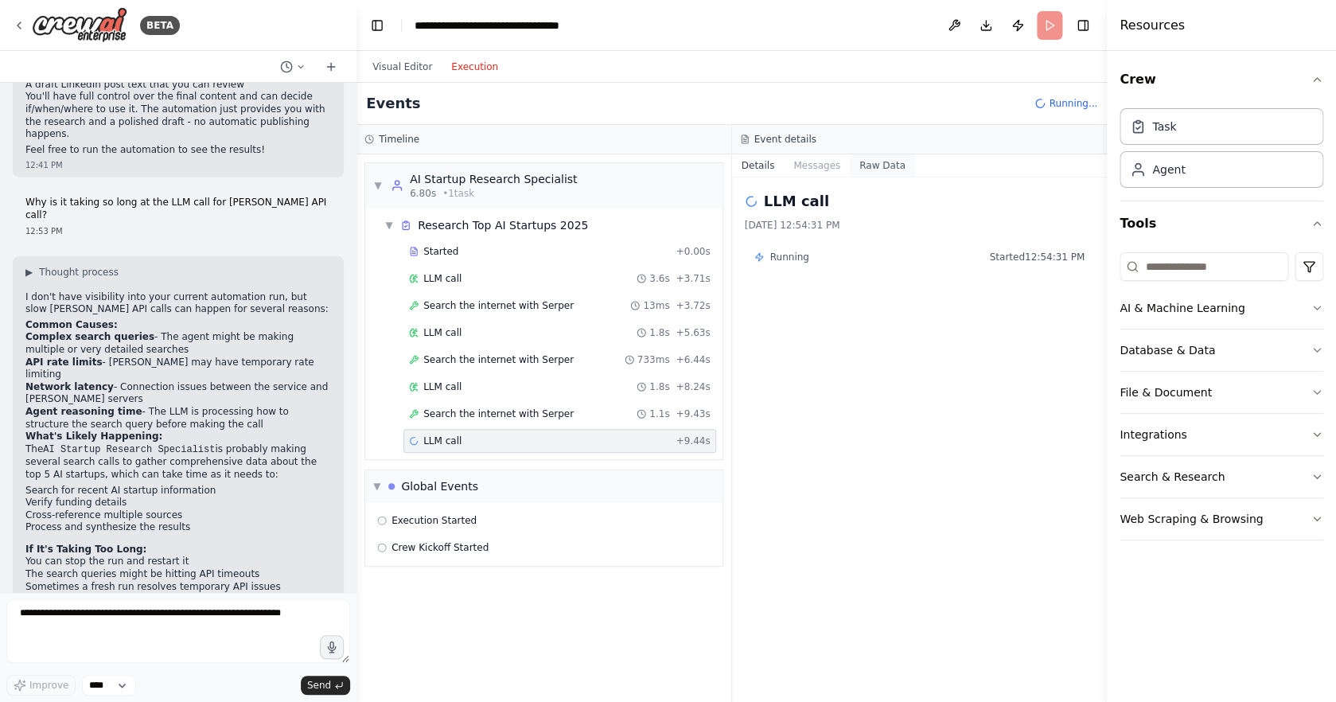
click at [885, 159] on button "Raw Data" at bounding box center [882, 165] width 65 height 22
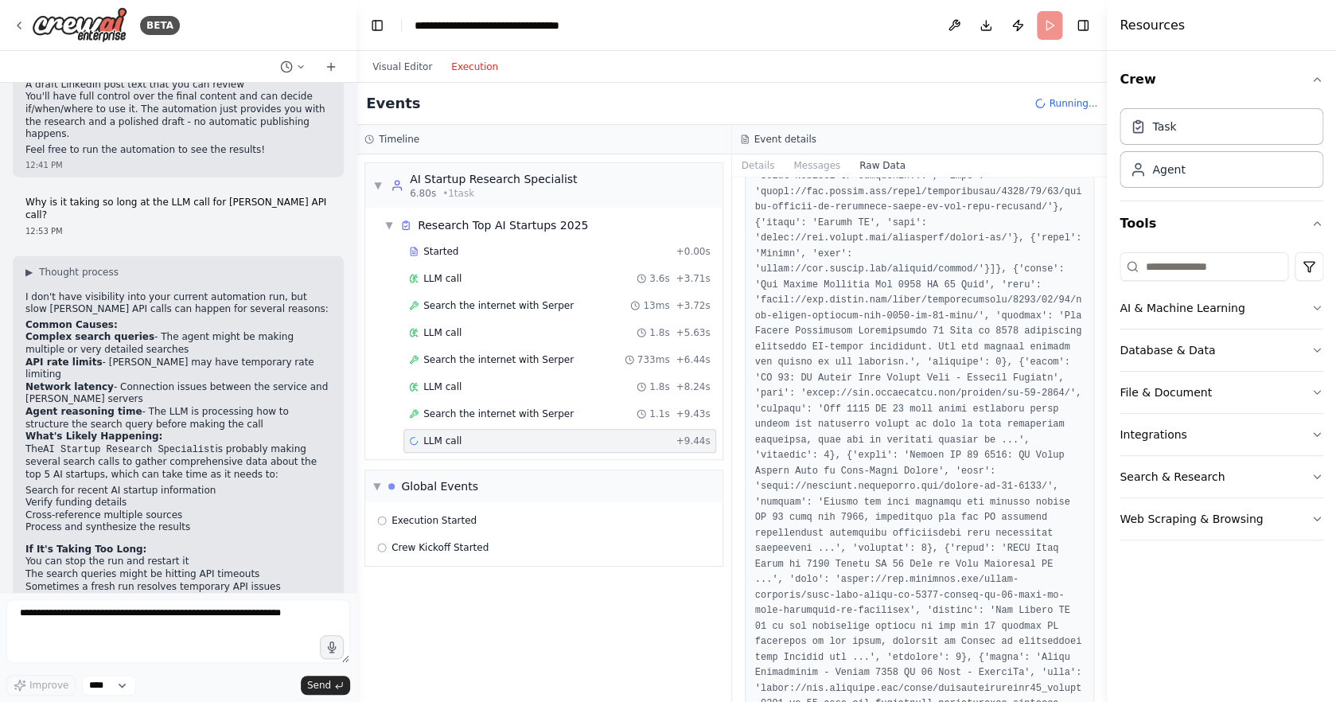
scroll to position [23238, 0]
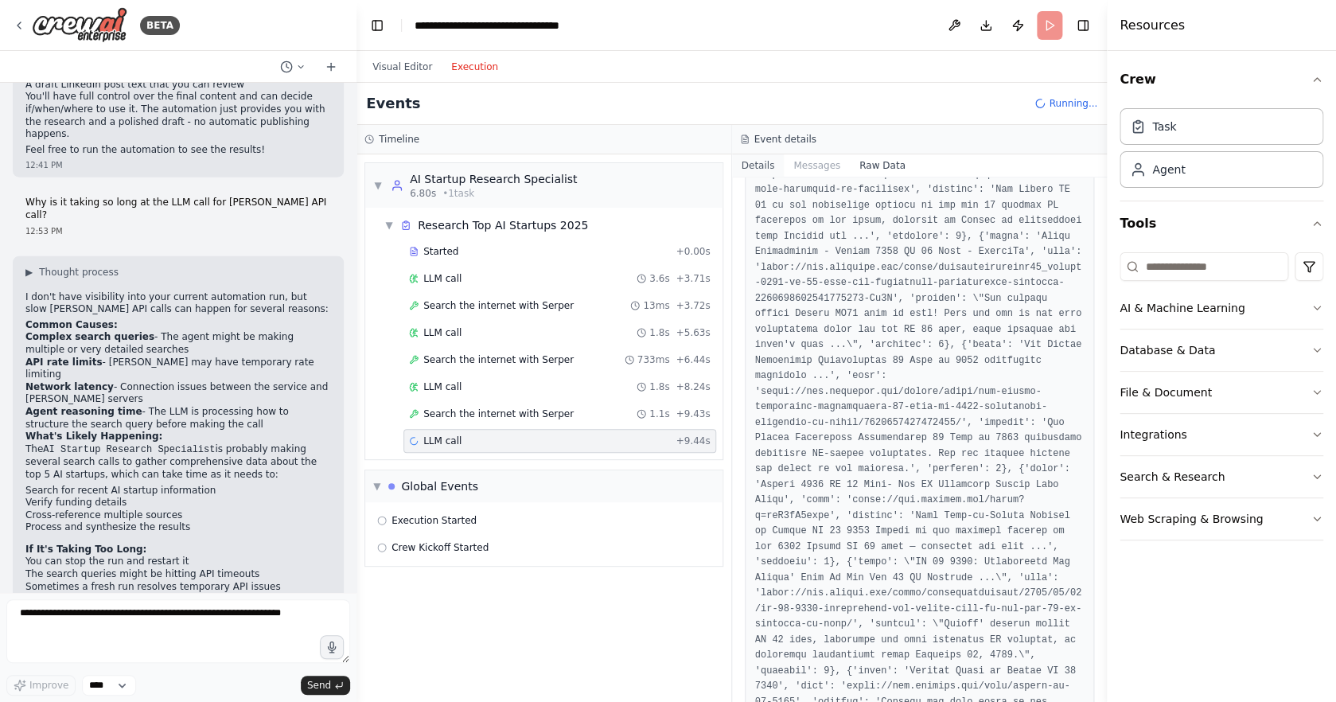
click at [752, 167] on button "Details" at bounding box center [758, 165] width 53 height 22
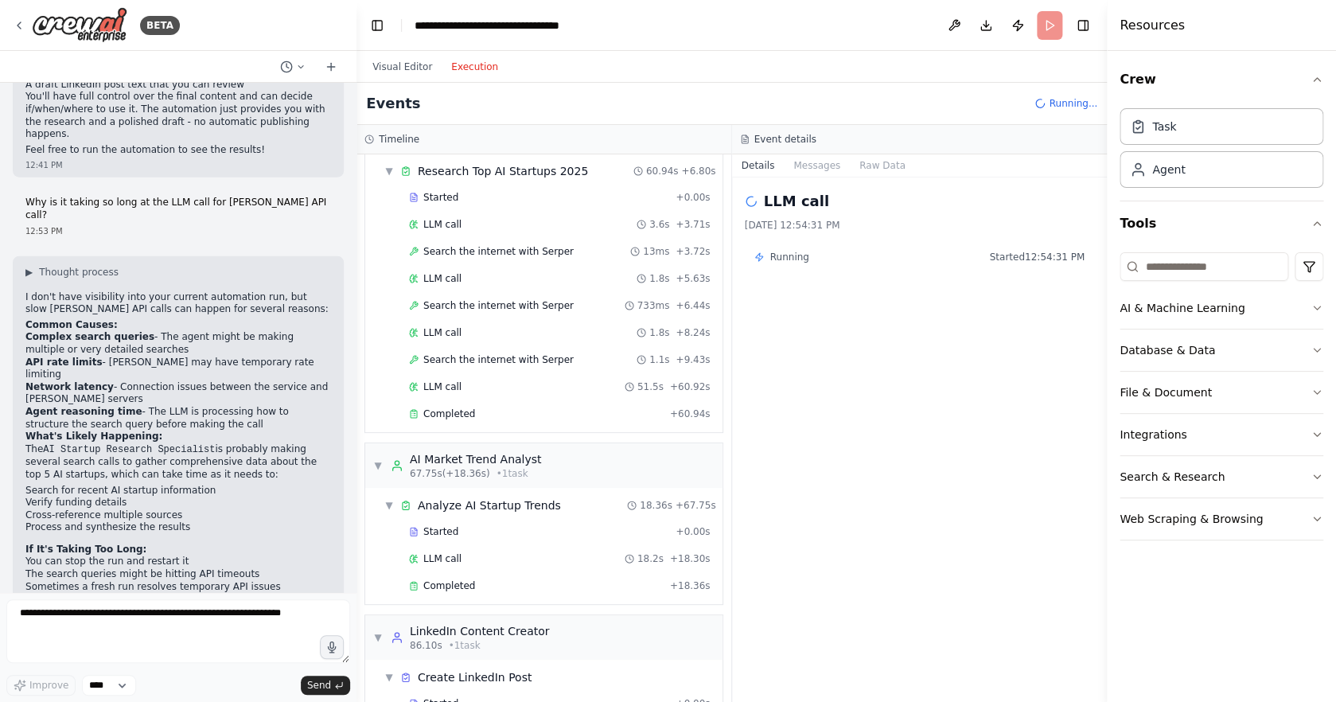
scroll to position [226, 0]
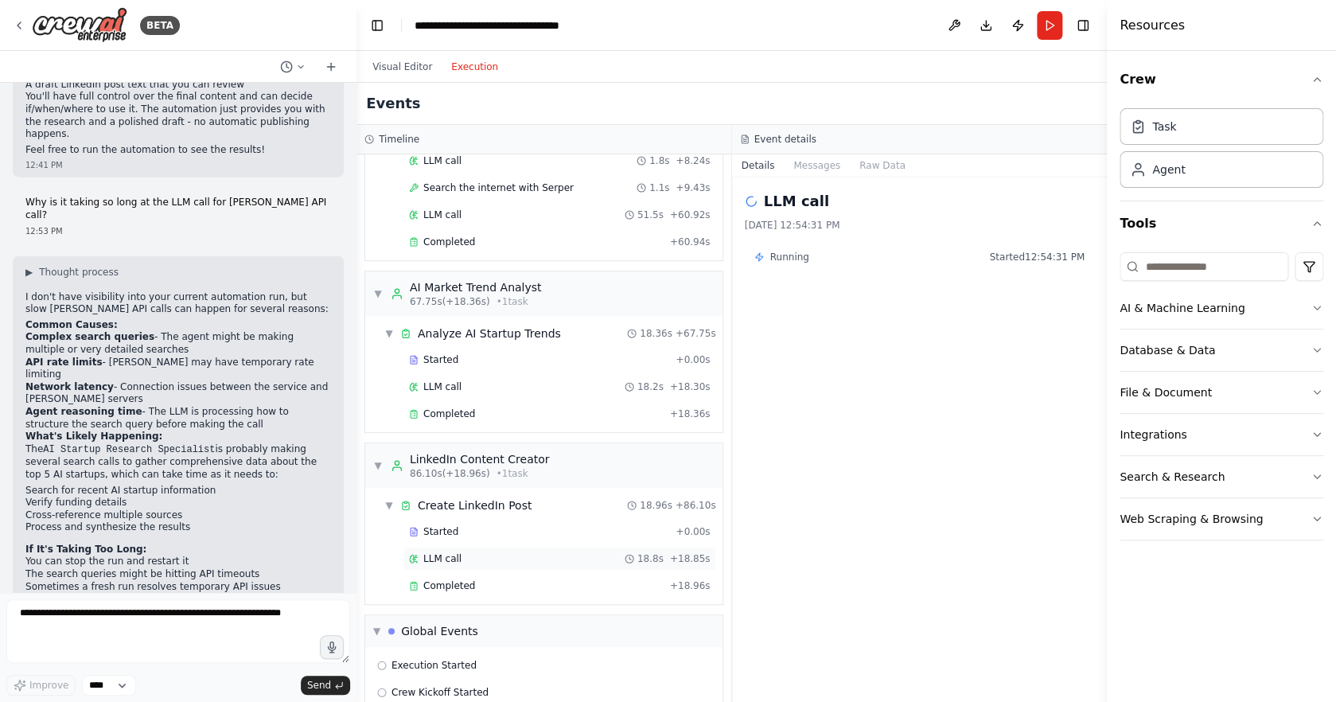
click at [517, 555] on div "LLM call 18.8s + 18.85s" at bounding box center [560, 558] width 302 height 13
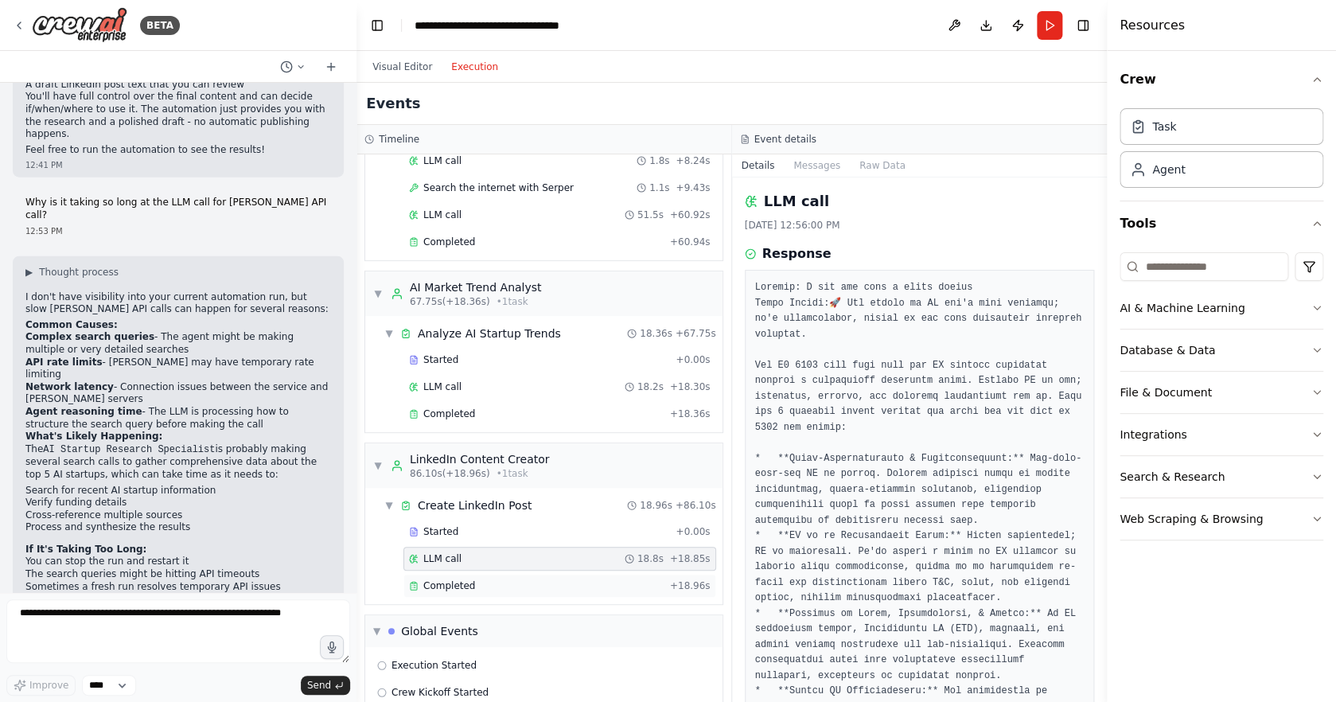
click at [525, 586] on div "Completed" at bounding box center [536, 585] width 255 height 13
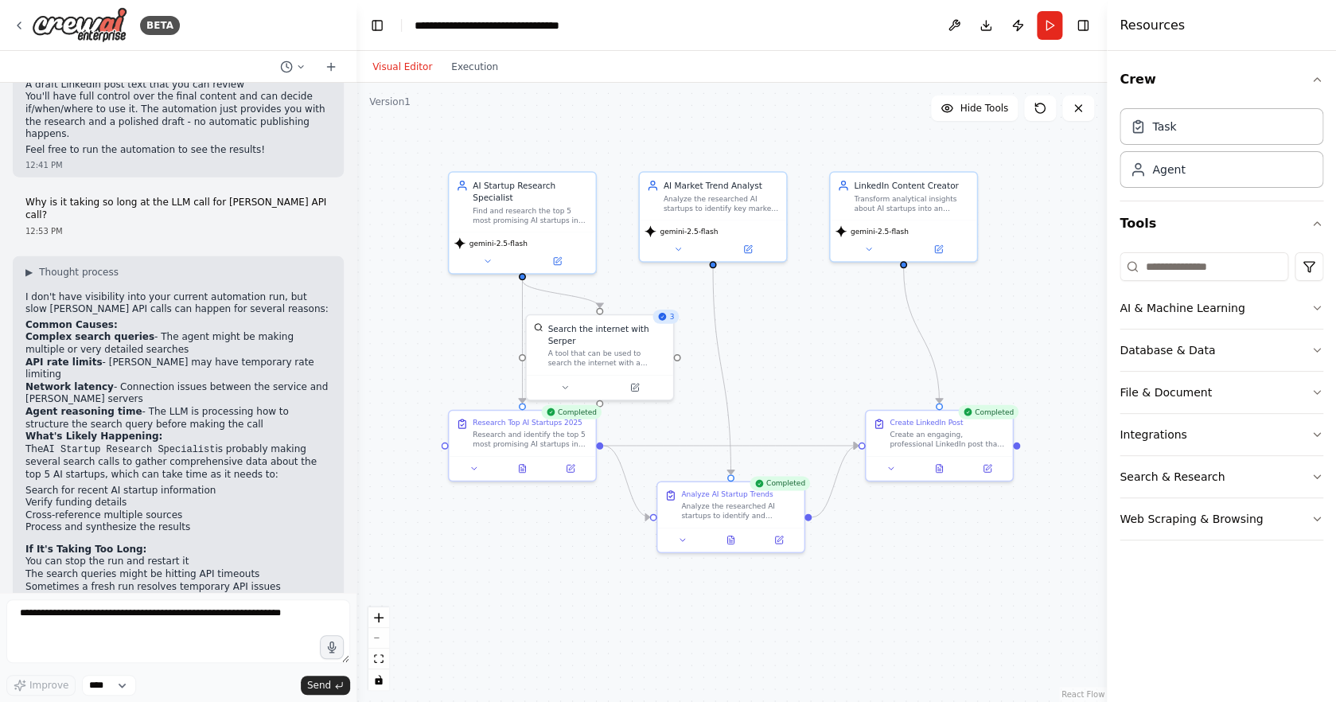
click at [381, 60] on button "Visual Editor" at bounding box center [402, 66] width 79 height 19
click at [523, 474] on div at bounding box center [522, 466] width 146 height 25
click at [525, 471] on icon at bounding box center [522, 467] width 10 height 10
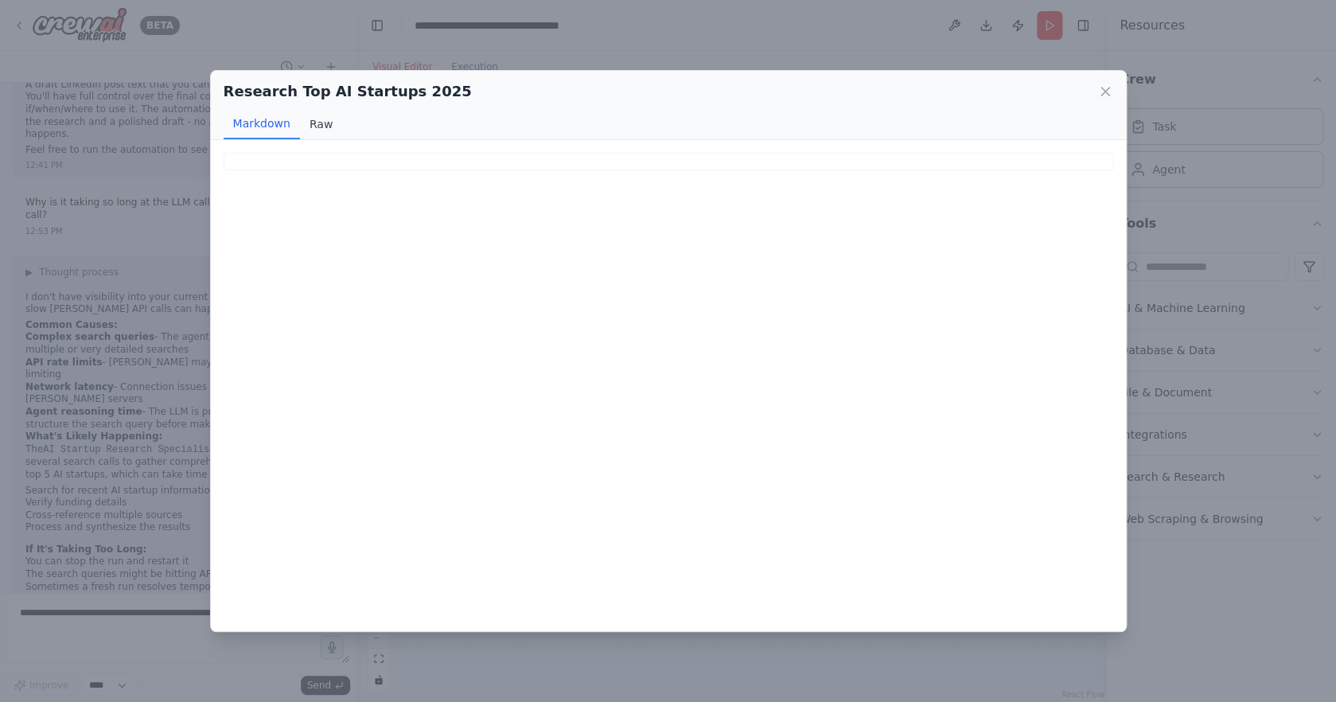
click at [318, 129] on button "Raw" at bounding box center [321, 124] width 42 height 30
click at [255, 127] on button "Markdown" at bounding box center [262, 124] width 76 height 30
click at [1105, 85] on icon at bounding box center [1106, 92] width 16 height 16
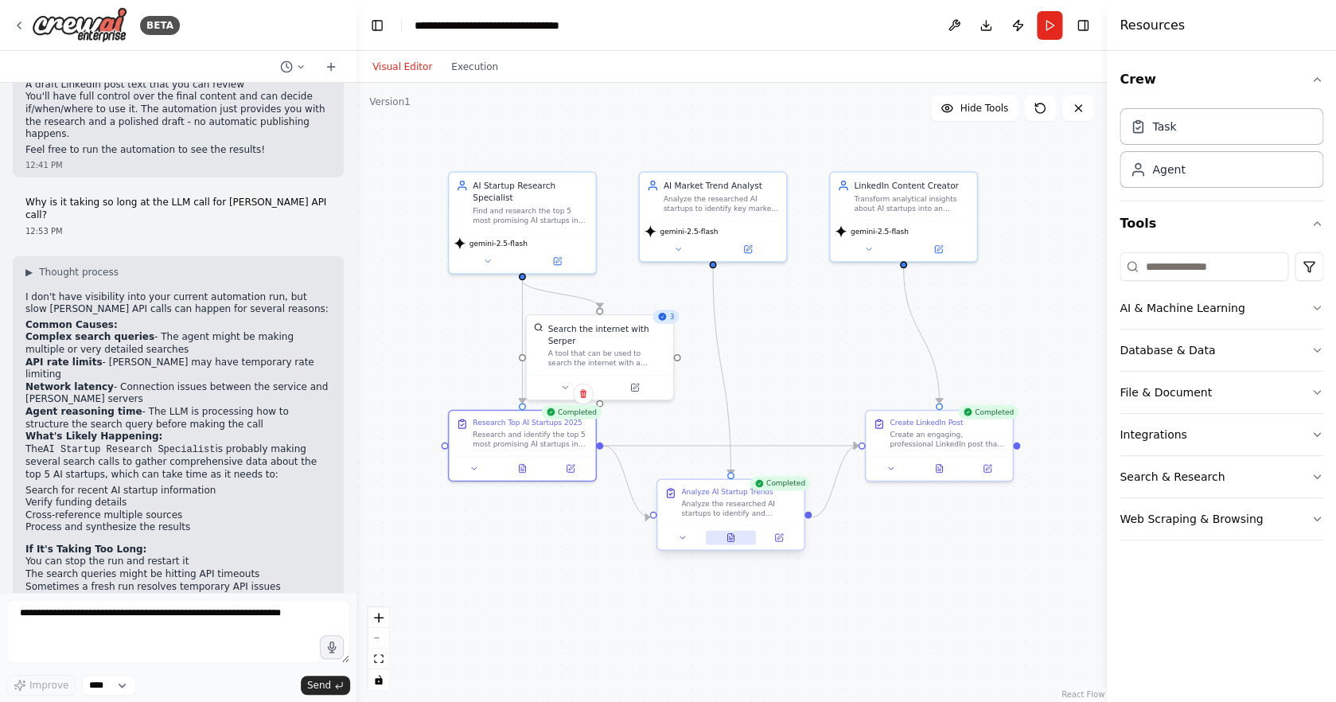
click at [736, 537] on button at bounding box center [731, 537] width 50 height 14
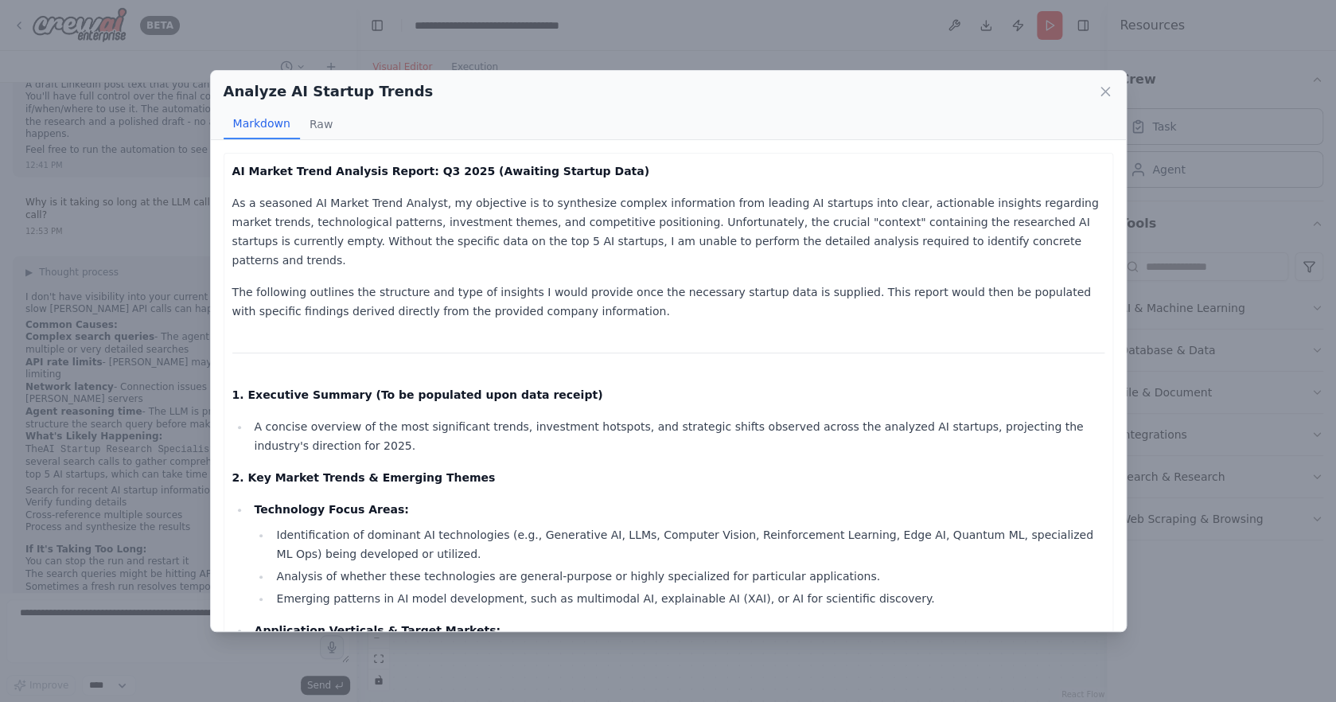
scroll to position [2, 0]
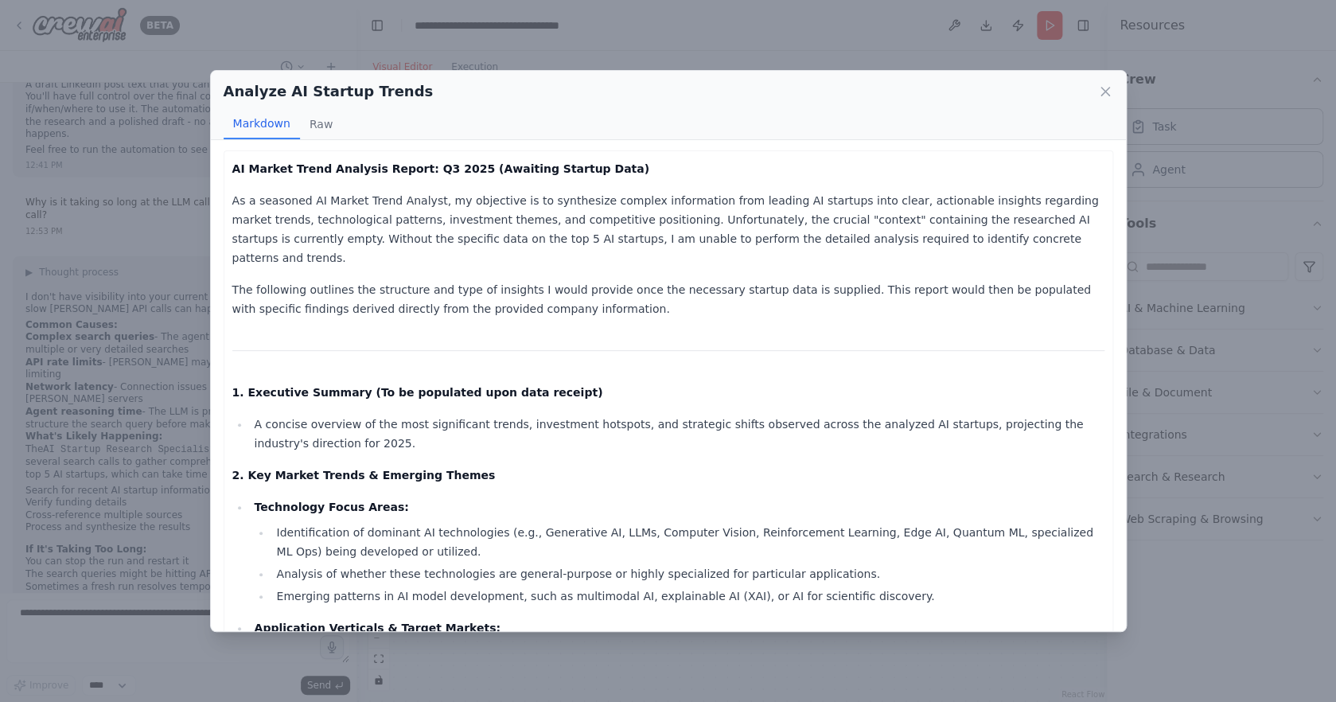
click at [1106, 95] on icon at bounding box center [1106, 92] width 16 height 16
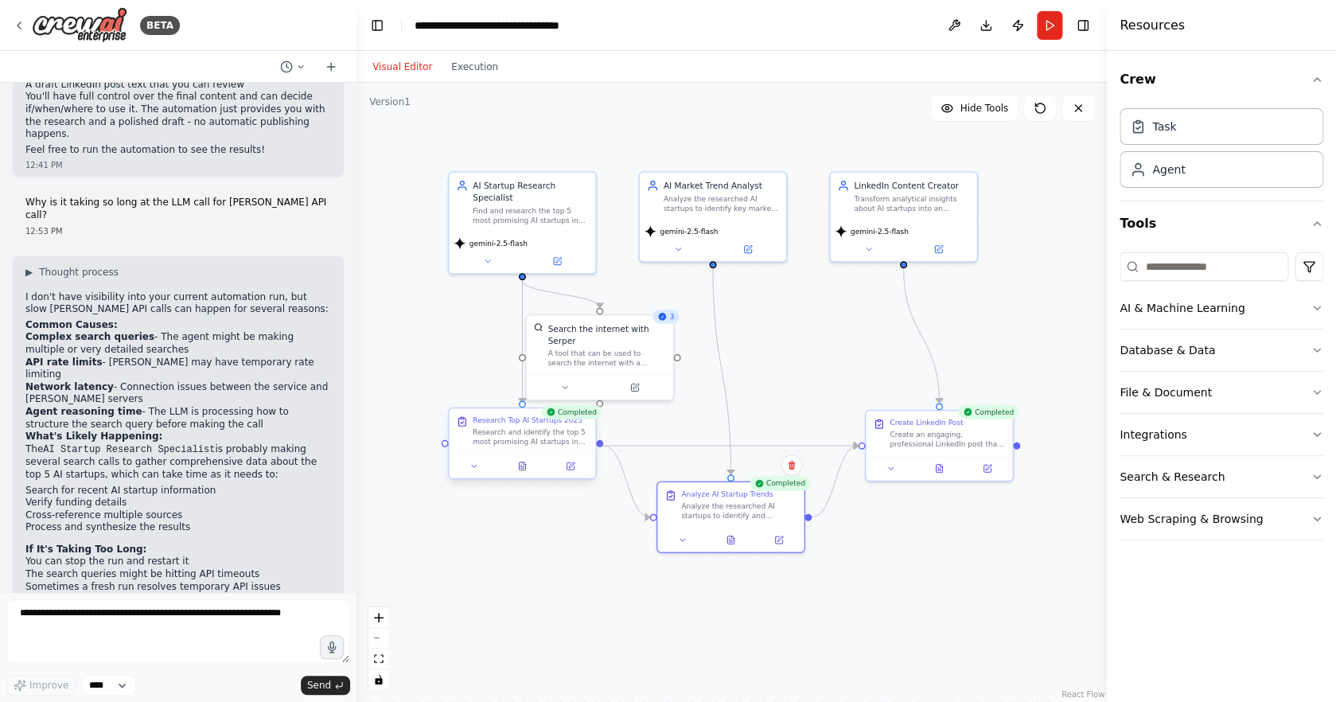
click at [530, 476] on div at bounding box center [522, 466] width 146 height 25
click at [524, 476] on div at bounding box center [522, 466] width 146 height 25
click at [524, 470] on icon at bounding box center [522, 466] width 6 height 8
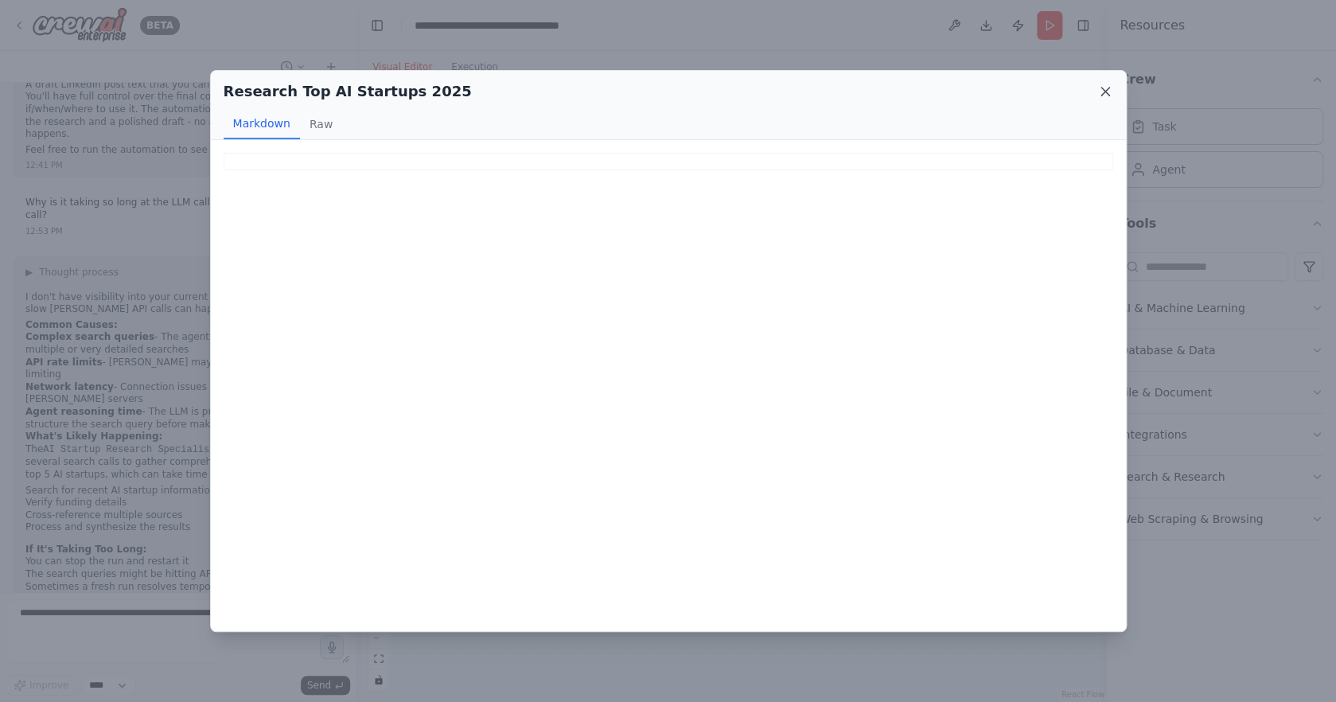
click at [1098, 92] on icon at bounding box center [1106, 92] width 16 height 16
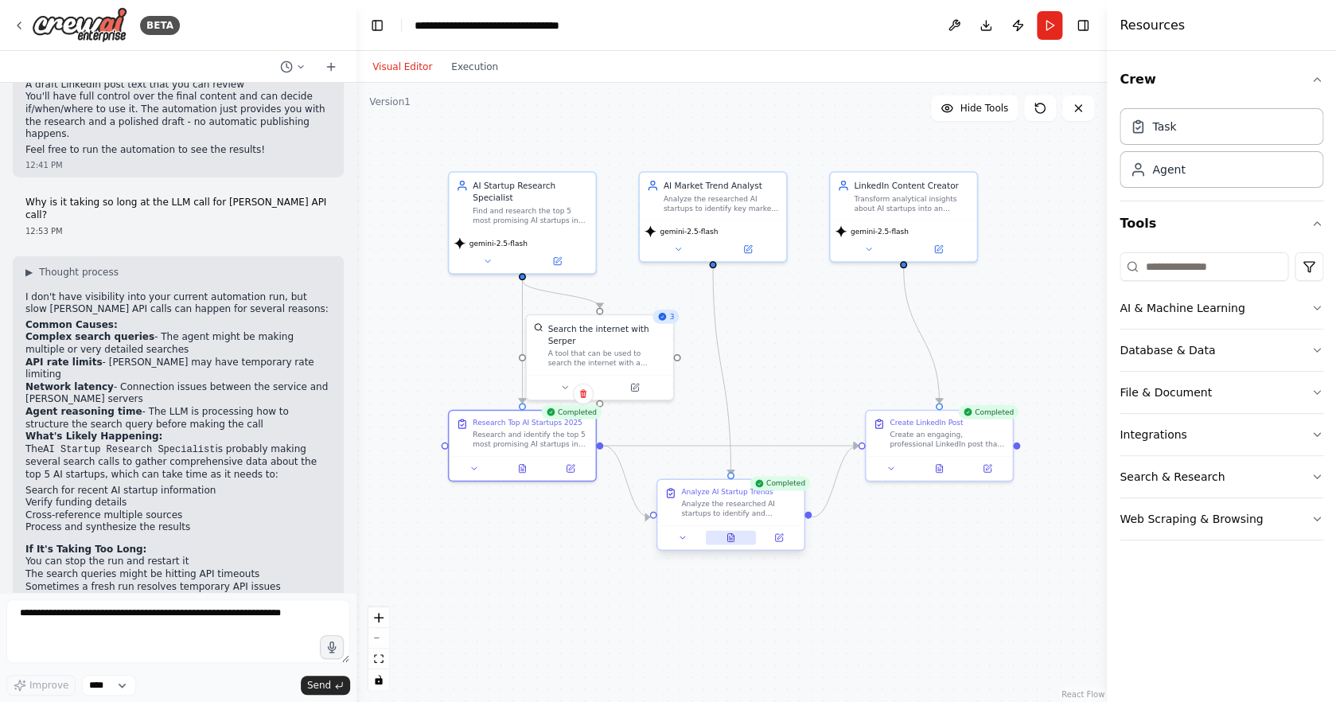
click at [735, 543] on button at bounding box center [731, 537] width 50 height 14
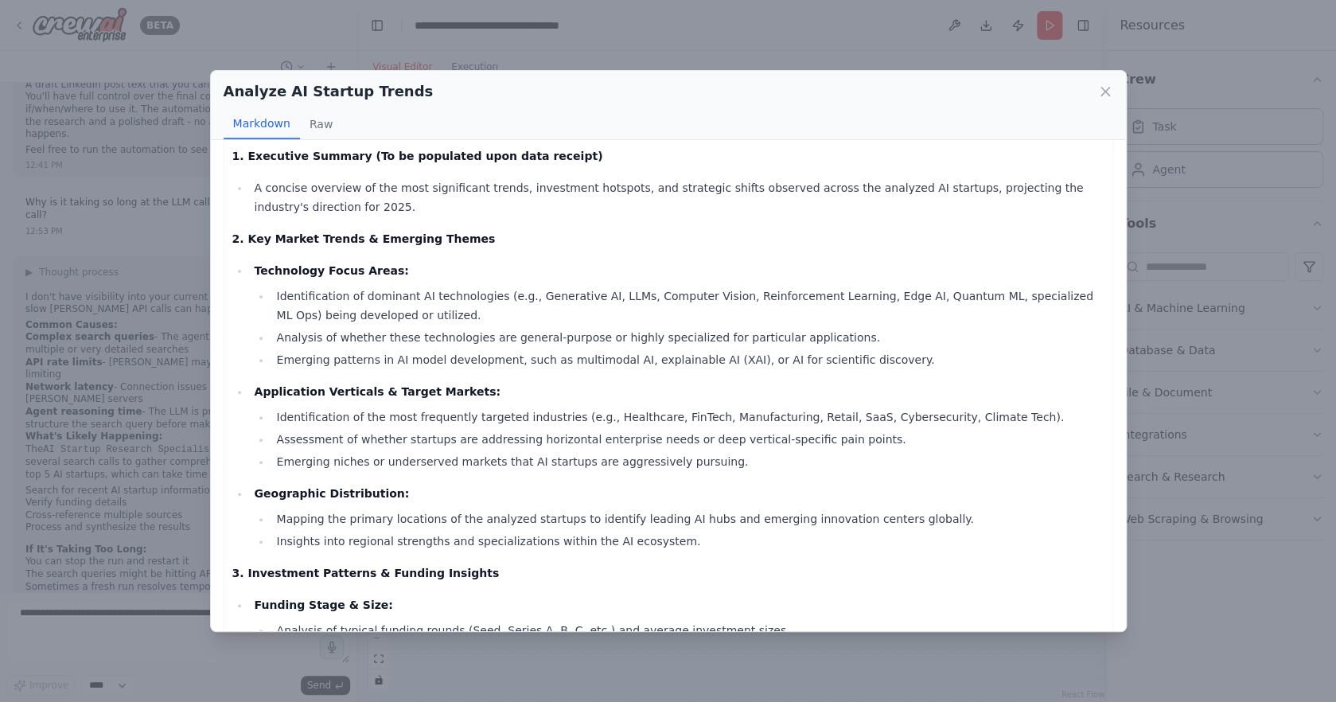
scroll to position [0, 0]
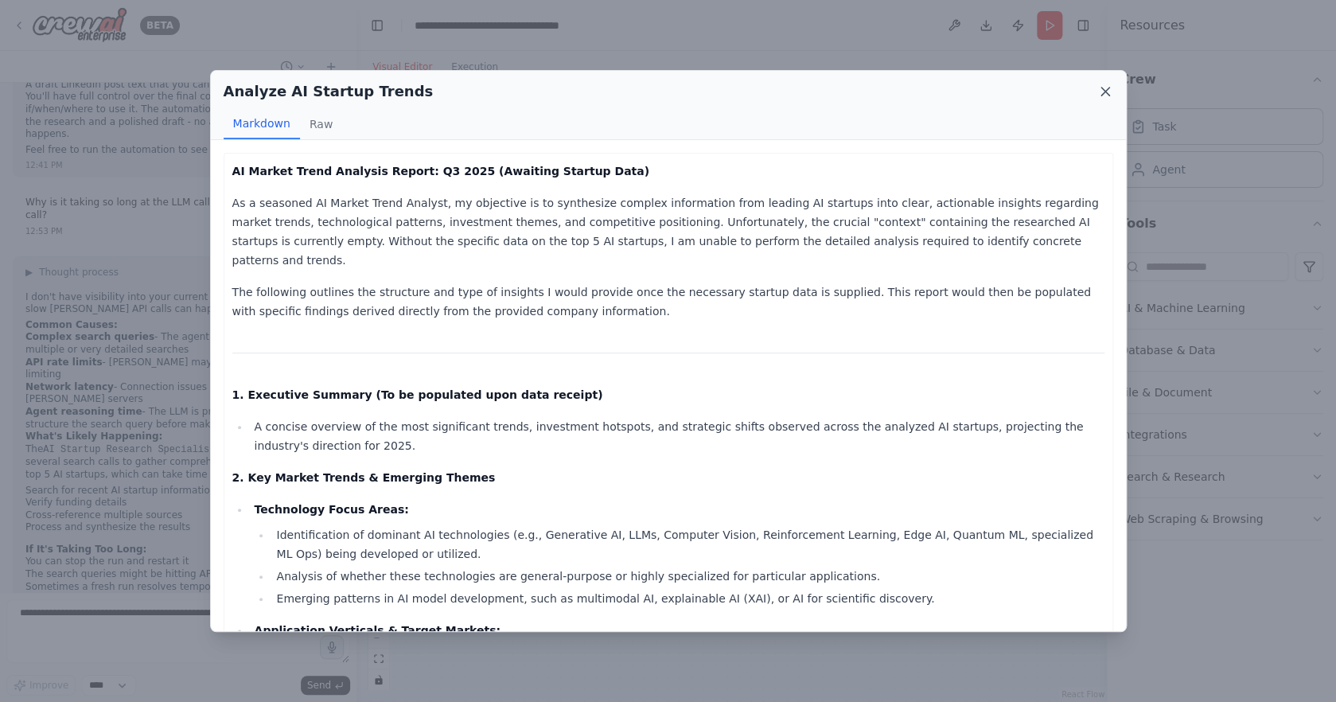
click at [1110, 93] on icon at bounding box center [1106, 92] width 16 height 16
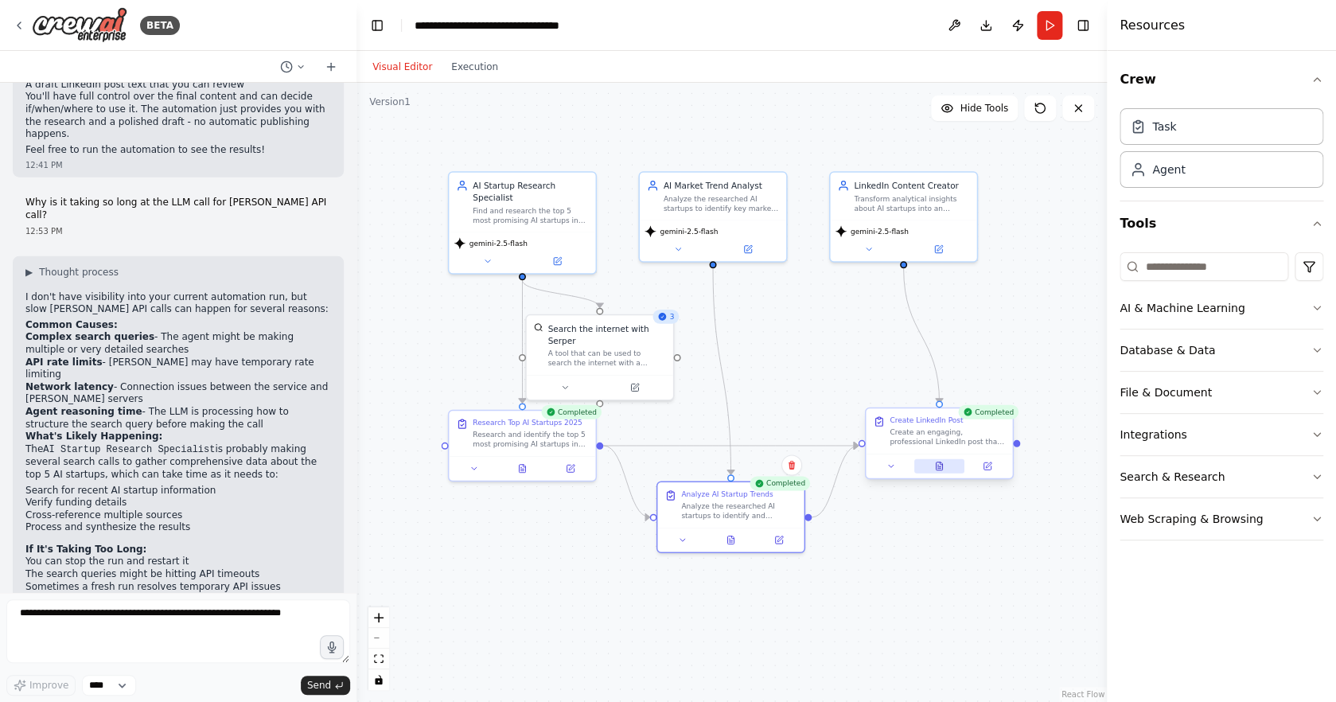
click at [943, 471] on button at bounding box center [940, 466] width 50 height 14
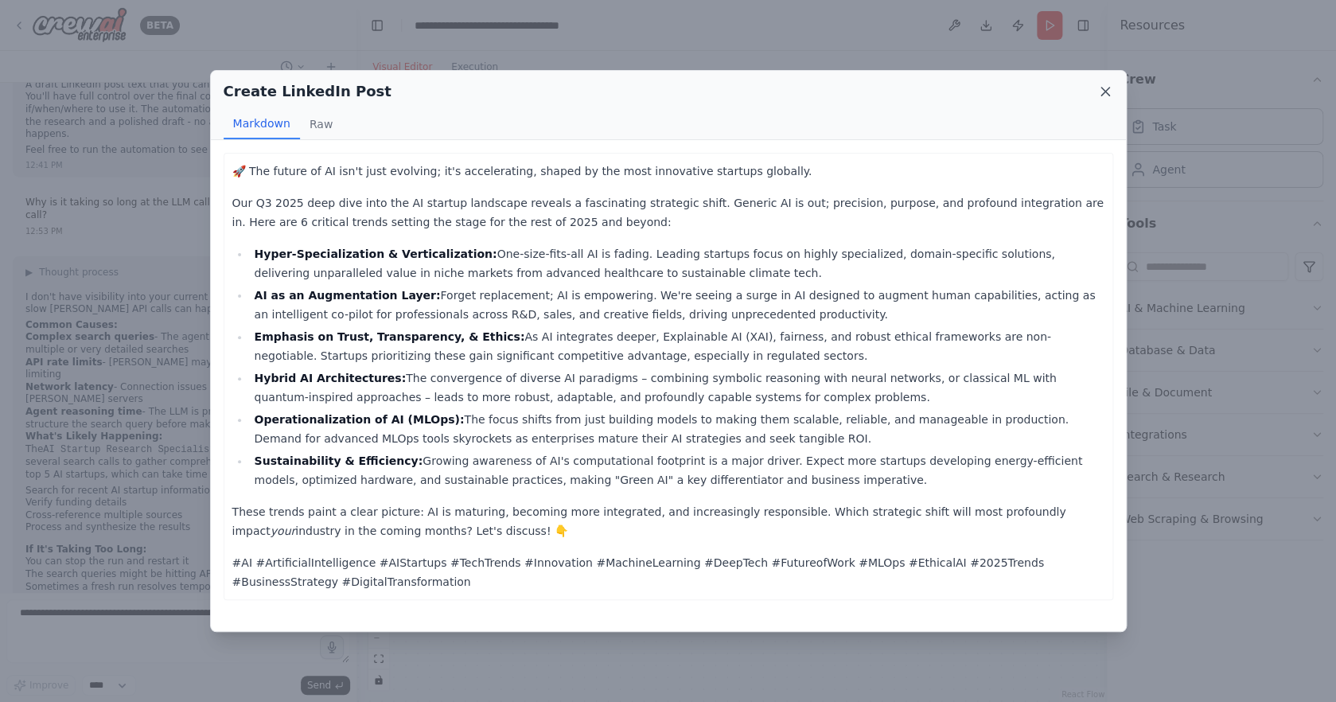
click at [1106, 98] on icon at bounding box center [1106, 92] width 16 height 16
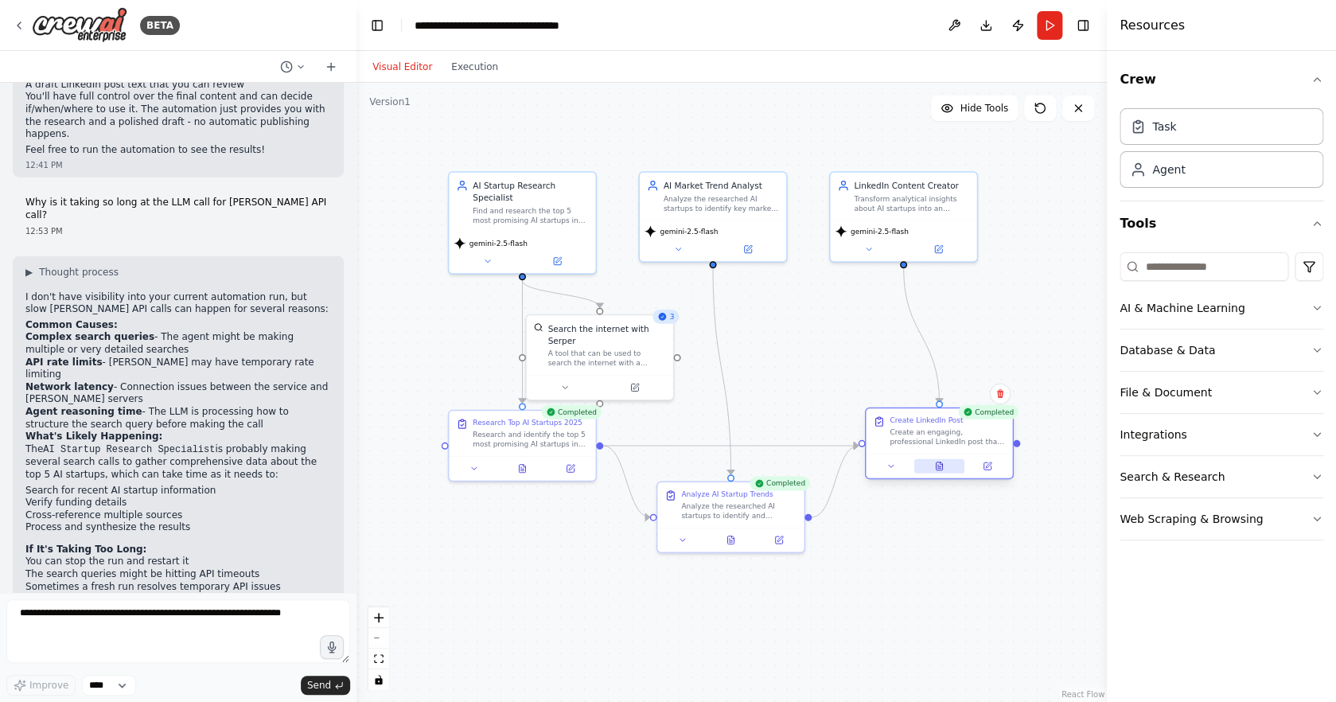
click at [950, 470] on button at bounding box center [940, 466] width 50 height 14
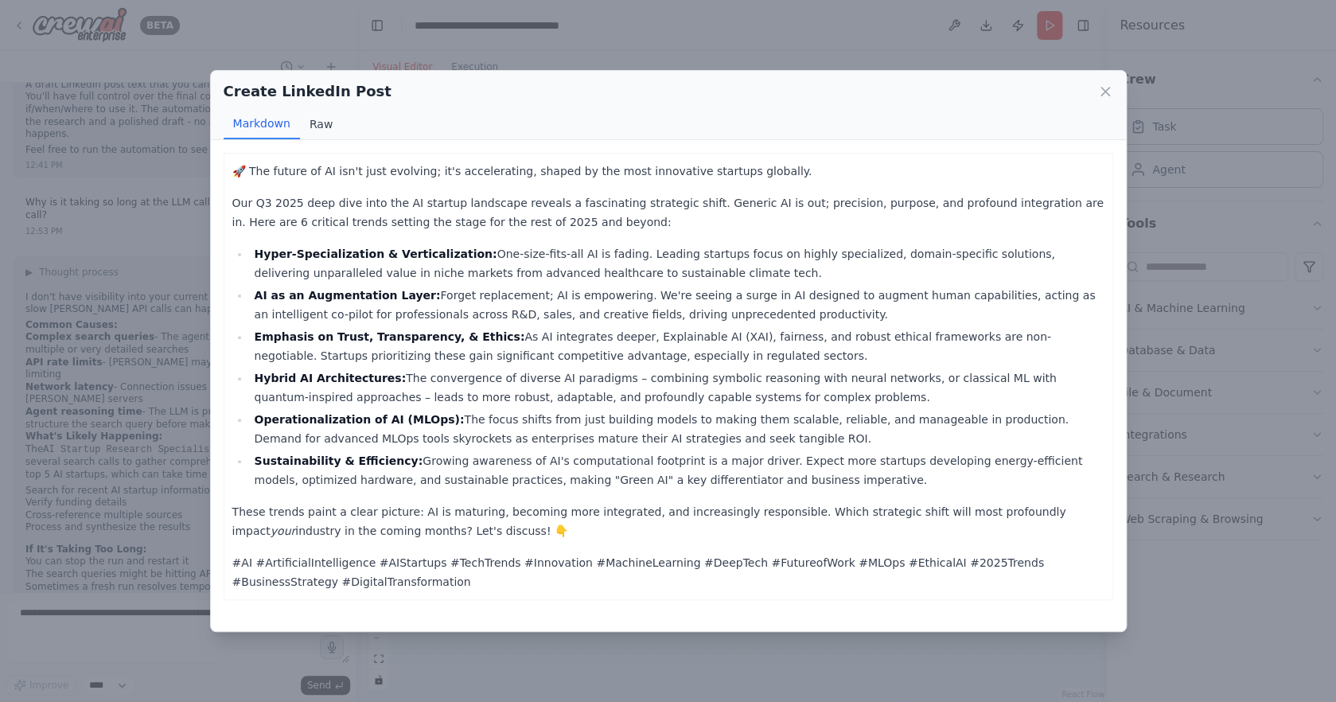
click at [324, 119] on button "Raw" at bounding box center [321, 124] width 42 height 30
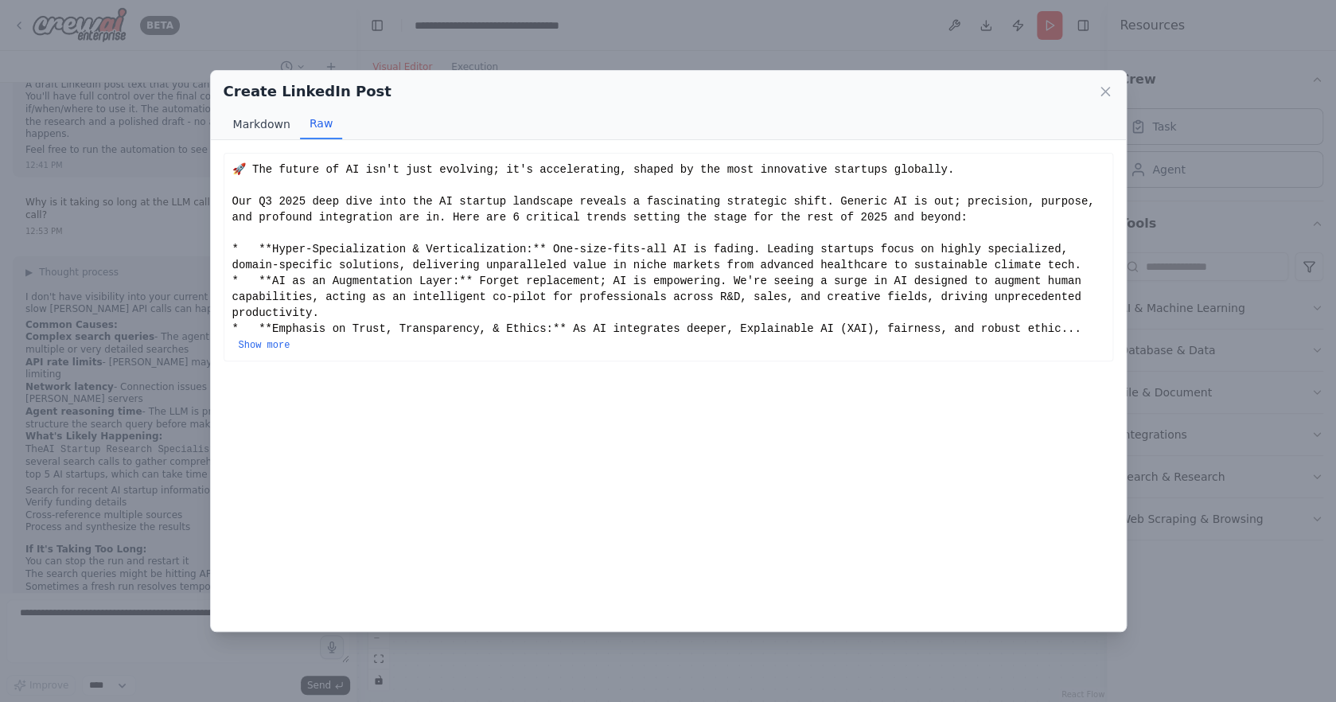
click at [263, 127] on button "Markdown" at bounding box center [262, 124] width 76 height 30
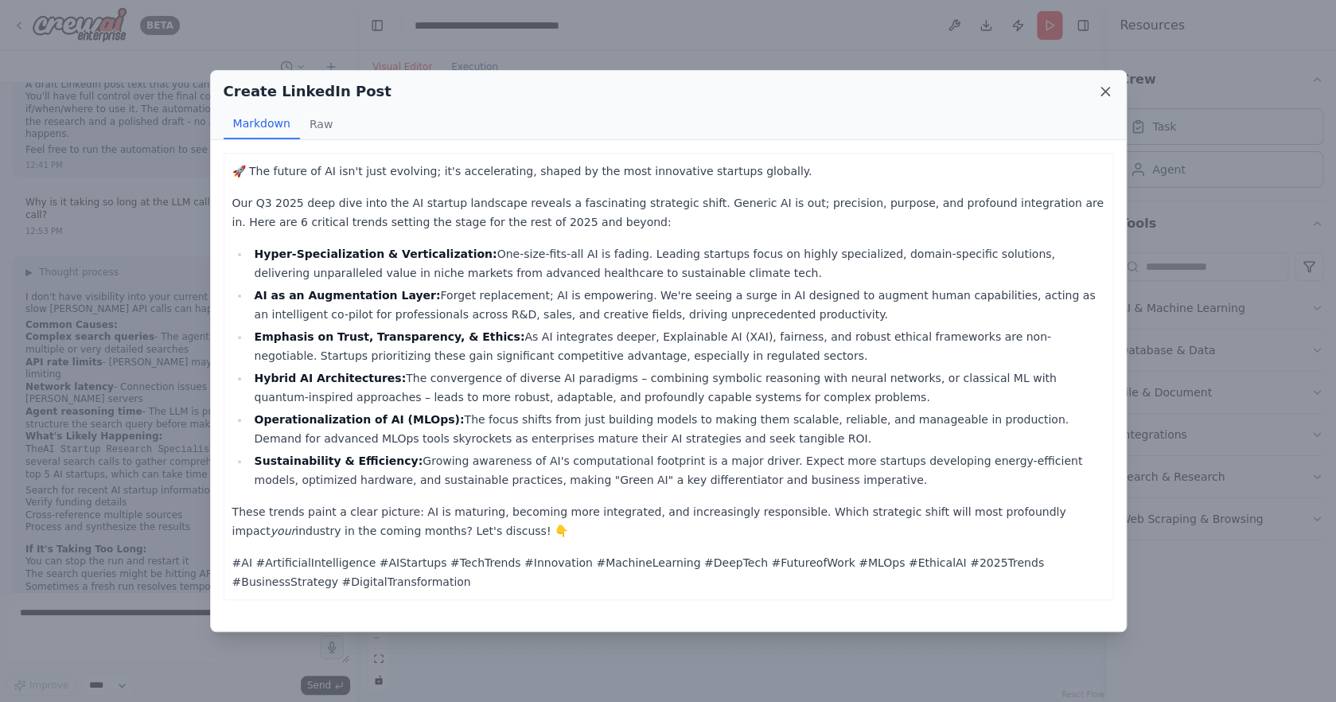
click at [1104, 91] on icon at bounding box center [1106, 92] width 8 height 8
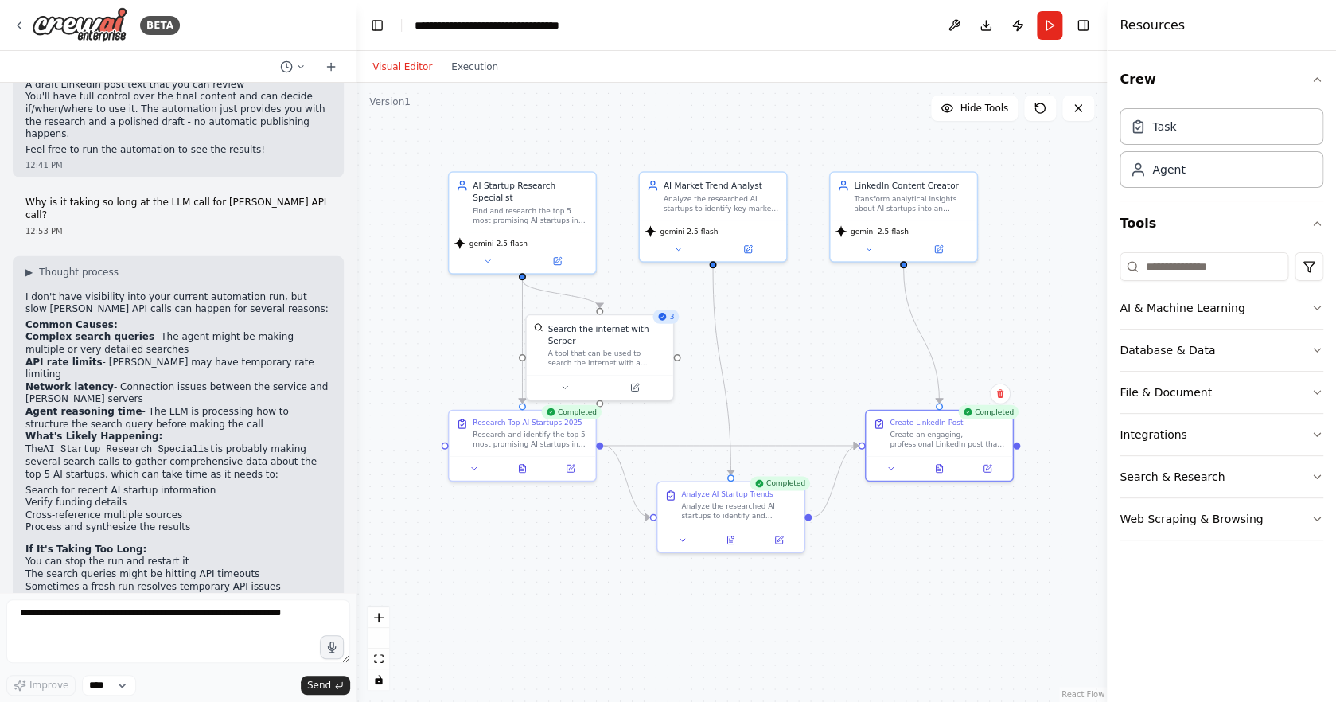
click at [1037, 302] on div ".deletable-edge-delete-btn { width: 20px; height: 20px; border: 0px solid #ffff…" at bounding box center [732, 392] width 751 height 619
click at [25, 29] on icon at bounding box center [19, 25] width 13 height 13
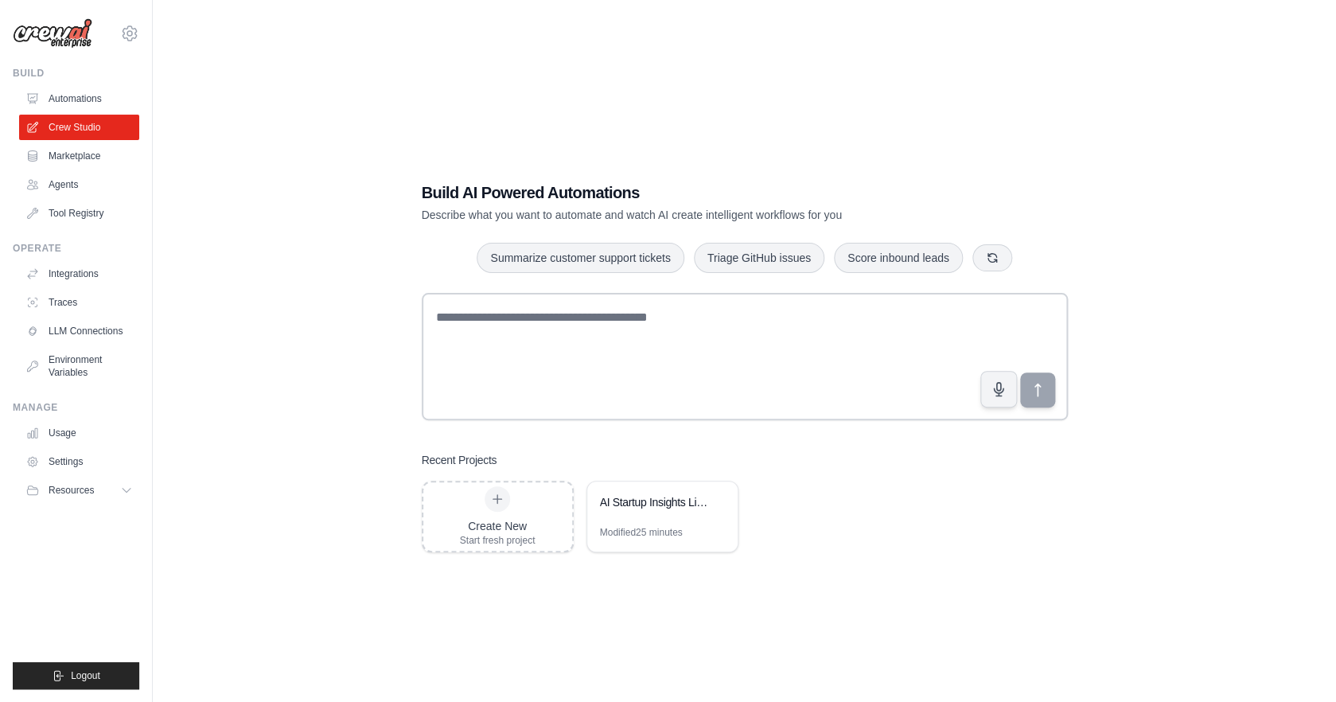
drag, startPoint x: 93, startPoint y: 92, endPoint x: 146, endPoint y: 123, distance: 61.0
click at [92, 92] on link "Automations" at bounding box center [79, 98] width 120 height 25
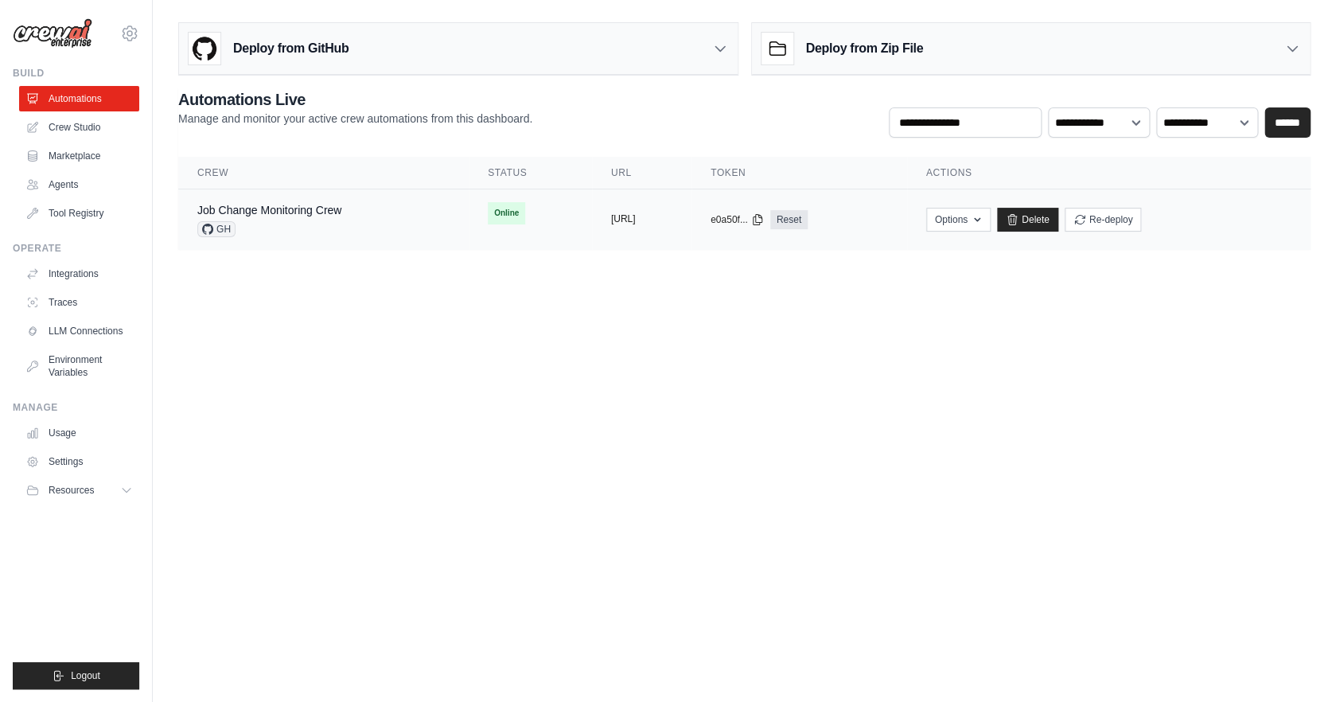
click at [621, 220] on button "https://job-change-monitoring-crew-" at bounding box center [623, 219] width 25 height 13
click at [984, 223] on icon "button" at bounding box center [977, 219] width 13 height 13
click at [611, 219] on button "https://job-change-monitoring-crew-" at bounding box center [623, 219] width 25 height 13
click at [46, 120] on link "Crew Studio" at bounding box center [81, 127] width 120 height 25
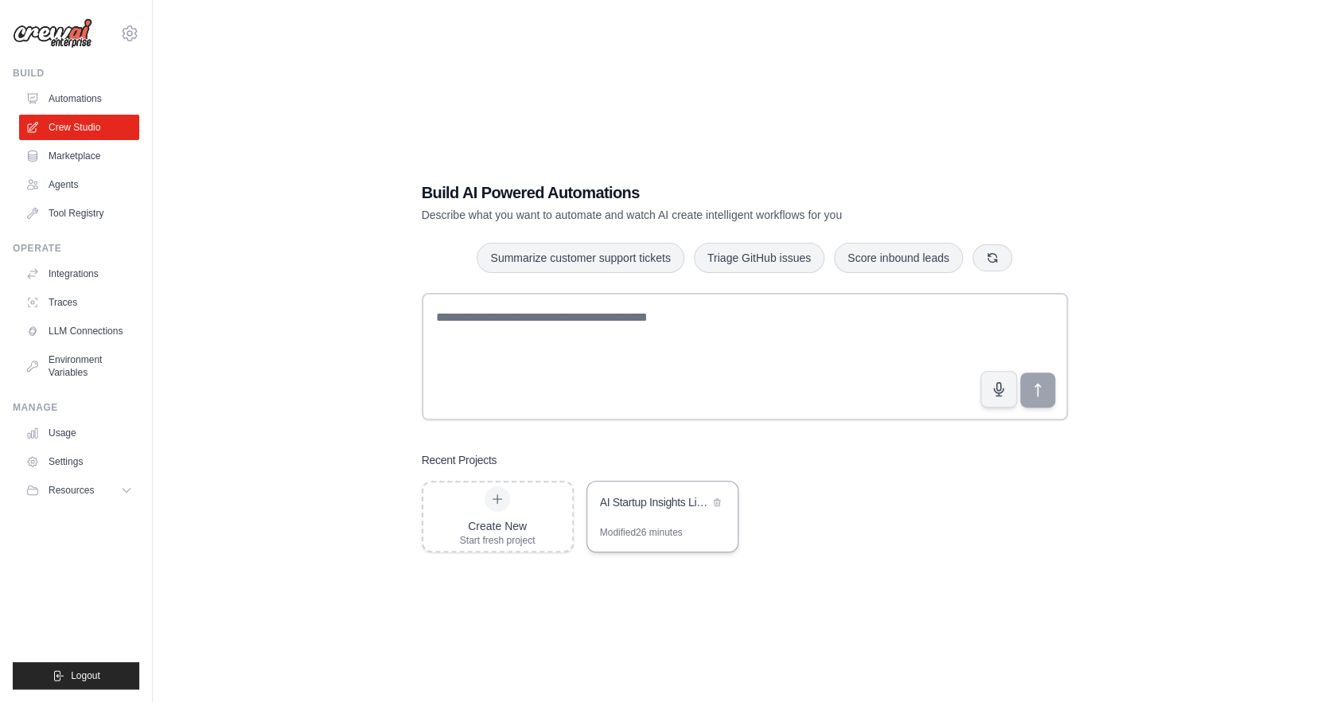
click at [655, 494] on div "AI Startup Insights LinkedIn Creator" at bounding box center [654, 502] width 109 height 16
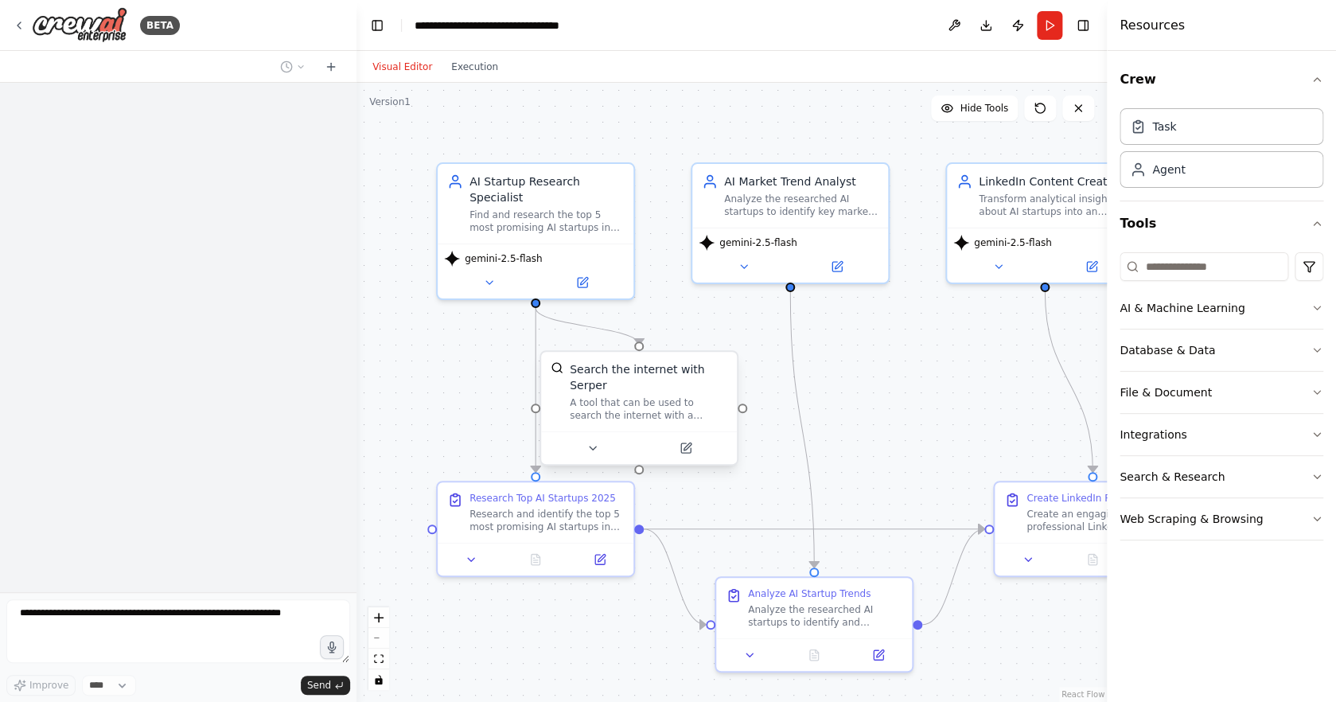
scroll to position [1748, 0]
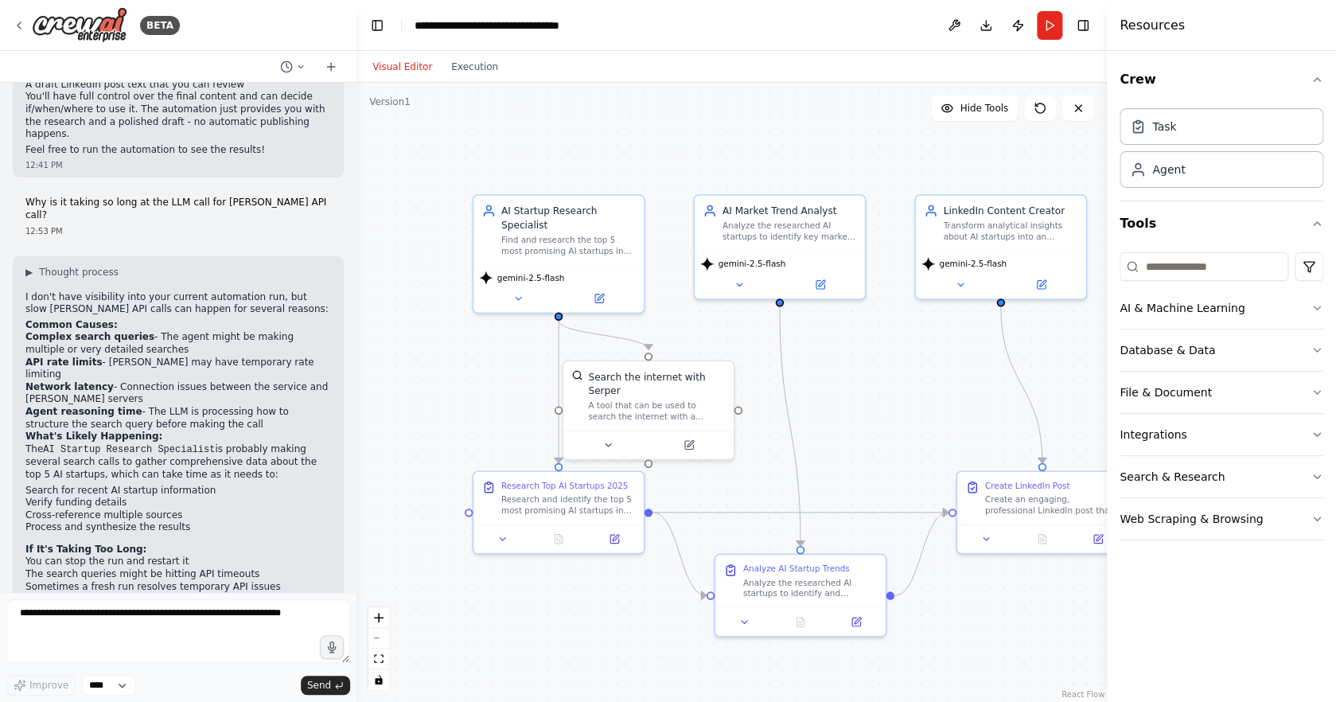
click at [447, 57] on div "Visual Editor Execution" at bounding box center [435, 67] width 145 height 32
click at [464, 67] on button "Execution" at bounding box center [475, 66] width 66 height 19
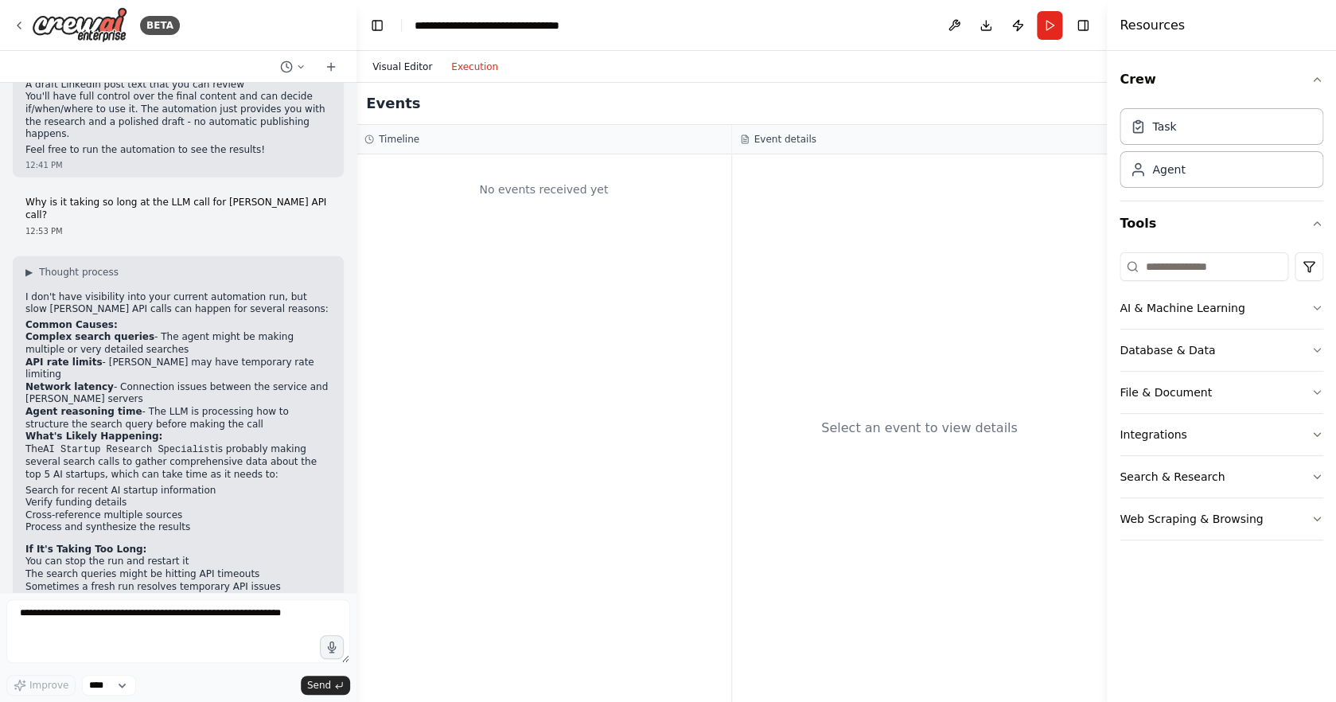
click at [392, 64] on button "Visual Editor" at bounding box center [402, 66] width 79 height 19
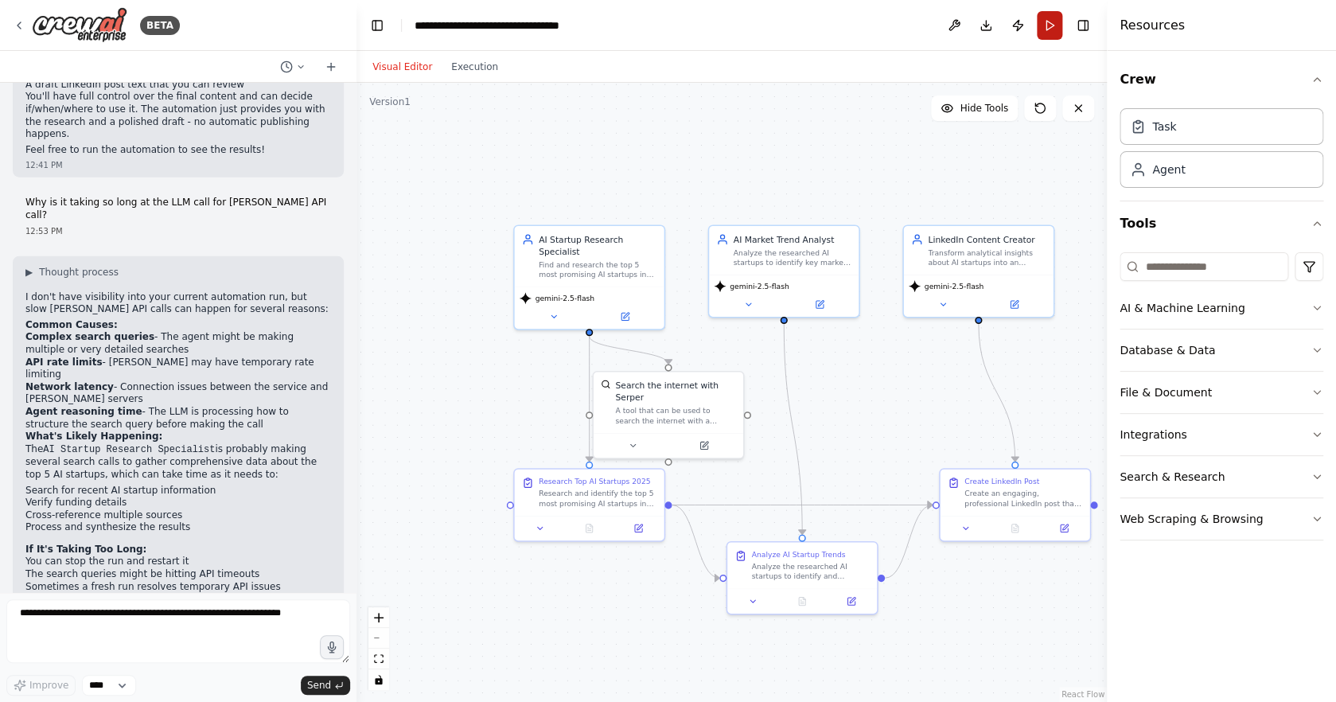
click at [1045, 24] on button "Run" at bounding box center [1049, 25] width 25 height 29
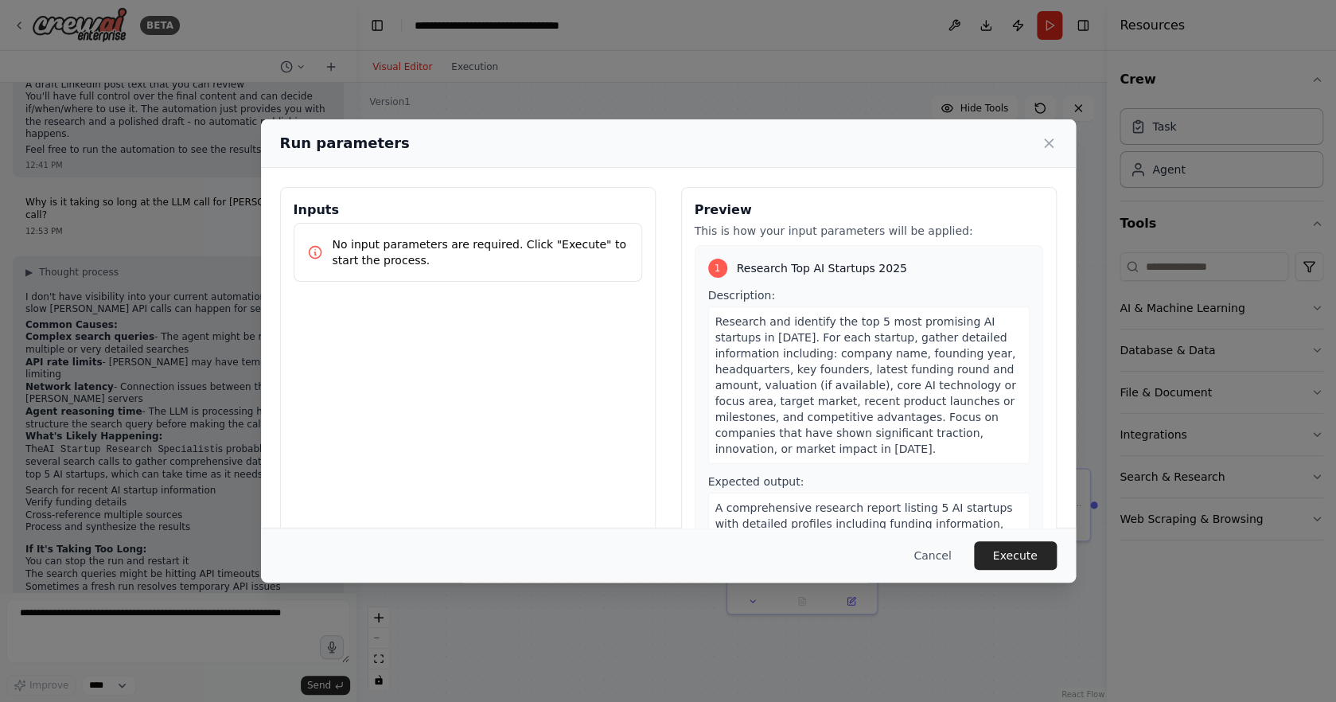
scroll to position [25, 0]
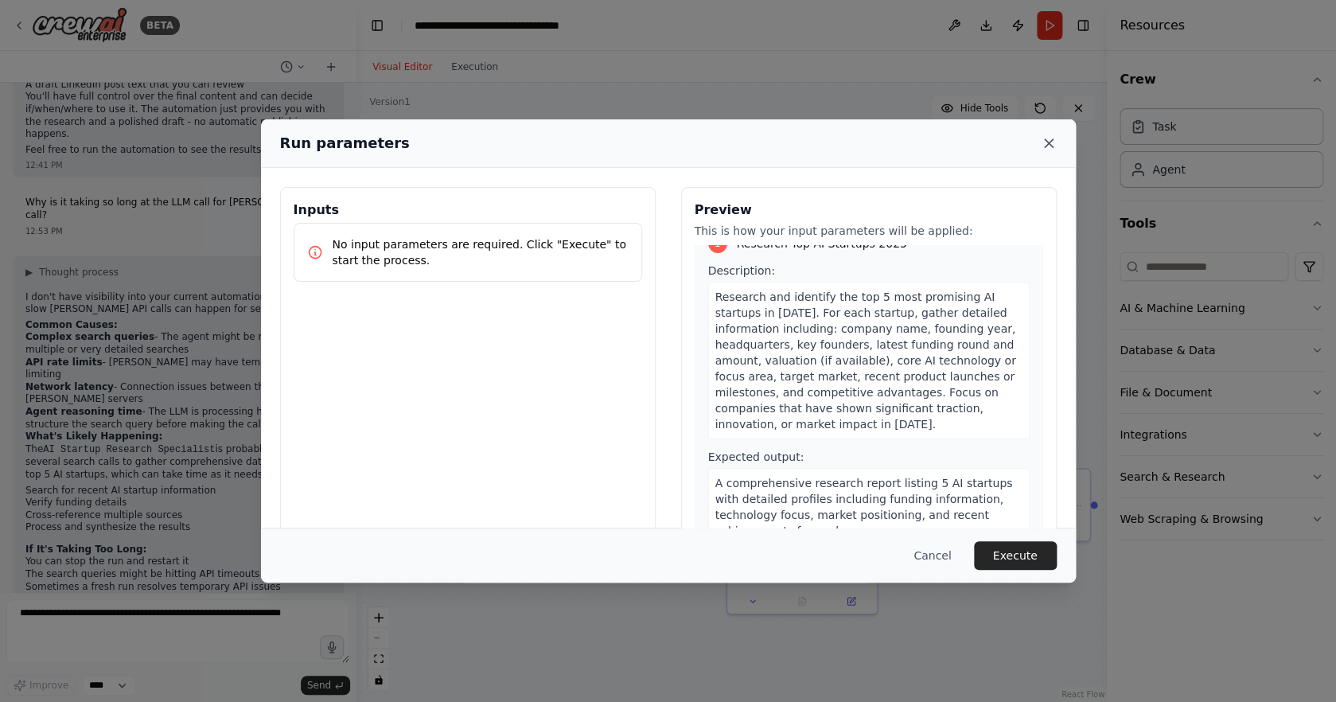
drag, startPoint x: 1060, startPoint y: 145, endPoint x: 1044, endPoint y: 144, distance: 15.9
click at [1058, 145] on div "Run parameters" at bounding box center [668, 143] width 815 height 49
click at [1044, 144] on icon at bounding box center [1049, 143] width 16 height 16
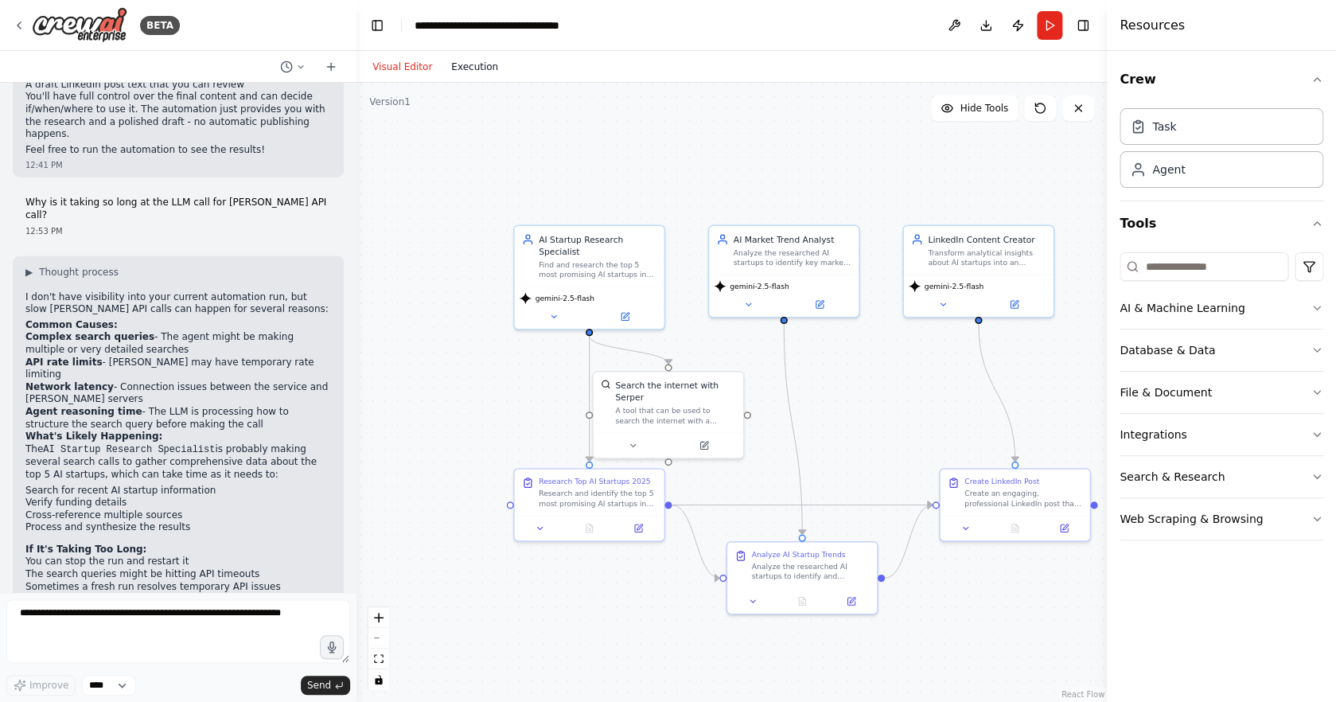
click at [442, 66] on button "Execution" at bounding box center [475, 66] width 66 height 19
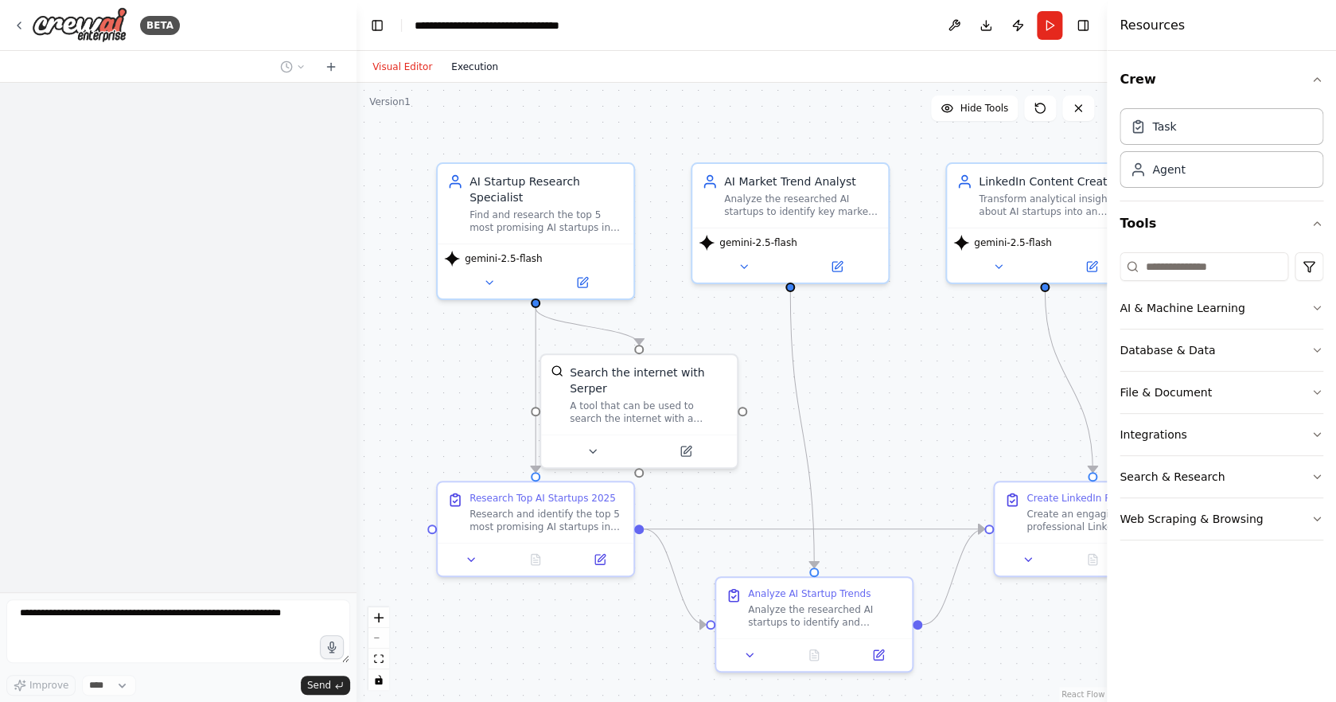
drag, startPoint x: 0, startPoint y: 0, endPoint x: 470, endPoint y: 68, distance: 475.2
click at [470, 68] on button "Execution" at bounding box center [475, 66] width 66 height 19
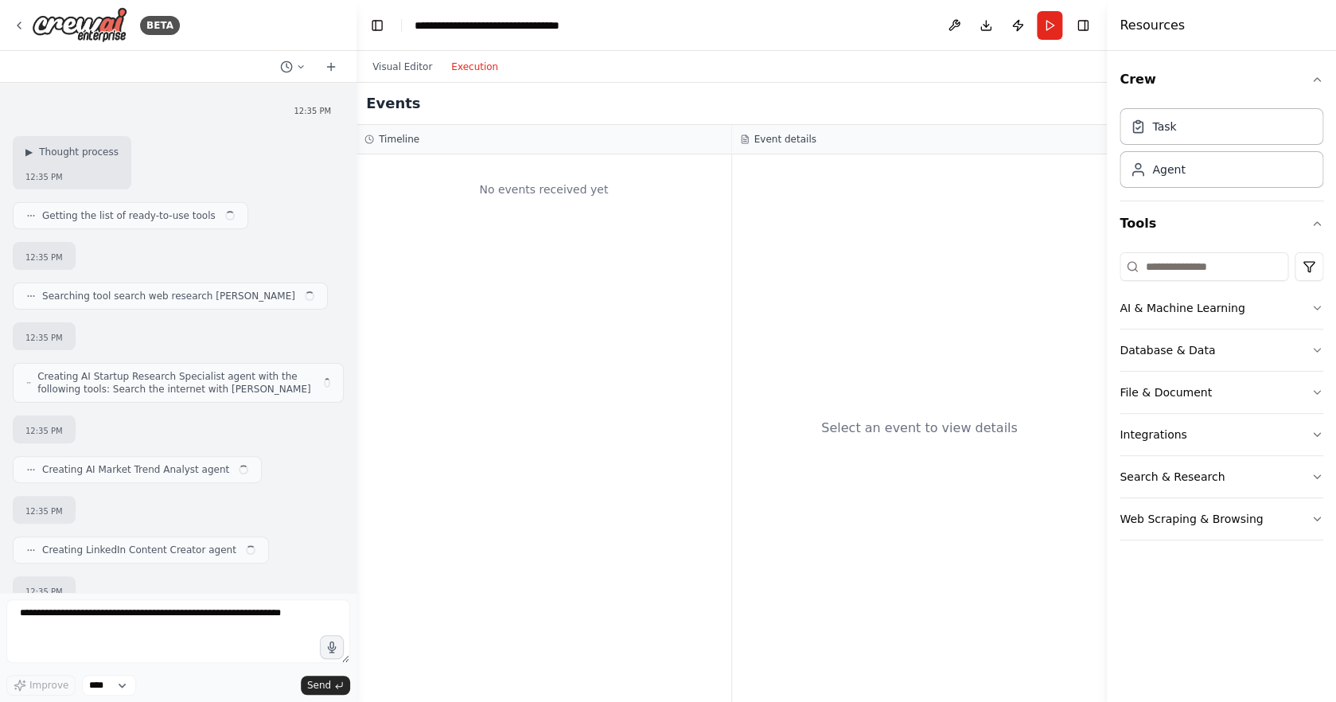
scroll to position [826, 0]
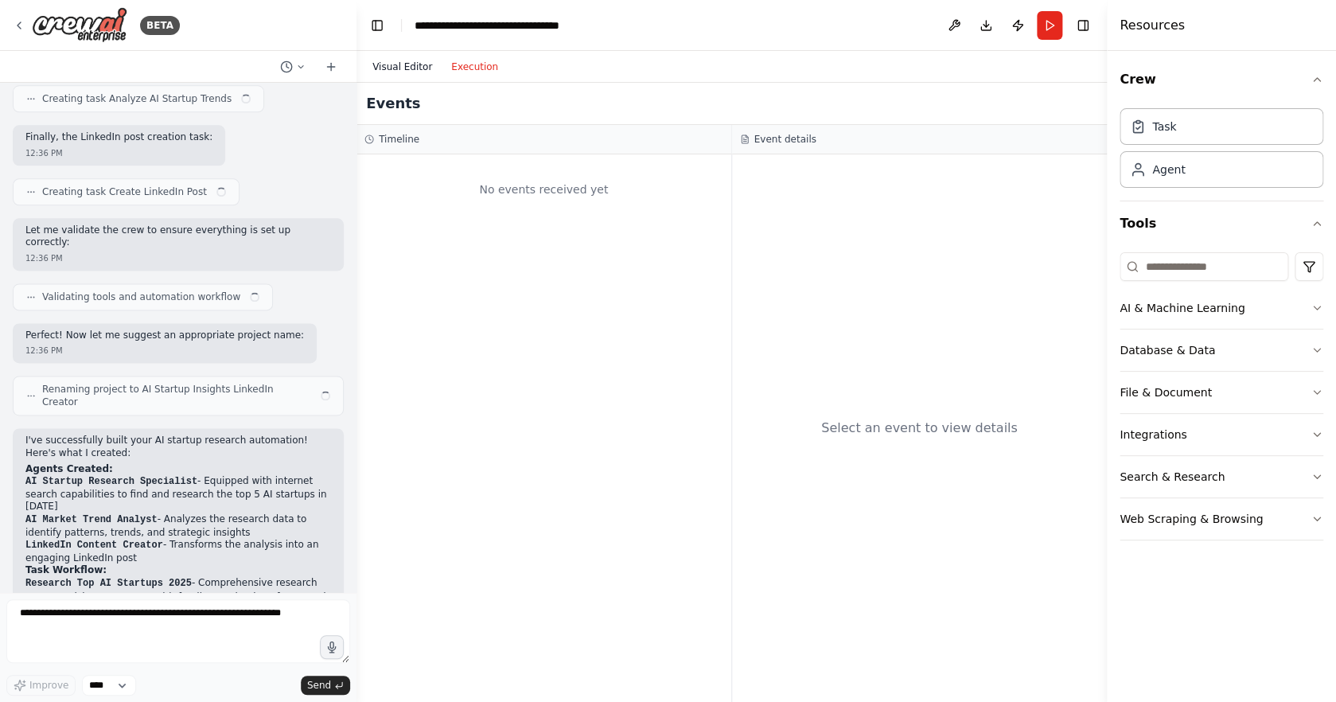
click at [414, 65] on button "Visual Editor" at bounding box center [402, 66] width 79 height 19
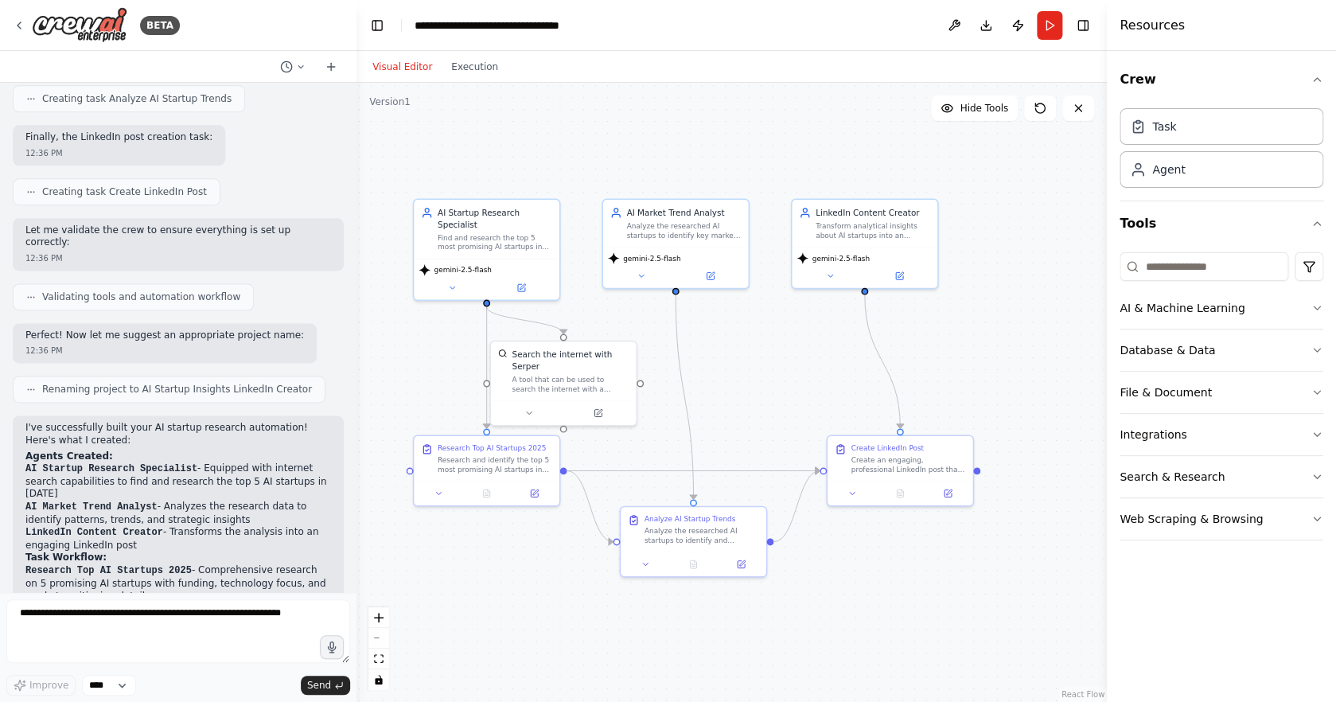
drag, startPoint x: 854, startPoint y: 372, endPoint x: 739, endPoint y: 368, distance: 114.7
click at [739, 368] on div ".deletable-edge-delete-btn { width: 20px; height: 20px; border: 0px solid #ffff…" at bounding box center [732, 392] width 751 height 619
click at [465, 60] on button "Execution" at bounding box center [475, 66] width 66 height 19
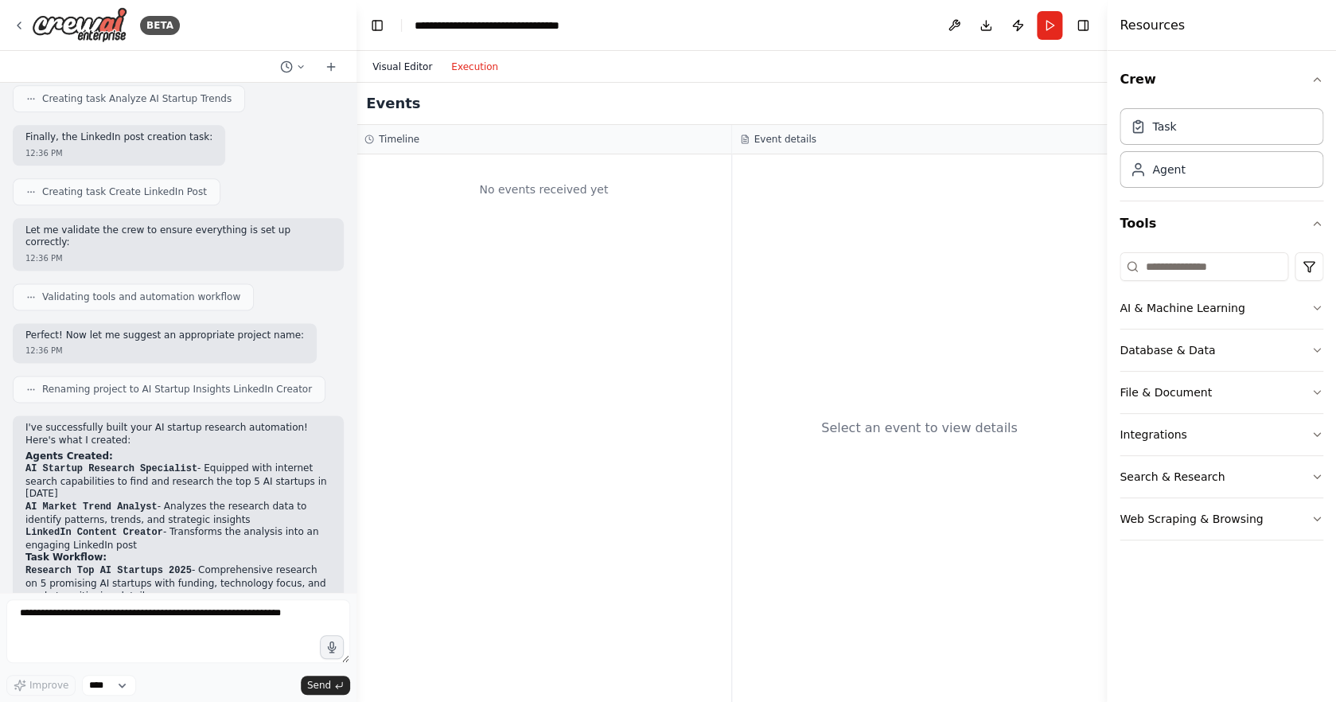
click at [407, 60] on button "Visual Editor" at bounding box center [402, 66] width 79 height 19
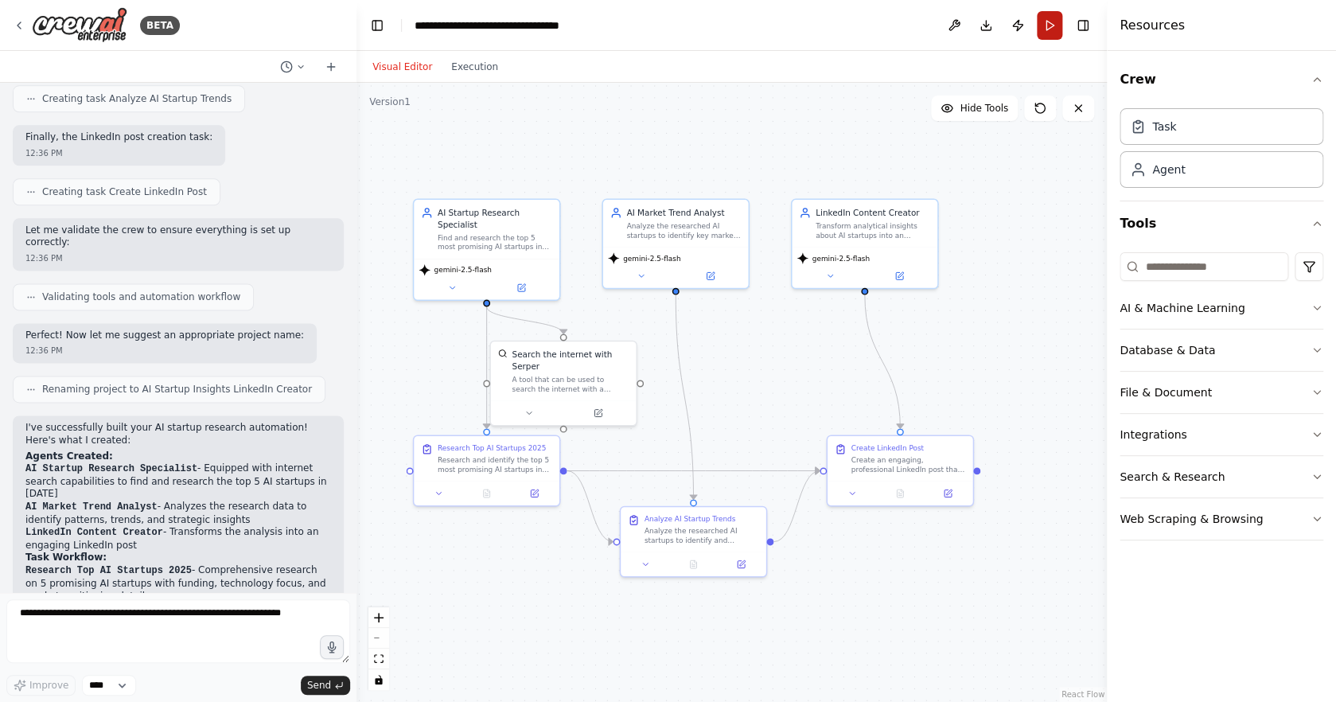
click at [1043, 25] on button "Run" at bounding box center [1049, 25] width 25 height 29
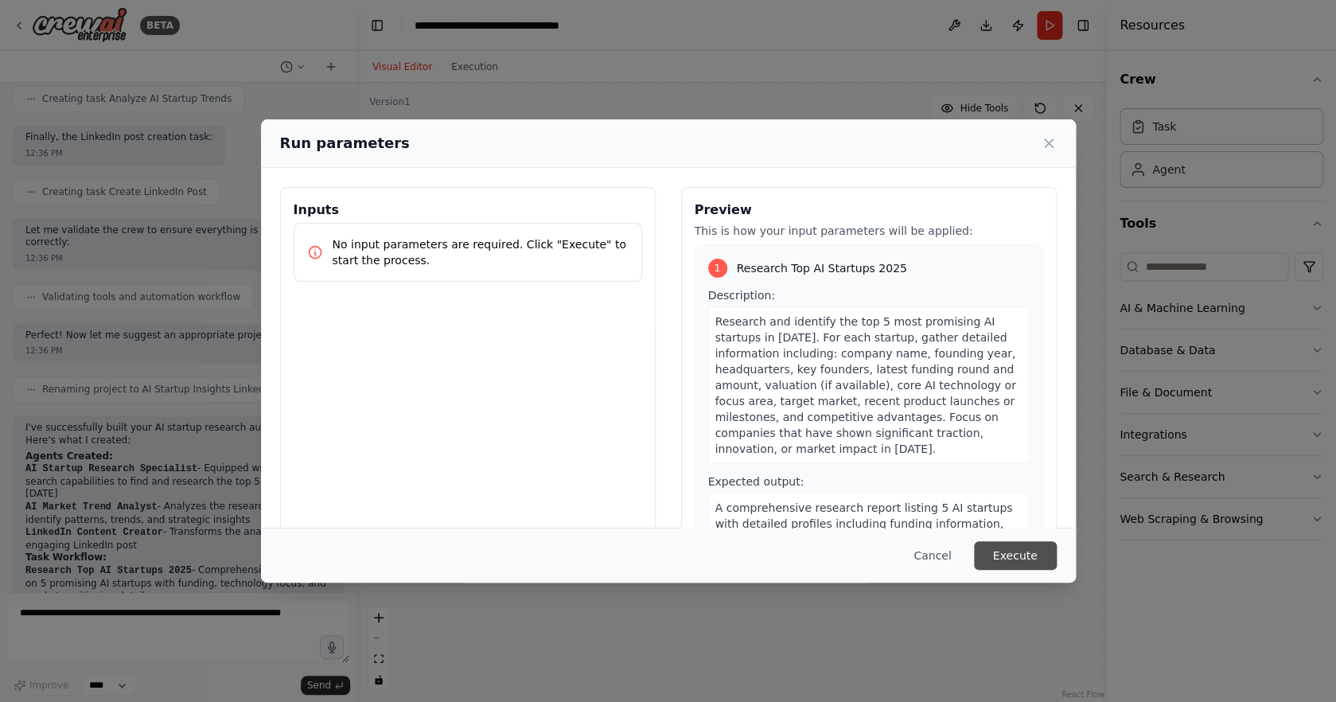
click at [1018, 559] on button "Execute" at bounding box center [1015, 555] width 83 height 29
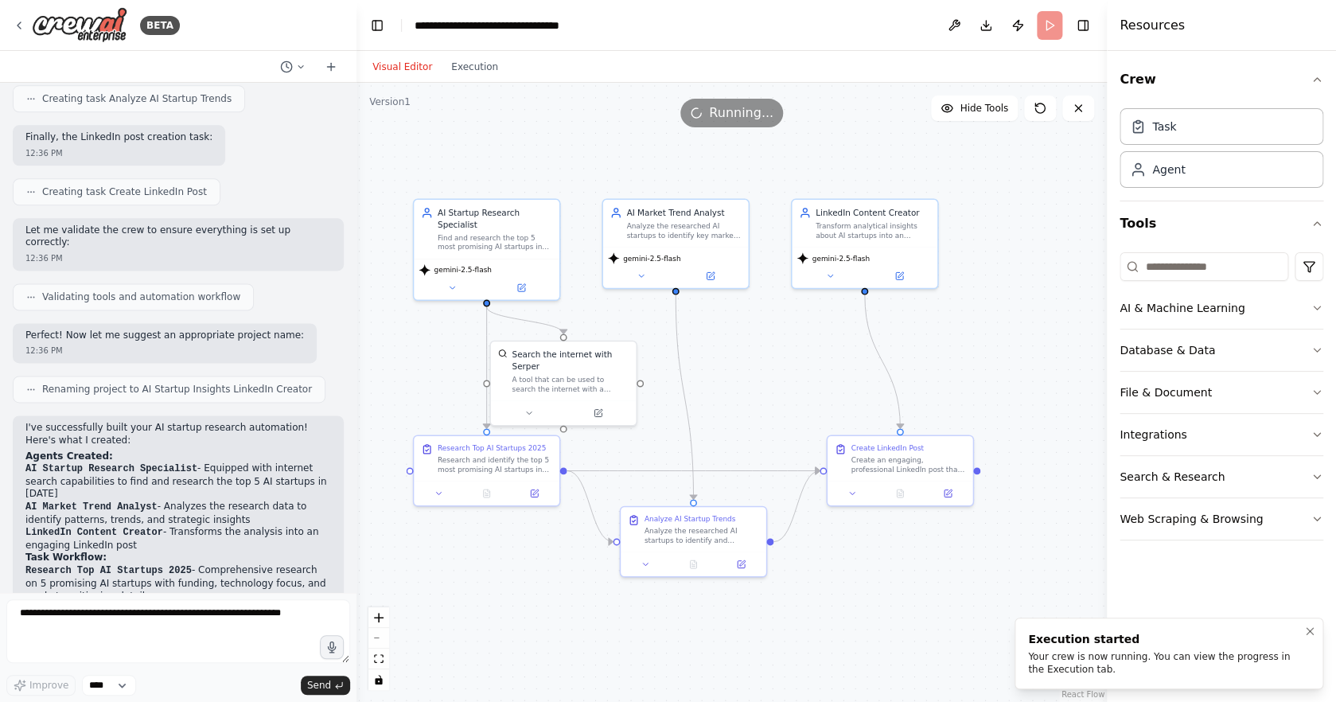
click at [1099, 678] on li "Execution started Your crew is now running. You can view the progress in the Ex…" at bounding box center [1169, 654] width 309 height 72
click at [483, 72] on button "Execution" at bounding box center [475, 66] width 66 height 19
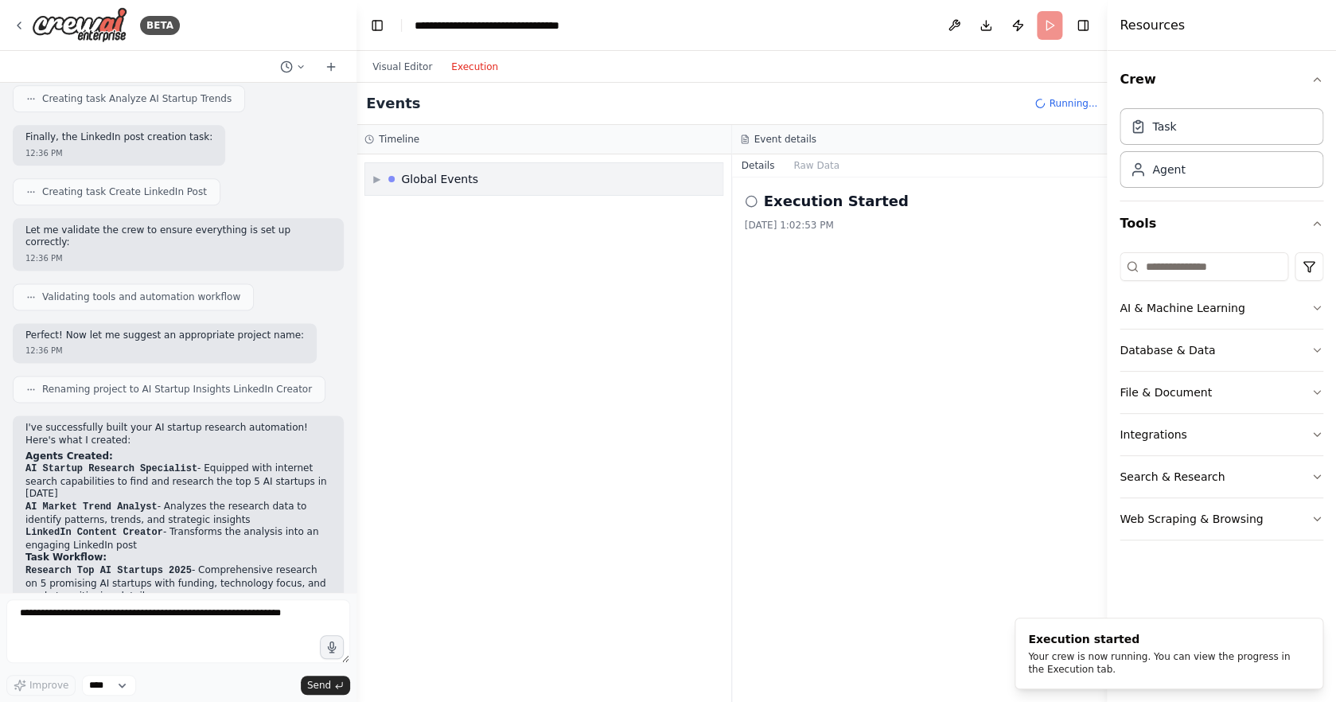
click at [377, 179] on span "▶" at bounding box center [376, 179] width 7 height 13
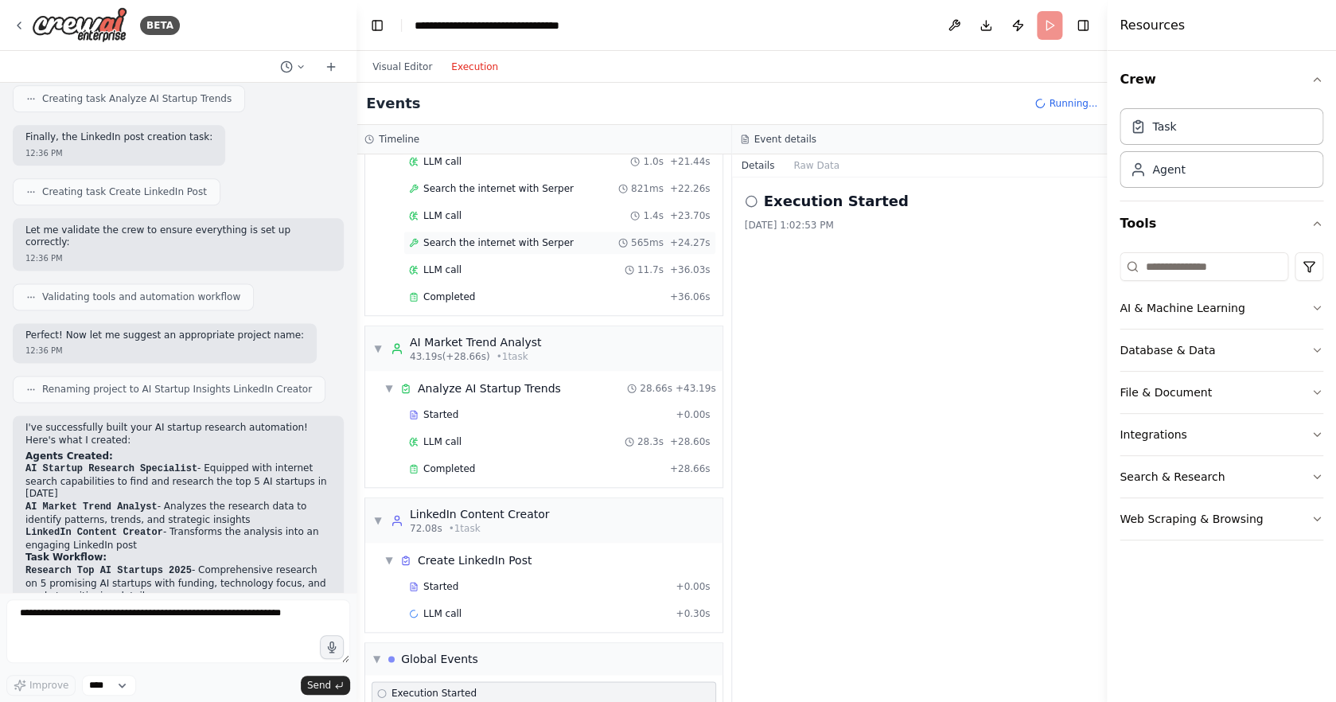
scroll to position [605, 0]
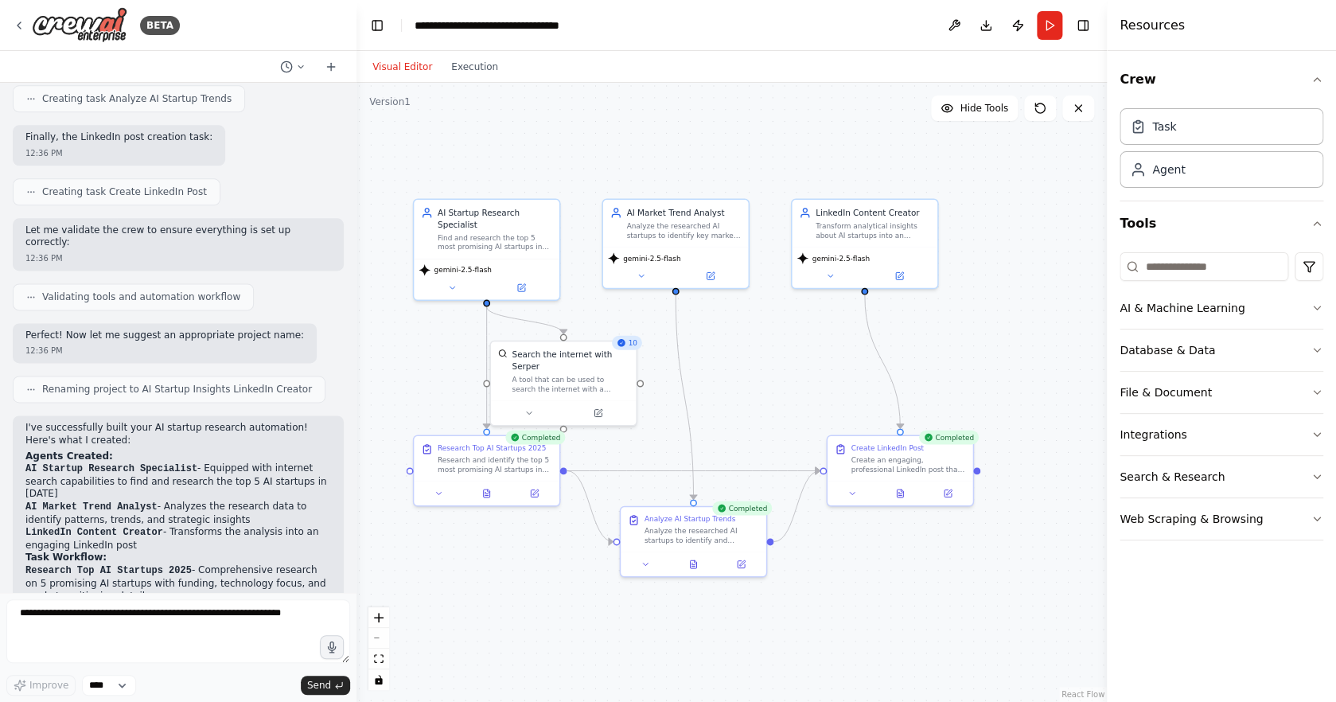
click at [412, 67] on button "Visual Editor" at bounding box center [402, 66] width 79 height 19
click at [1250, 473] on button "Search & Research" at bounding box center [1222, 476] width 204 height 41
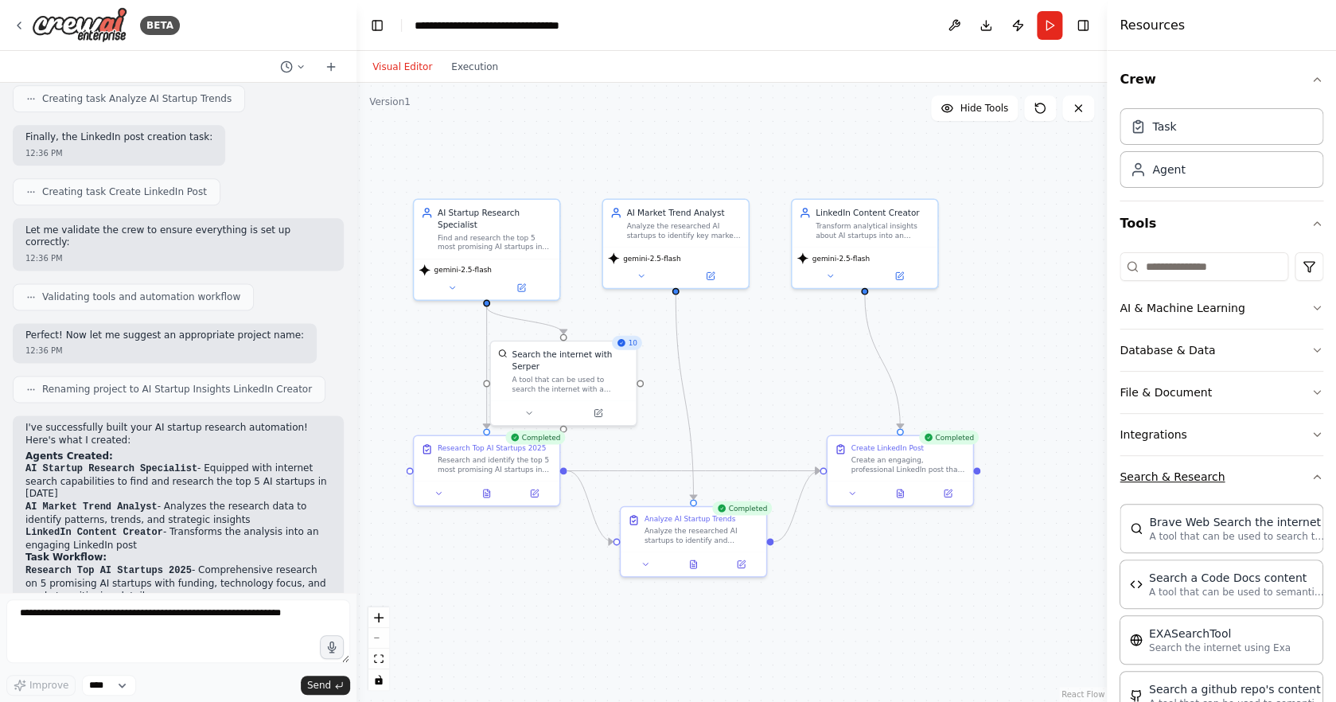
click at [1250, 473] on button "Search & Research" at bounding box center [1222, 476] width 204 height 41
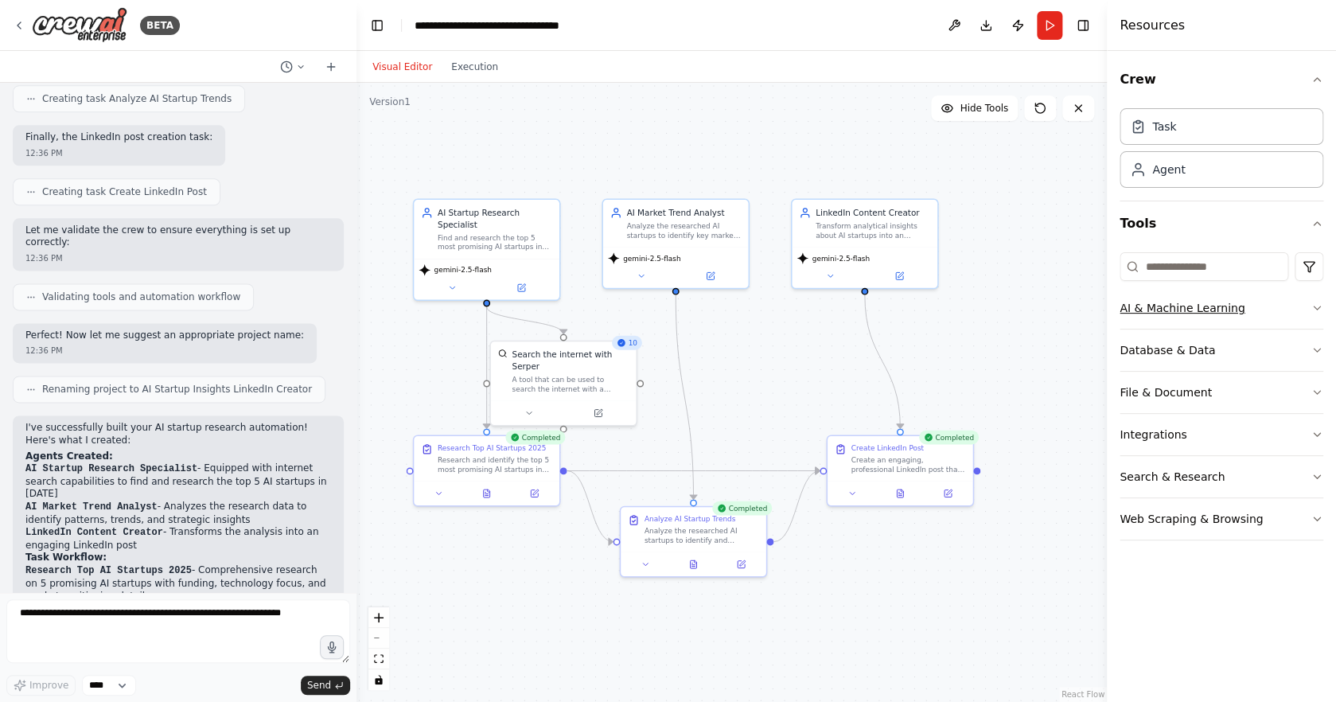
click at [1247, 307] on button "AI & Machine Learning" at bounding box center [1222, 307] width 204 height 41
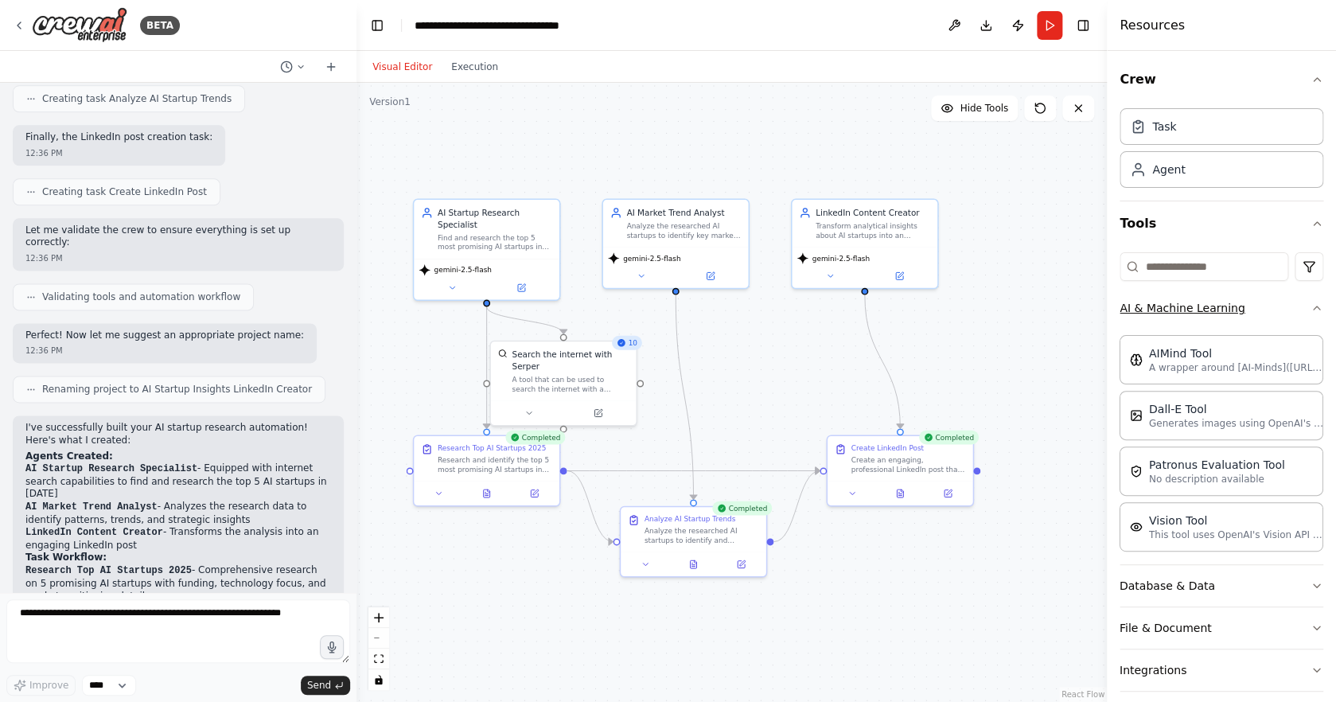
click at [1260, 318] on button "AI & Machine Learning" at bounding box center [1222, 307] width 204 height 41
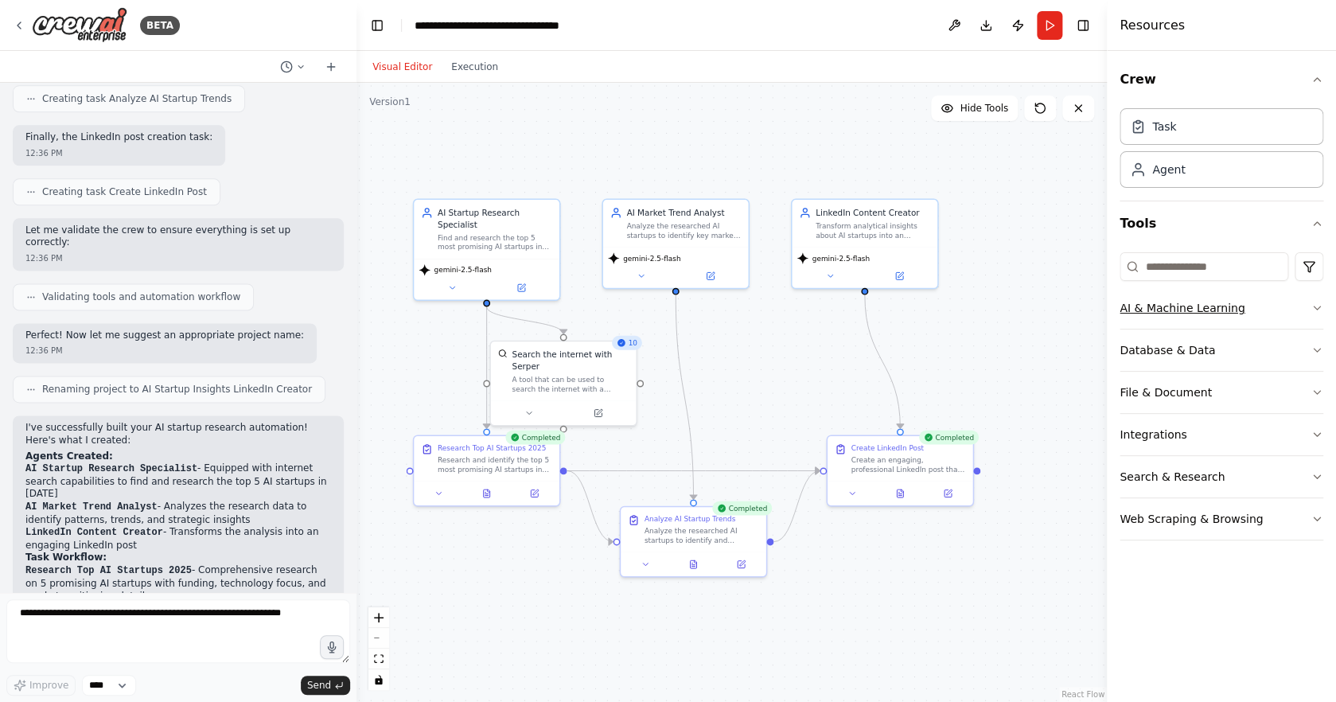
click at [1270, 313] on button "AI & Machine Learning" at bounding box center [1222, 307] width 204 height 41
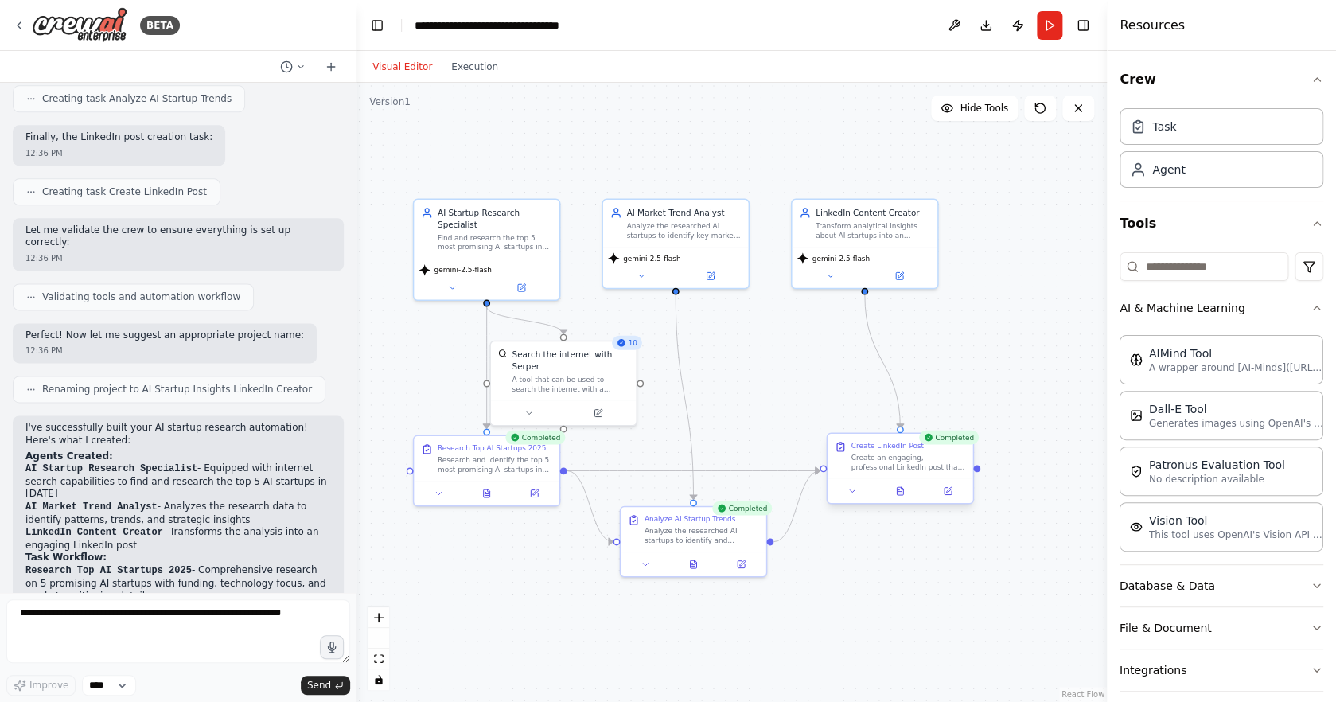
click at [905, 500] on div at bounding box center [901, 490] width 146 height 24
click at [906, 493] on button at bounding box center [901, 491] width 50 height 14
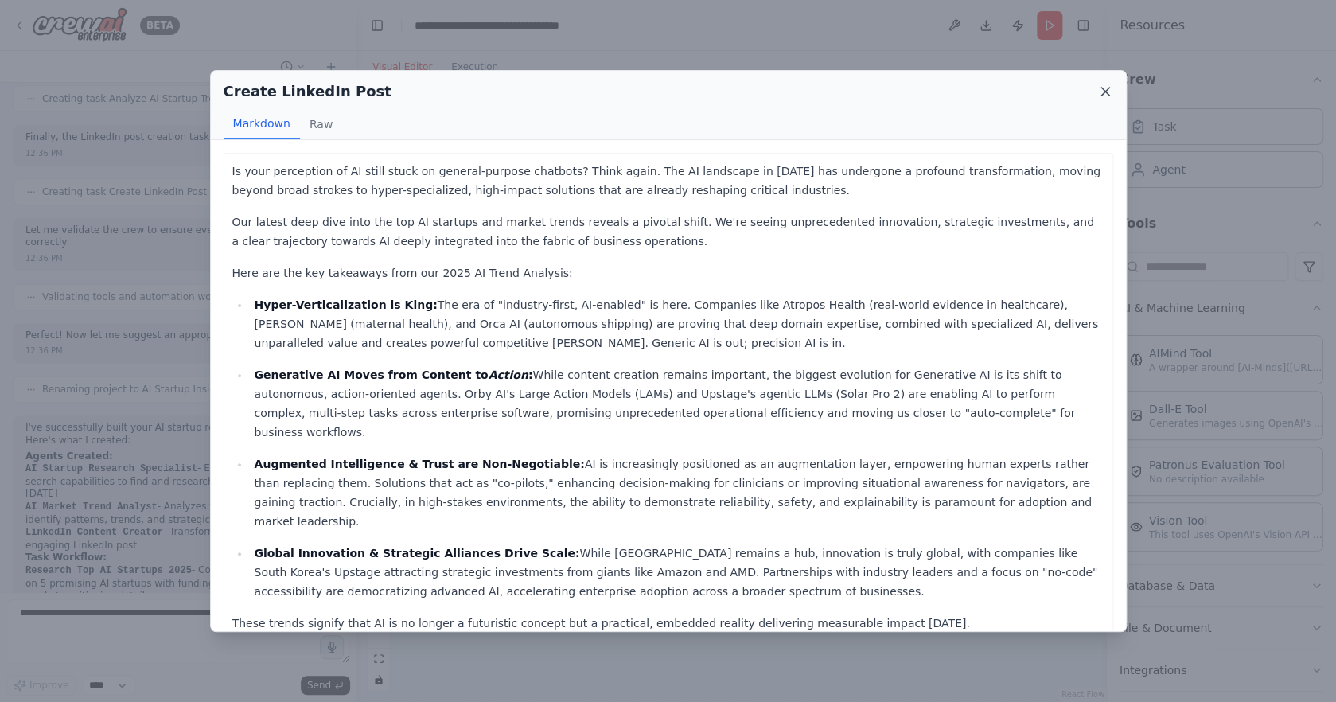
click at [1108, 93] on icon at bounding box center [1106, 92] width 16 height 16
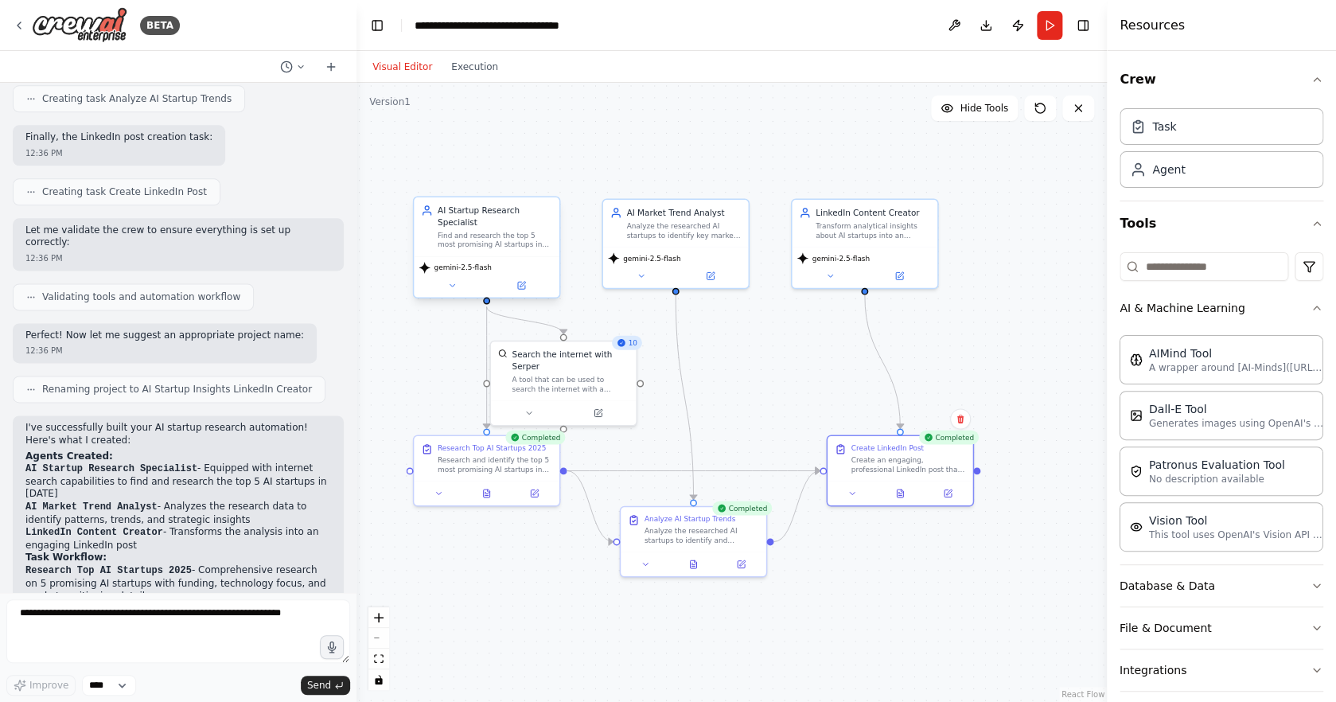
click at [514, 244] on div "Find and research the top 5 most promising AI startups in [DATE], gathering com…" at bounding box center [495, 240] width 115 height 19
click at [911, 487] on button at bounding box center [901, 491] width 50 height 14
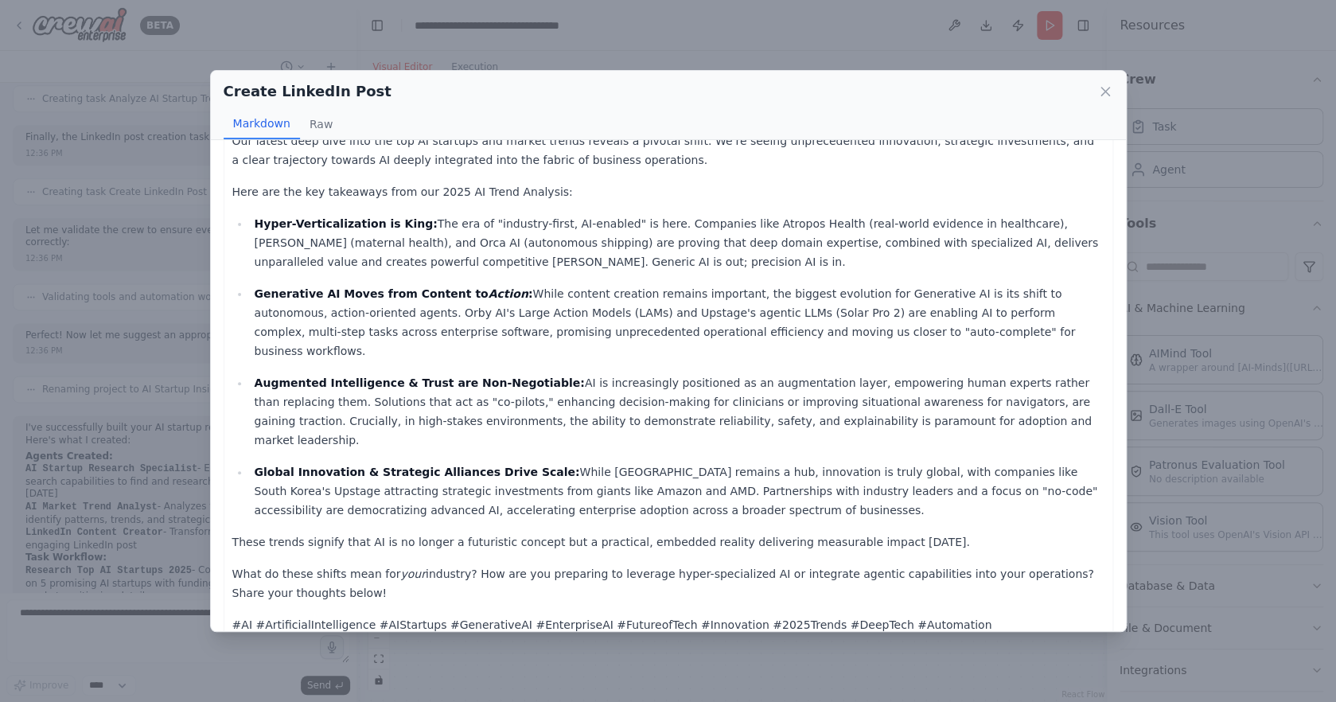
scroll to position [87, 0]
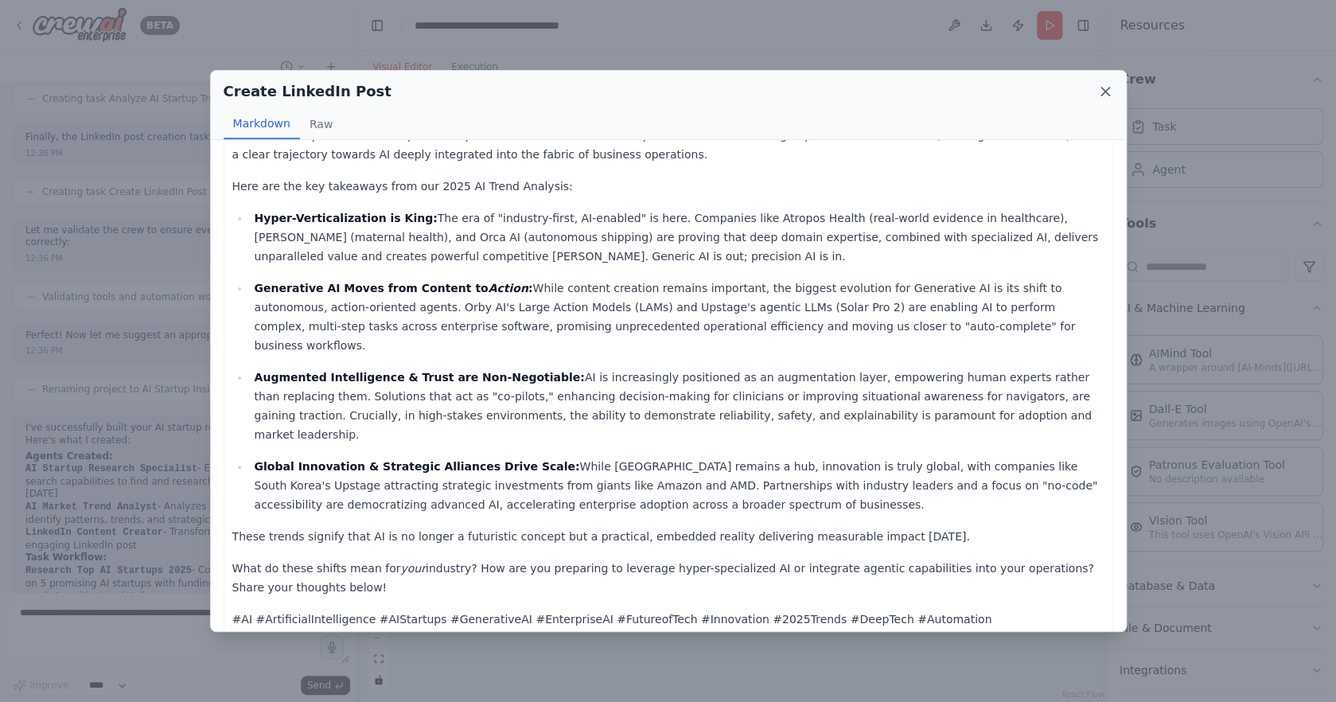
click at [1113, 92] on icon at bounding box center [1106, 92] width 16 height 16
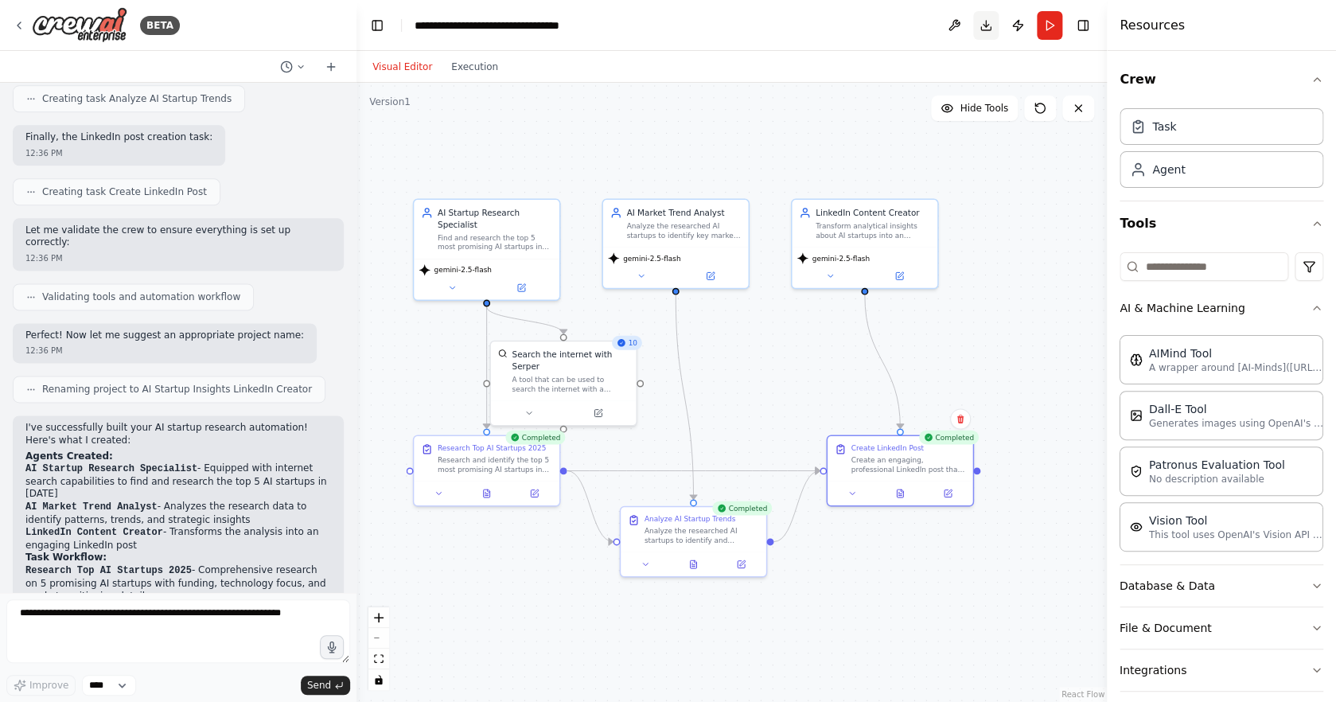
click at [984, 26] on button "Download" at bounding box center [985, 25] width 25 height 29
click at [783, 127] on div ".deletable-edge-delete-btn { width: 20px; height: 20px; border: 0px solid #ffff…" at bounding box center [732, 392] width 751 height 619
click at [1023, 25] on button "Publish" at bounding box center [1017, 25] width 25 height 29
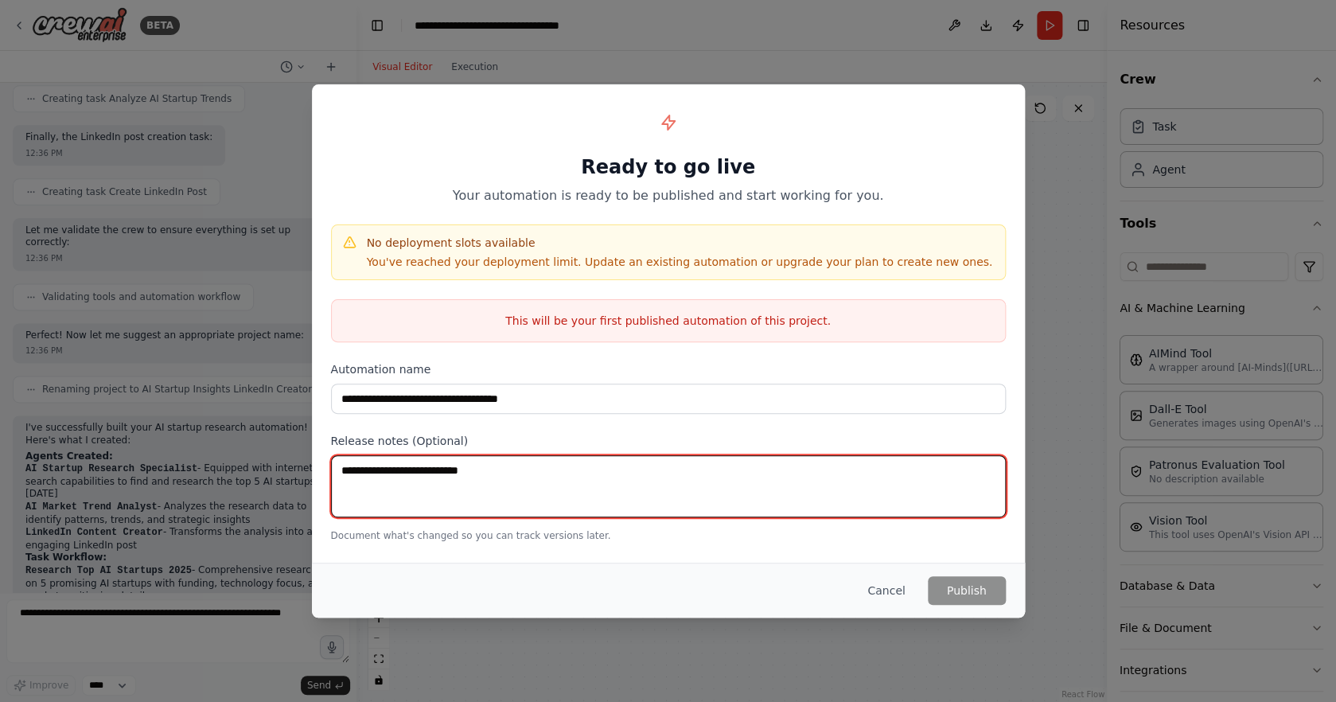
click at [693, 481] on textarea at bounding box center [668, 486] width 675 height 62
type textarea "**********"
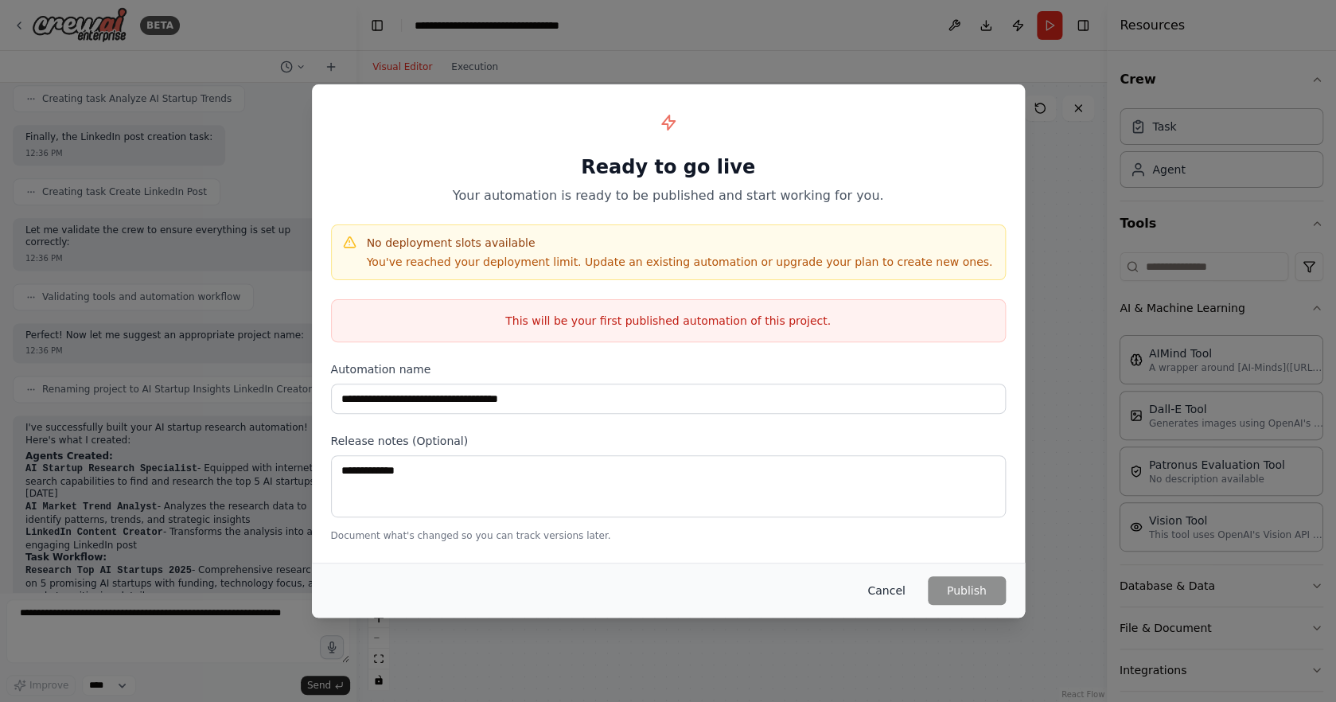
click at [905, 598] on button "Cancel" at bounding box center [886, 590] width 63 height 29
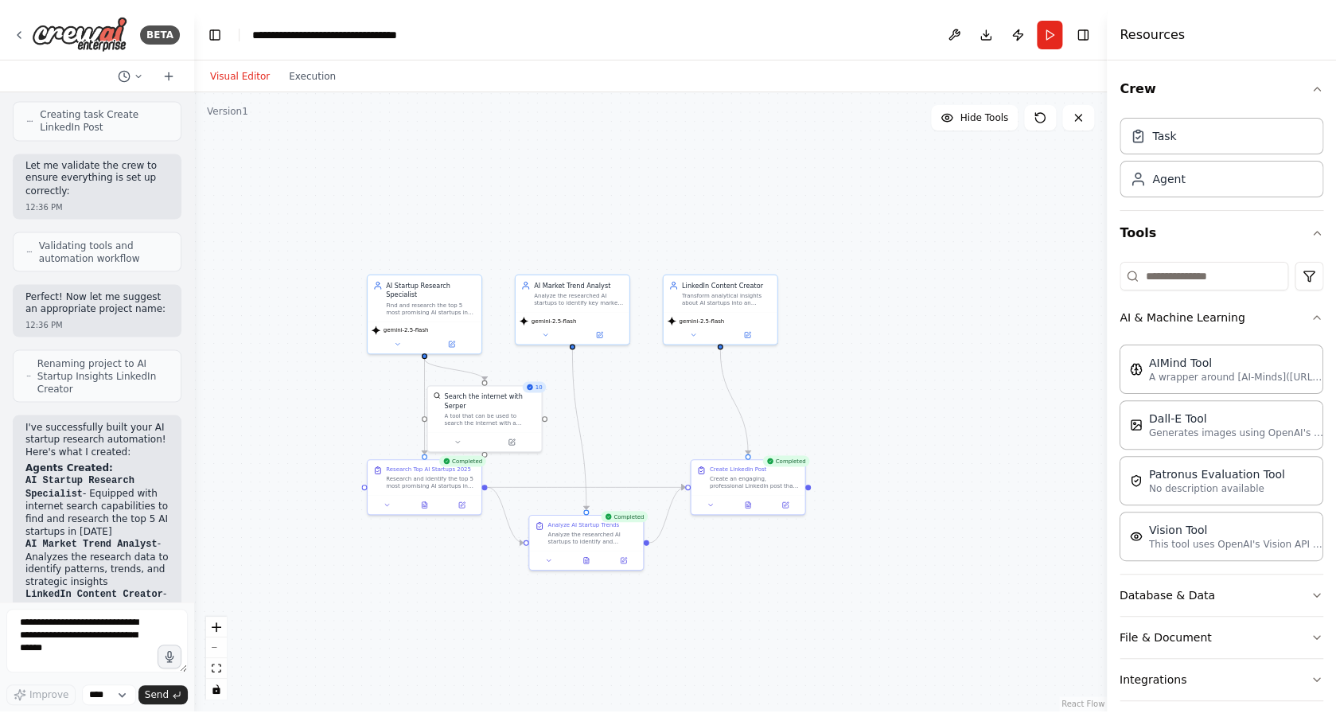
scroll to position [1251, 0]
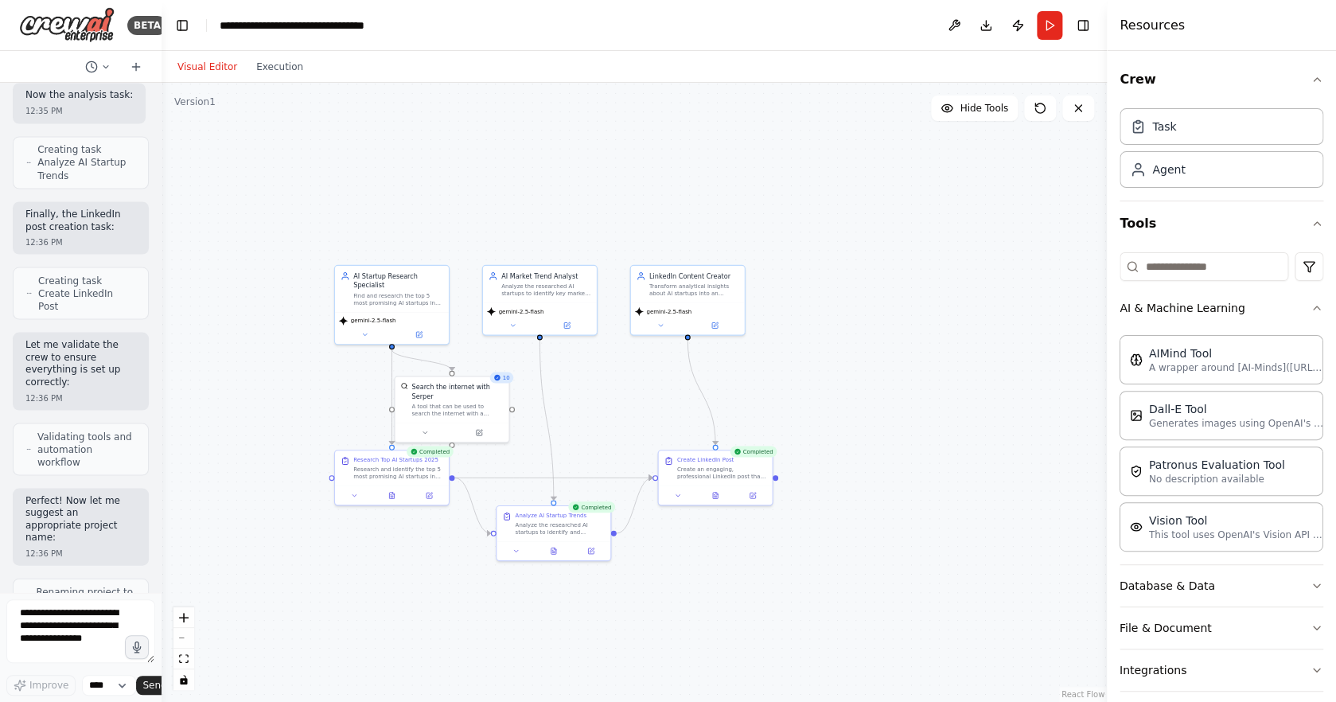
drag, startPoint x: 357, startPoint y: 241, endPoint x: 112, endPoint y: 231, distance: 244.6
click at [112, 231] on div "BETA I want to build an automation where a Researcher agent finds the top 5 AI …" at bounding box center [81, 351] width 162 height 702
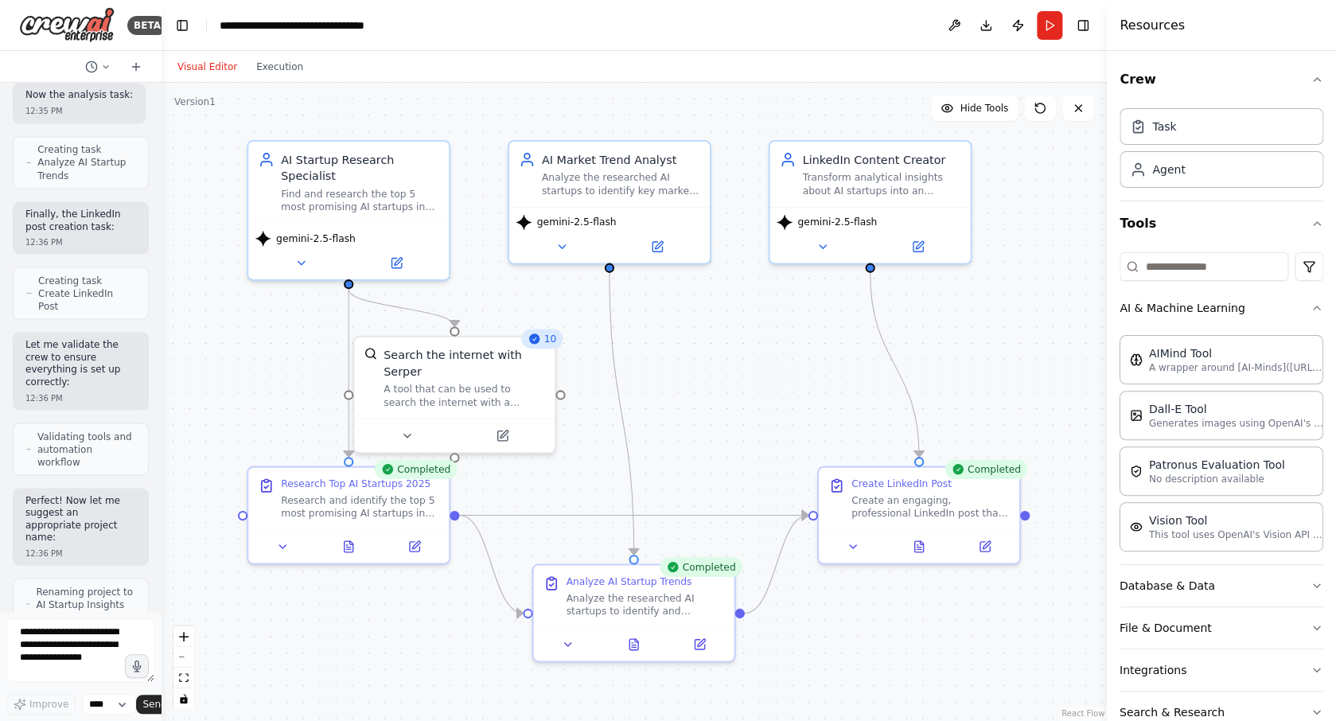
drag, startPoint x: 759, startPoint y: 346, endPoint x: 770, endPoint y: 345, distance: 11.2
click at [770, 345] on div ".deletable-edge-delete-btn { width: 20px; height: 20px; border: 0px solid #ffff…" at bounding box center [635, 402] width 946 height 638
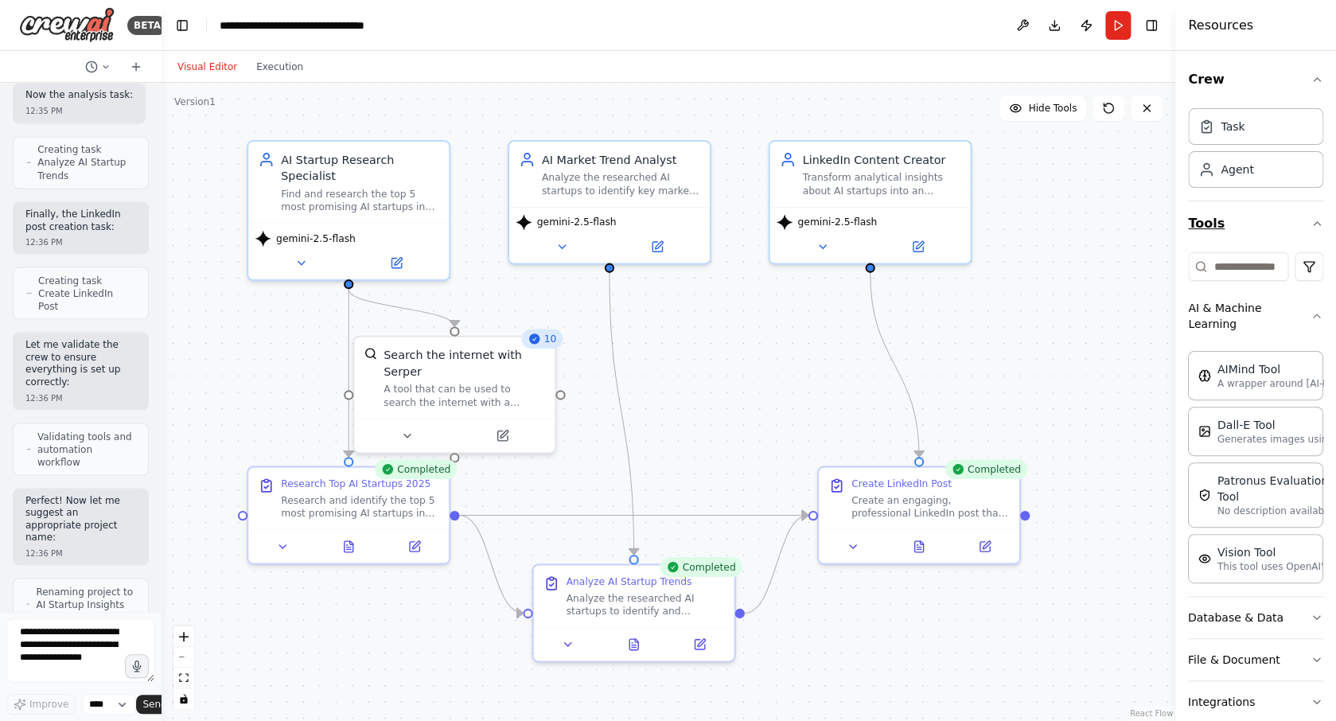
drag, startPoint x: 1108, startPoint y: 209, endPoint x: 1263, endPoint y: 213, distance: 155.2
click at [1263, 213] on div "Resources Crew Task Agent Tools AI & Machine Learning AIMind Tool A wrapper aro…" at bounding box center [1256, 360] width 161 height 721
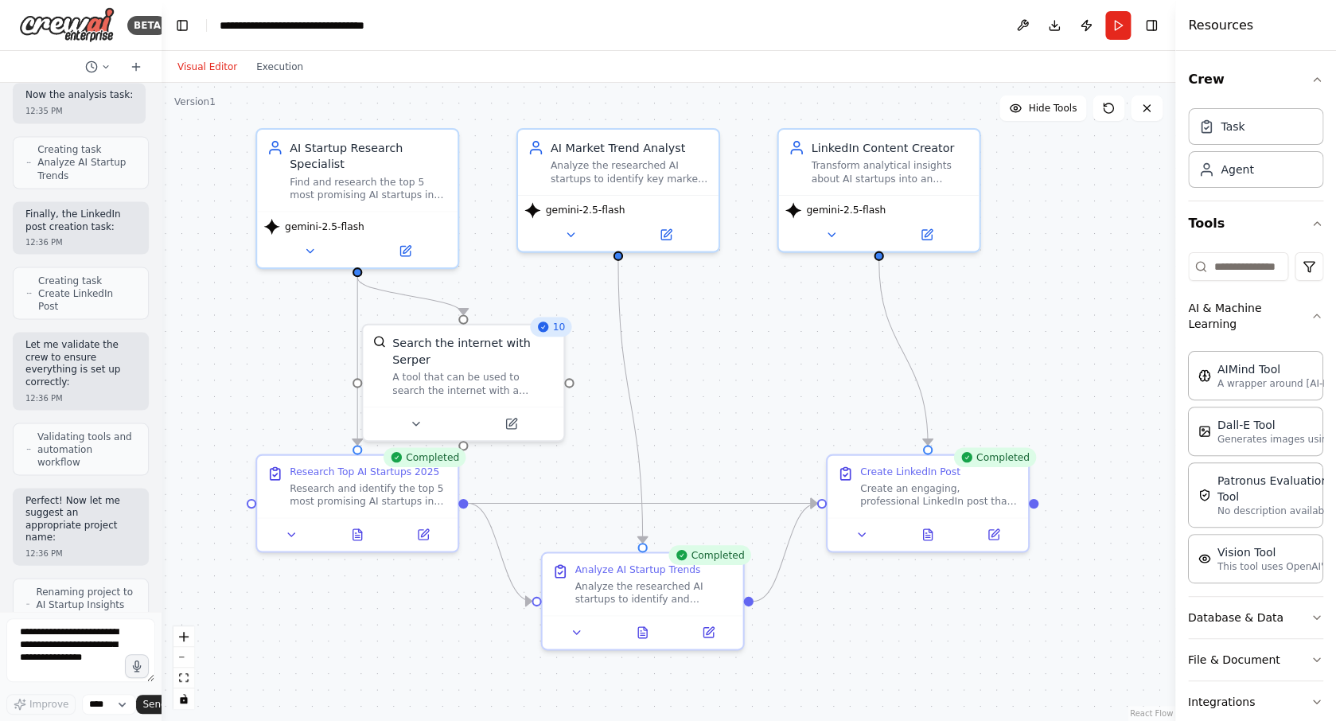
drag, startPoint x: 1012, startPoint y: 321, endPoint x: 1020, endPoint y: 309, distance: 14.8
click at [1020, 309] on div ".deletable-edge-delete-btn { width: 20px; height: 20px; border: 0px solid #ffff…" at bounding box center [669, 402] width 1014 height 638
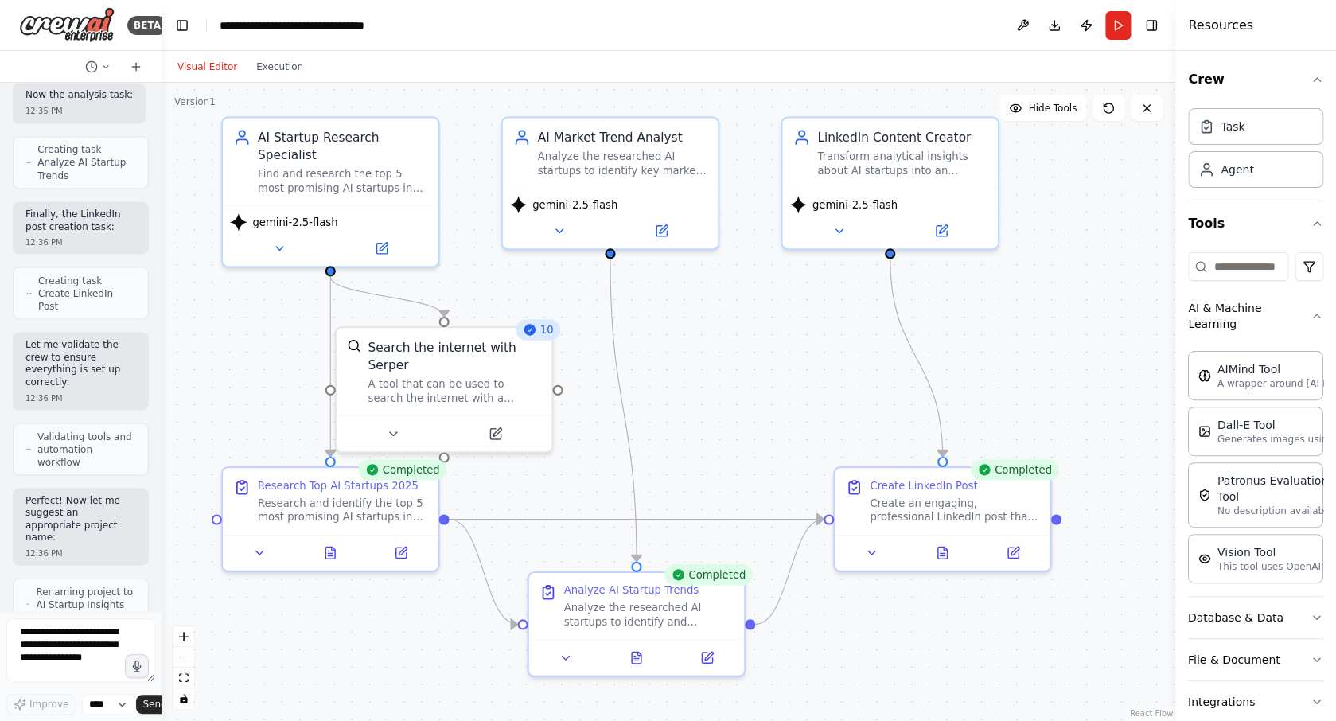
drag, startPoint x: 1020, startPoint y: 309, endPoint x: 1042, endPoint y: 310, distance: 21.5
click at [1042, 310] on div ".deletable-edge-delete-btn { width: 20px; height: 20px; border: 0px solid #ffff…" at bounding box center [669, 402] width 1014 height 638
click at [342, 549] on button at bounding box center [331, 549] width 74 height 21
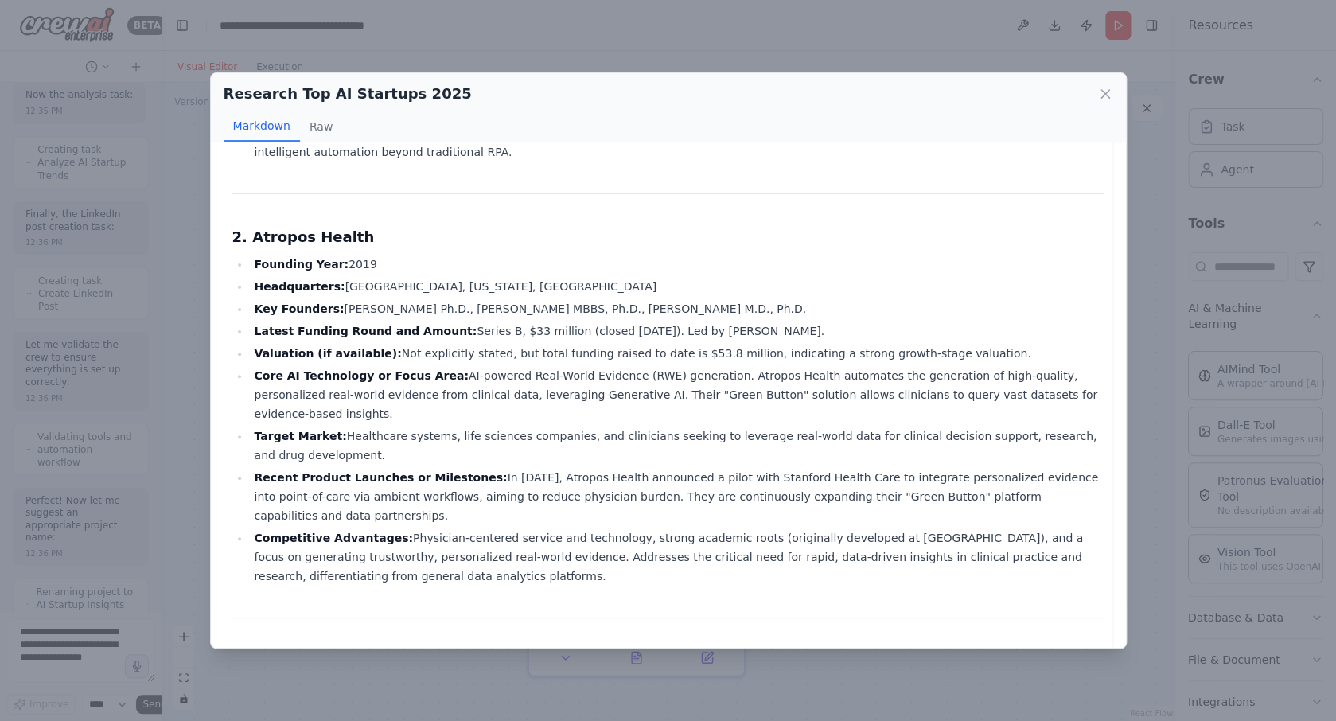
scroll to position [0, 0]
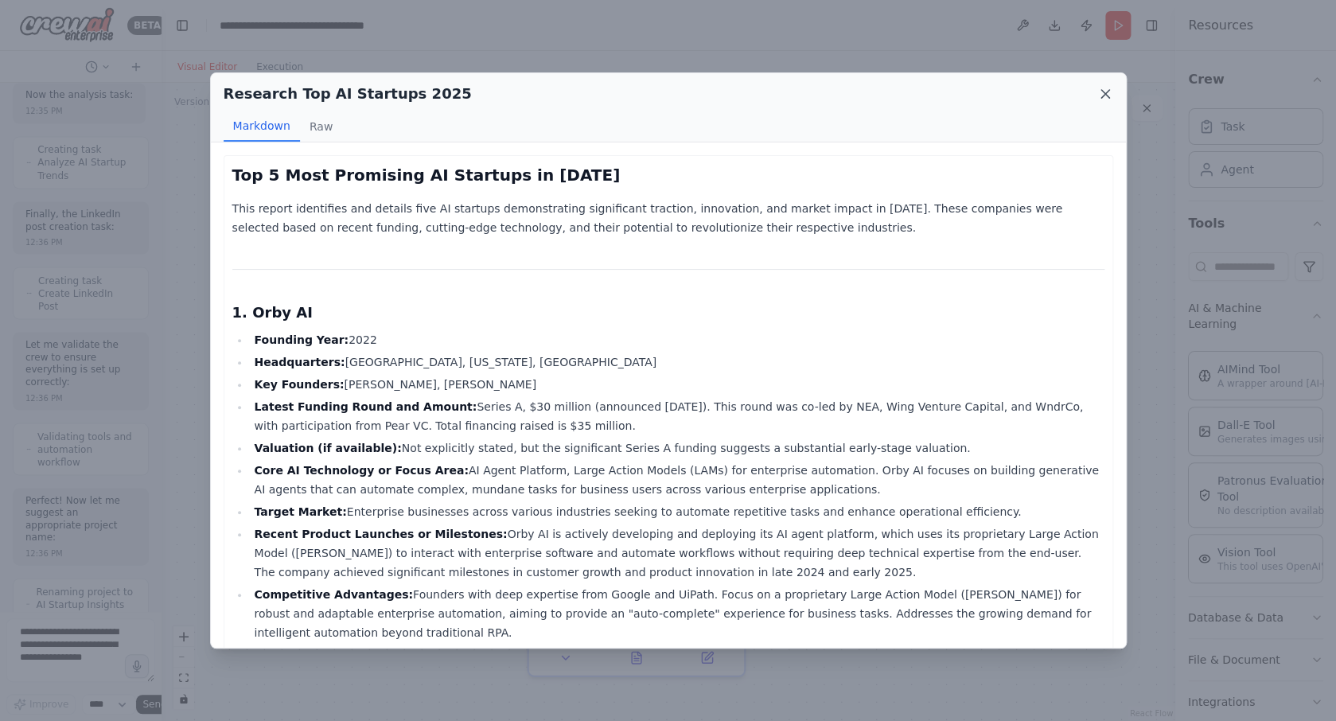
click at [1102, 92] on icon at bounding box center [1106, 94] width 16 height 16
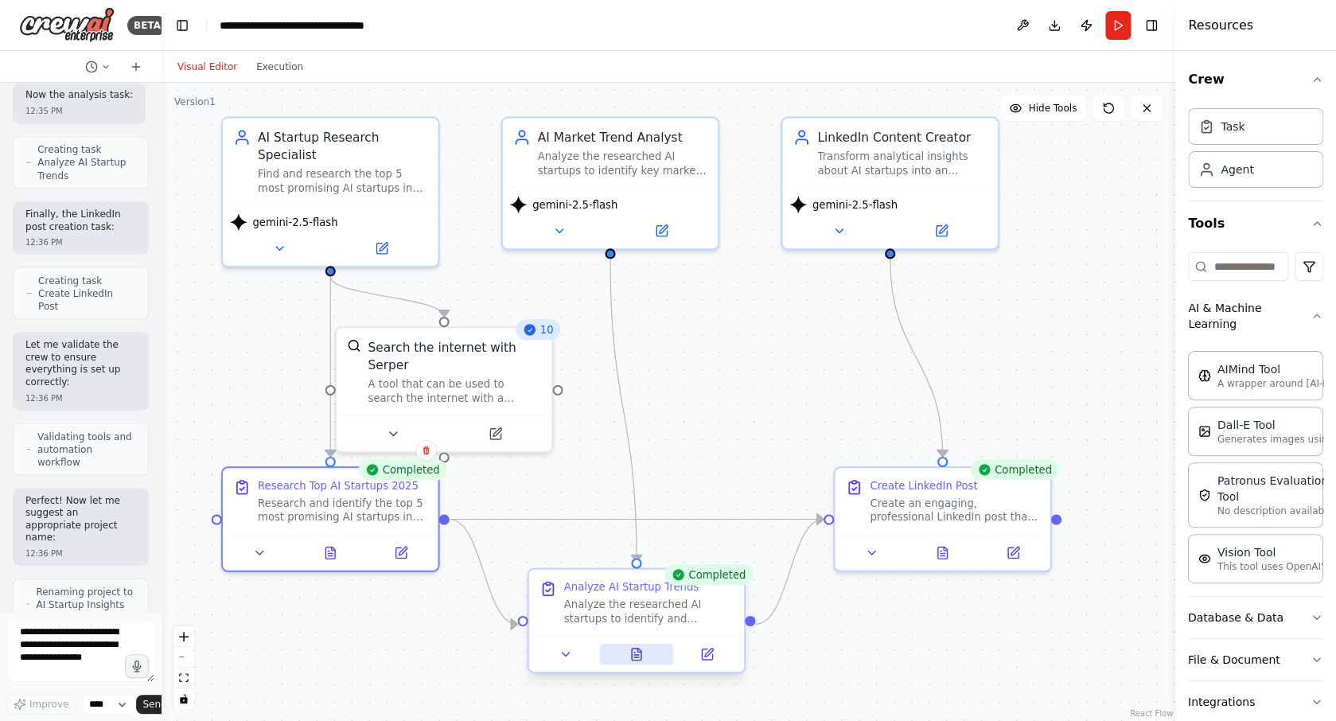
click at [637, 656] on icon at bounding box center [637, 655] width 10 height 12
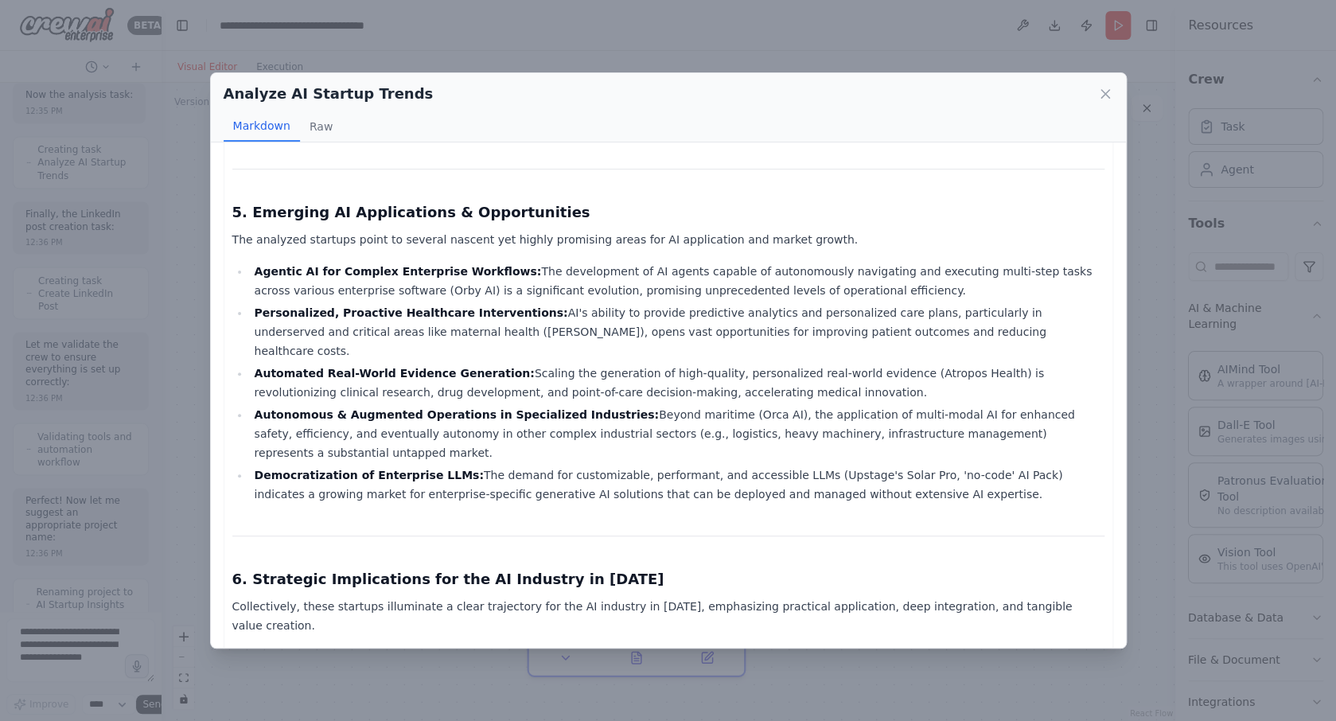
scroll to position [1743, 0]
click at [1102, 90] on icon at bounding box center [1106, 94] width 8 height 8
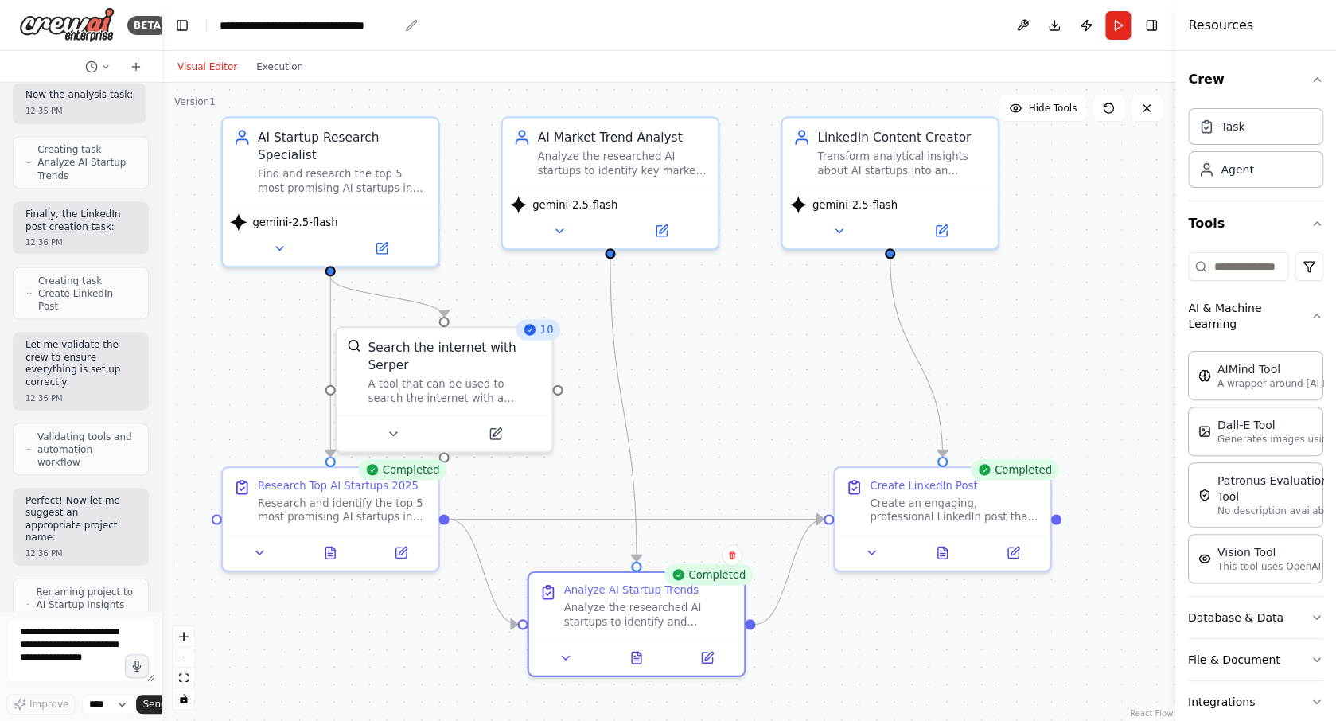
click at [318, 29] on div "**********" at bounding box center [309, 26] width 179 height 16
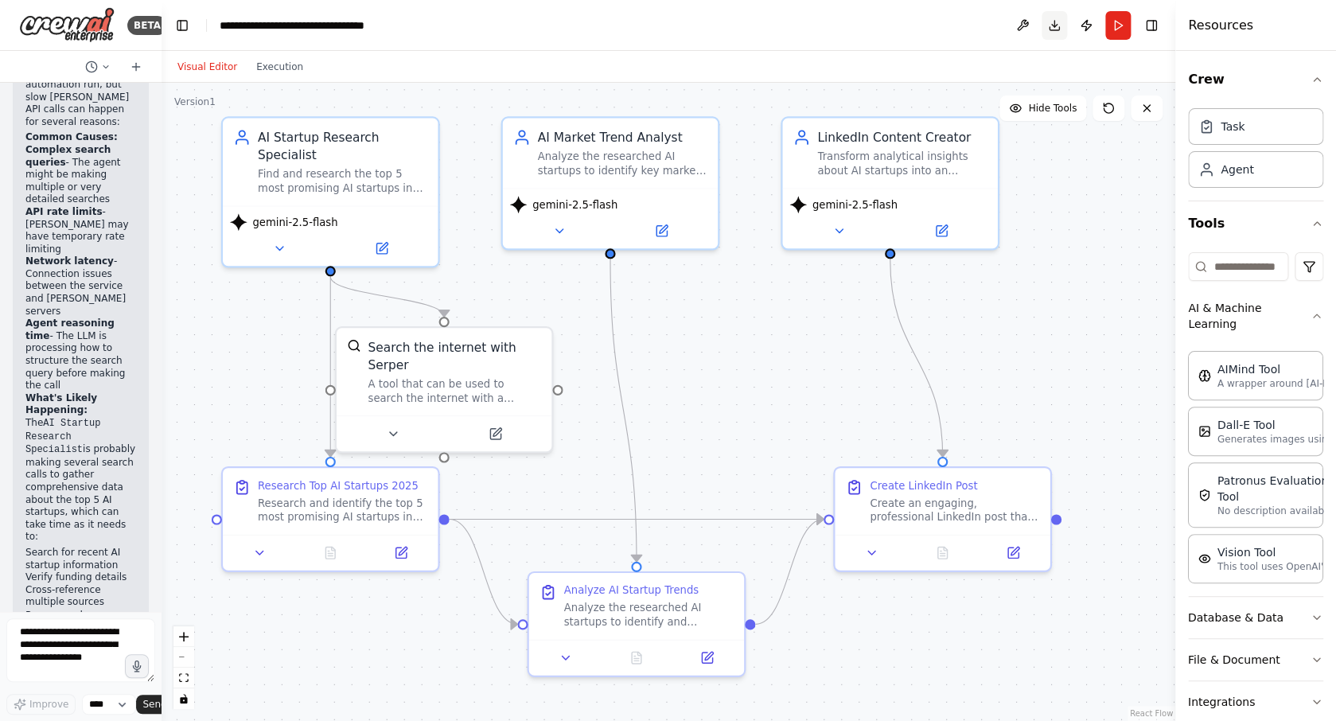
click at [1056, 26] on button "Download" at bounding box center [1054, 25] width 25 height 29
